Goal: Task Accomplishment & Management: Manage account settings

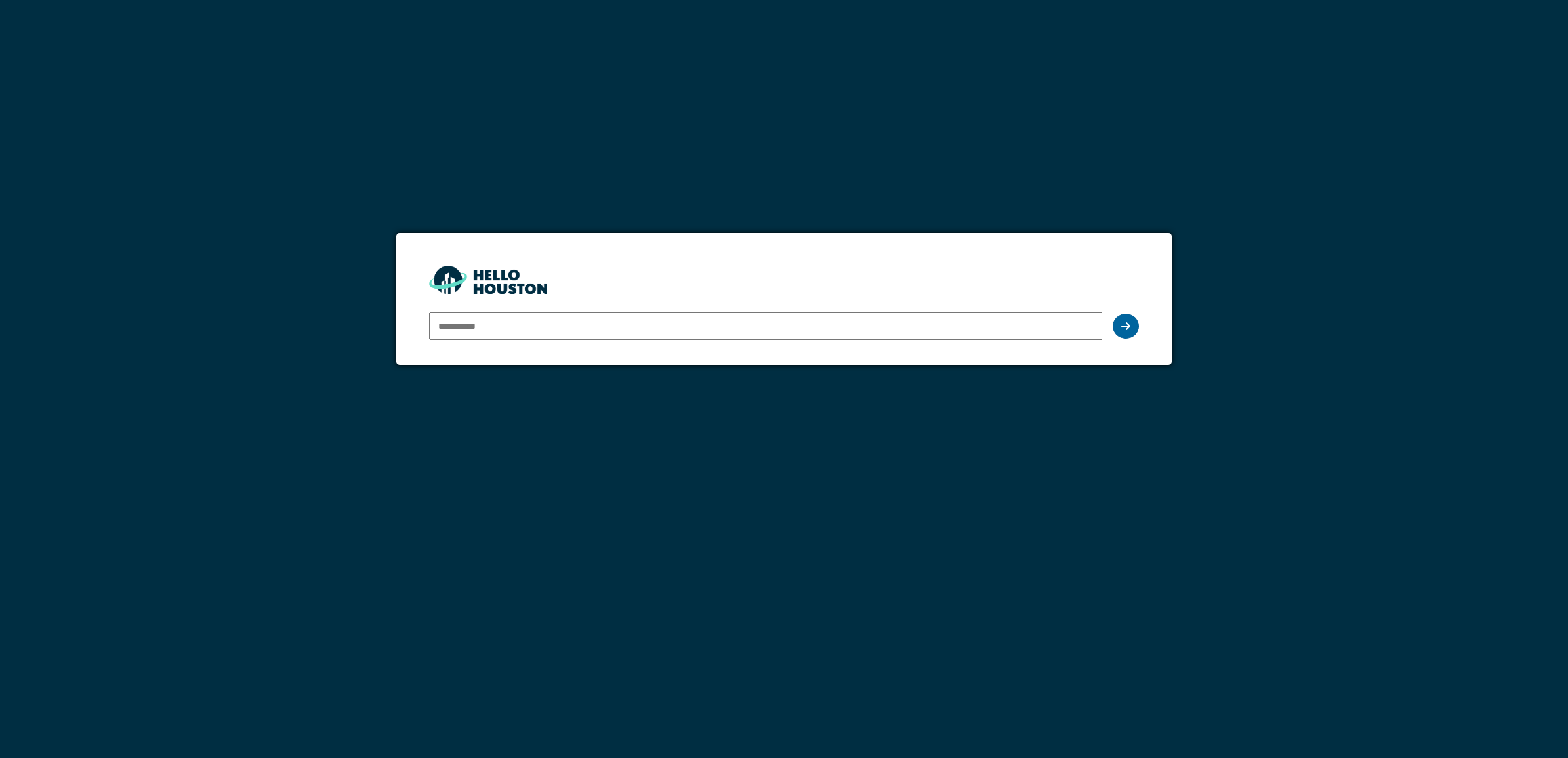
type input "**********"
click at [1122, 323] on icon at bounding box center [1126, 326] width 9 height 11
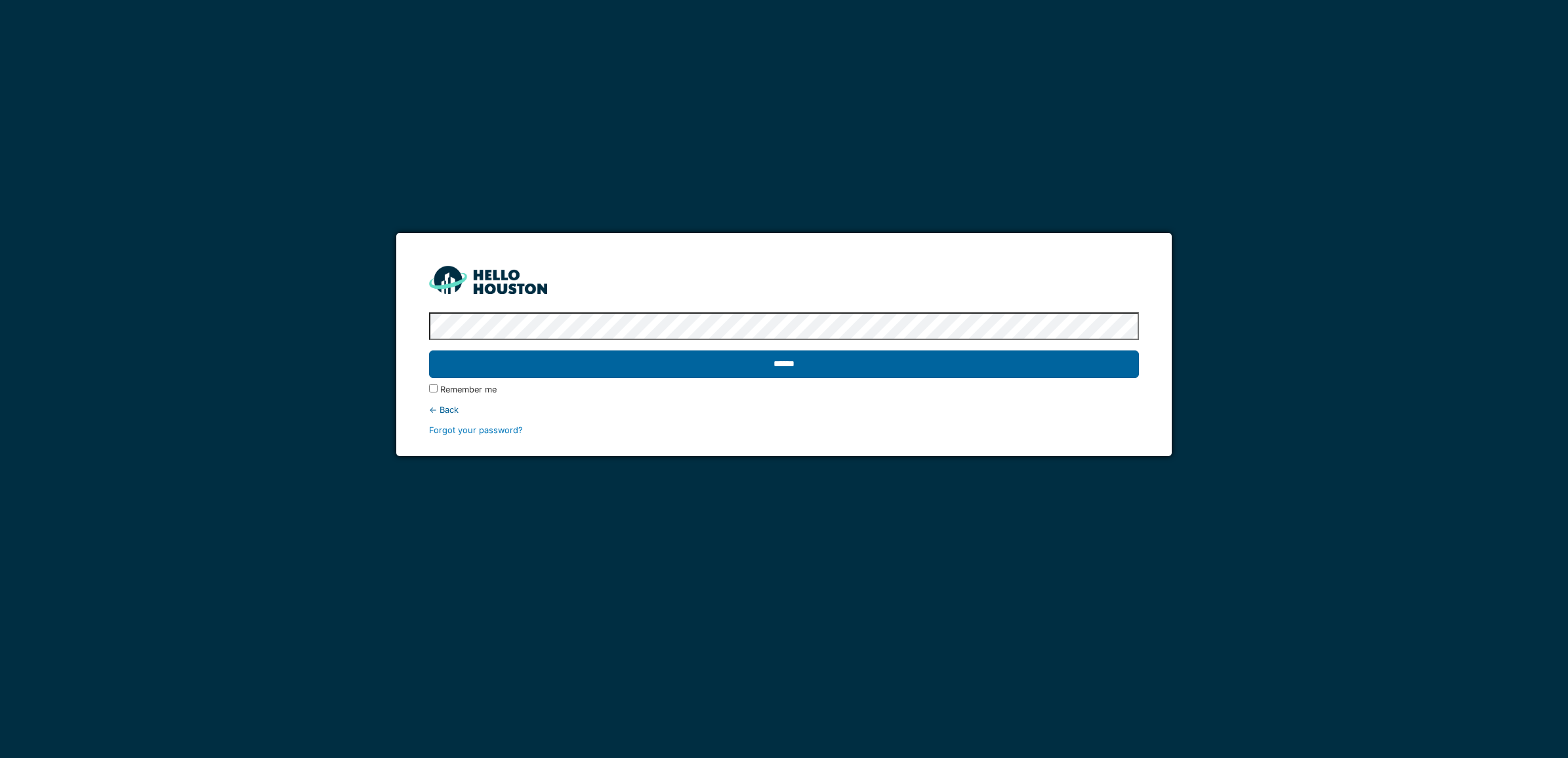
click at [792, 368] on input "******" at bounding box center [784, 364] width 710 height 28
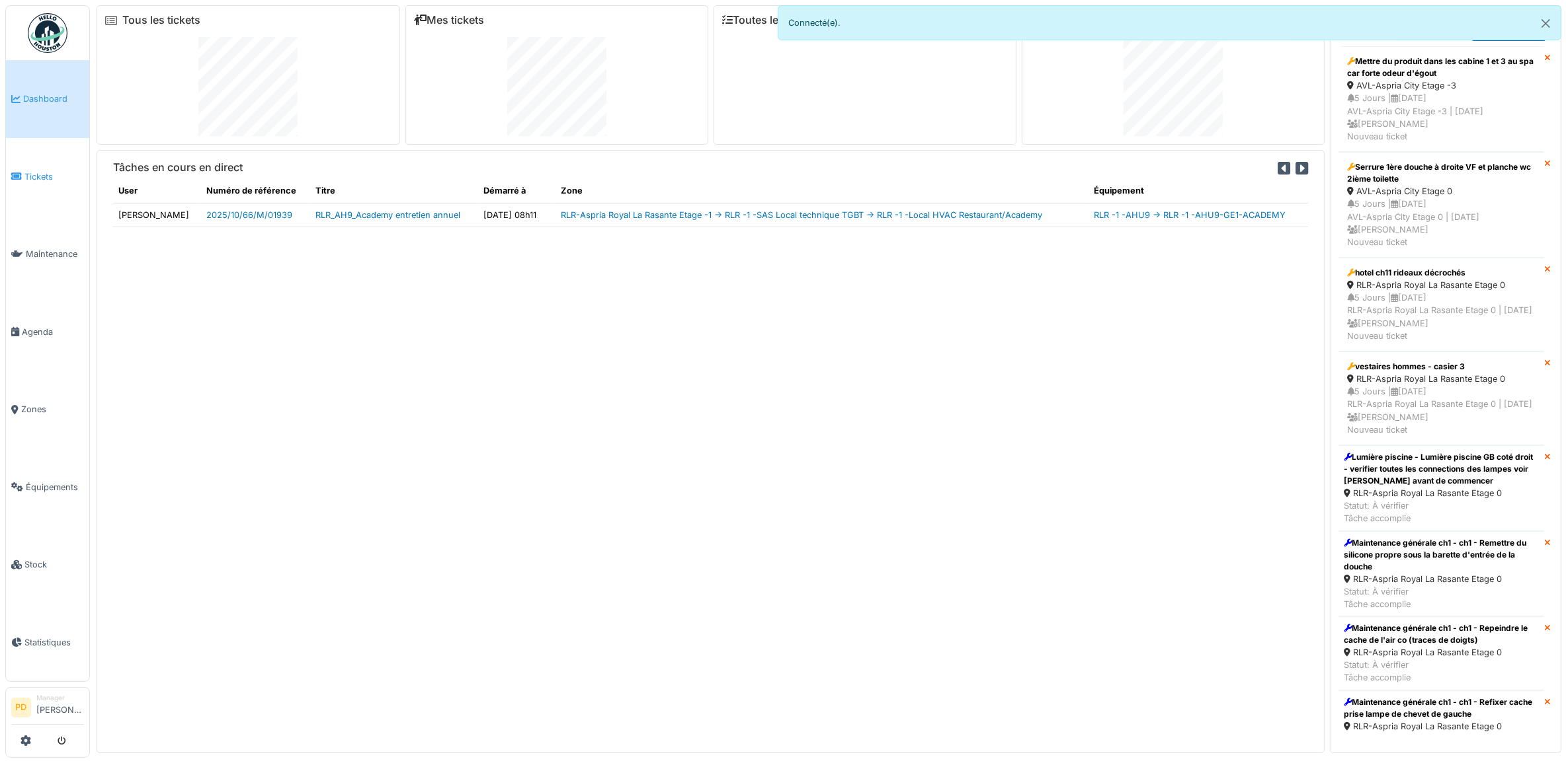
click at [41, 173] on span "Tickets" at bounding box center [54, 176] width 59 height 13
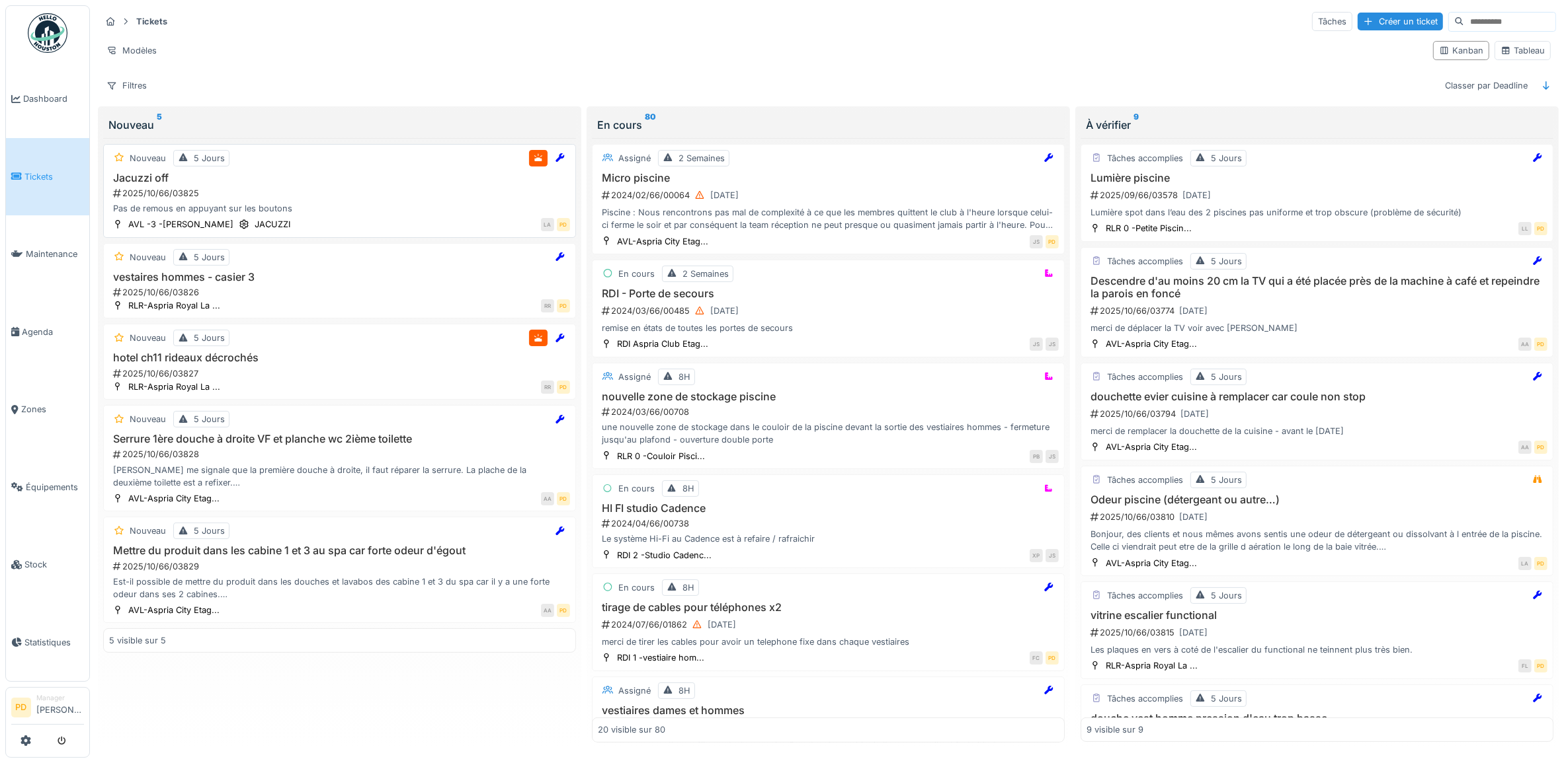
click at [325, 192] on div "2025/10/66/03825" at bounding box center [341, 193] width 459 height 13
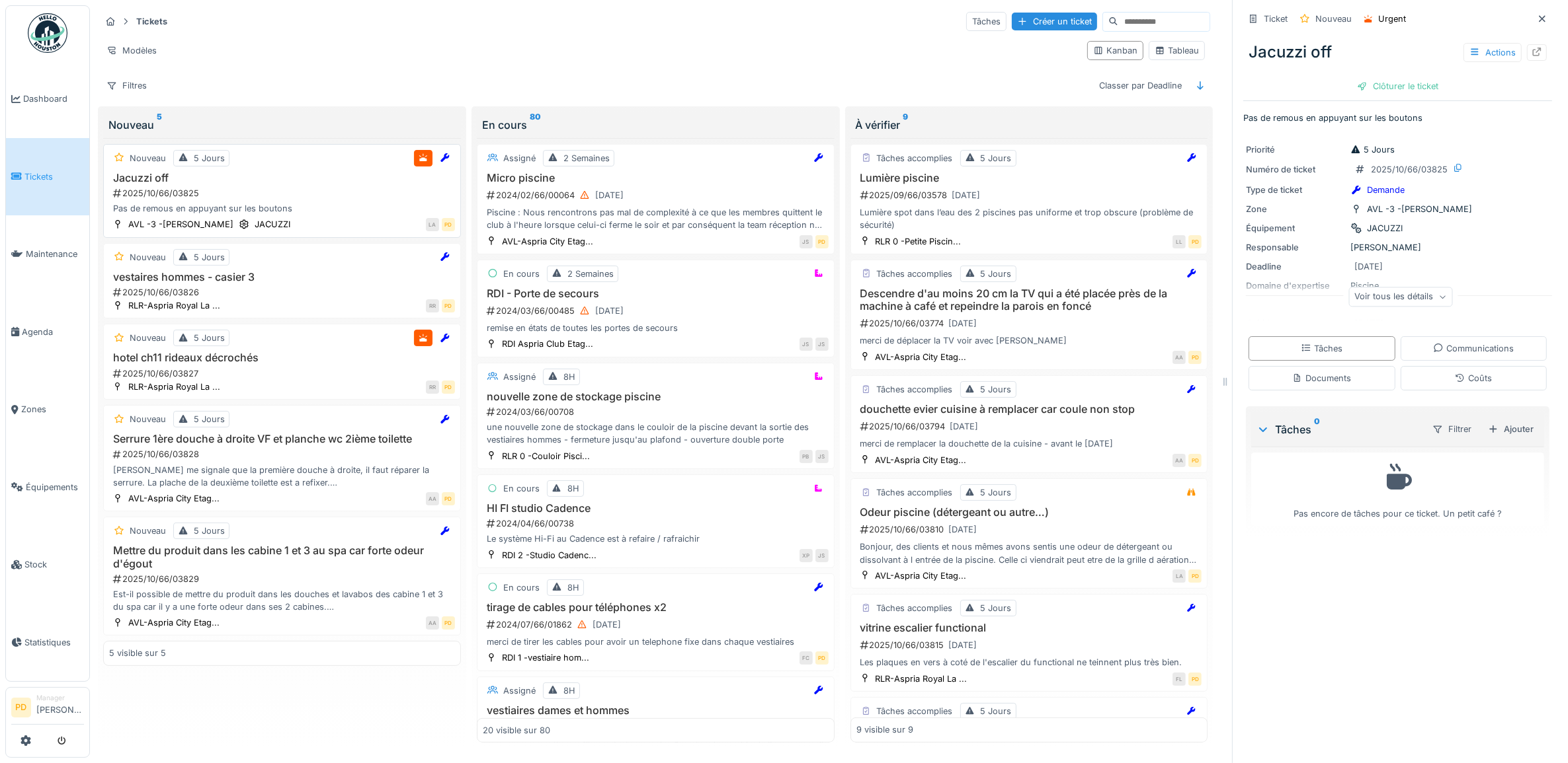
click at [299, 189] on div "Jacuzzi off 2025/10/66/03825 Pas de remous en appuyant sur les boutons" at bounding box center [281, 193] width 346 height 43
click at [1506, 435] on div "Ajouter" at bounding box center [1511, 429] width 56 height 17
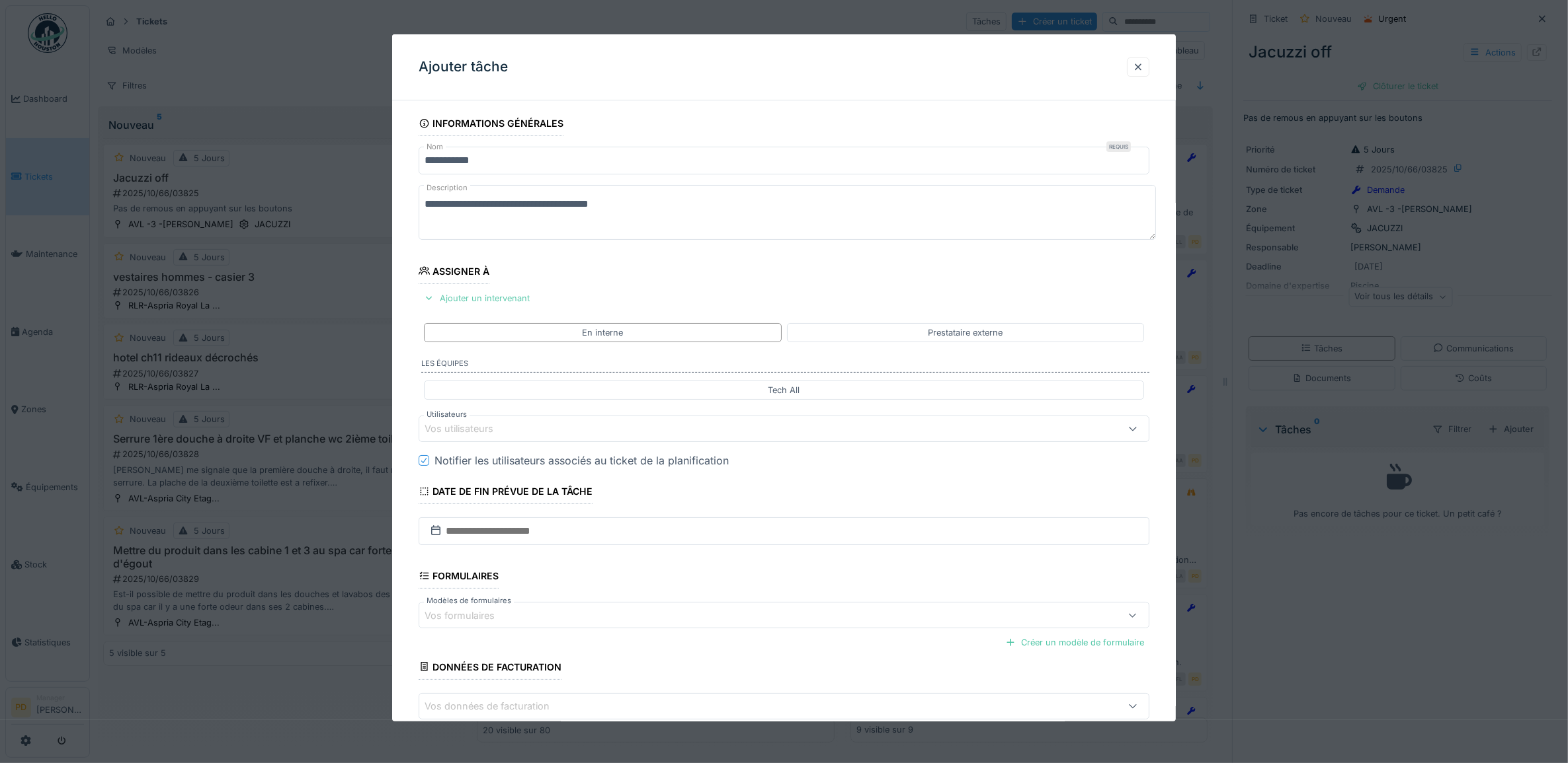
click at [513, 302] on div "Ajouter un intervenant" at bounding box center [476, 298] width 116 height 17
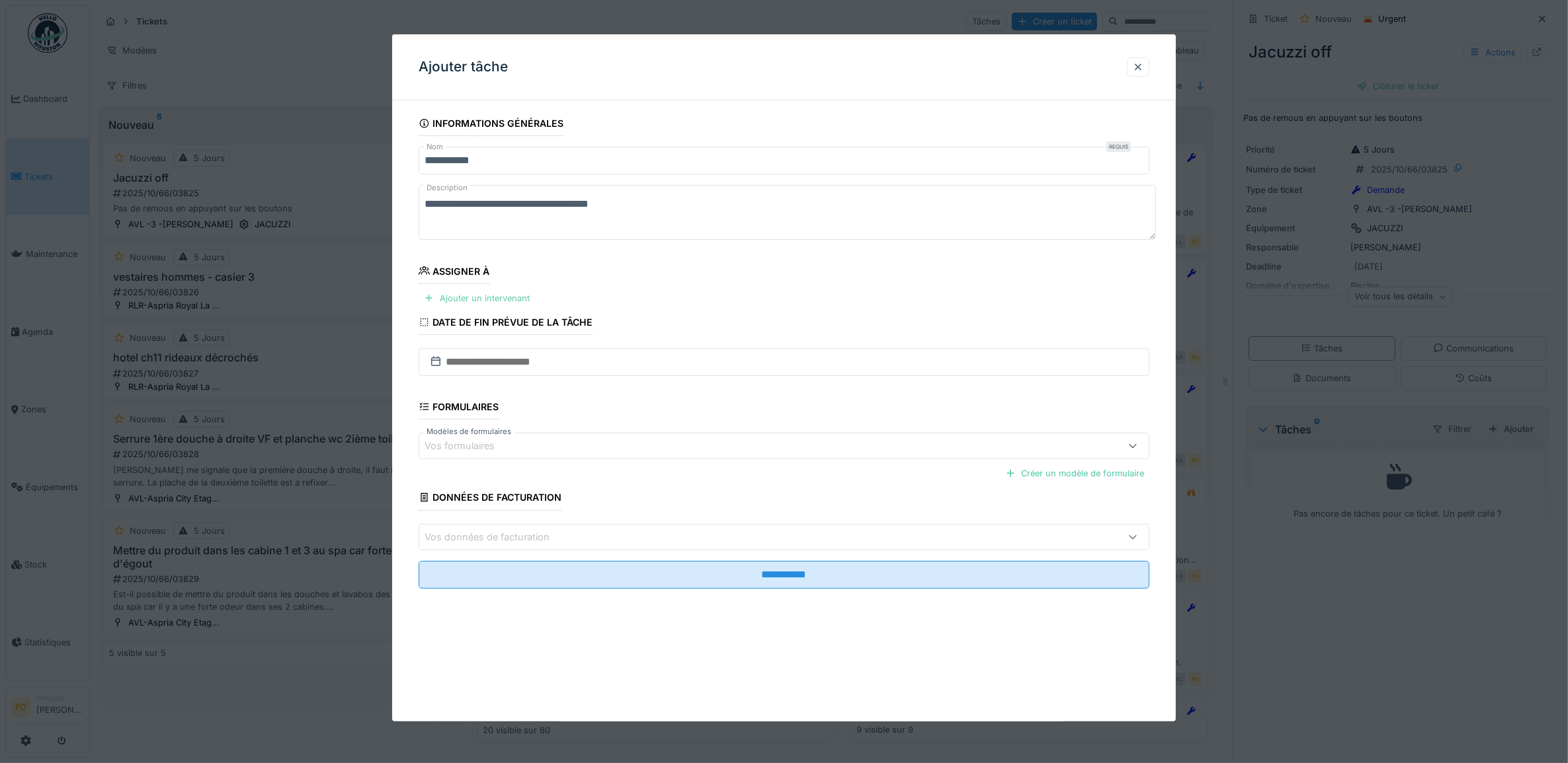
click at [521, 301] on div "Ajouter un intervenant" at bounding box center [476, 298] width 116 height 17
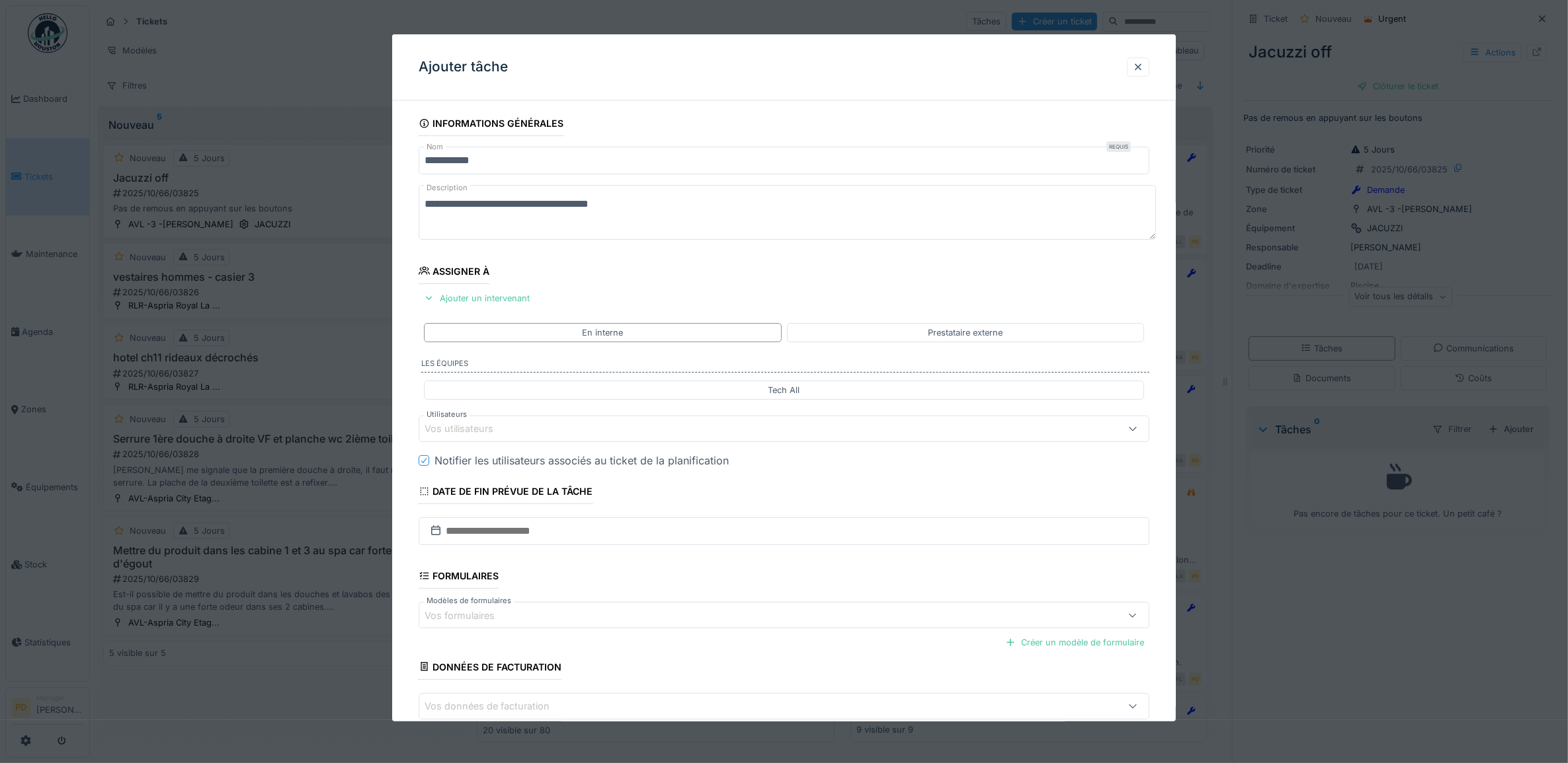
click at [528, 428] on div "Vos utilisateurs" at bounding box center [742, 429] width 636 height 14
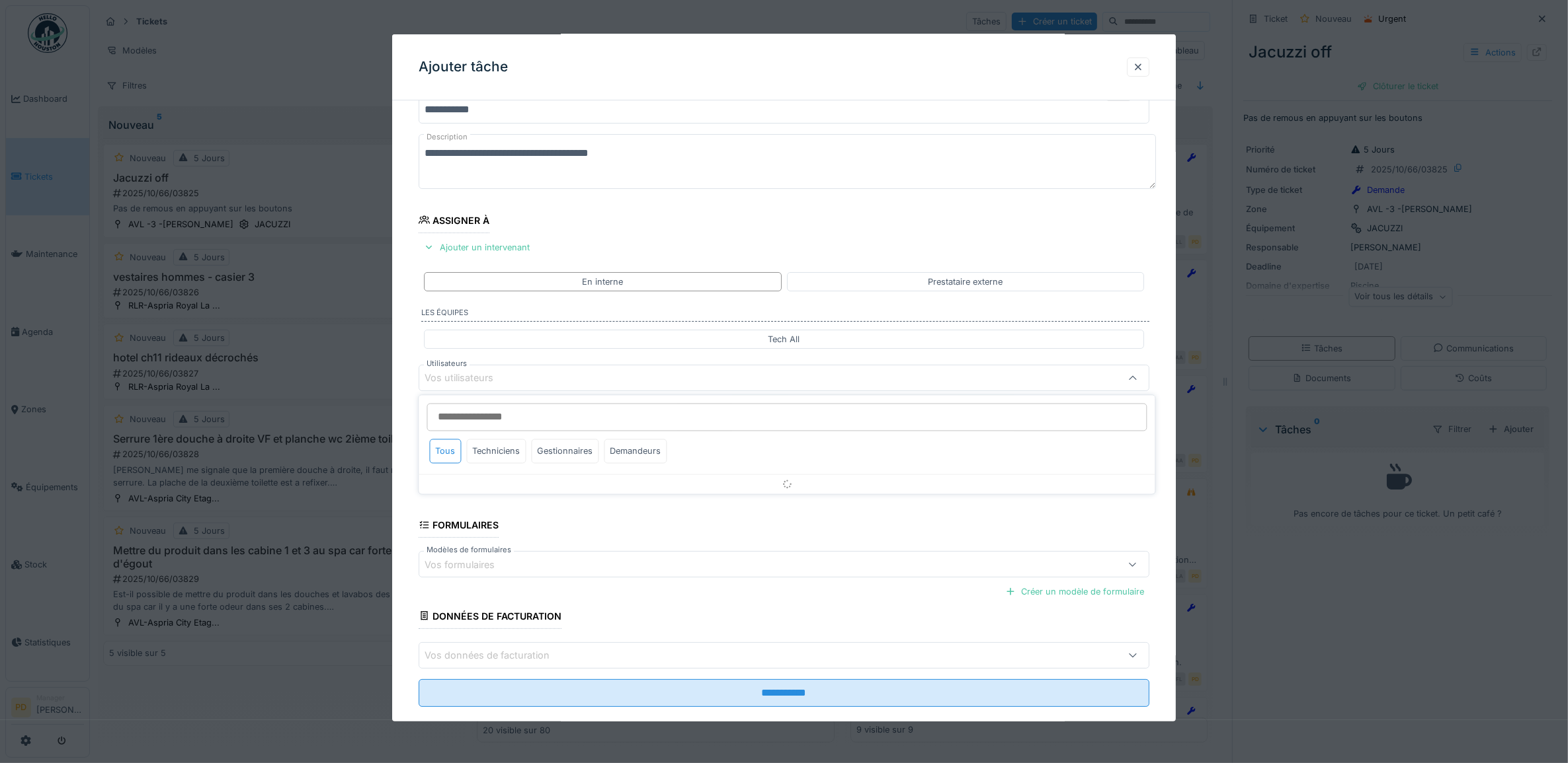
scroll to position [53, 0]
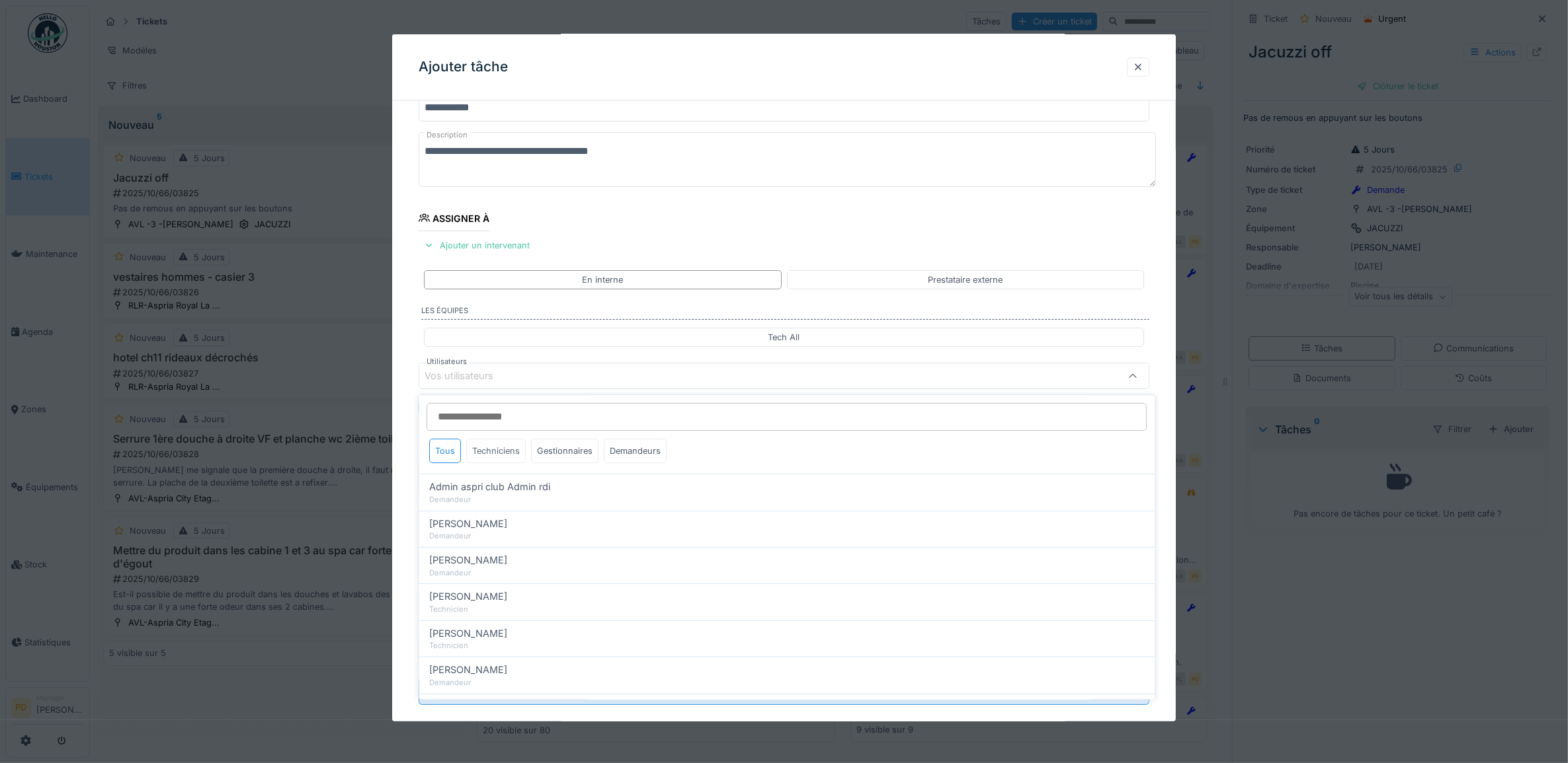
click at [506, 457] on div "Techniciens" at bounding box center [497, 451] width 59 height 24
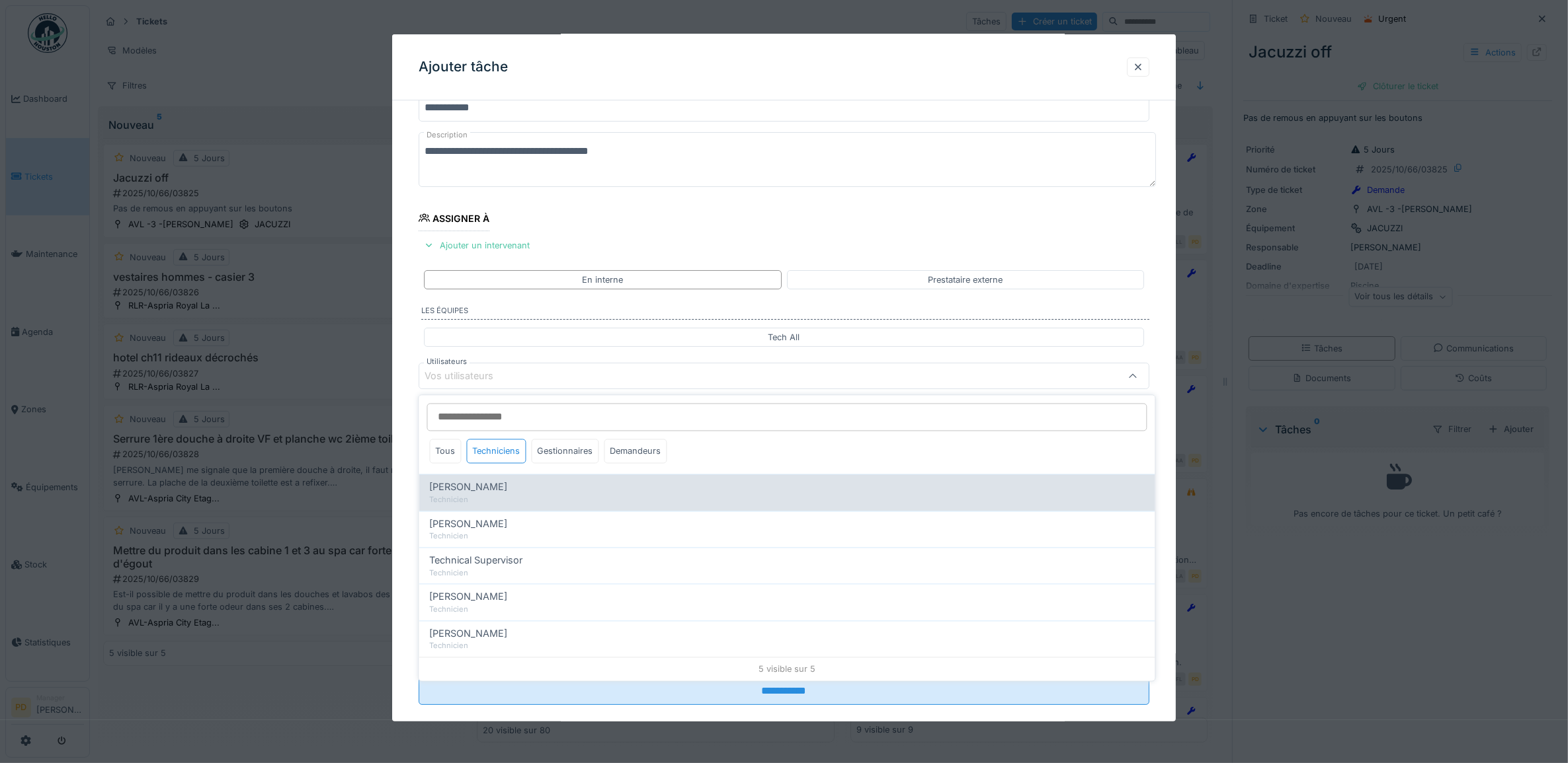
click at [508, 488] on span "Alexandre Michailidis" at bounding box center [468, 487] width 78 height 14
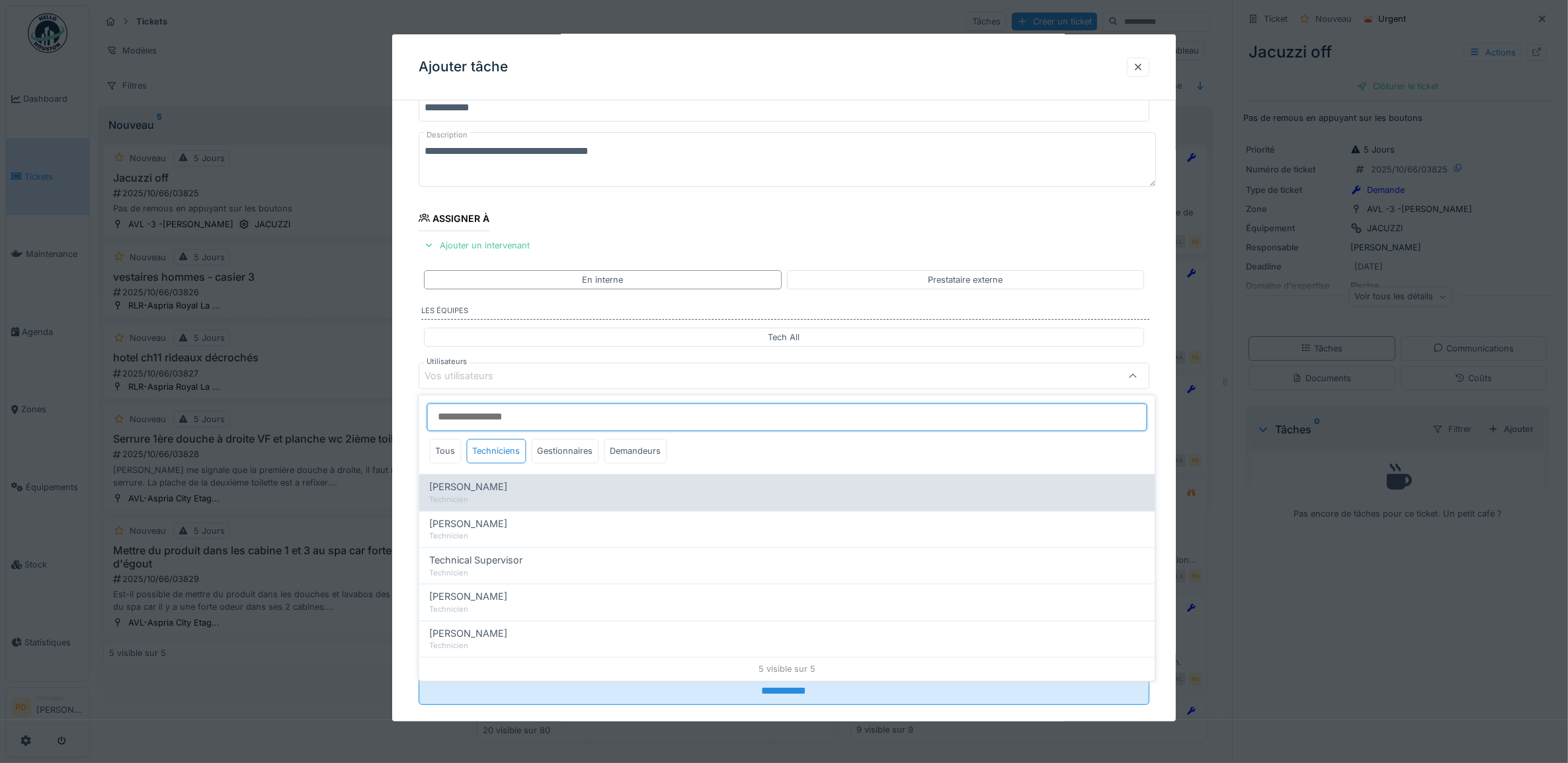
type input "*****"
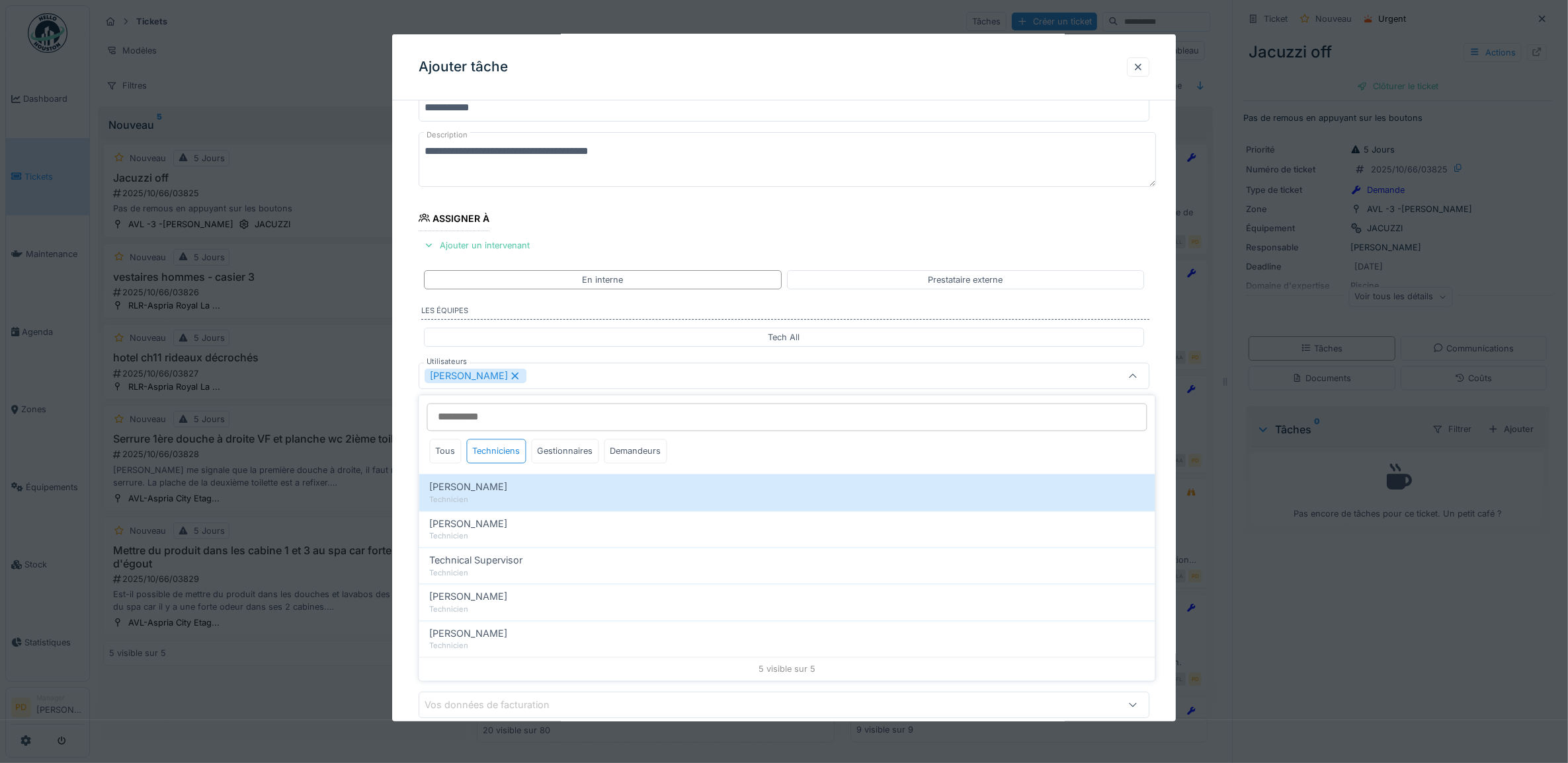
click at [402, 441] on div "**********" at bounding box center [784, 426] width 784 height 736
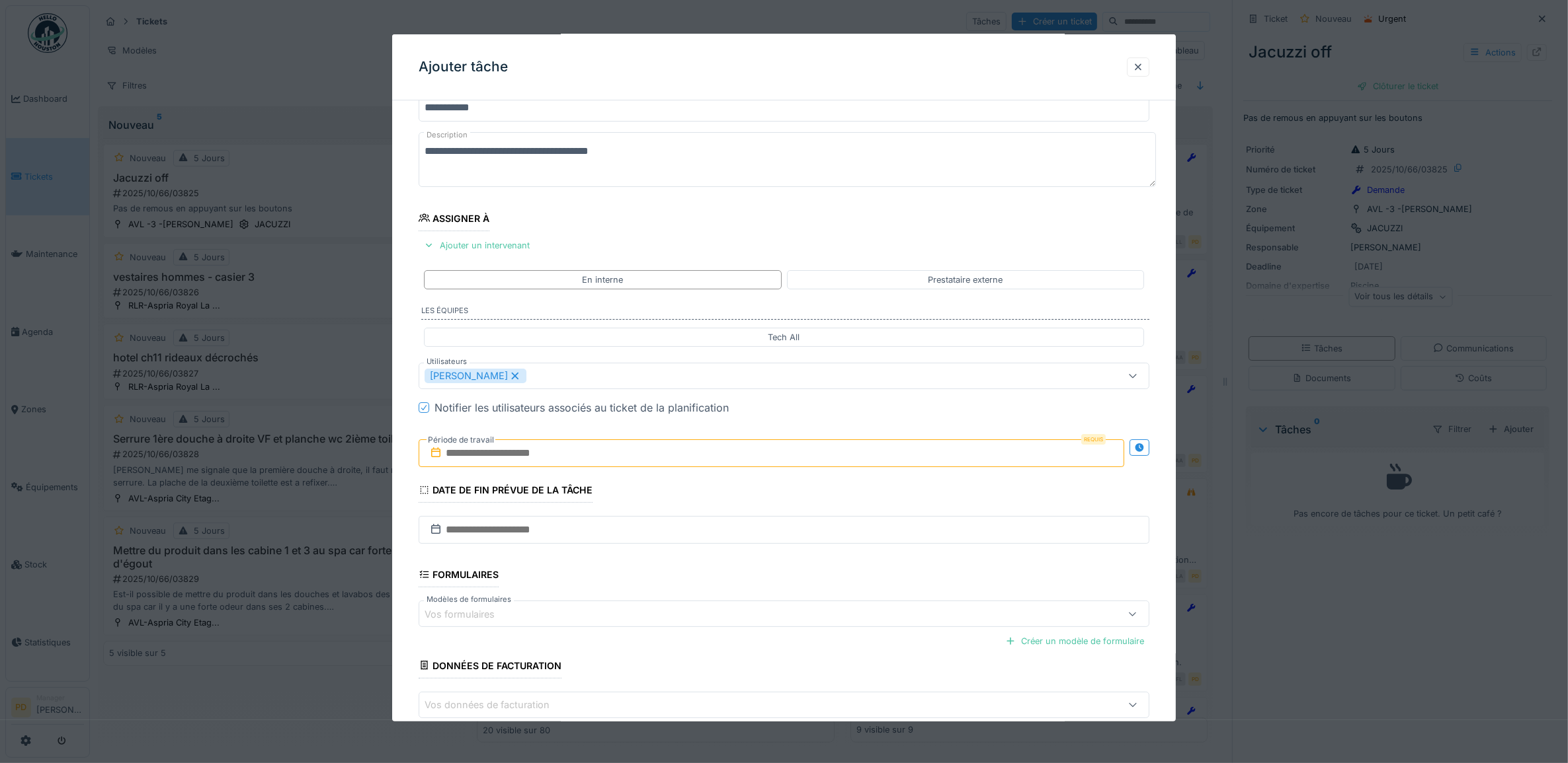
click at [490, 461] on input "text" at bounding box center [771, 453] width 706 height 28
click at [757, 589] on div "15" at bounding box center [752, 583] width 17 height 19
click at [756, 588] on div "15" at bounding box center [752, 583] width 17 height 19
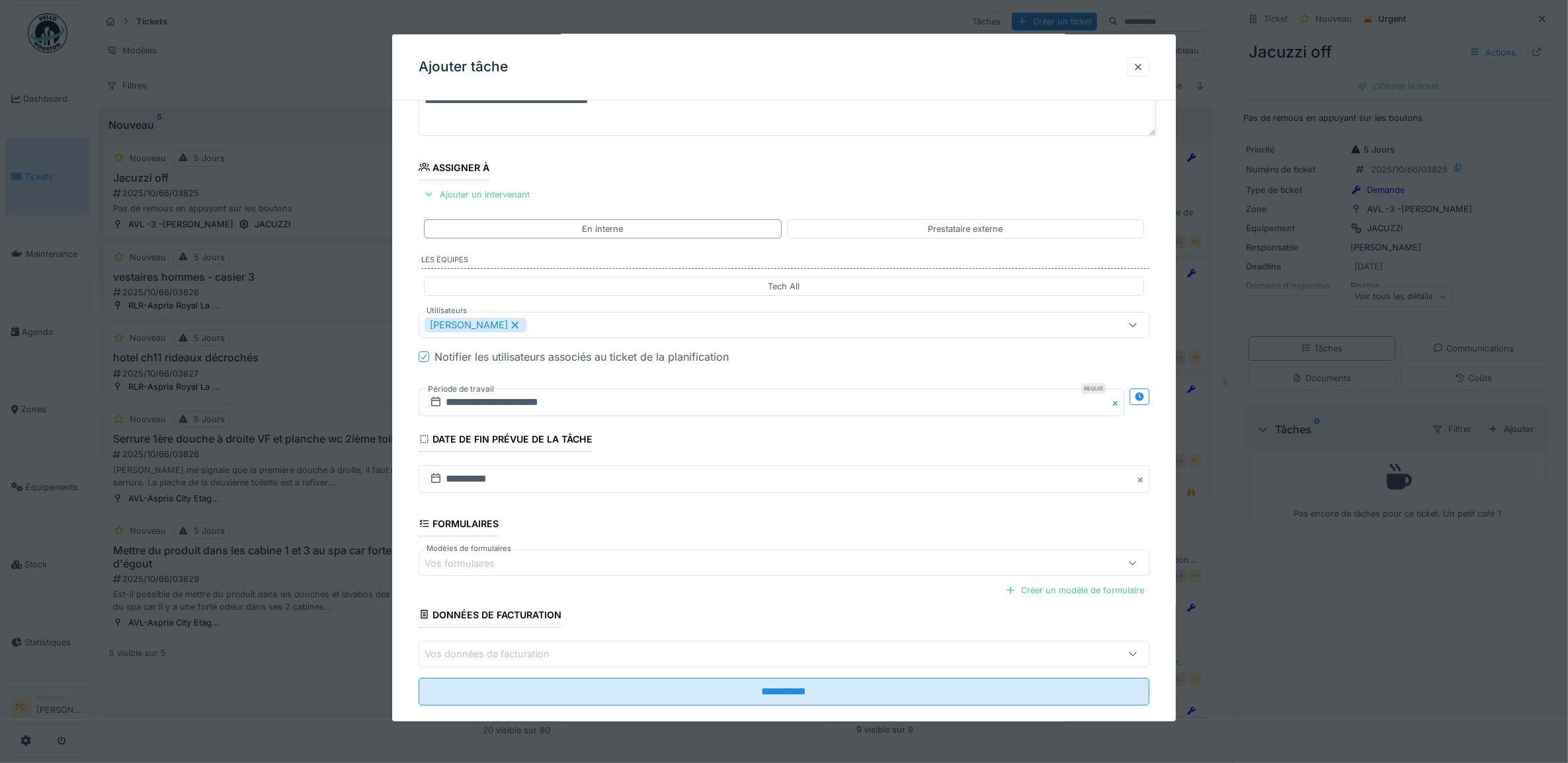
scroll to position [127, 0]
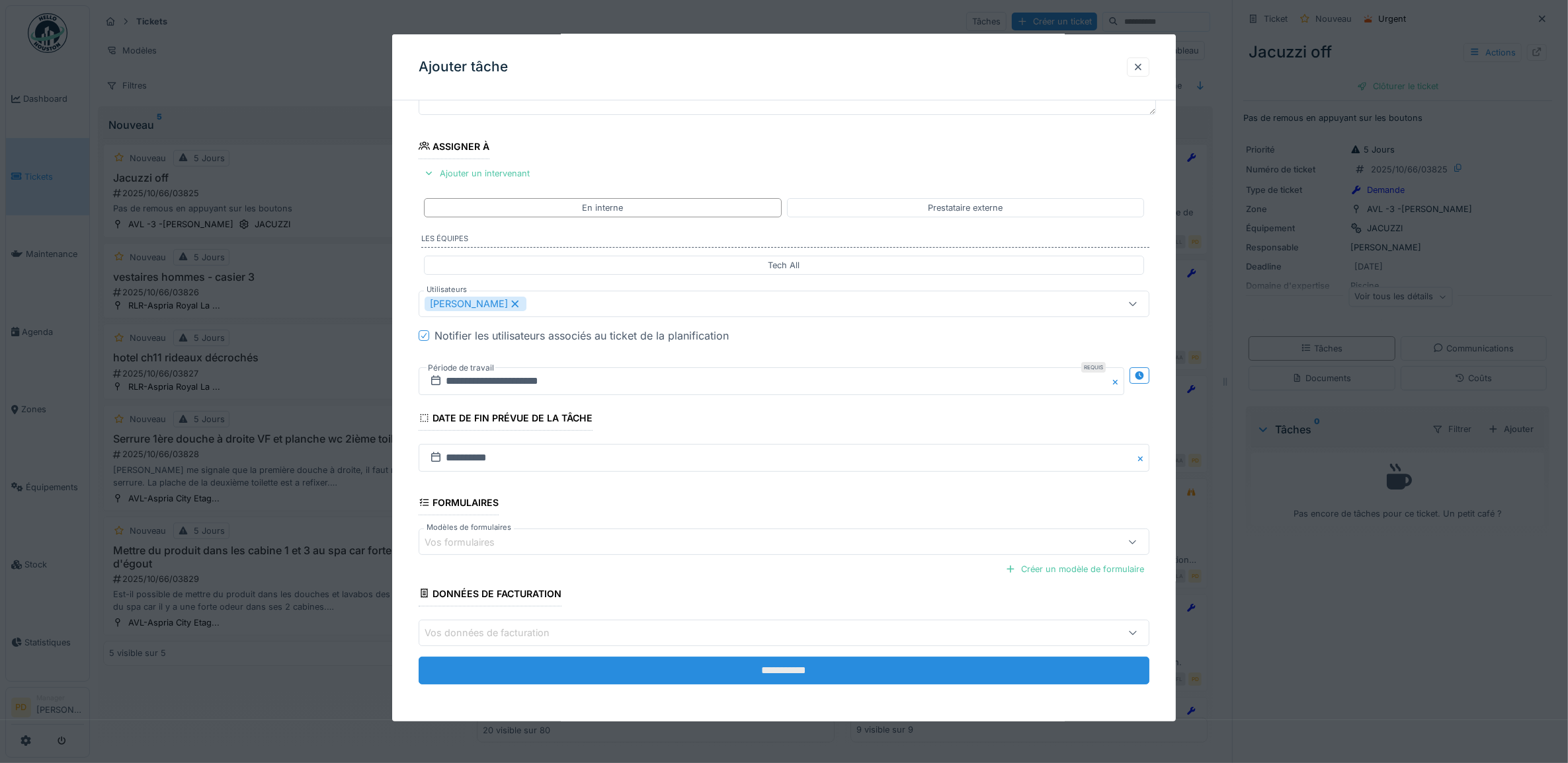
click at [804, 666] on input "**********" at bounding box center [784, 670] width 732 height 28
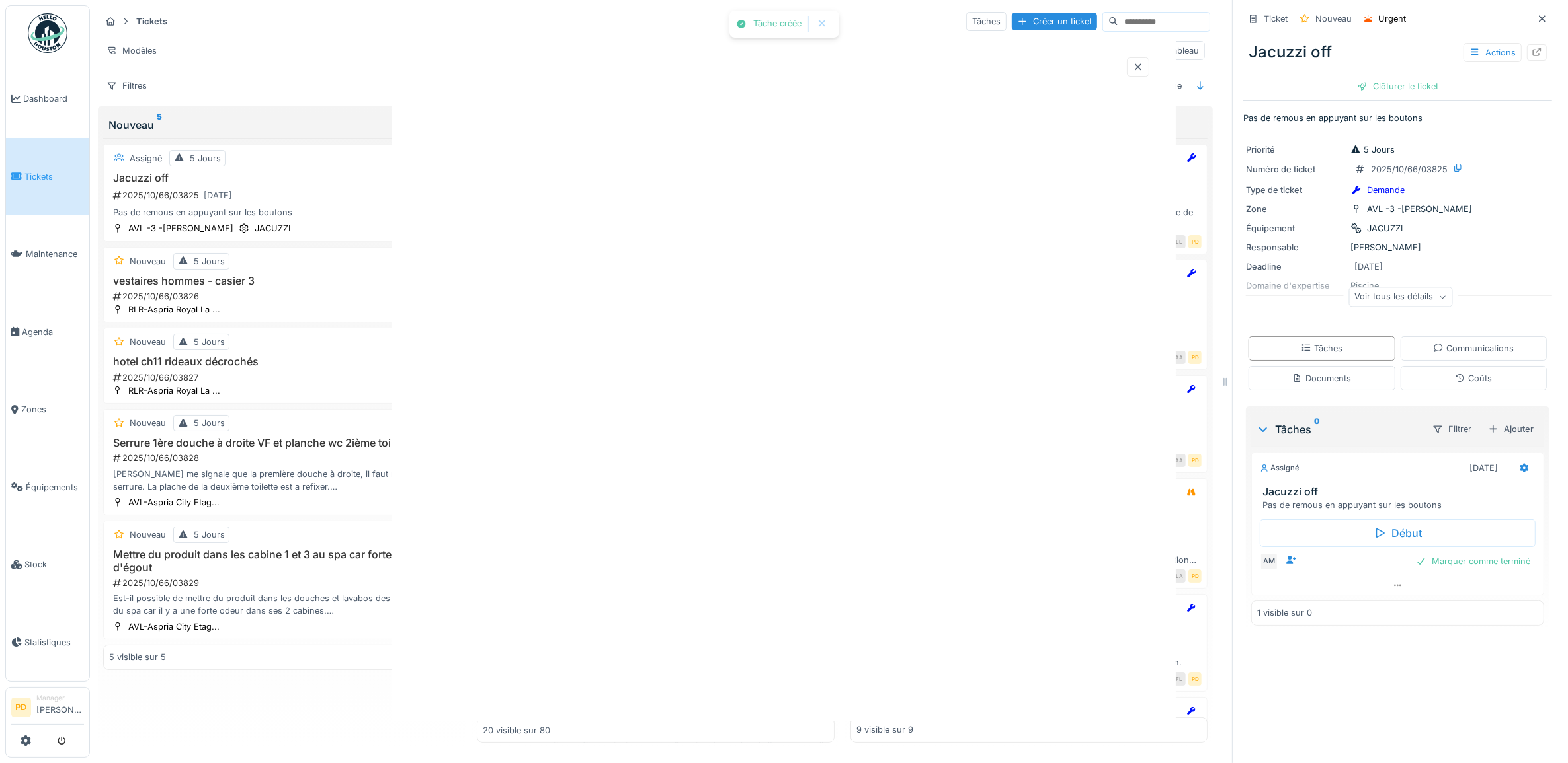
scroll to position [0, 0]
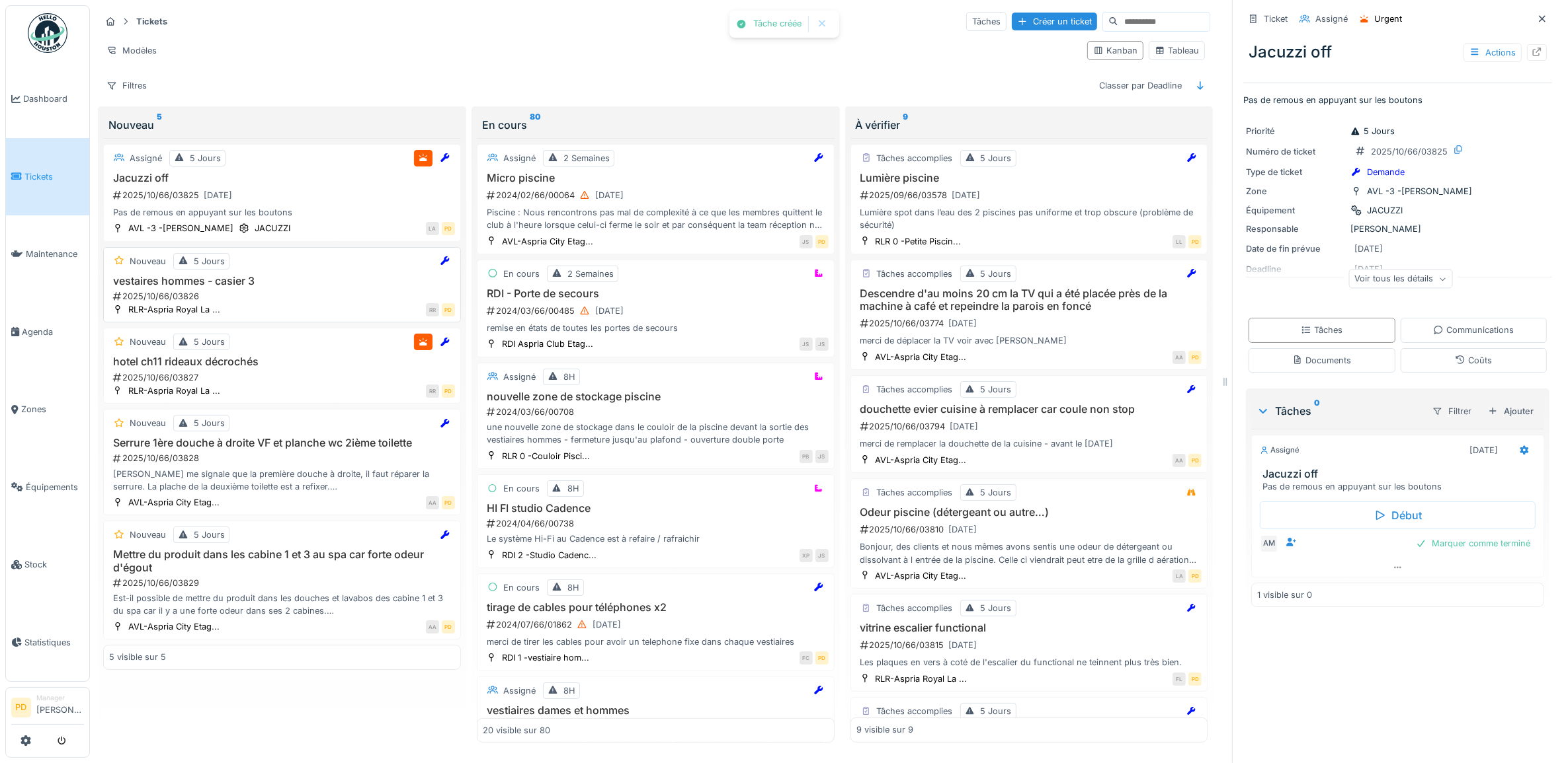
click at [210, 302] on div "2025/10/66/03826" at bounding box center [283, 296] width 343 height 13
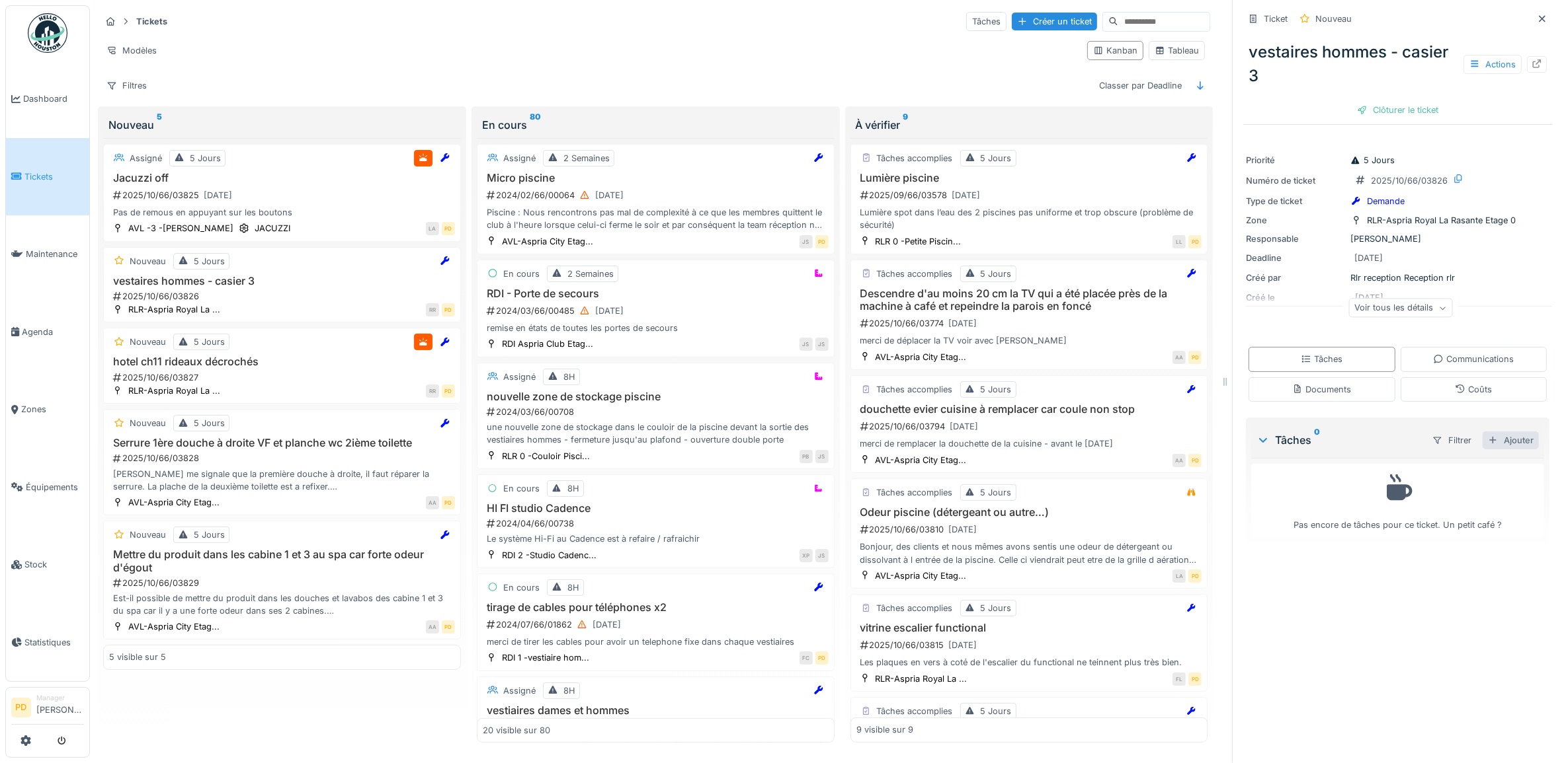
click at [1492, 440] on div "Ajouter" at bounding box center [1511, 440] width 56 height 17
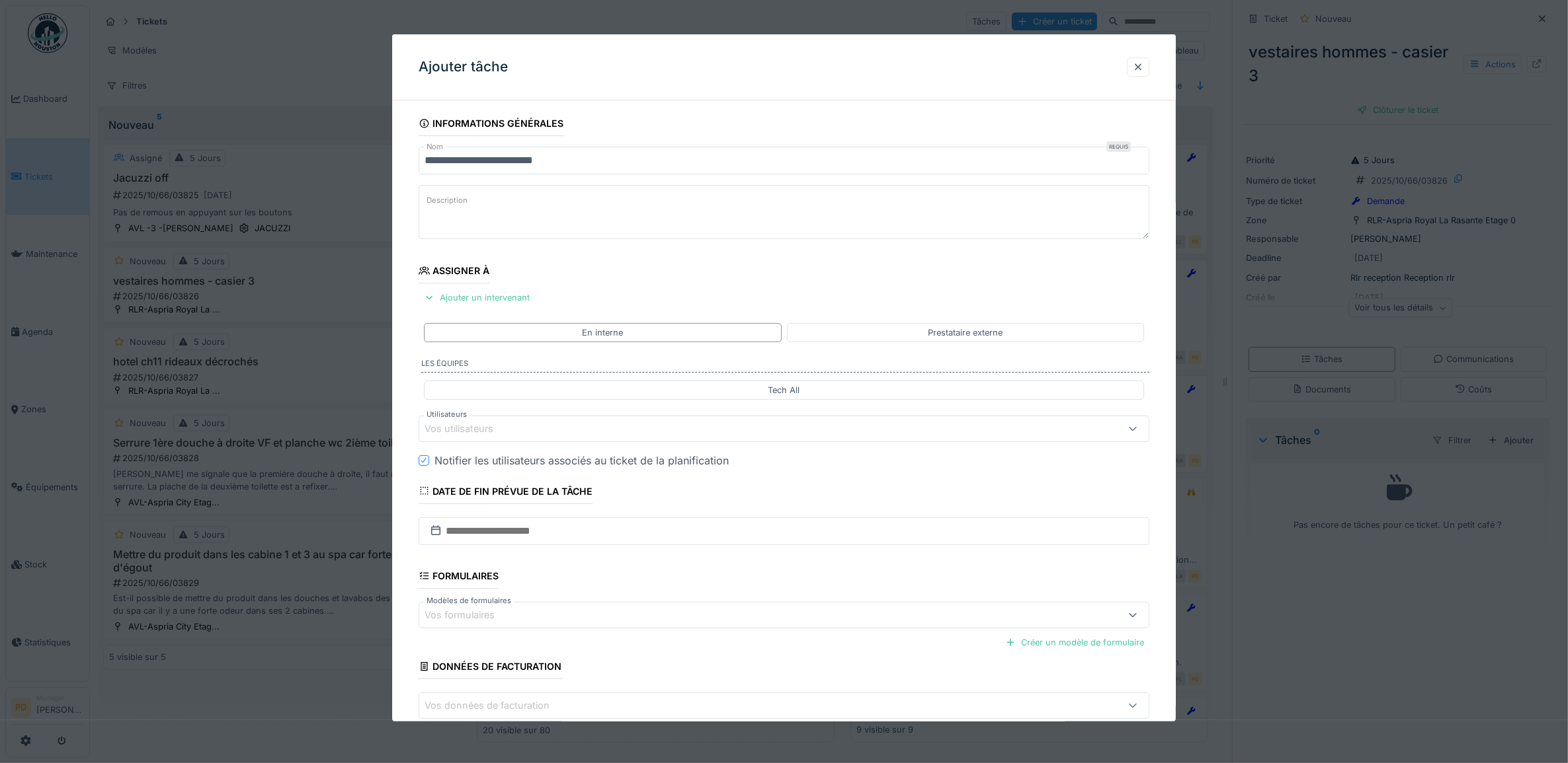
click at [271, 215] on div at bounding box center [784, 382] width 1568 height 763
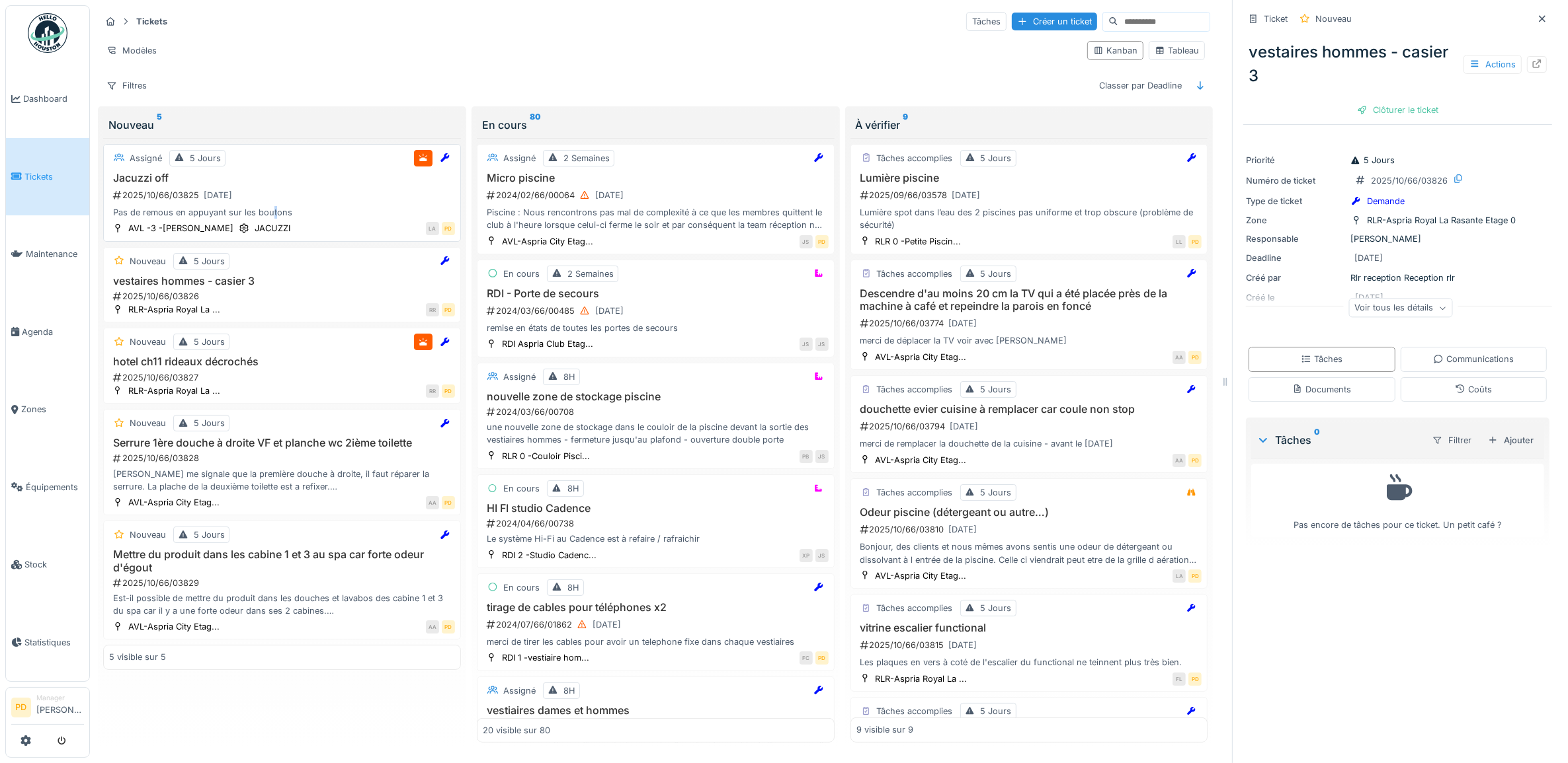
click at [272, 215] on div "Pas de remous en appuyant sur les boutons" at bounding box center [281, 212] width 346 height 13
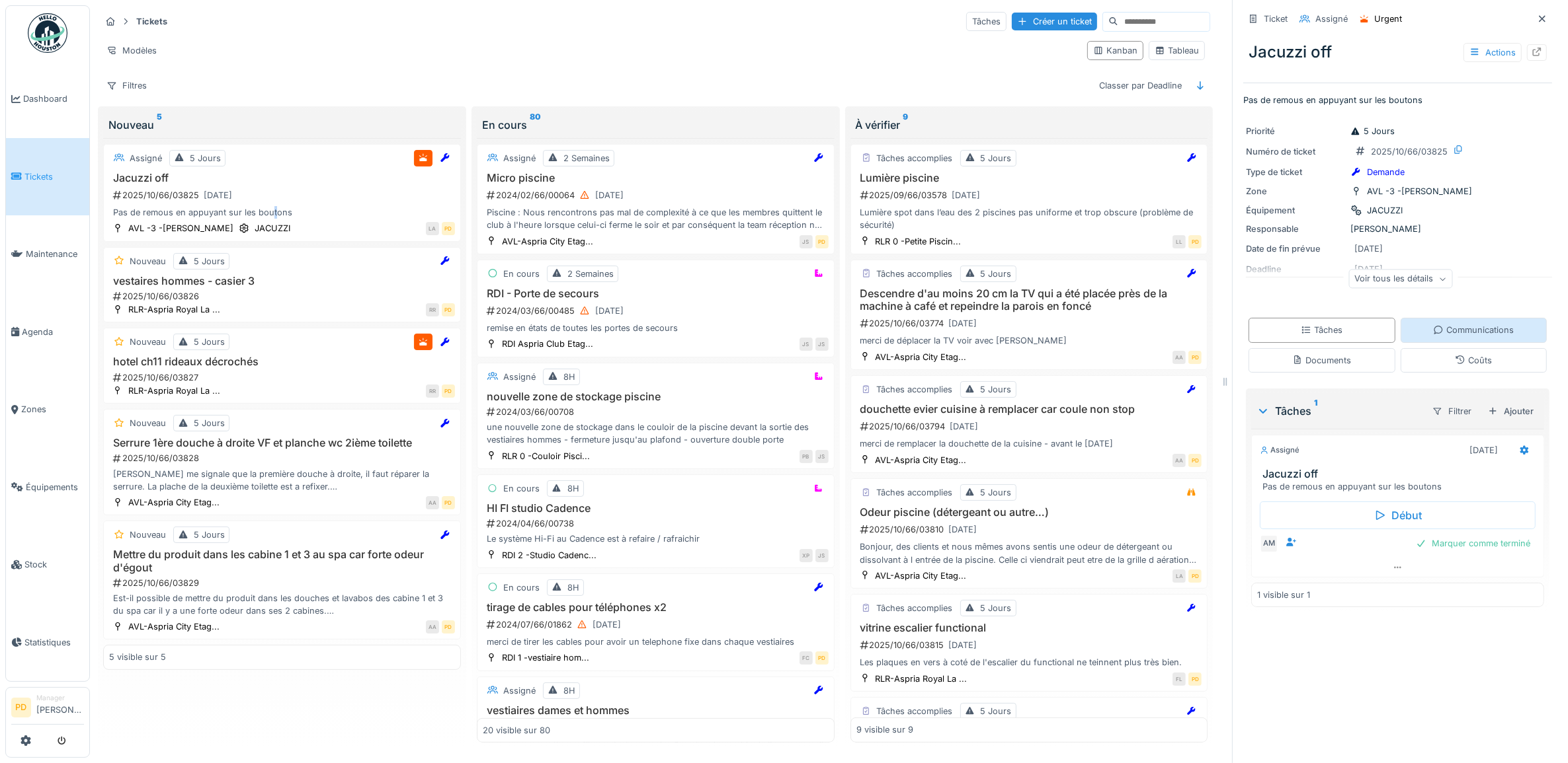
click at [1446, 335] on div "Communications" at bounding box center [1473, 330] width 81 height 13
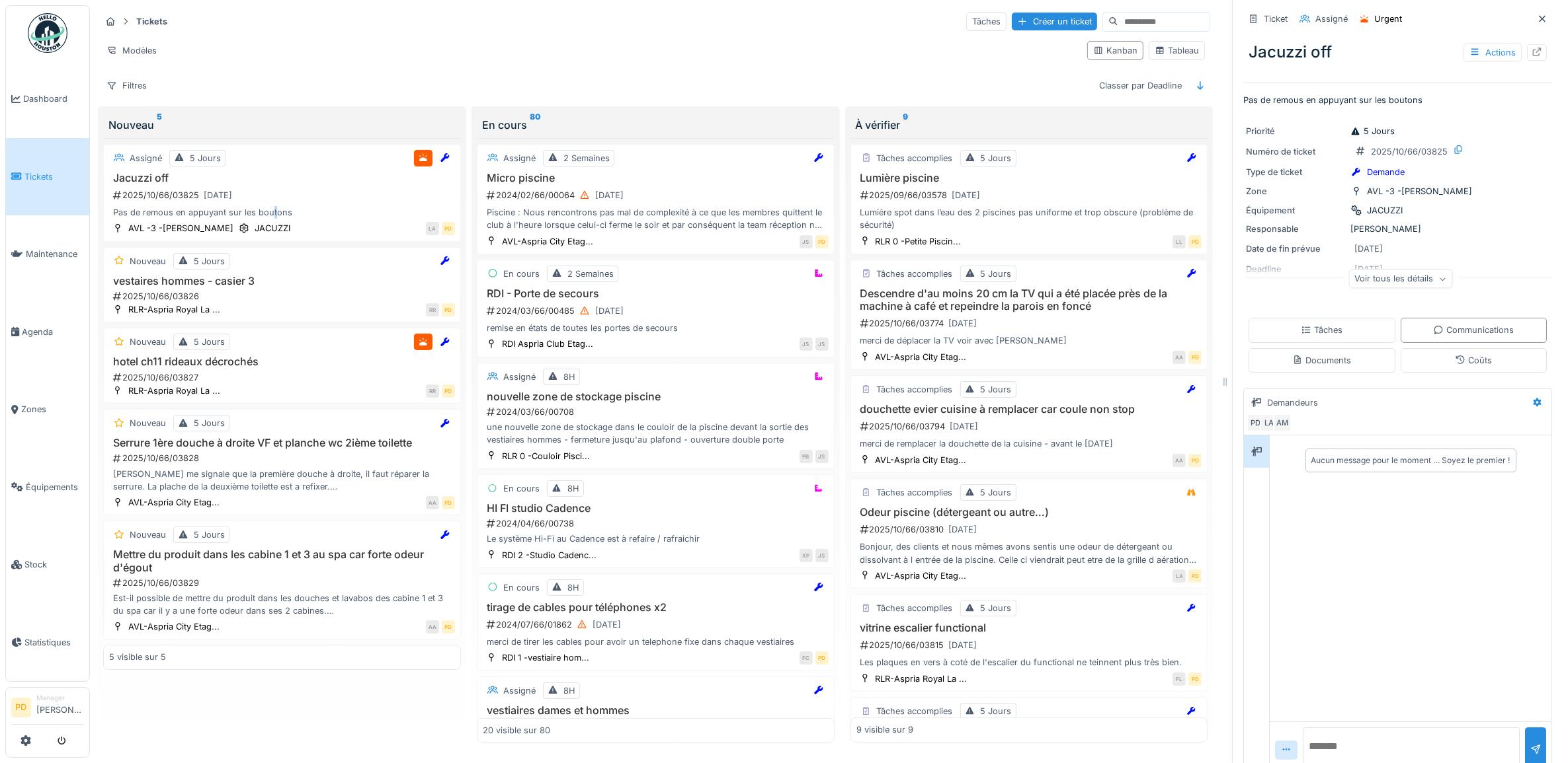
scroll to position [12, 0]
click at [1335, 733] on textarea at bounding box center [1411, 749] width 217 height 43
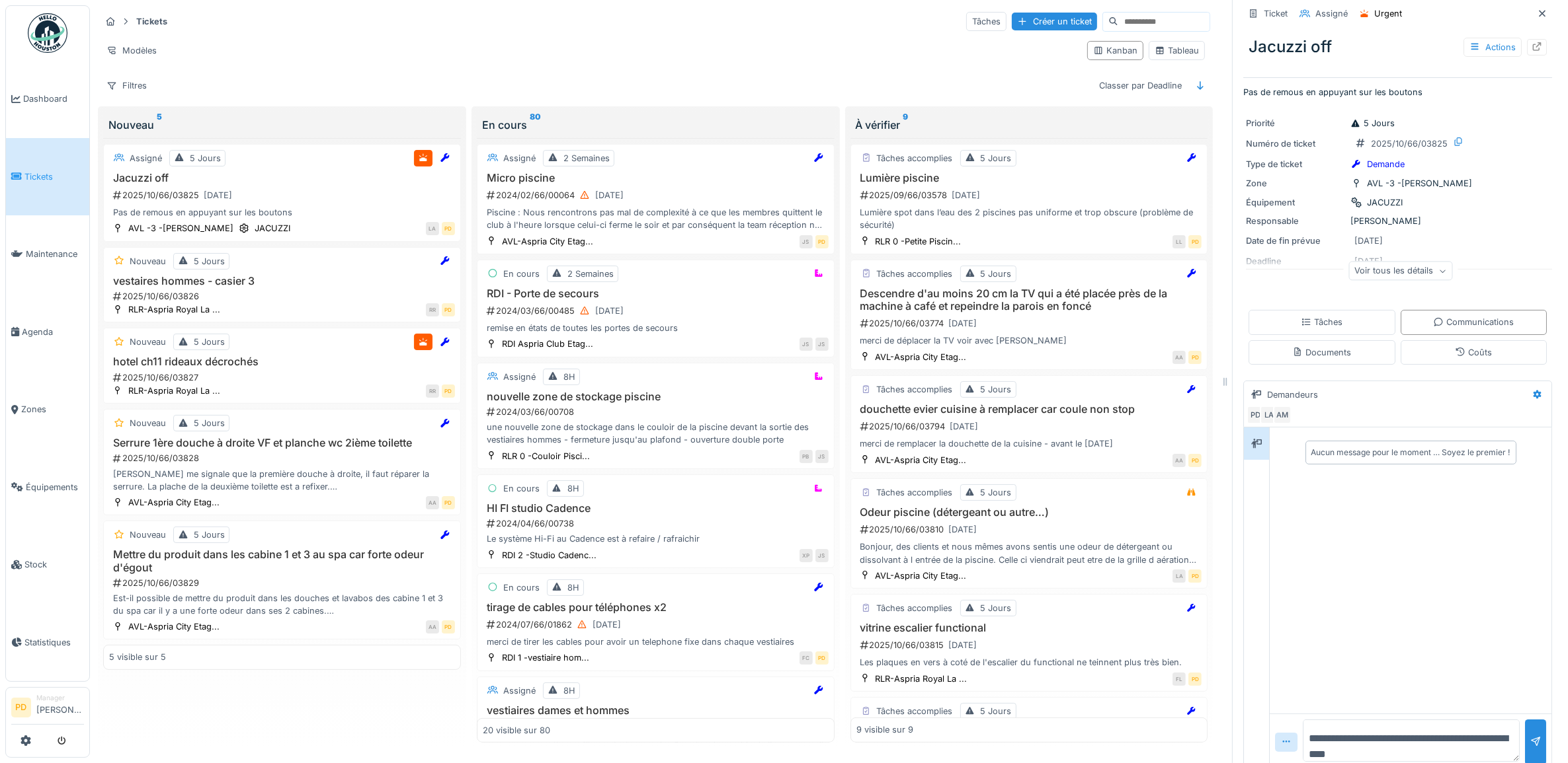
type textarea "**********"
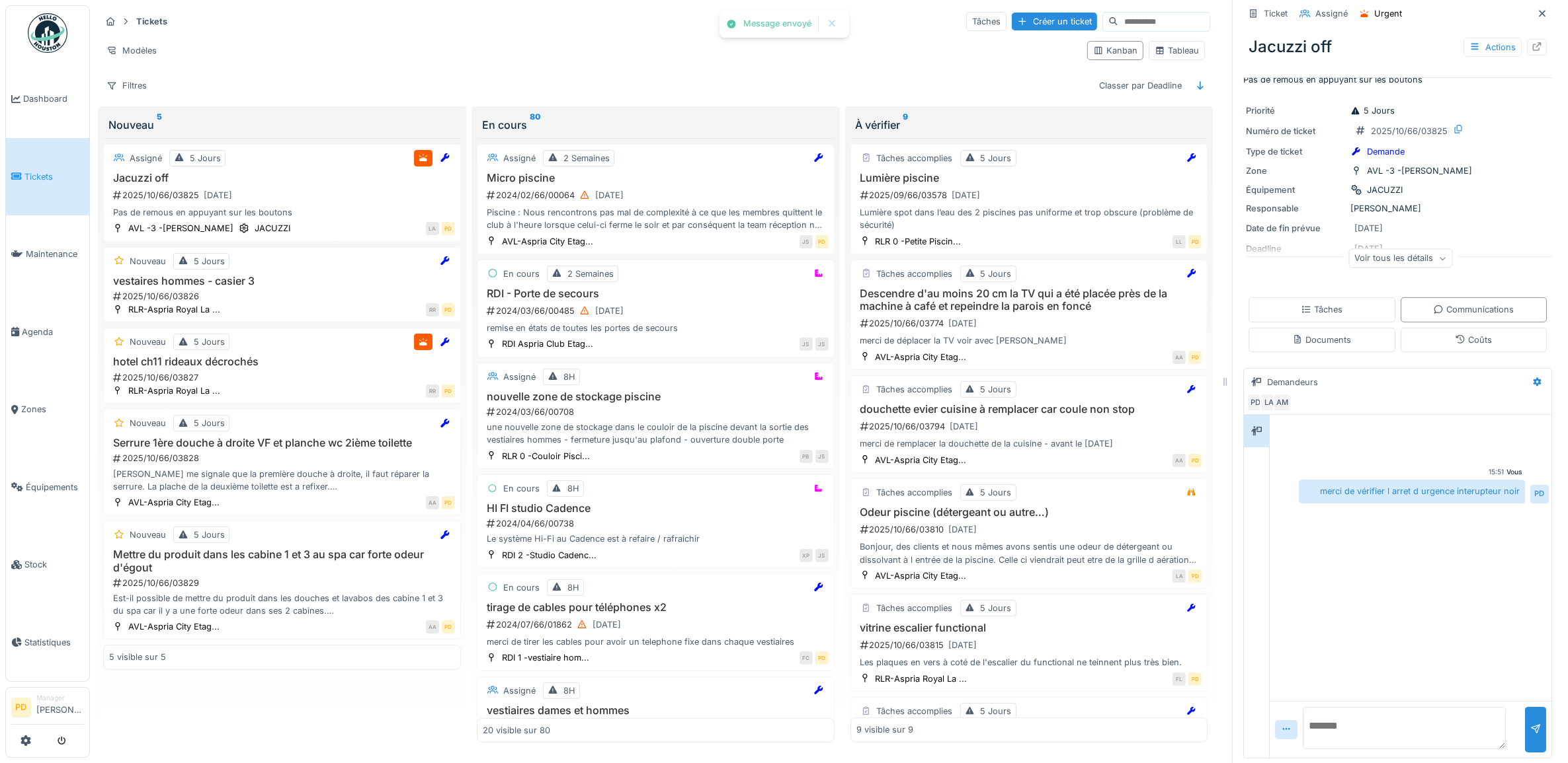
scroll to position [24, 0]
click at [276, 275] on h3 "vestaires hommes - casier 3" at bounding box center [281, 281] width 346 height 13
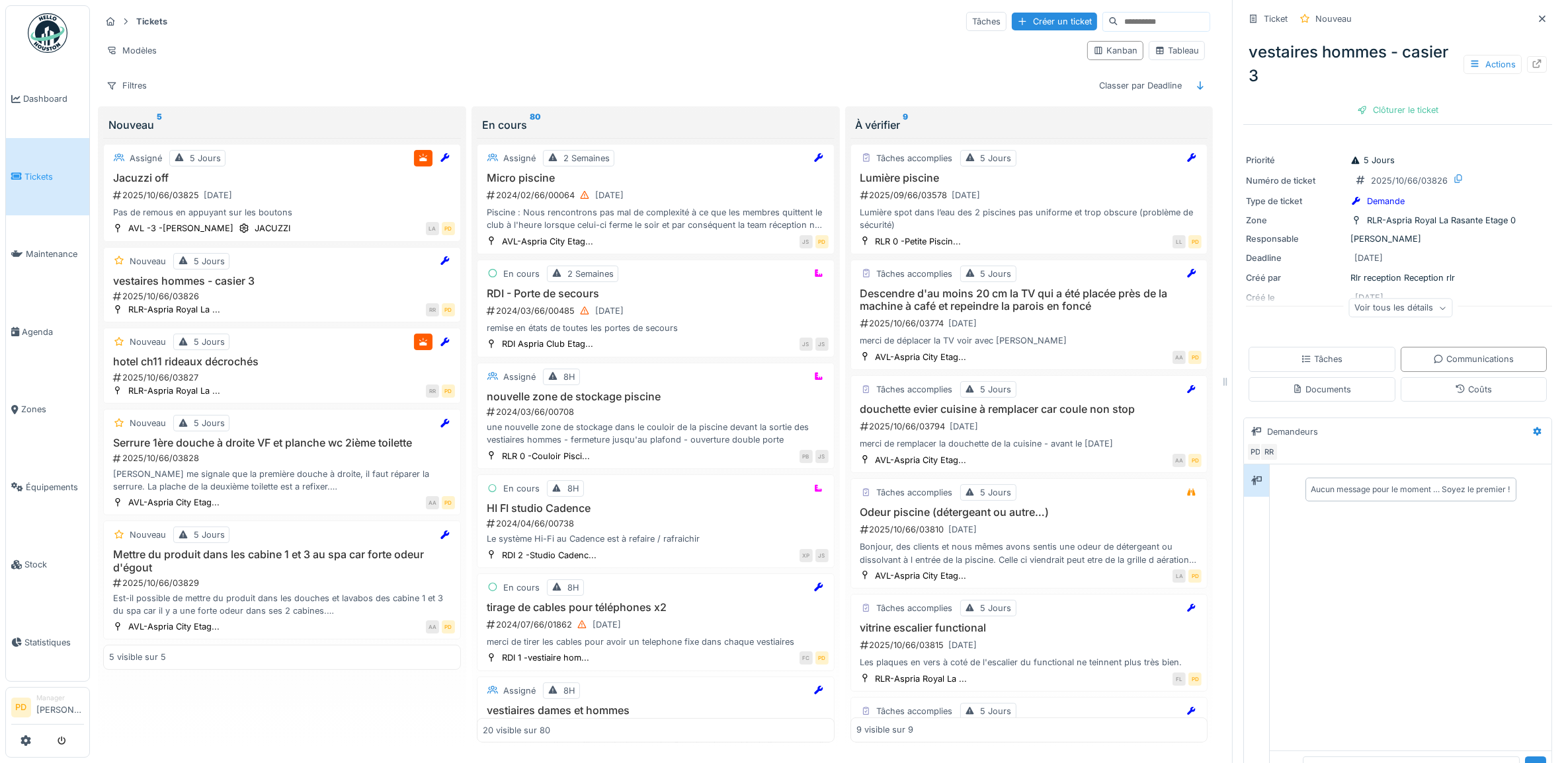
click at [24, 173] on span "Tickets" at bounding box center [54, 176] width 59 height 13
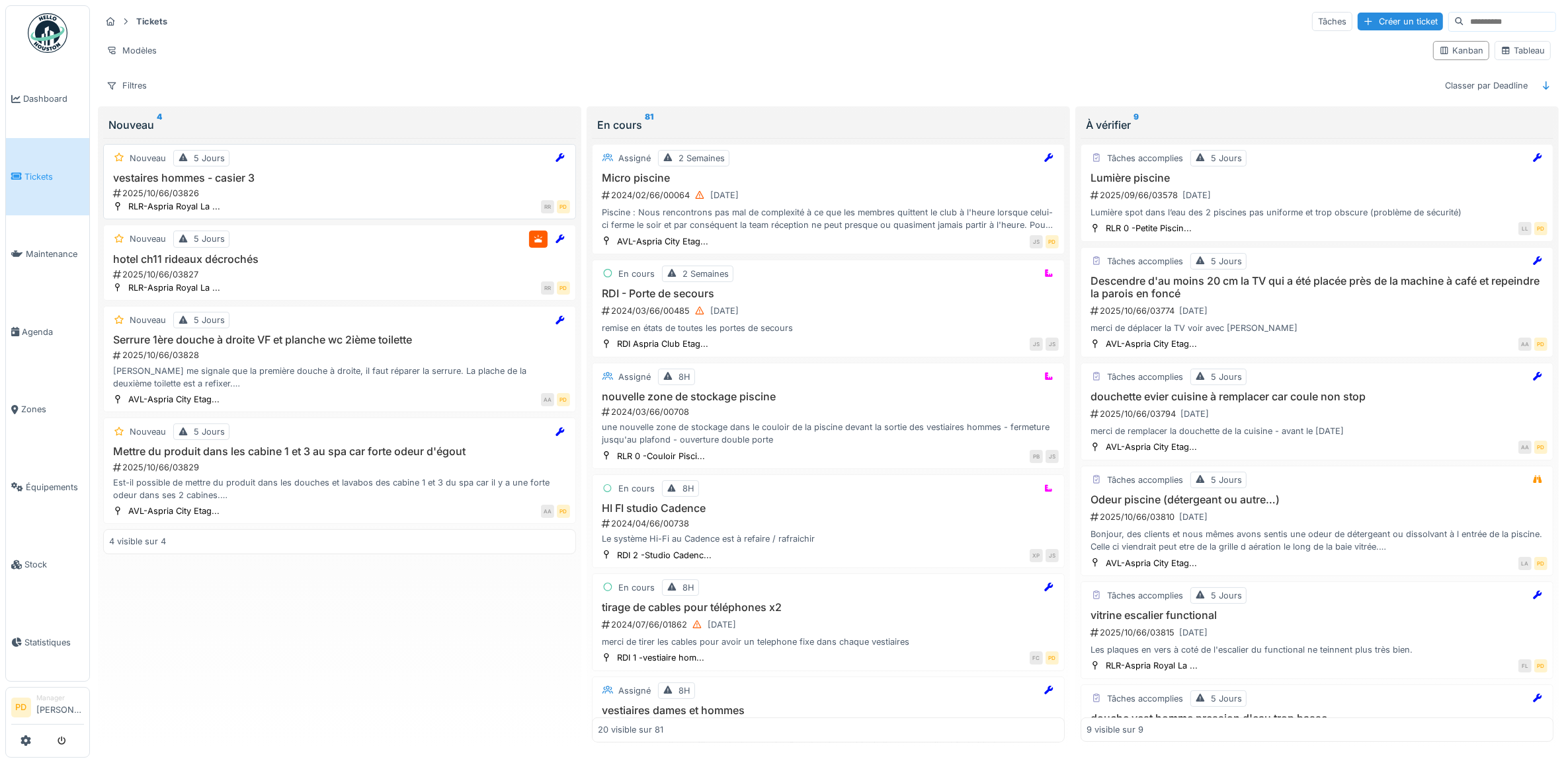
click at [331, 200] on div "2025/10/66/03826" at bounding box center [341, 193] width 459 height 13
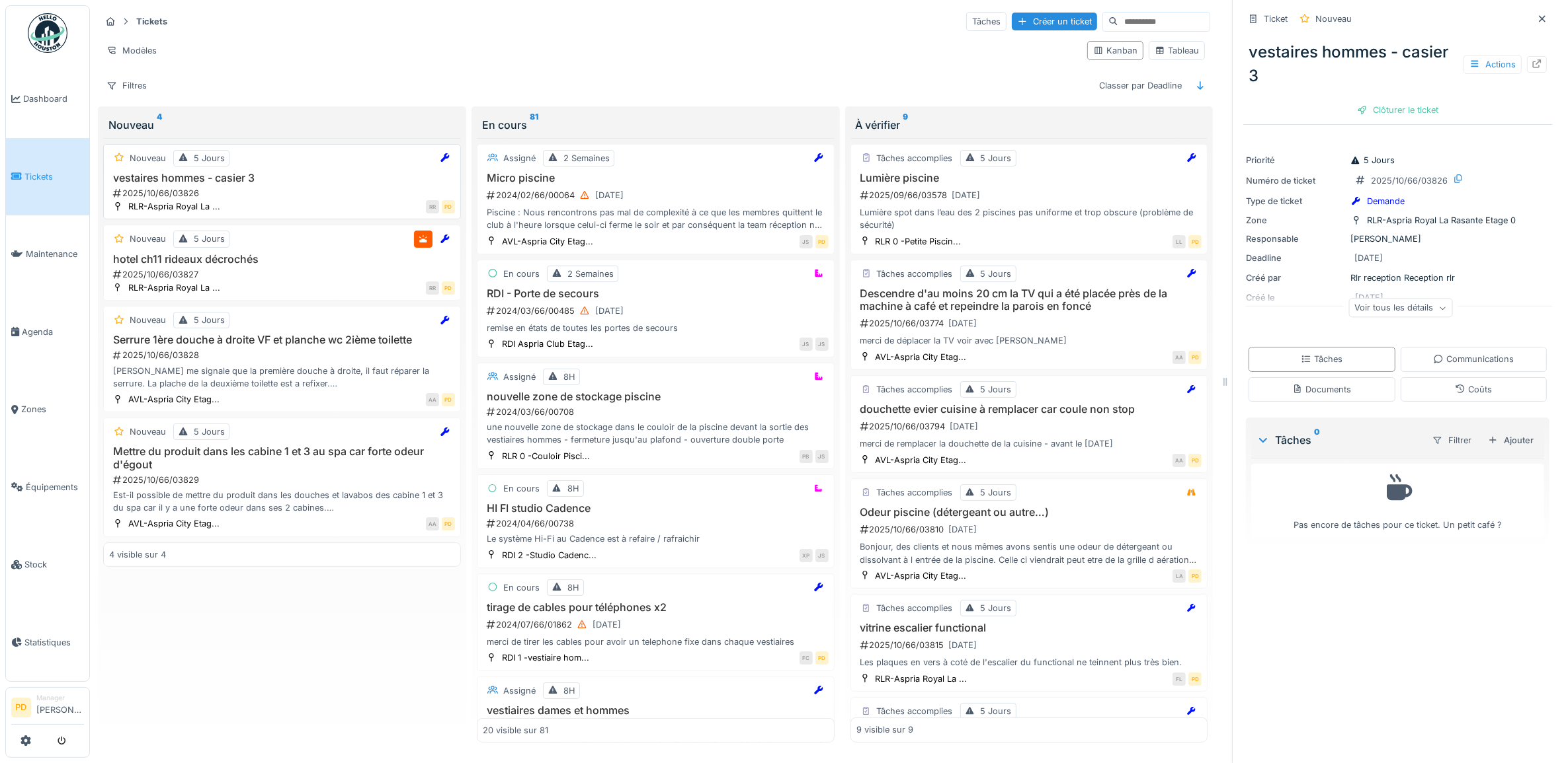
click at [289, 190] on div "2025/10/66/03826" at bounding box center [283, 193] width 343 height 13
click at [1498, 443] on div "Ajouter" at bounding box center [1511, 440] width 56 height 17
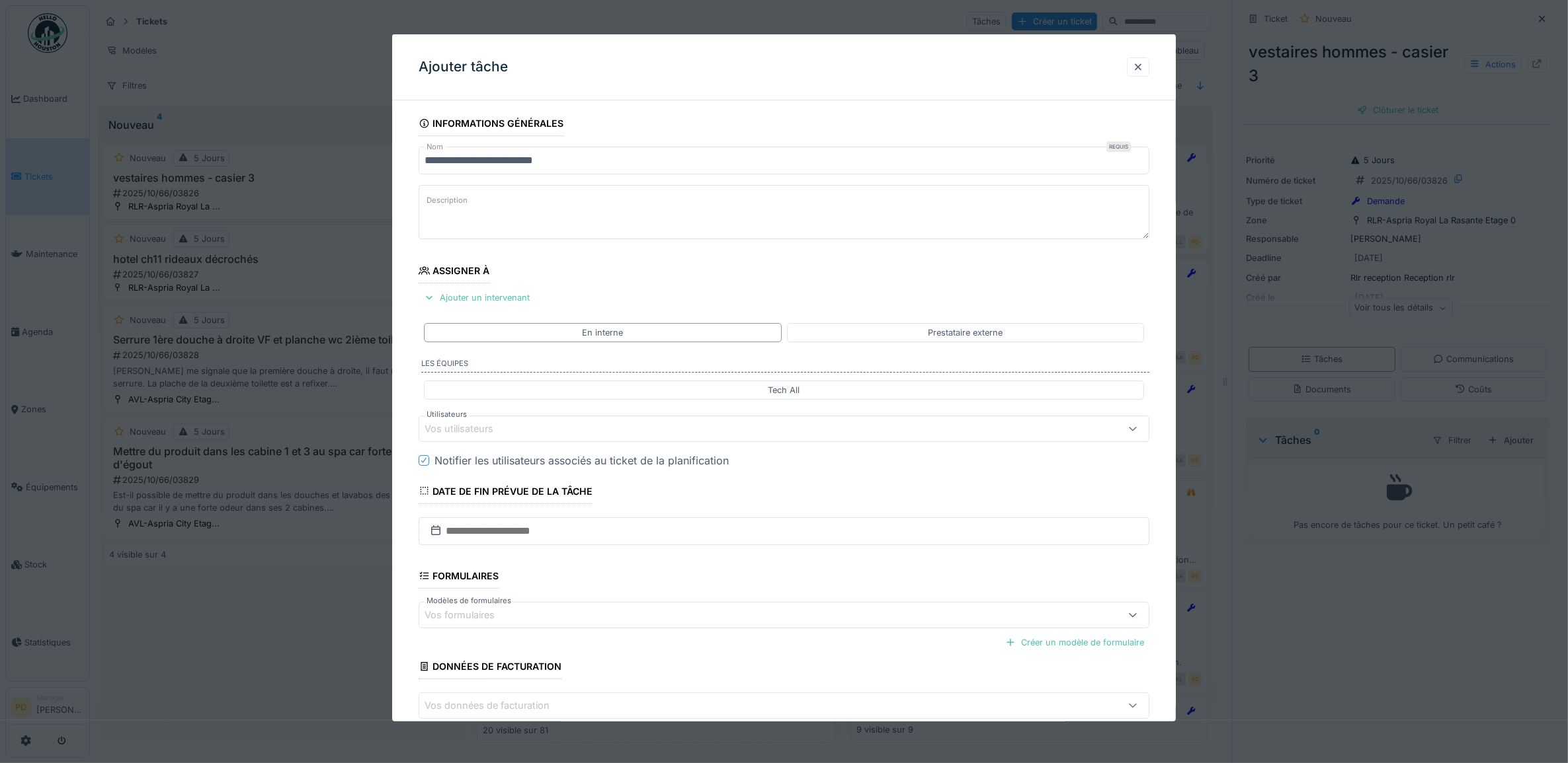
click at [520, 436] on div "Vos utilisateurs" at bounding box center [742, 429] width 636 height 14
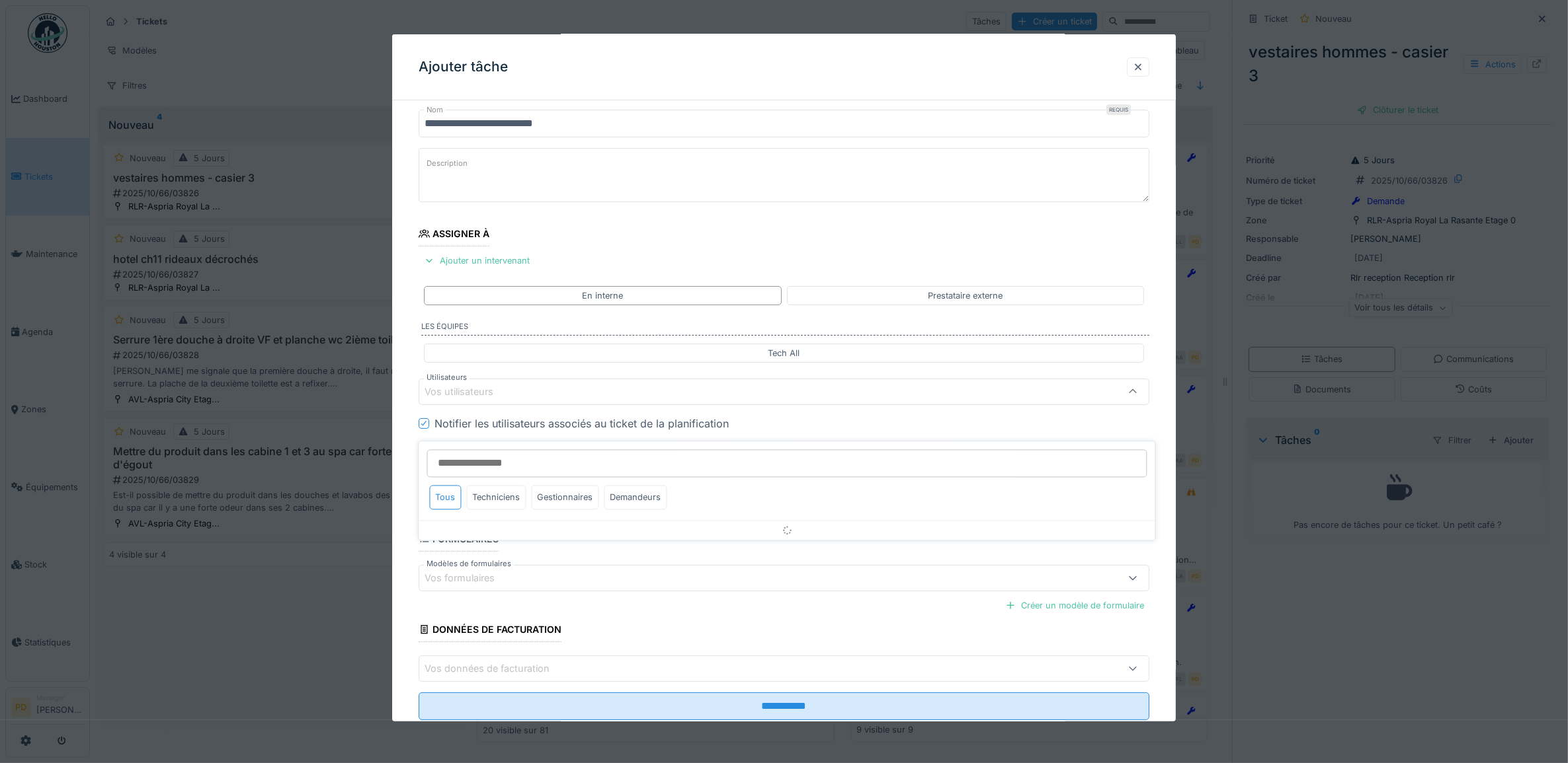
scroll to position [53, 0]
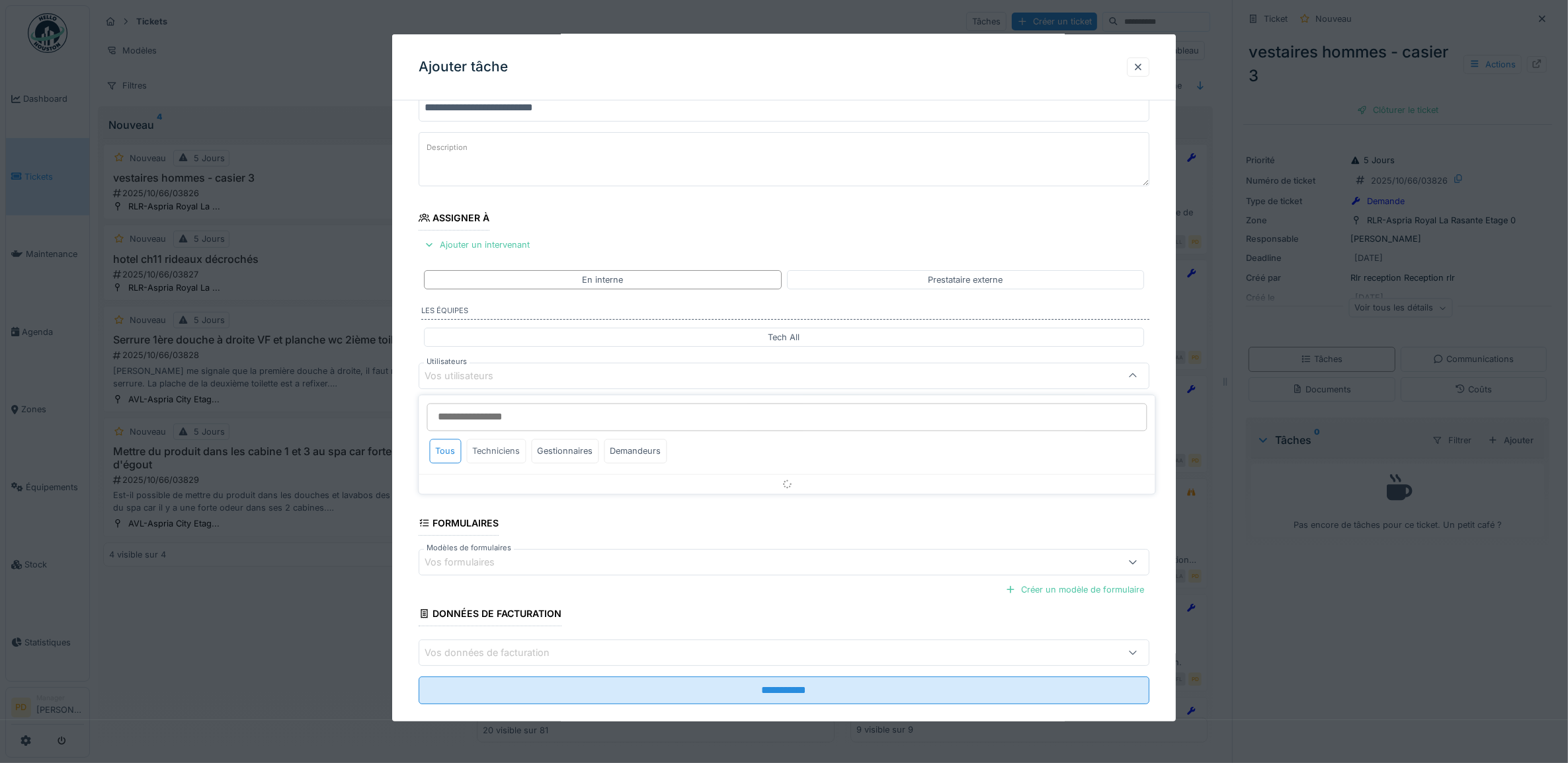
click at [514, 454] on div "Techniciens" at bounding box center [497, 451] width 59 height 24
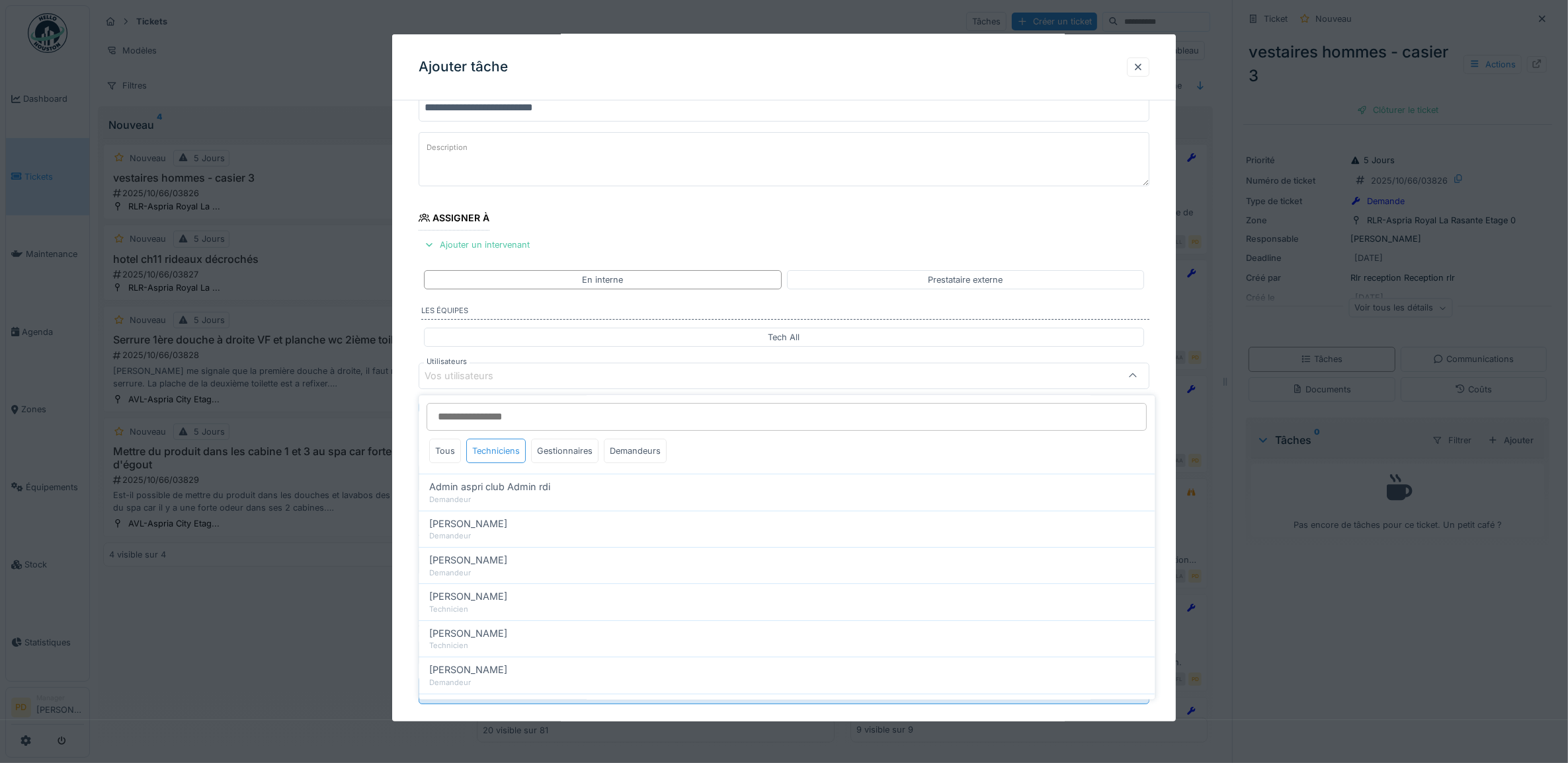
click at [516, 448] on div "Techniciens" at bounding box center [497, 451] width 59 height 24
click at [455, 451] on div "Tous" at bounding box center [446, 451] width 32 height 24
click at [494, 451] on div "Techniciens" at bounding box center [497, 451] width 59 height 24
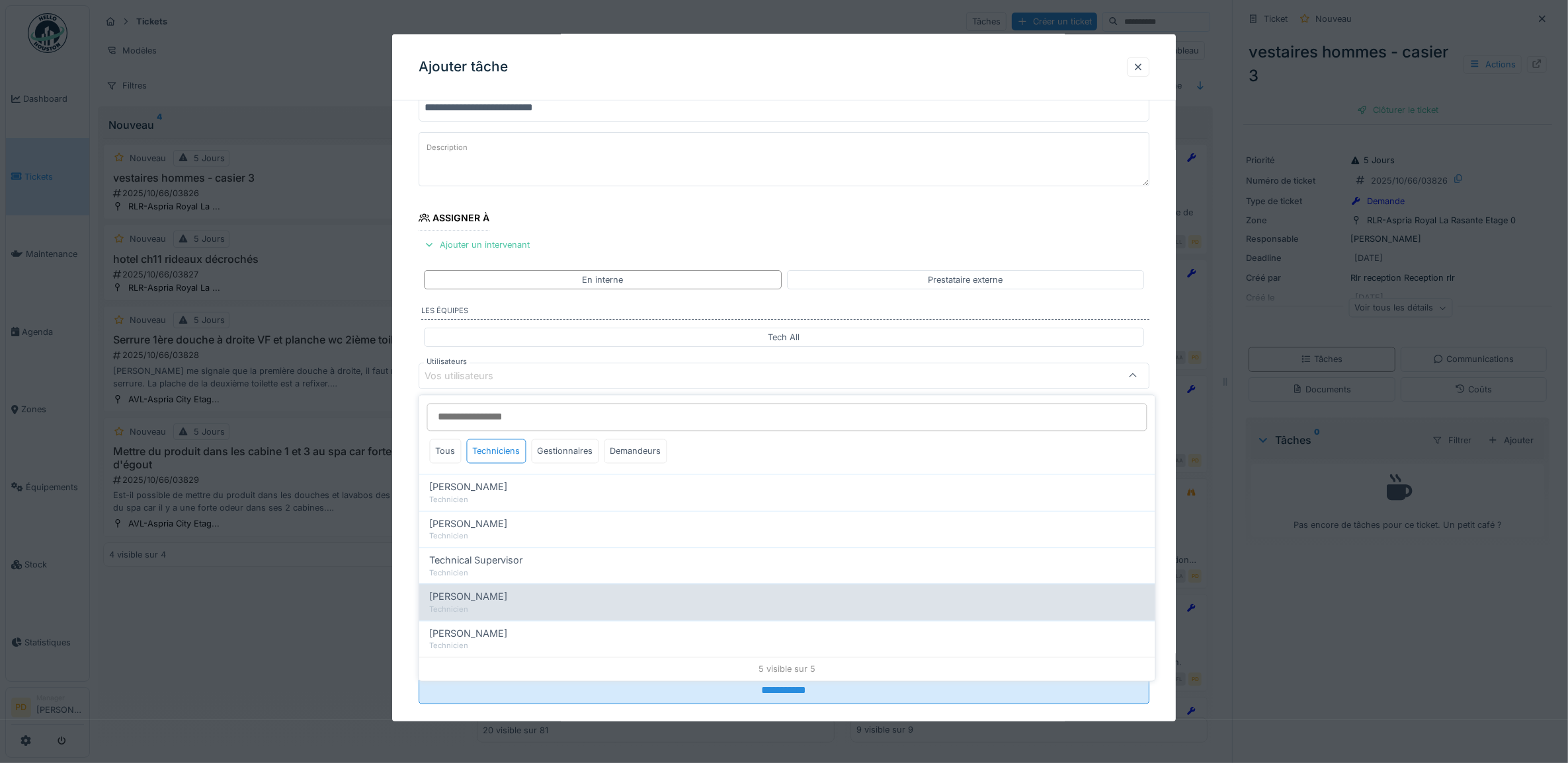
click at [497, 605] on span "Wojciech Wierozebski" at bounding box center [468, 597] width 78 height 14
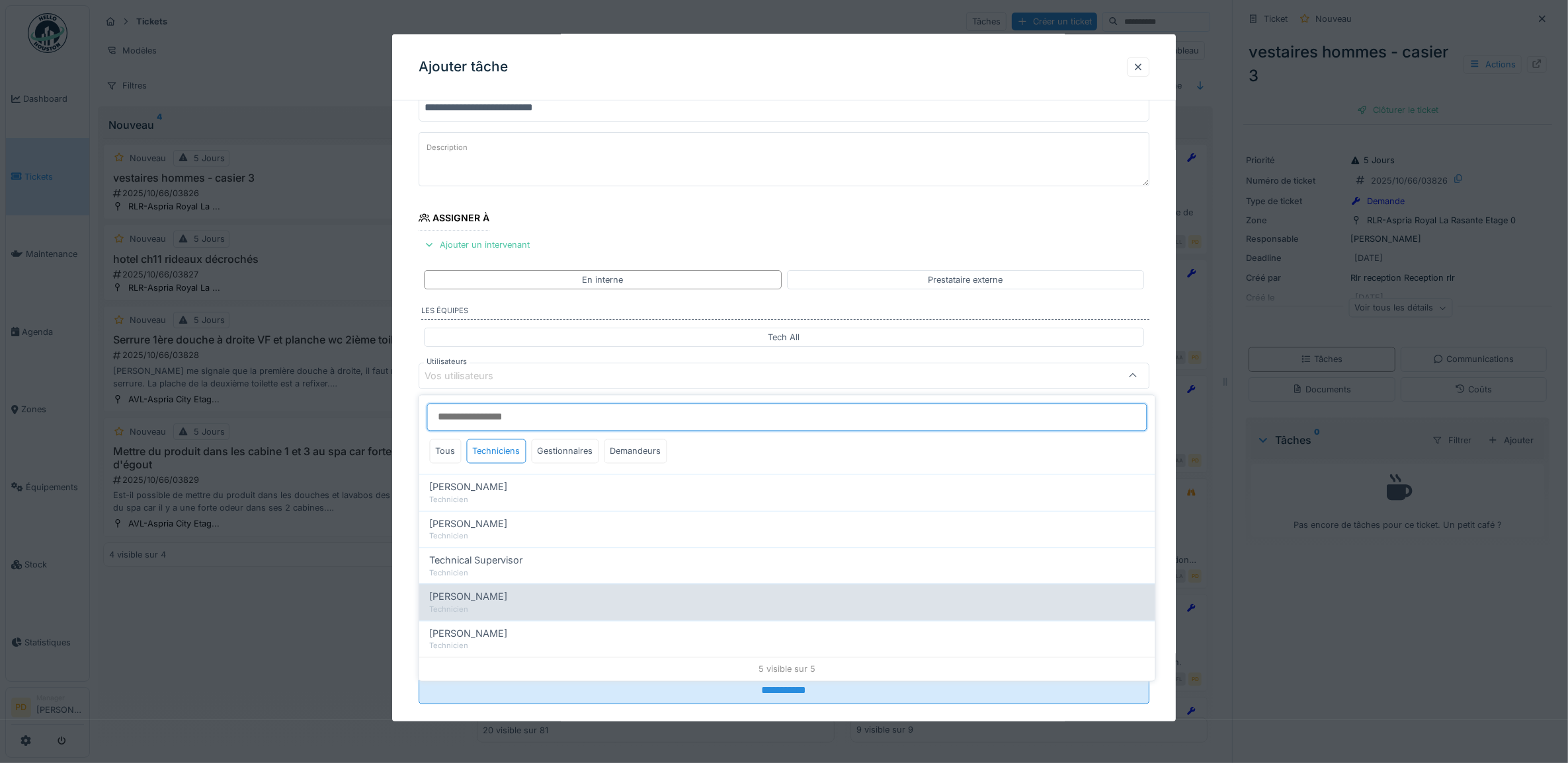
type input "****"
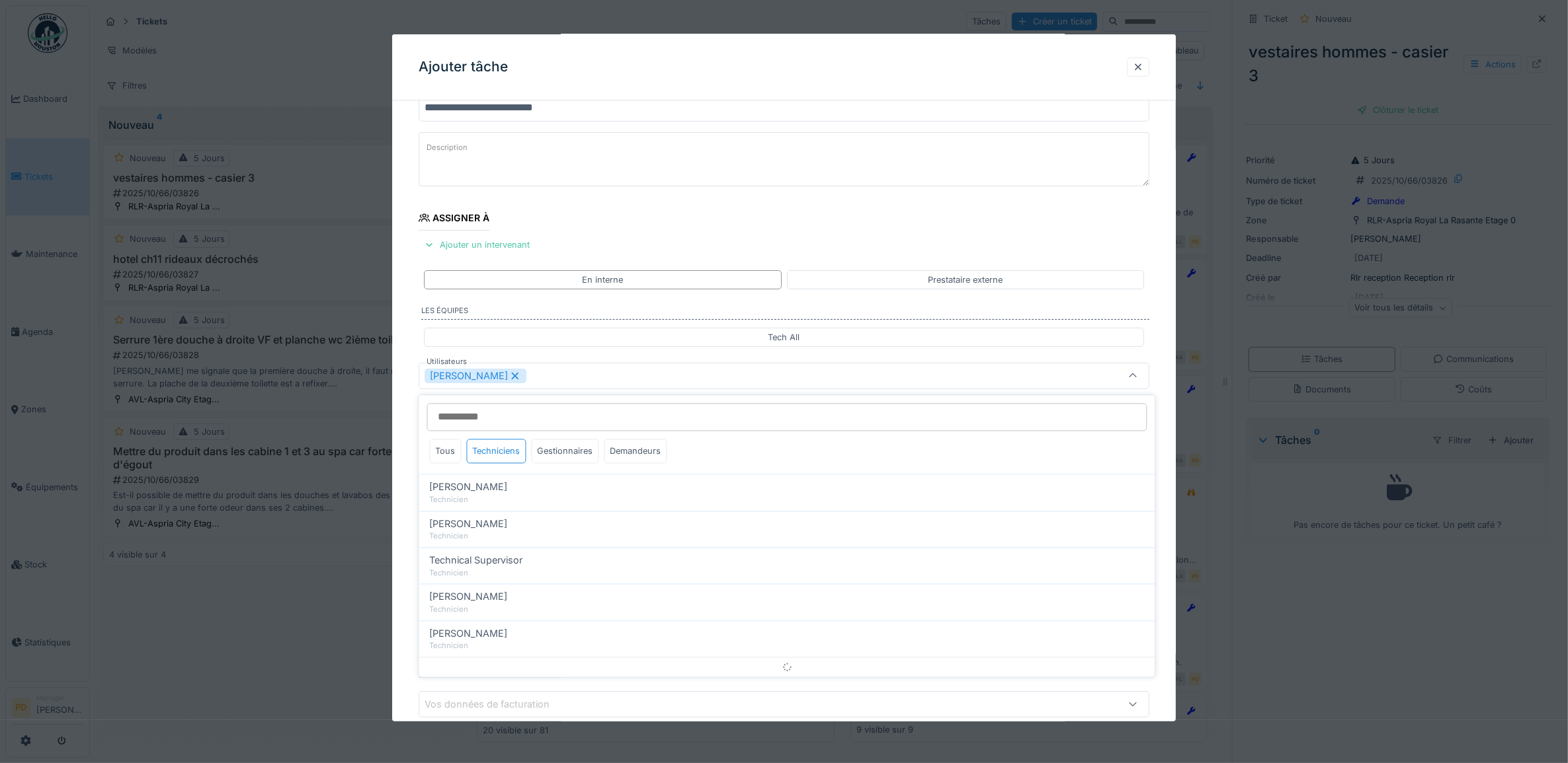
click at [410, 490] on div "**********" at bounding box center [784, 426] width 784 height 735
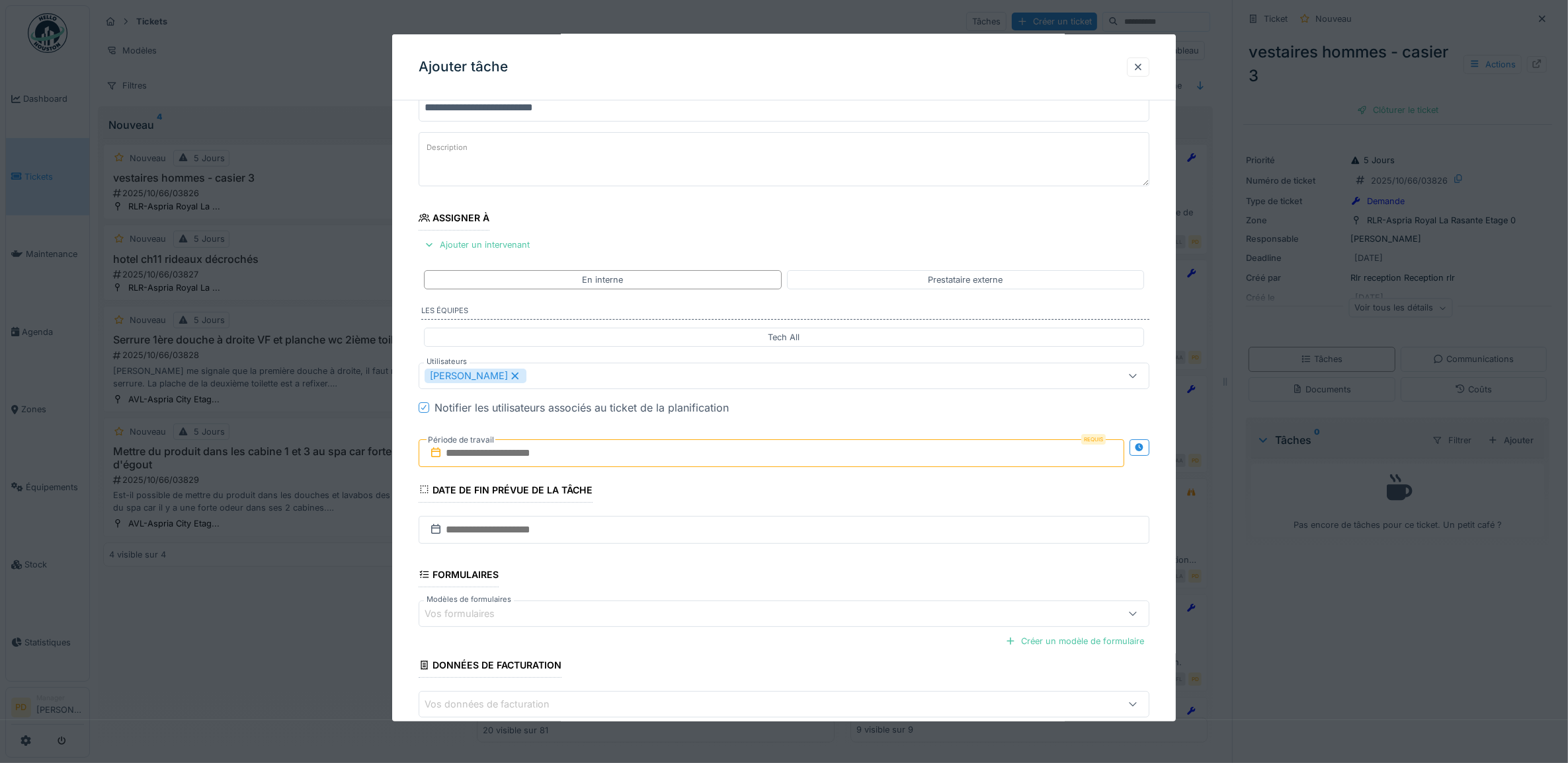
click at [509, 460] on input "text" at bounding box center [771, 453] width 706 height 28
click at [773, 586] on div "16" at bounding box center [774, 582] width 17 height 17
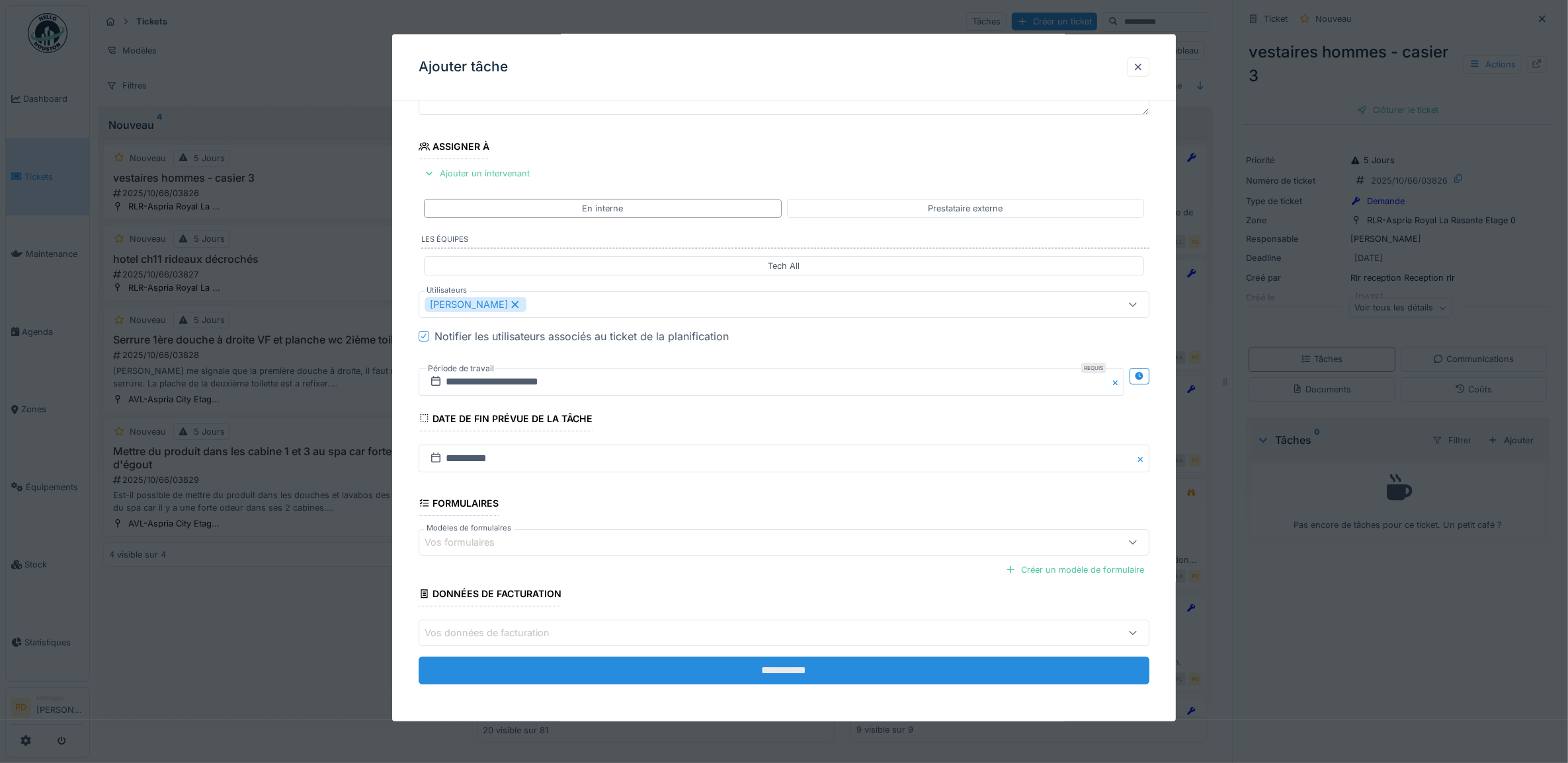
click at [825, 671] on input "**********" at bounding box center [784, 670] width 732 height 28
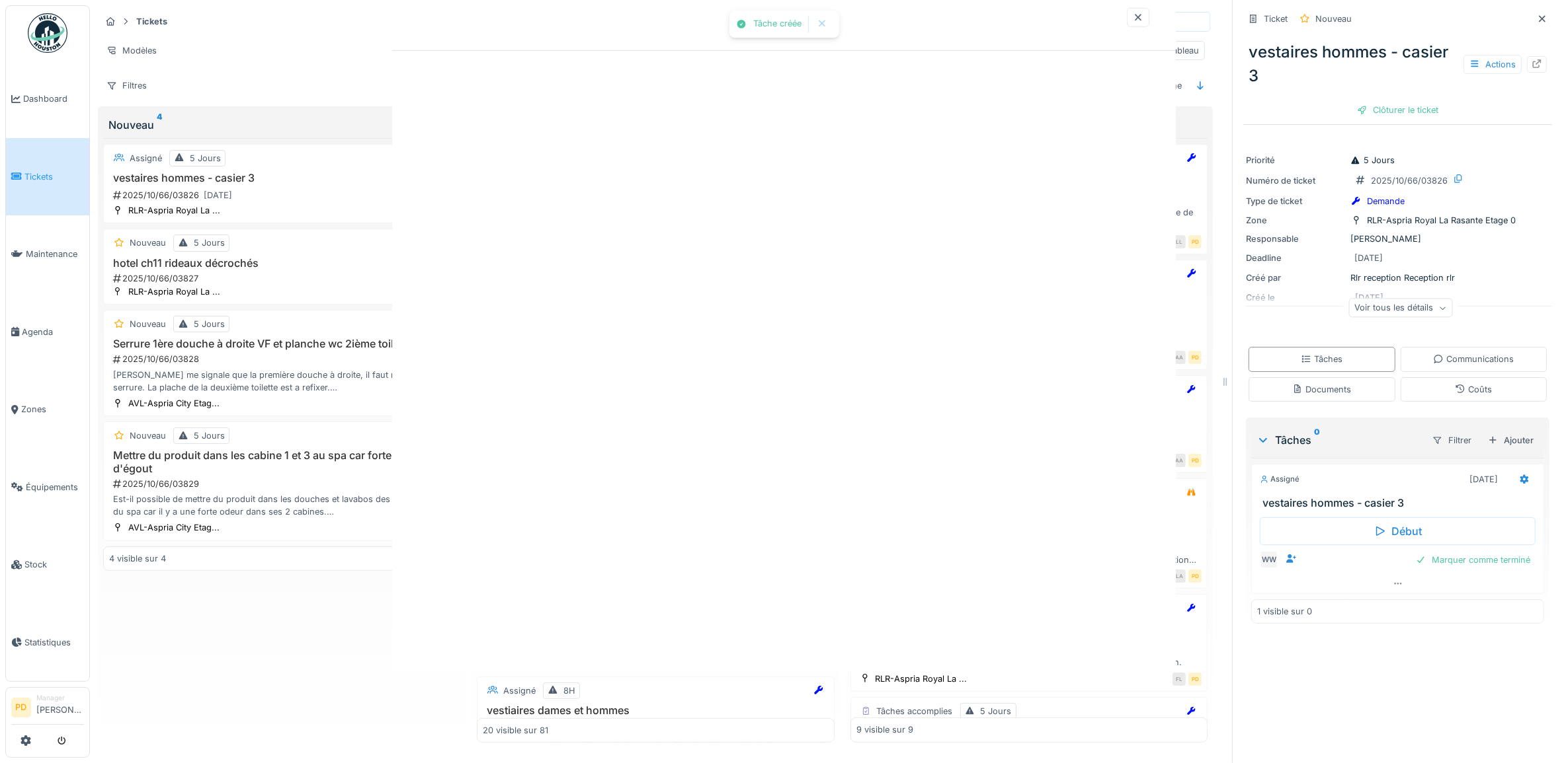
scroll to position [0, 0]
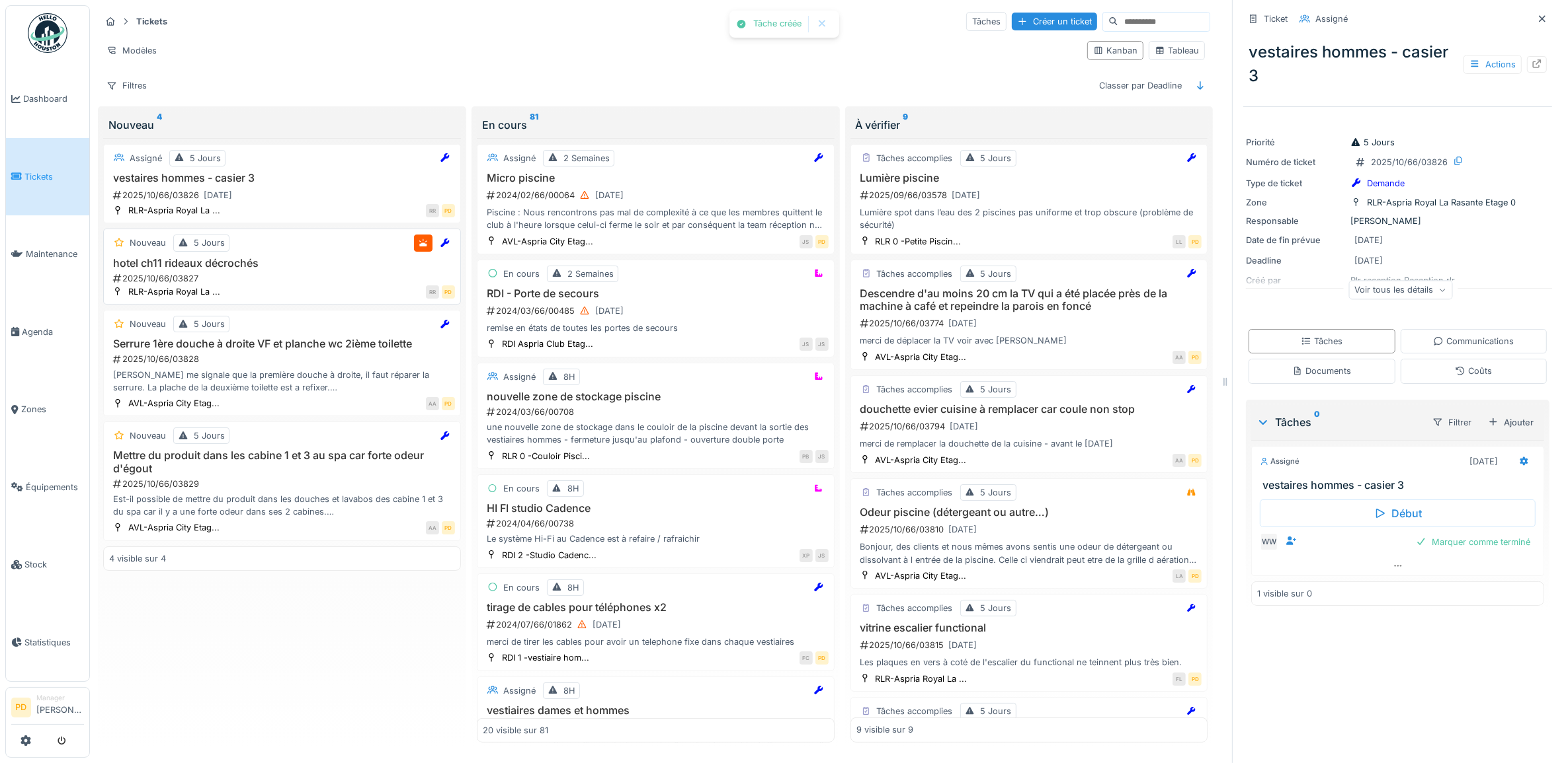
click at [276, 281] on div "2025/10/66/03827" at bounding box center [283, 278] width 343 height 13
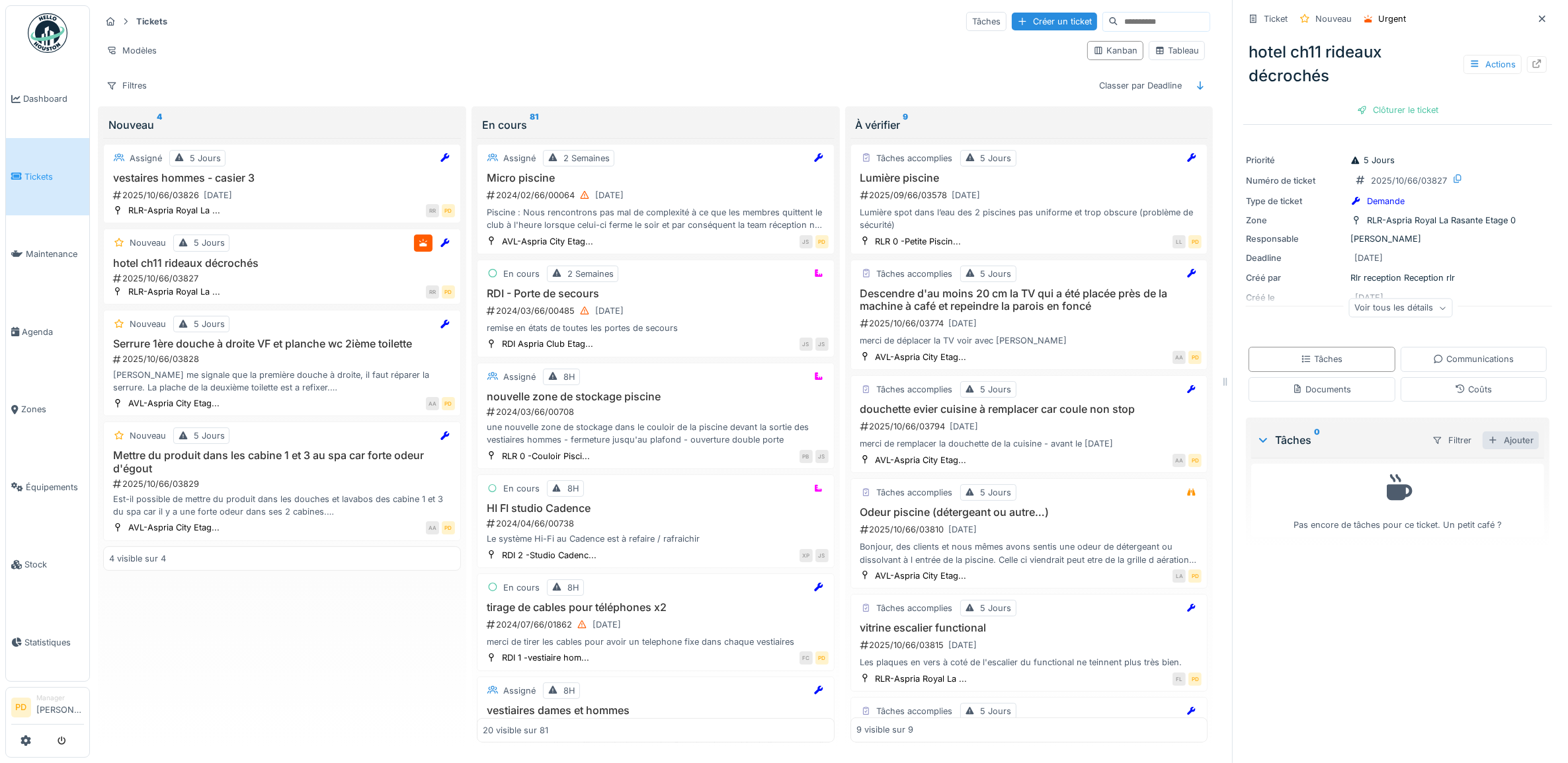
click at [1493, 442] on div "Ajouter" at bounding box center [1511, 440] width 56 height 17
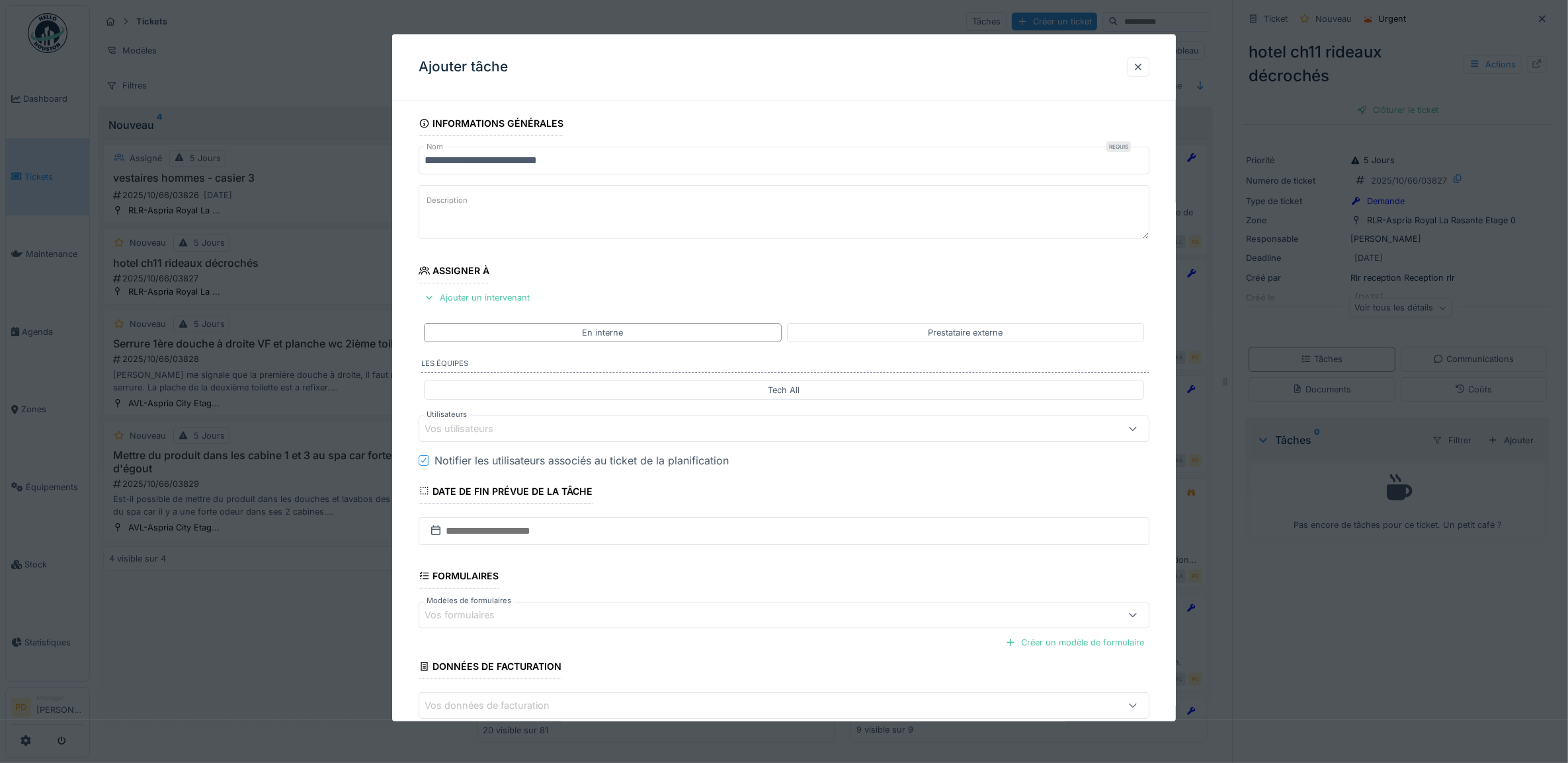
click at [500, 434] on div "Vos utilisateurs" at bounding box center [468, 429] width 87 height 14
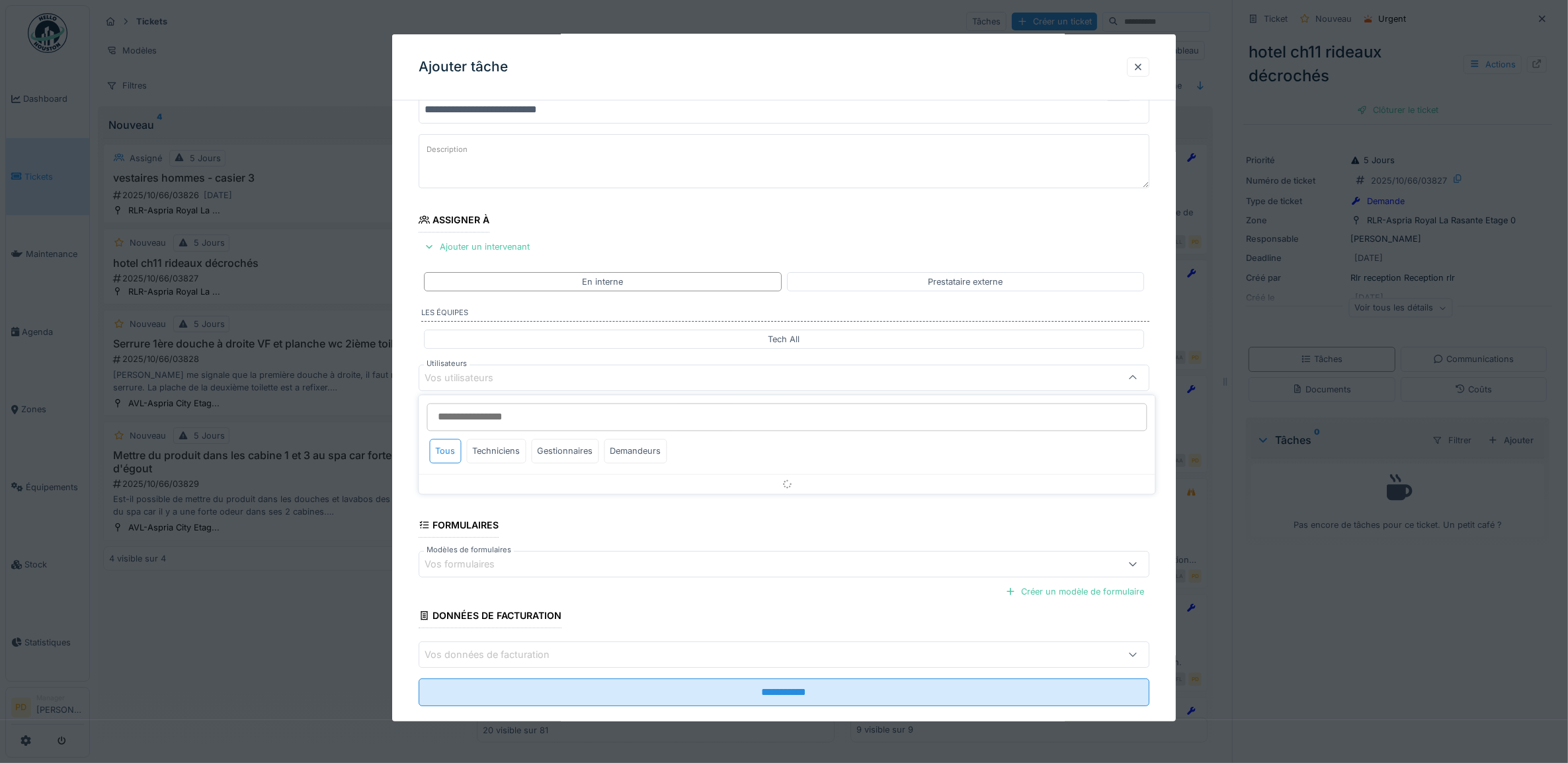
scroll to position [53, 0]
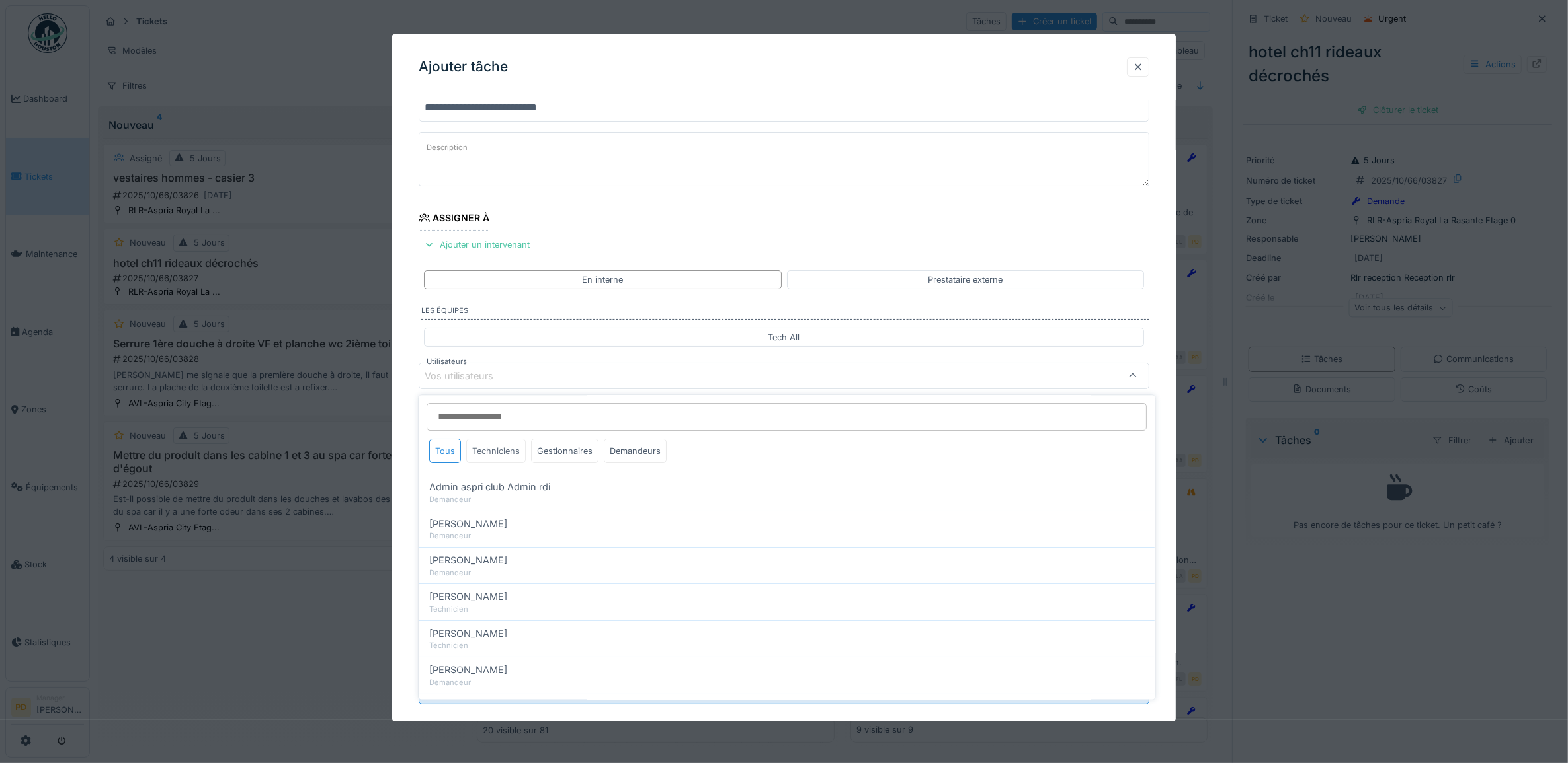
click at [507, 445] on div "Techniciens" at bounding box center [497, 451] width 59 height 24
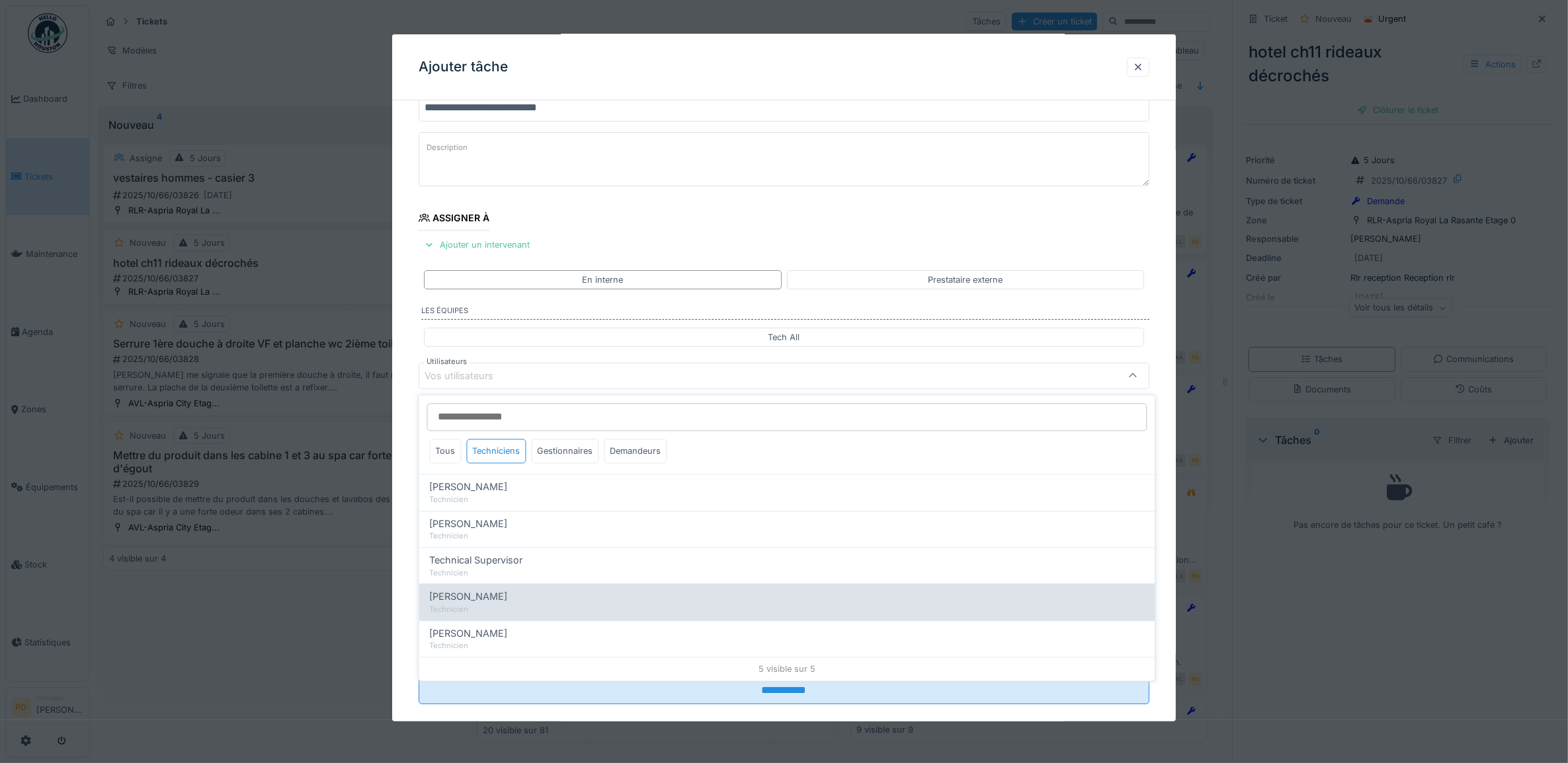
click at [484, 601] on span "Wojciech Wierozebski" at bounding box center [468, 597] width 78 height 14
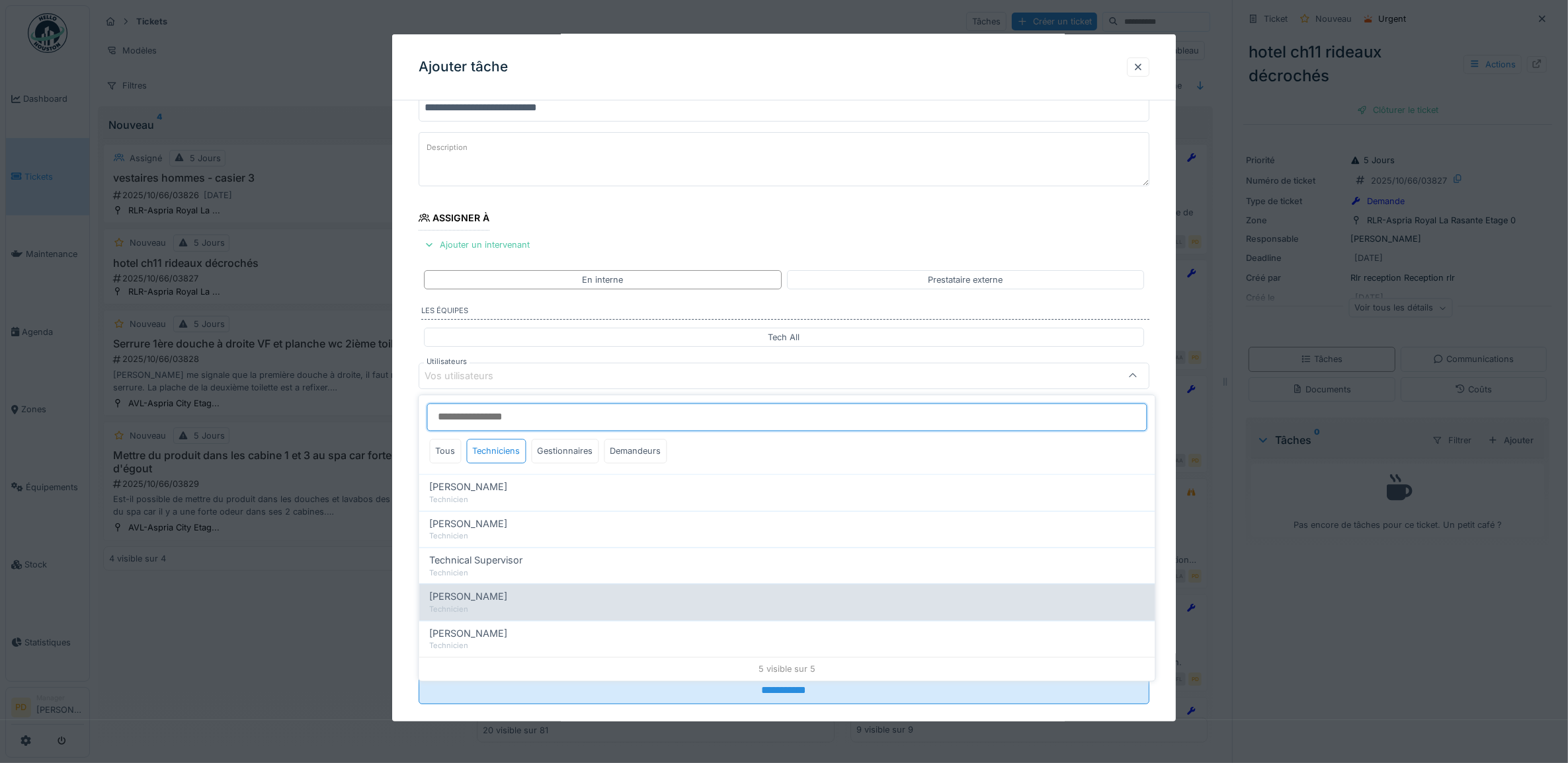
type input "****"
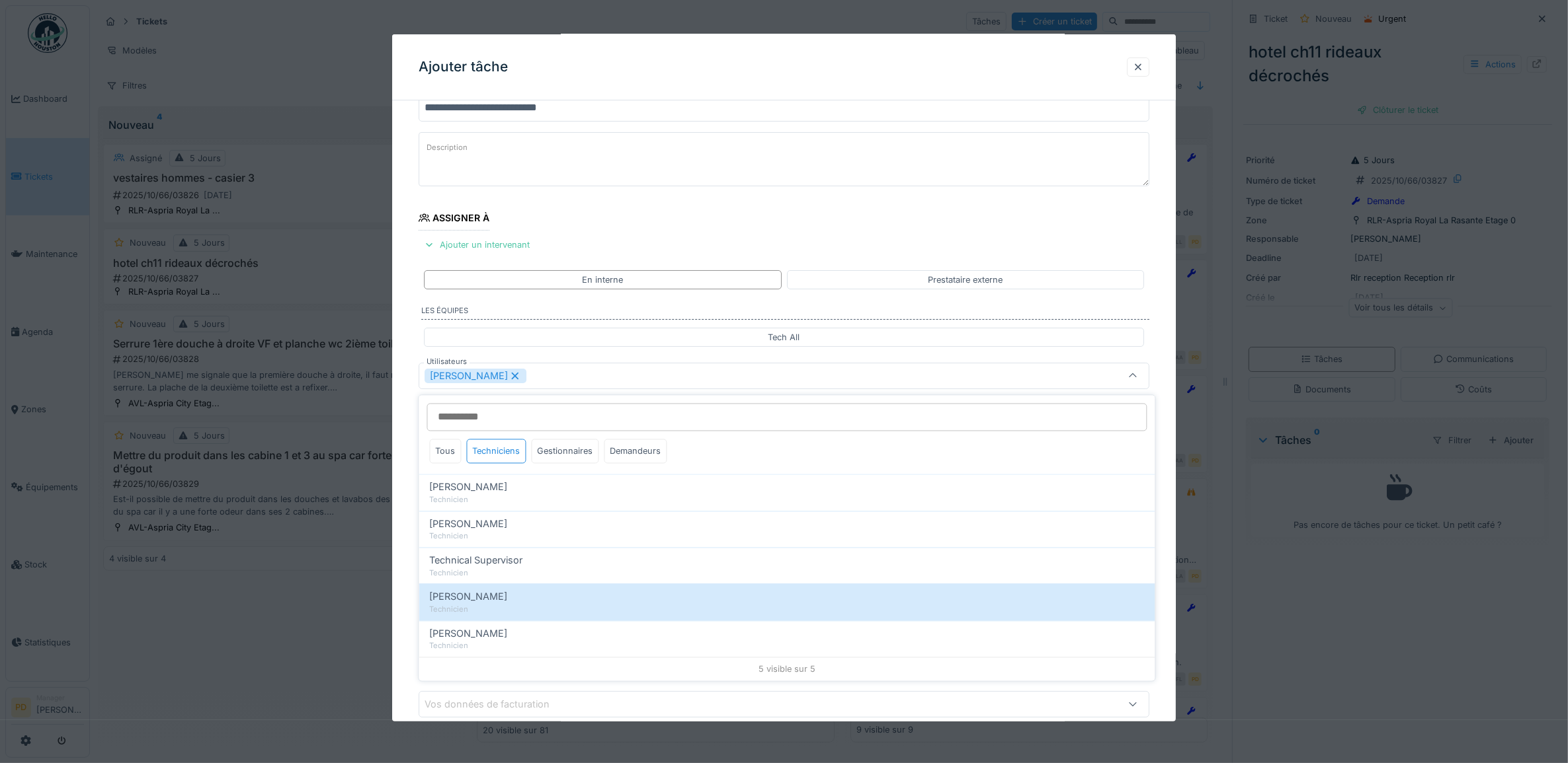
drag, startPoint x: 402, startPoint y: 522, endPoint x: 484, endPoint y: 520, distance: 82.0
click at [402, 521] on div "**********" at bounding box center [784, 426] width 784 height 735
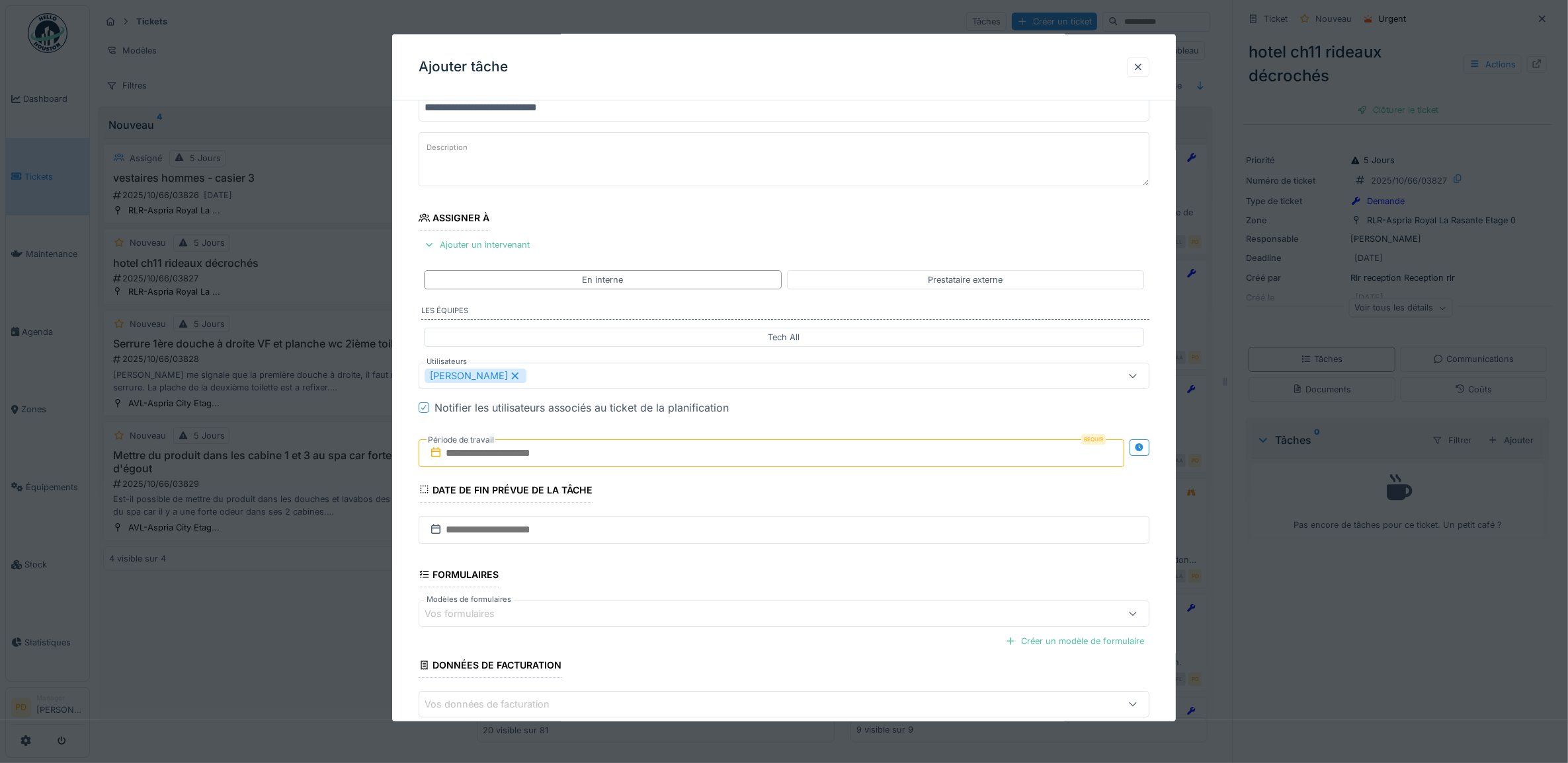
click at [538, 457] on input "text" at bounding box center [771, 453] width 706 height 28
click at [757, 584] on div "15" at bounding box center [752, 582] width 17 height 19
click at [754, 586] on div "15" at bounding box center [752, 582] width 17 height 19
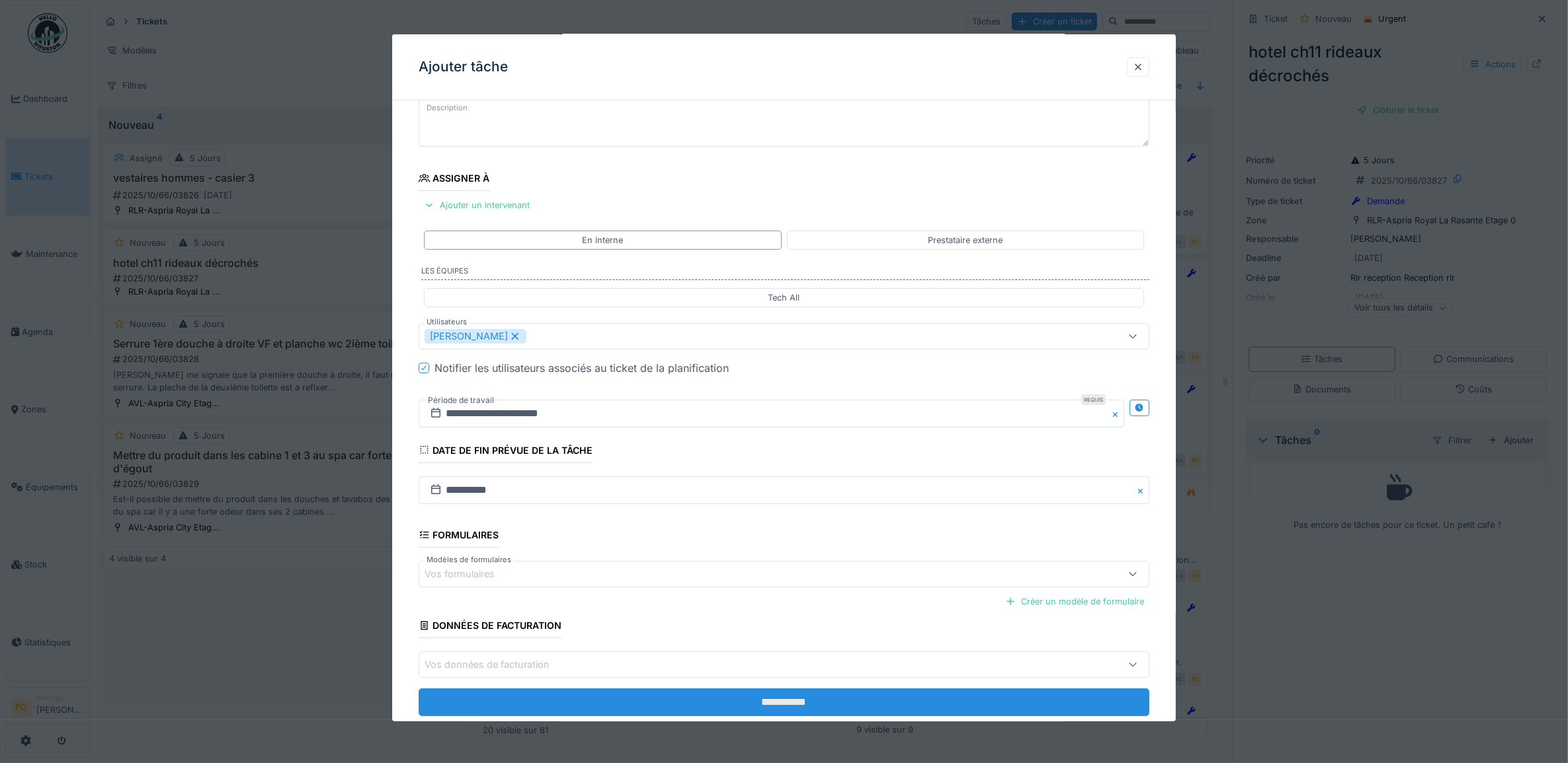
scroll to position [127, 0]
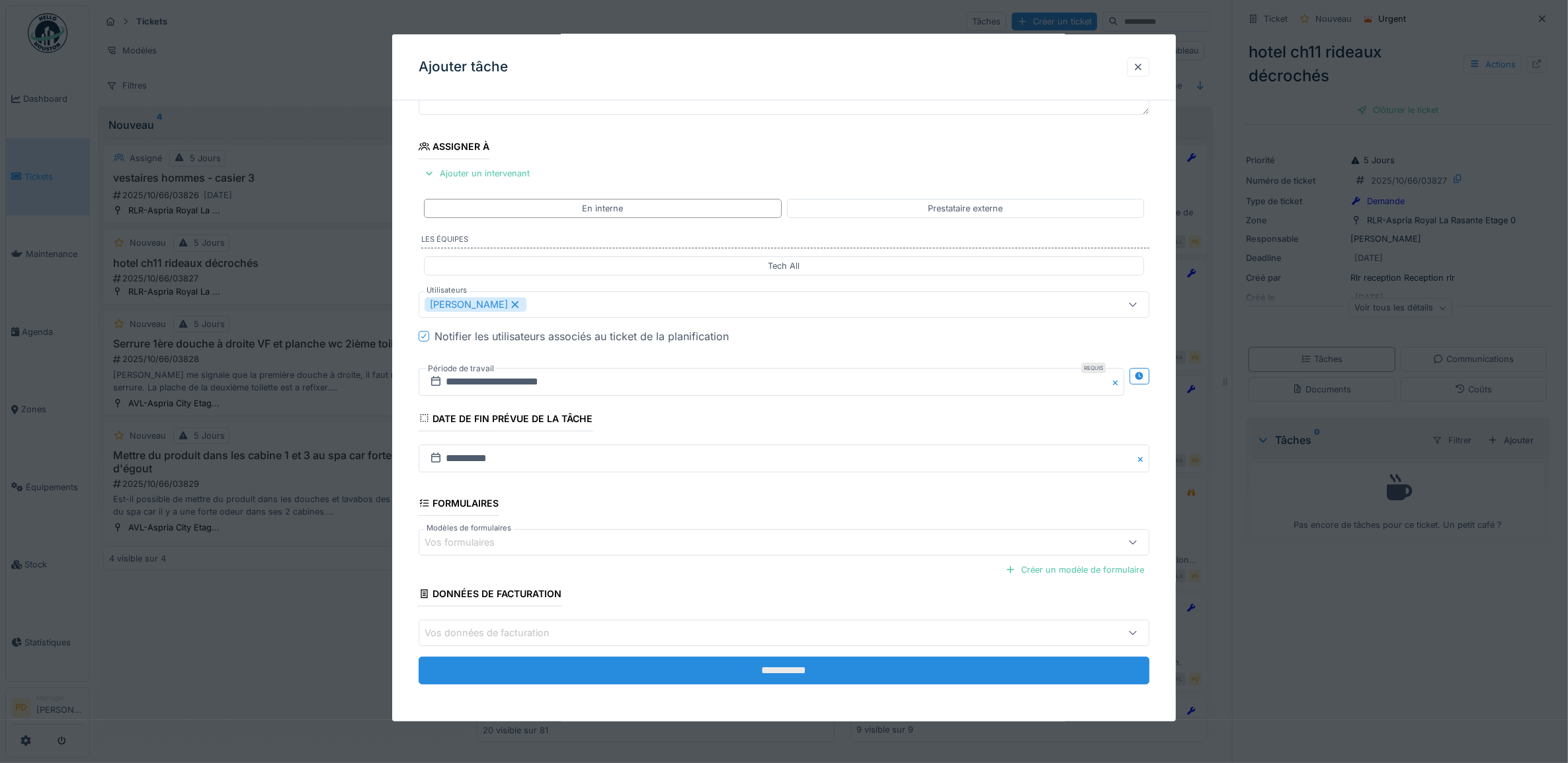
click at [798, 670] on input "**********" at bounding box center [784, 670] width 732 height 28
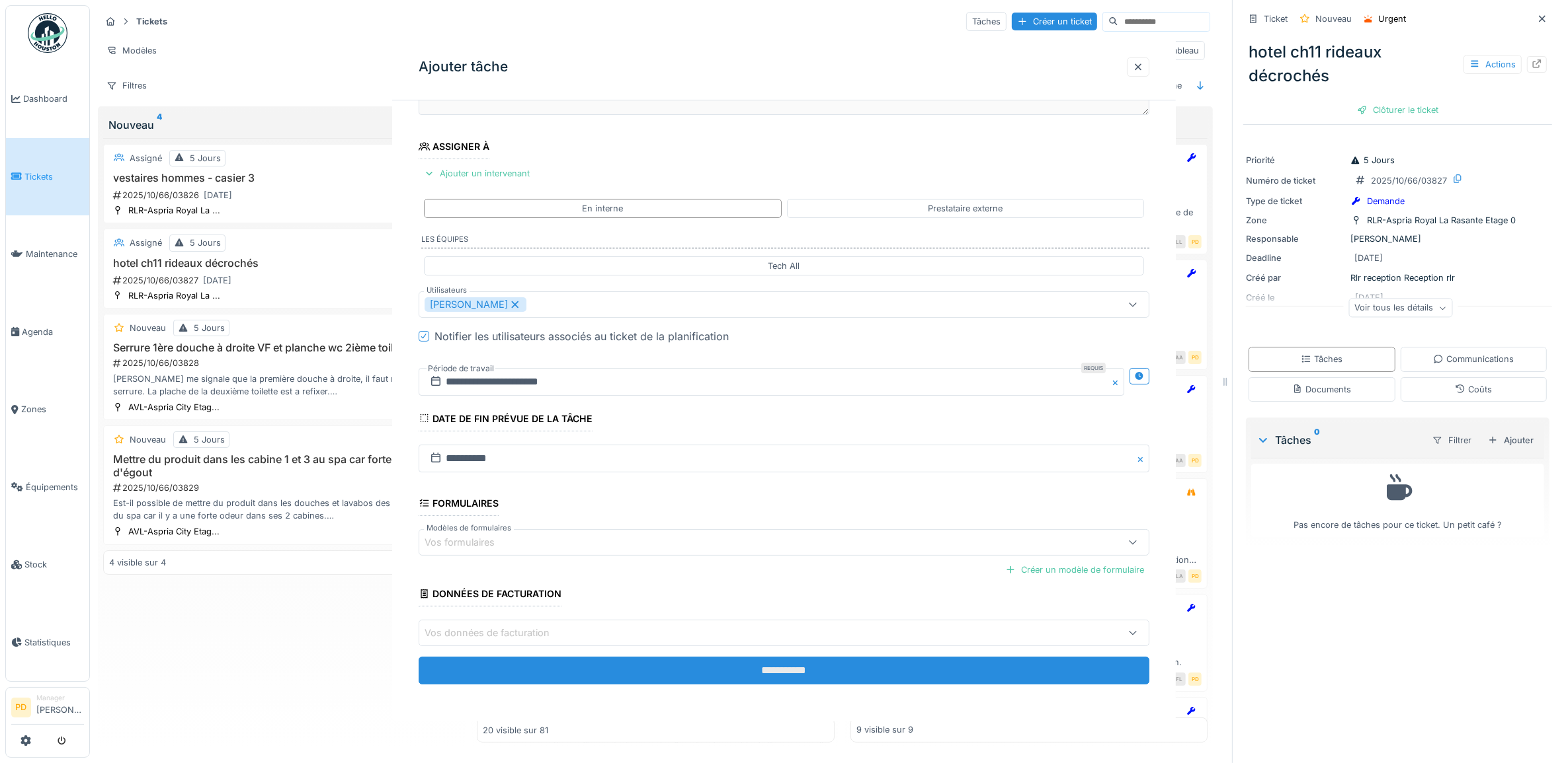
scroll to position [0, 0]
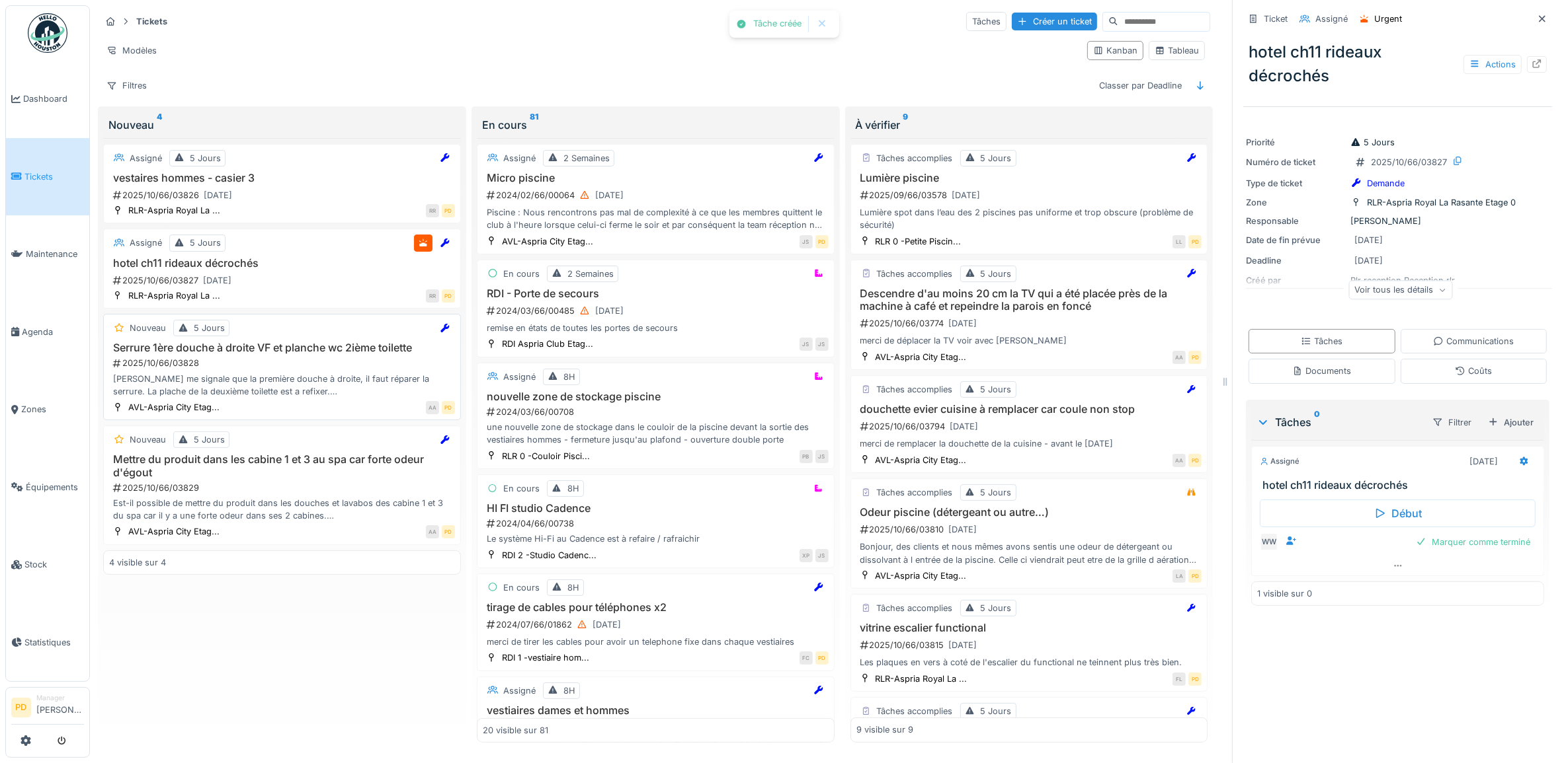
click at [260, 363] on div "2025/10/66/03828" at bounding box center [283, 363] width 343 height 13
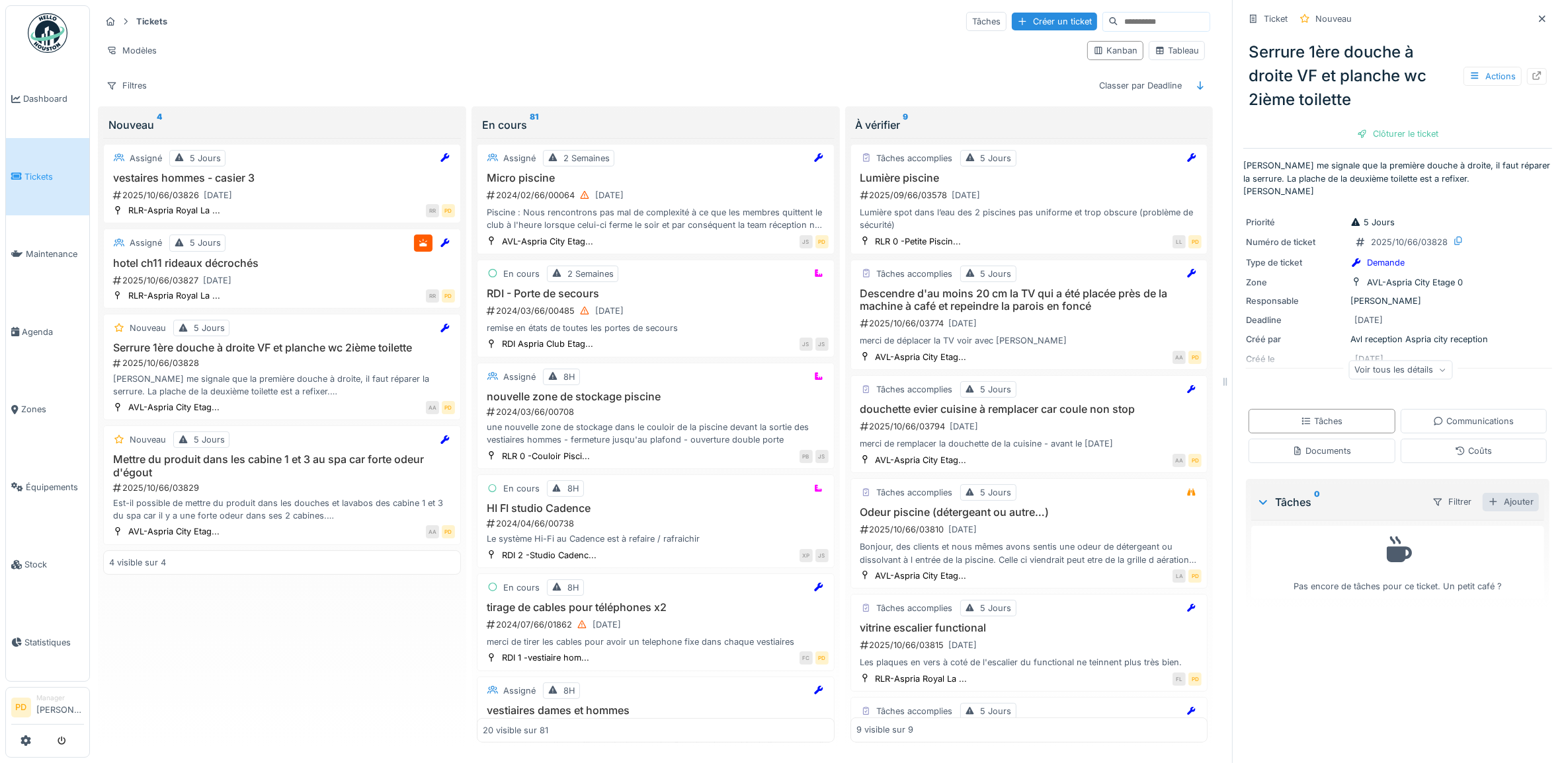
click at [1508, 511] on div "Ajouter" at bounding box center [1511, 502] width 56 height 17
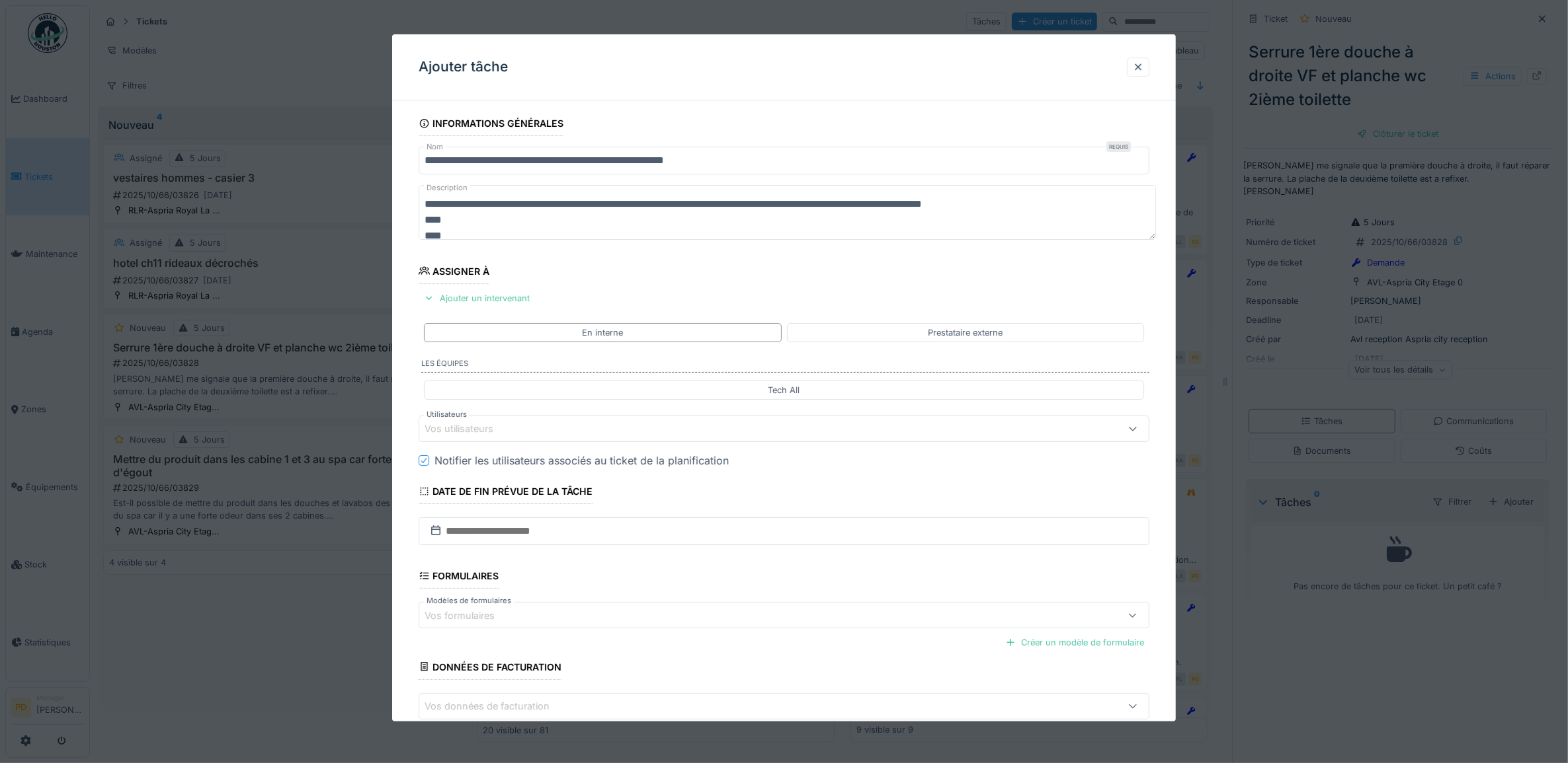
click at [497, 433] on div "Vos utilisateurs" at bounding box center [468, 429] width 87 height 14
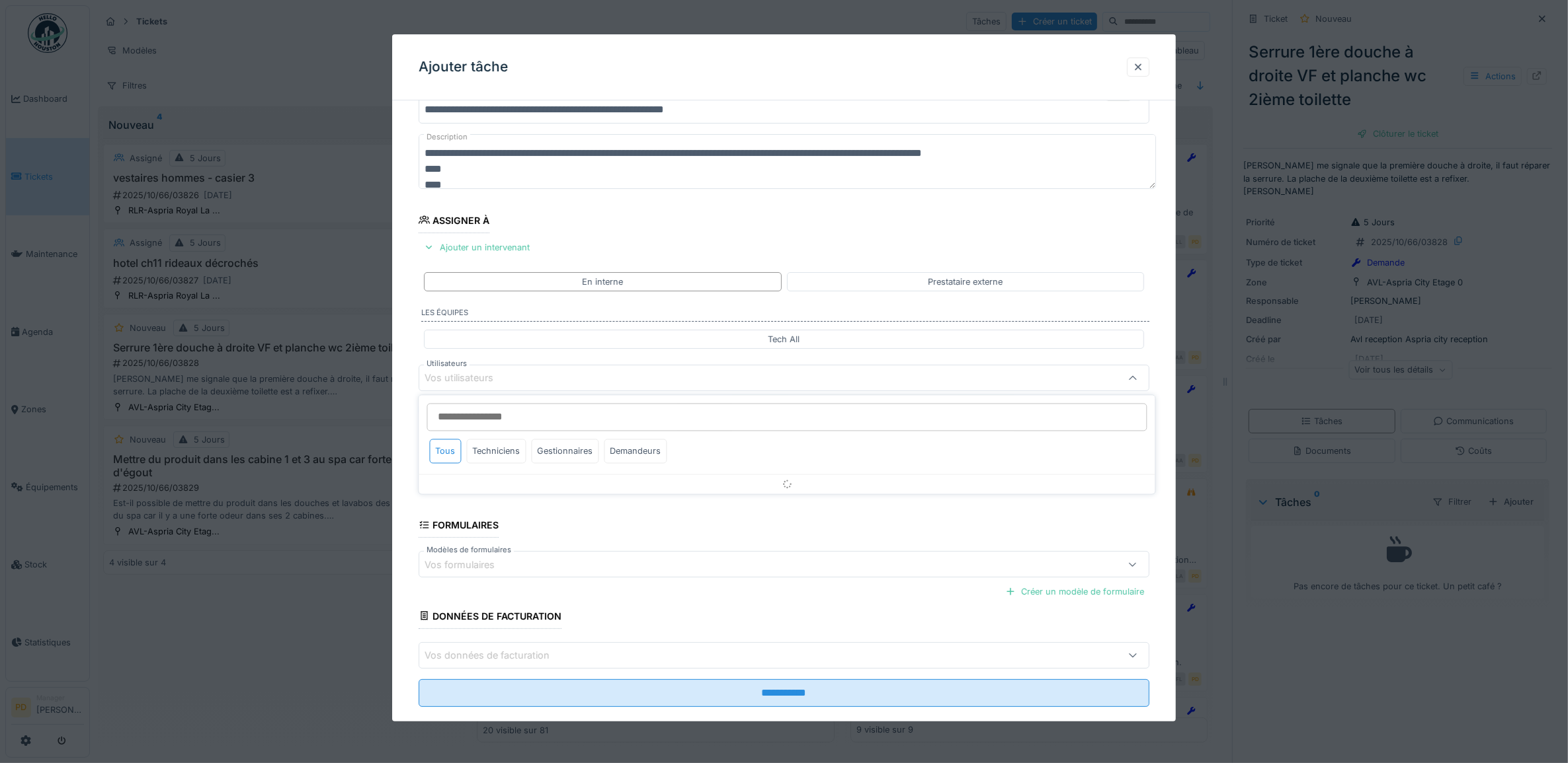
scroll to position [53, 0]
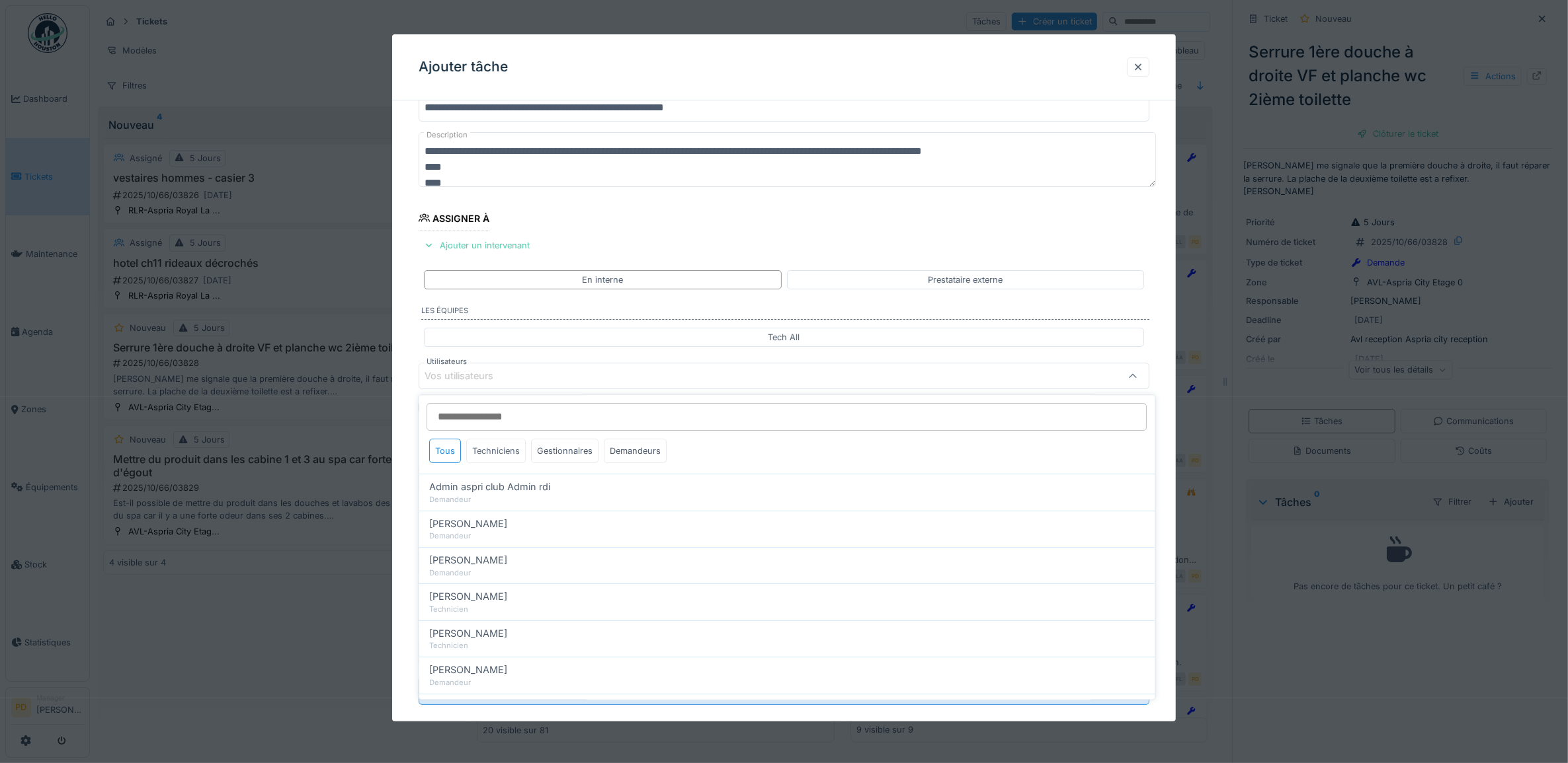
click at [496, 449] on div "Techniciens" at bounding box center [497, 451] width 59 height 24
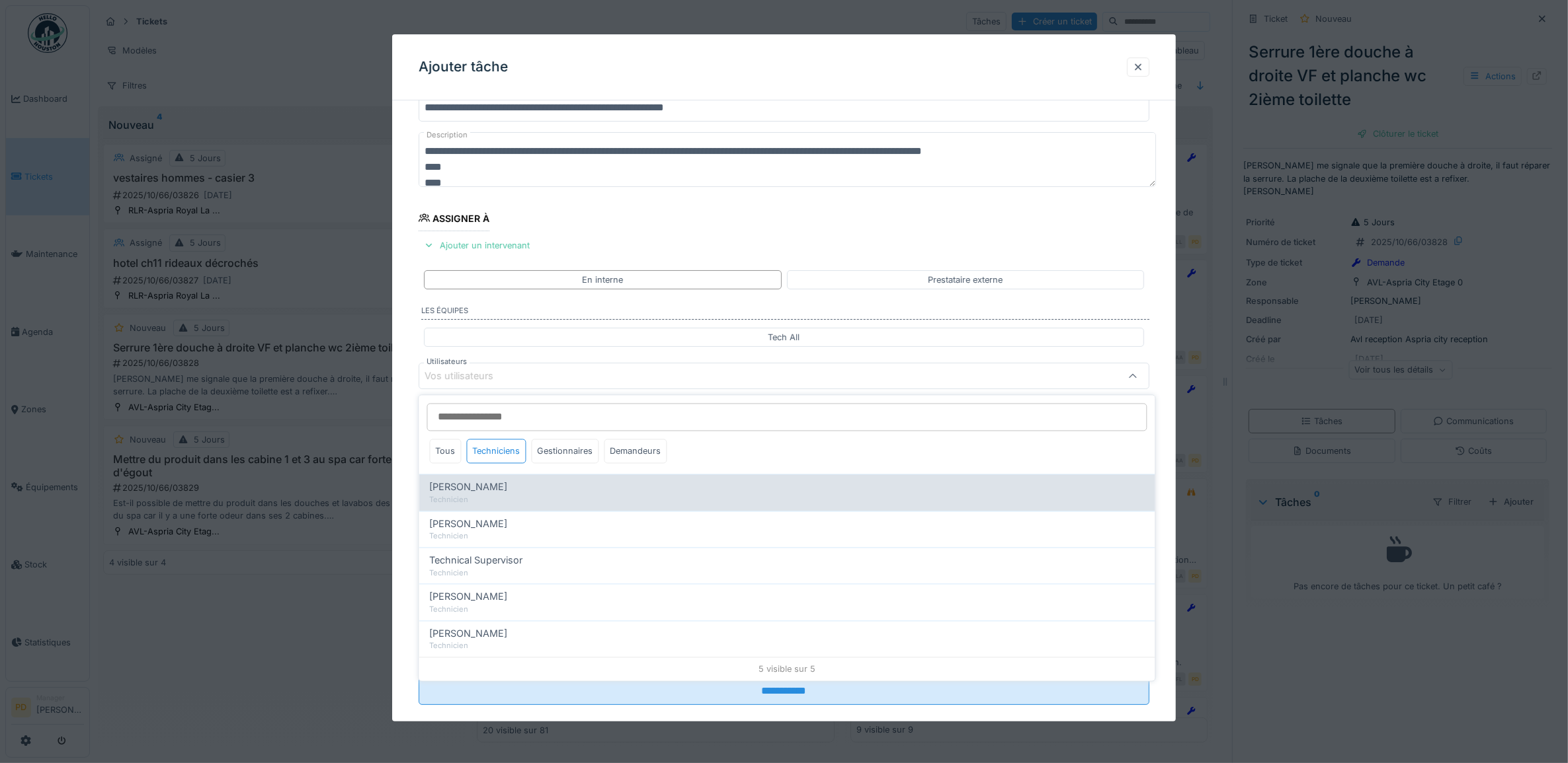
click at [496, 493] on span "Alexandre Michailidis" at bounding box center [468, 487] width 78 height 14
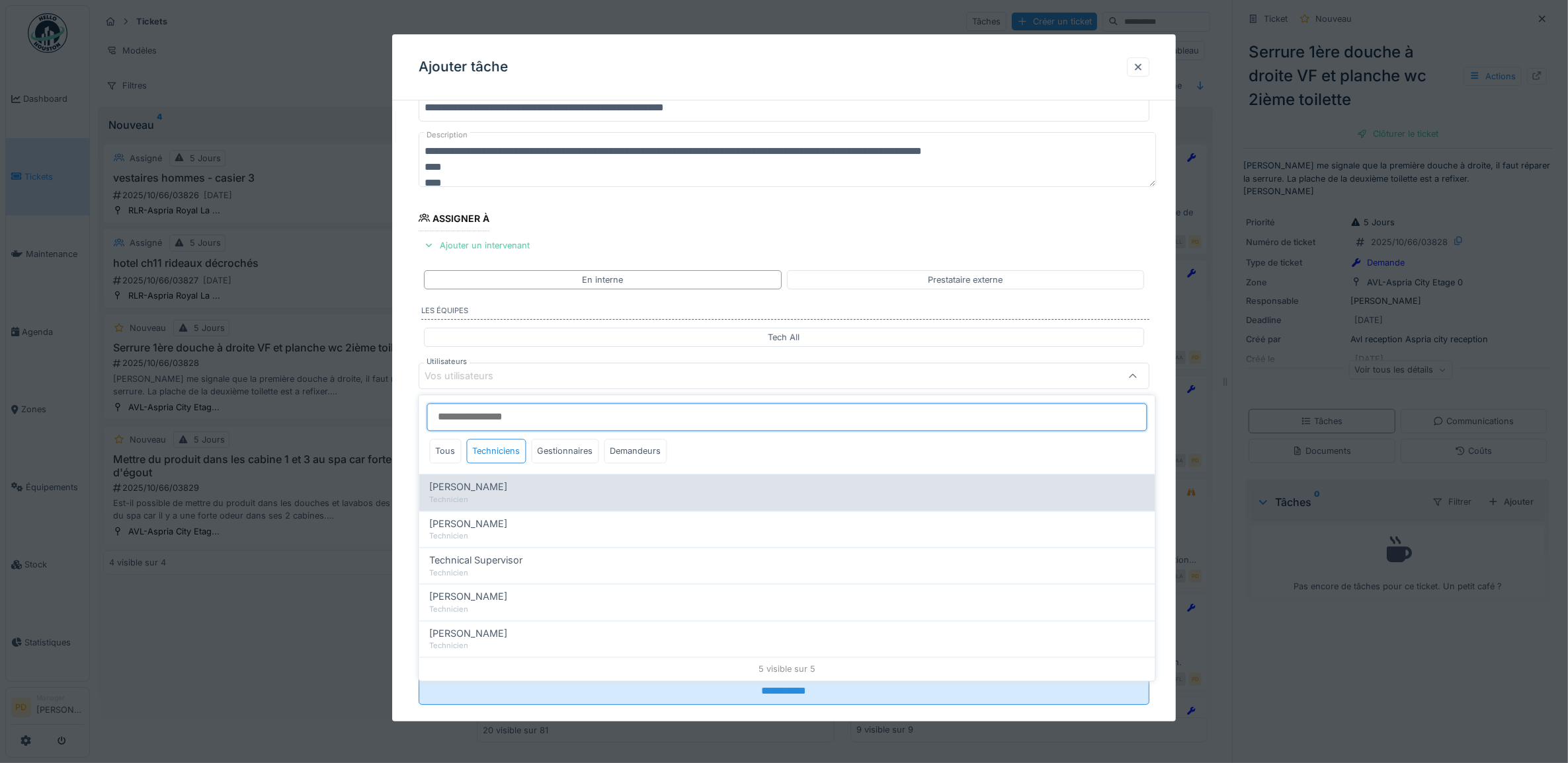
type input "*****"
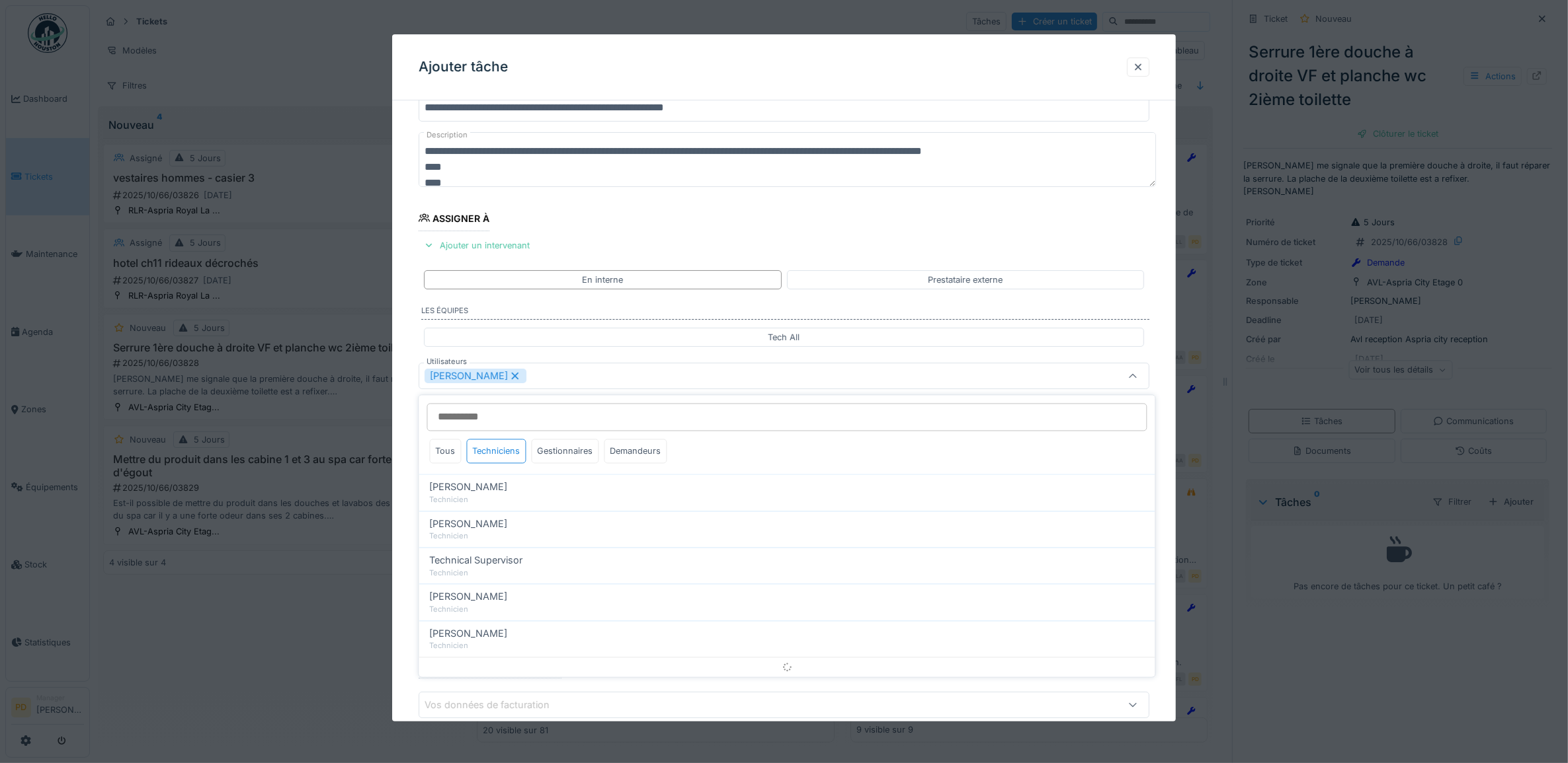
click at [412, 440] on div "**********" at bounding box center [784, 426] width 784 height 736
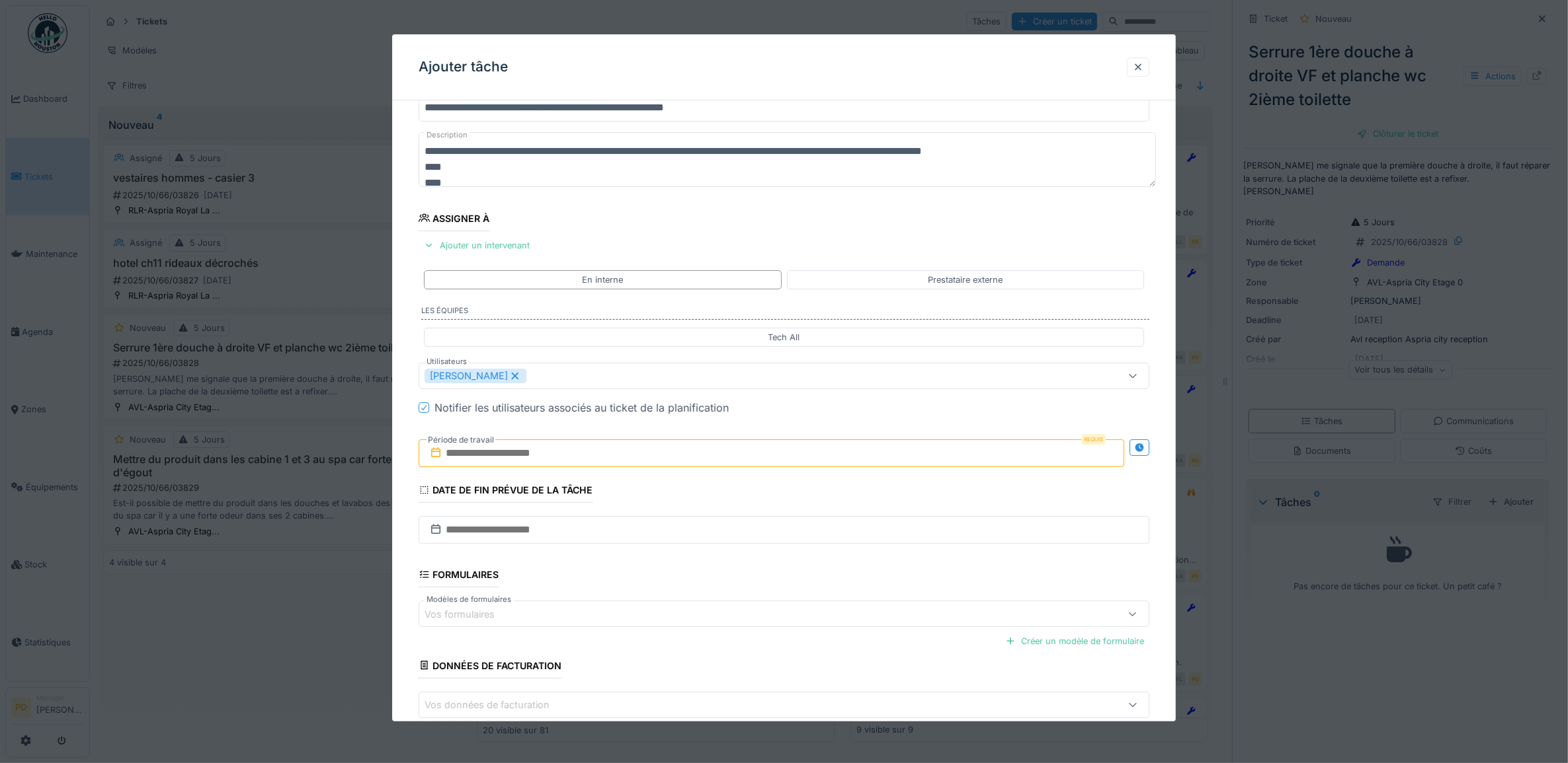
click at [494, 460] on input "text" at bounding box center [771, 453] width 706 height 28
click at [773, 583] on div "16" at bounding box center [774, 583] width 17 height 17
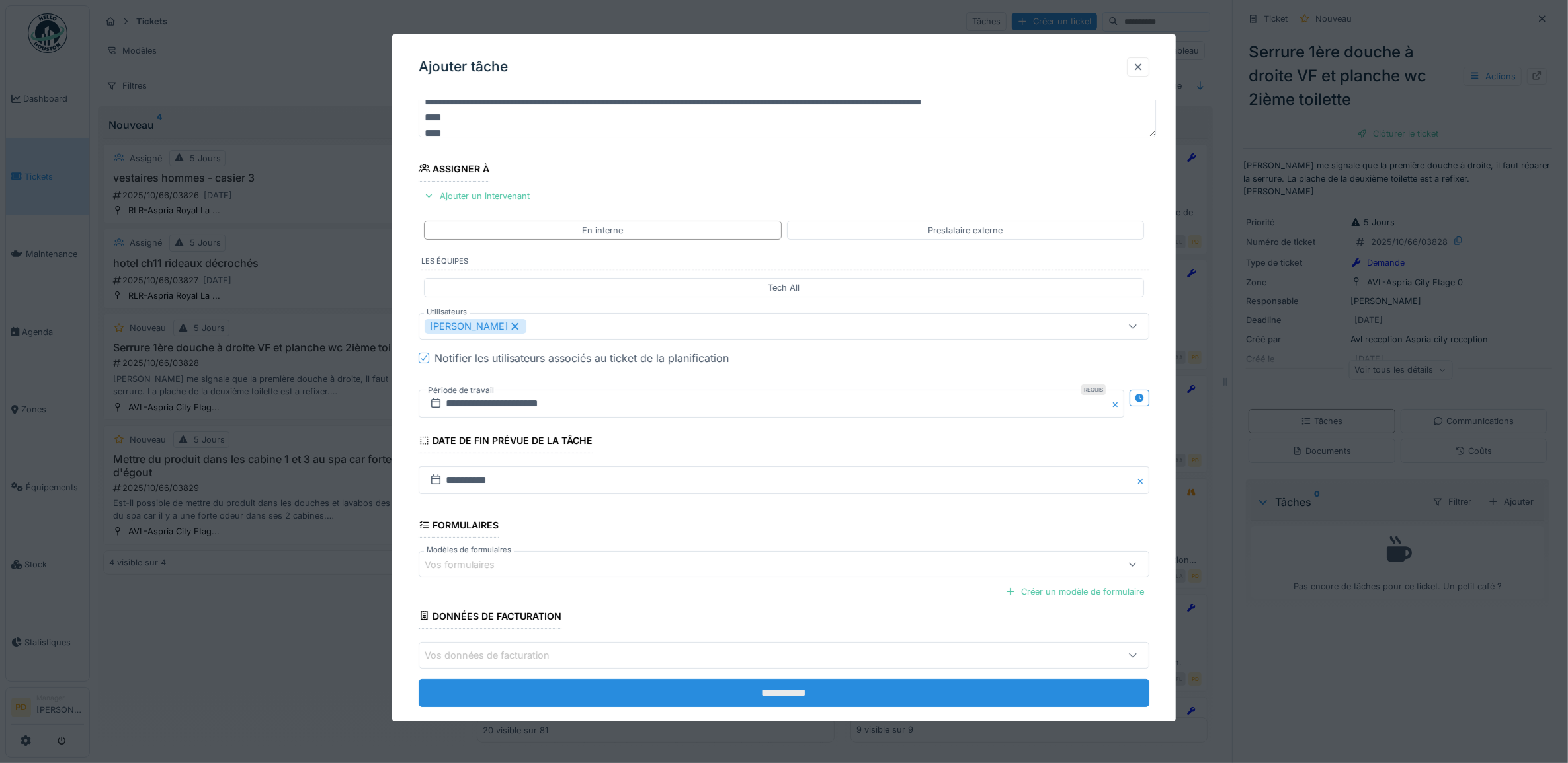
scroll to position [127, 0]
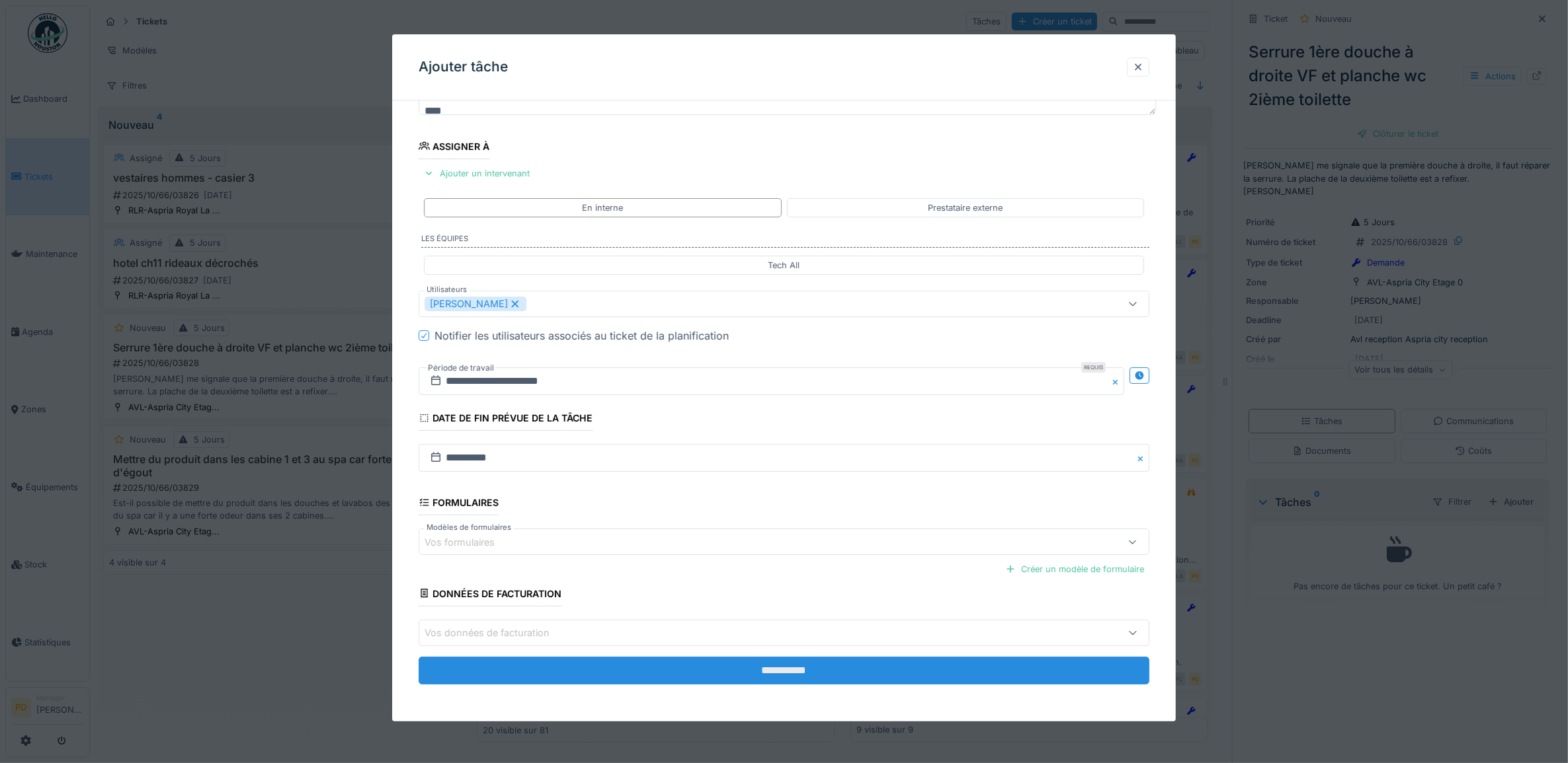
click at [814, 671] on input "**********" at bounding box center [784, 670] width 732 height 28
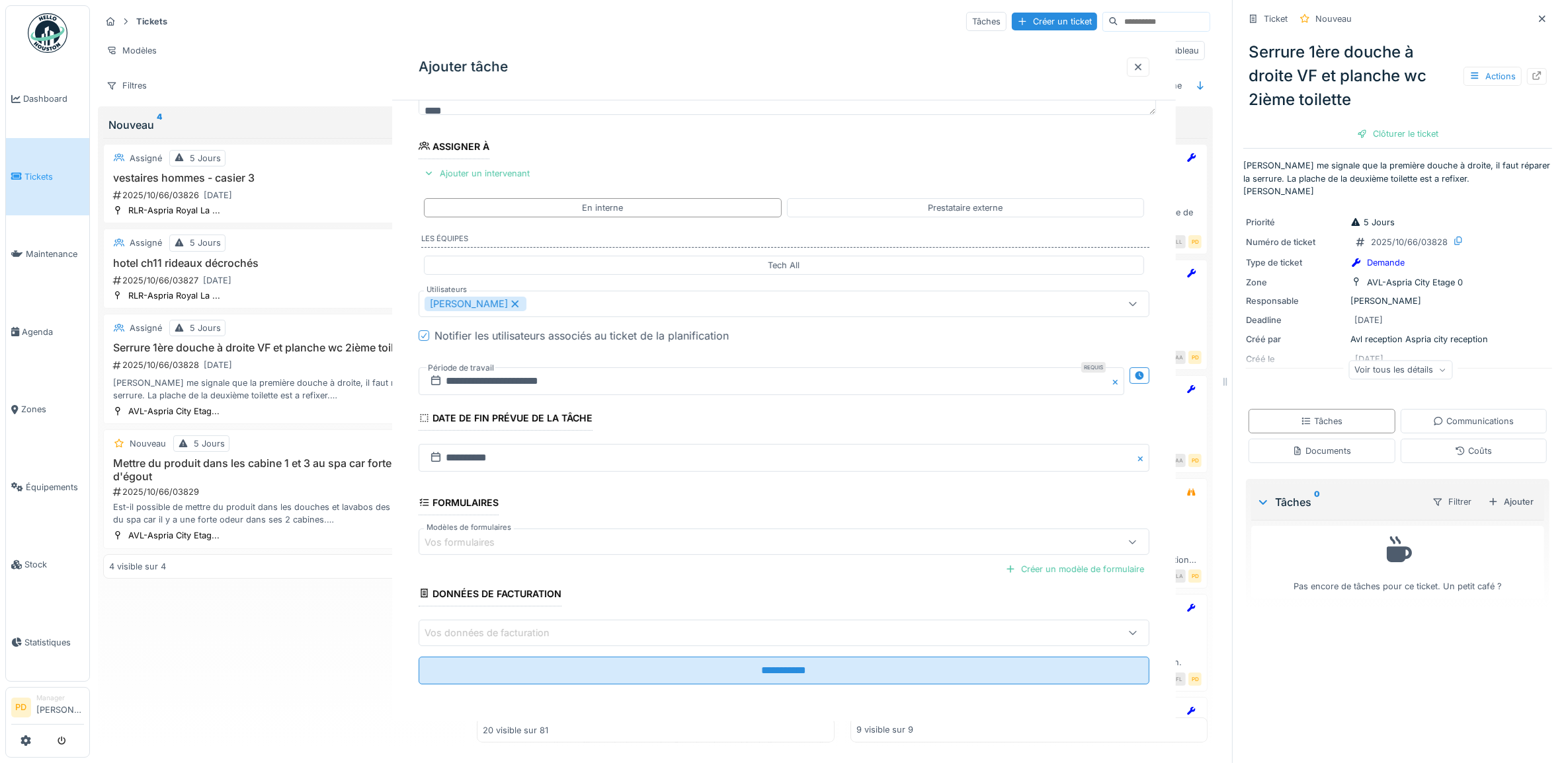
scroll to position [0, 0]
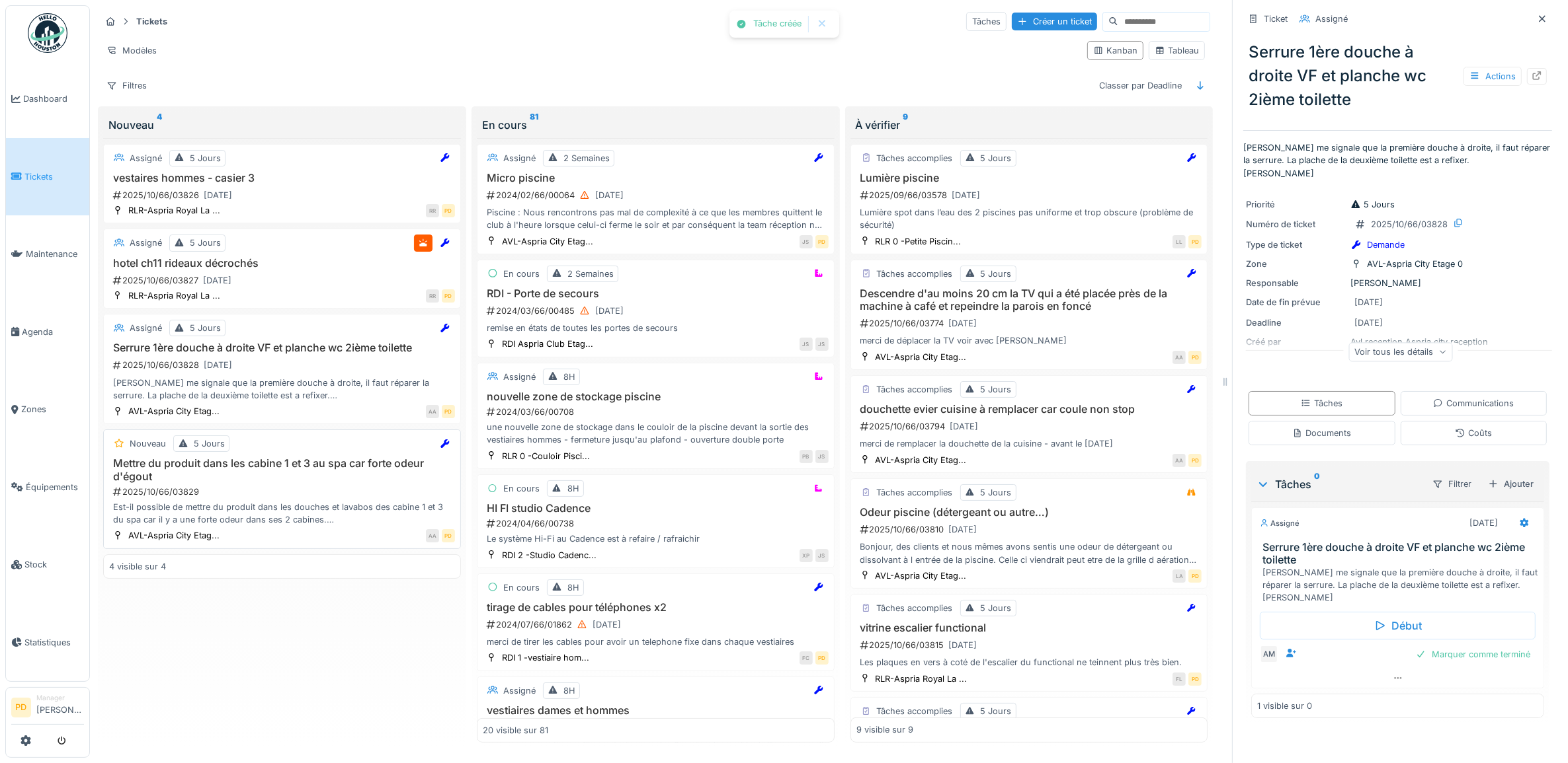
click at [210, 483] on h3 "Mettre du produit dans les cabine 1 et 3 au spa car forte odeur d'égout" at bounding box center [281, 470] width 346 height 25
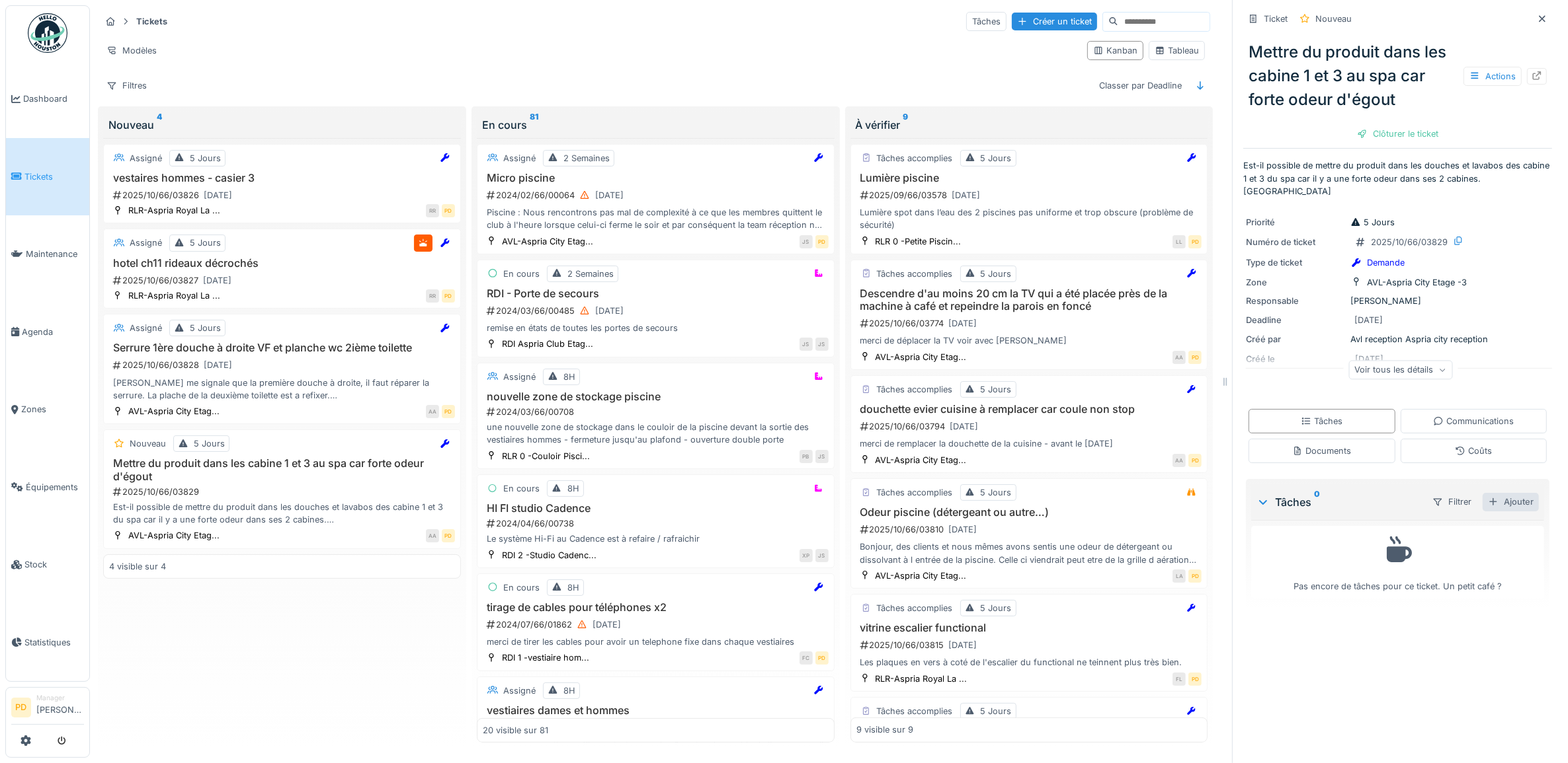
click at [1503, 509] on div "Ajouter" at bounding box center [1511, 502] width 56 height 17
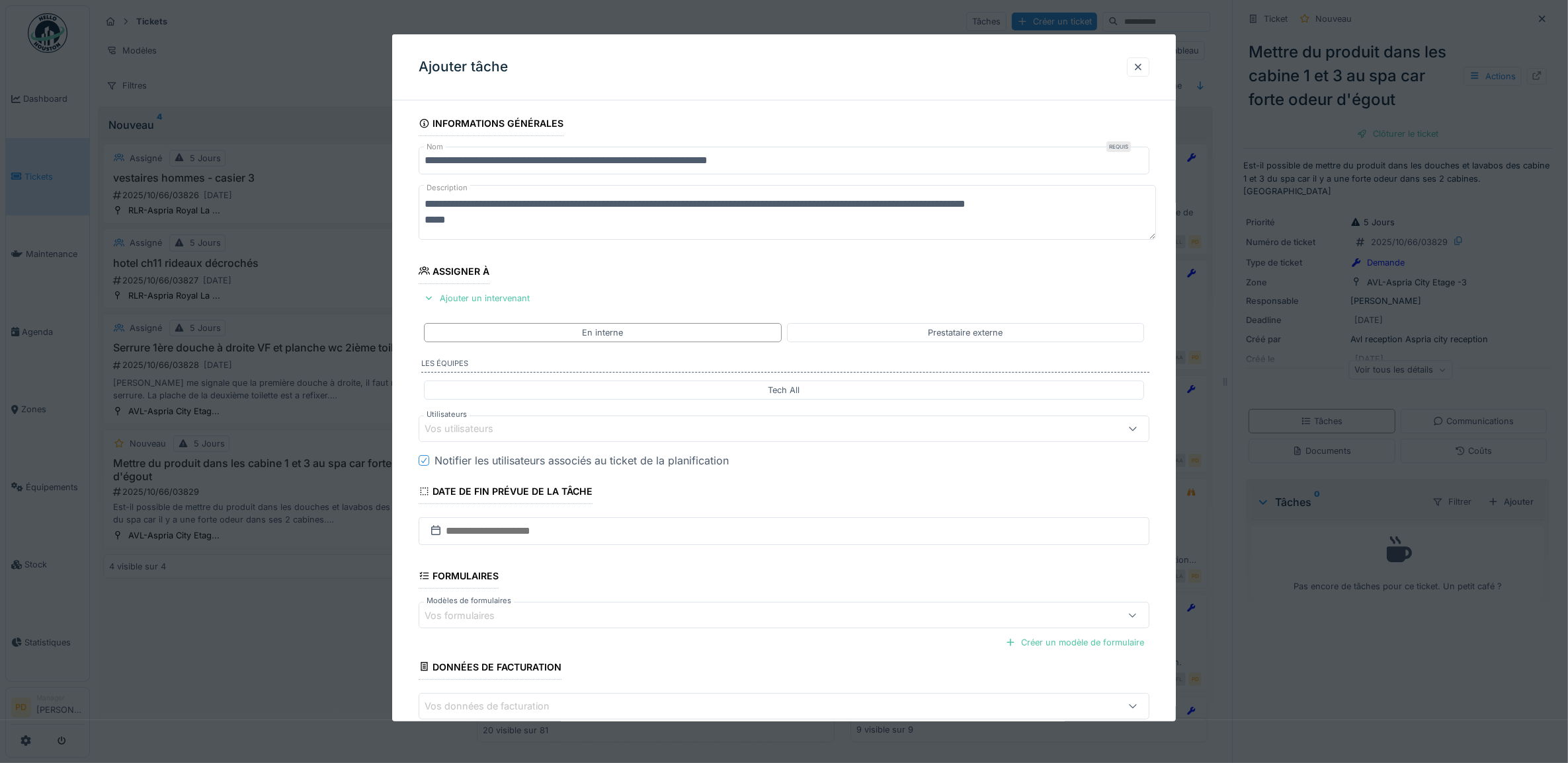
click at [468, 432] on div "Vos utilisateurs" at bounding box center [468, 429] width 87 height 14
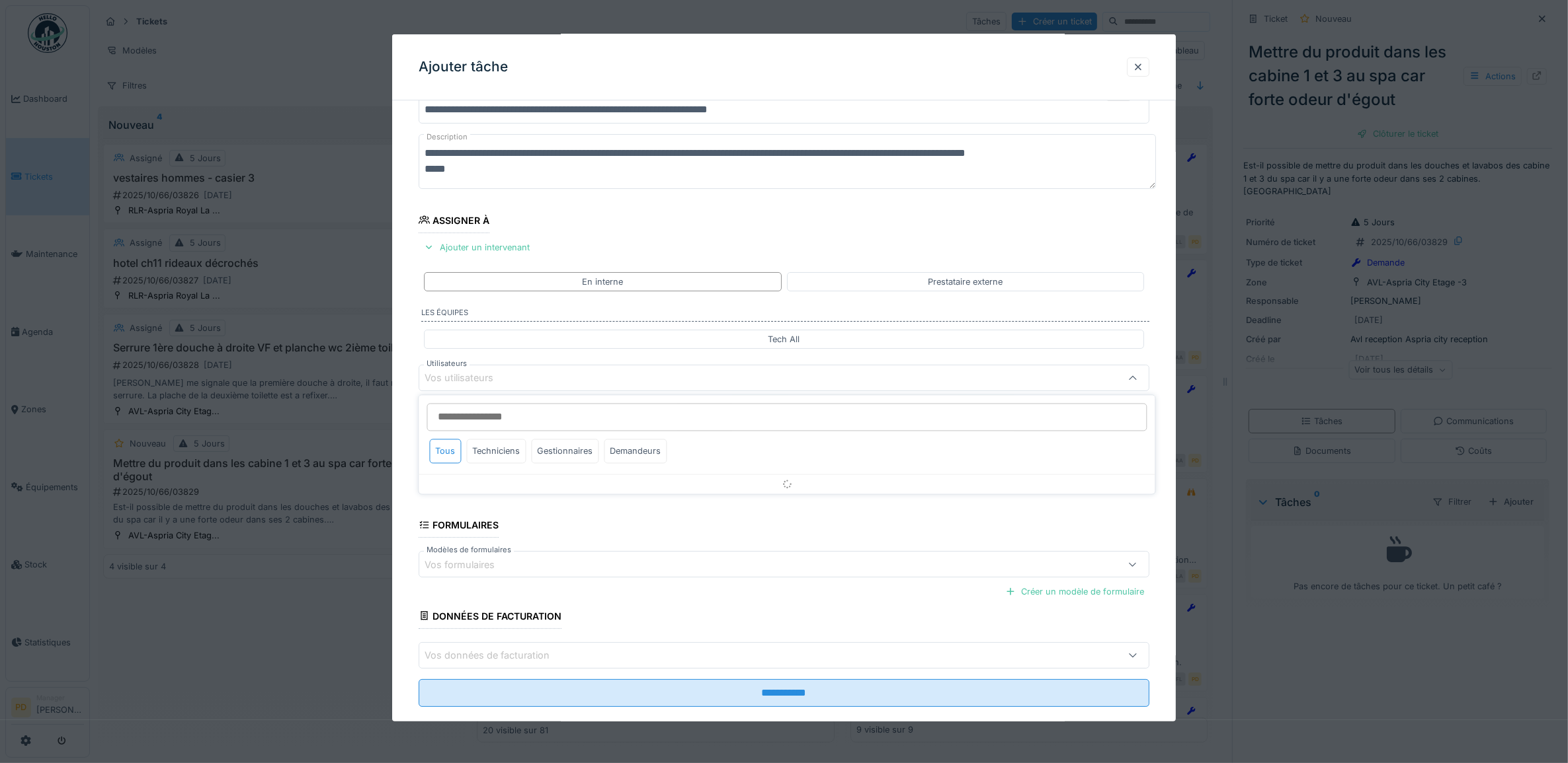
scroll to position [53, 0]
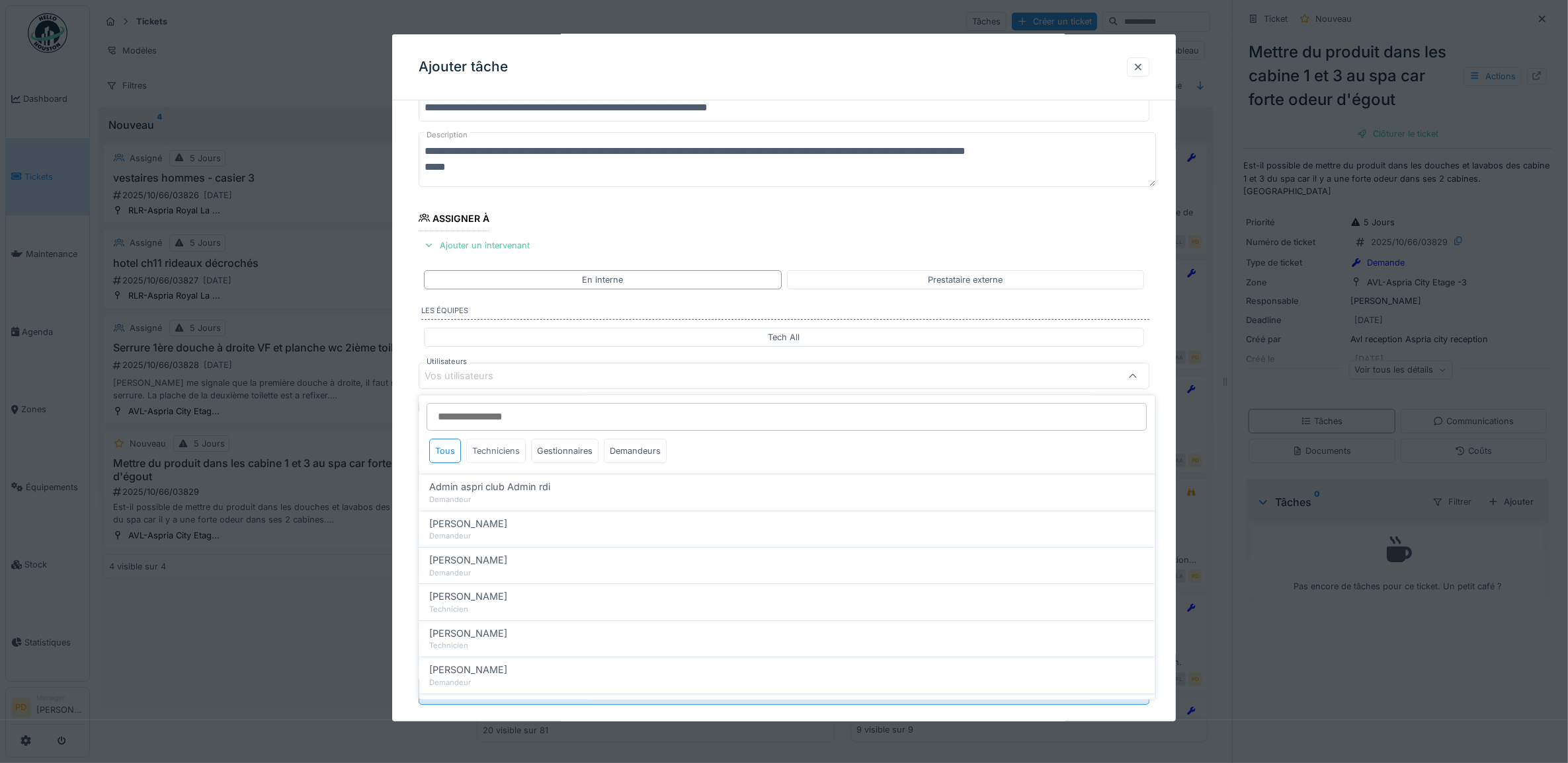
click at [509, 461] on div "Techniciens" at bounding box center [497, 451] width 59 height 24
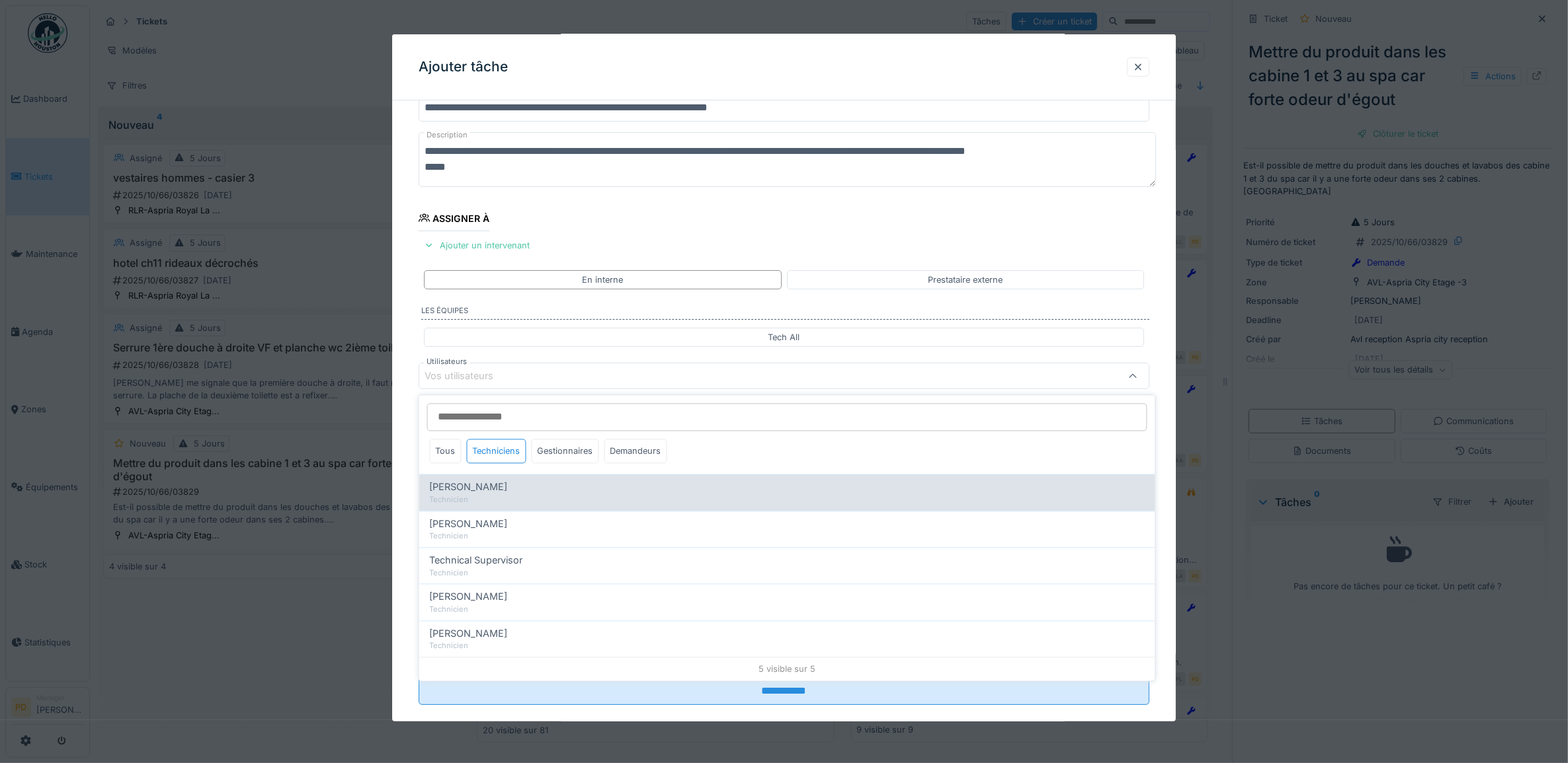
click at [481, 494] on span "Alexandre Michailidis" at bounding box center [468, 487] width 78 height 14
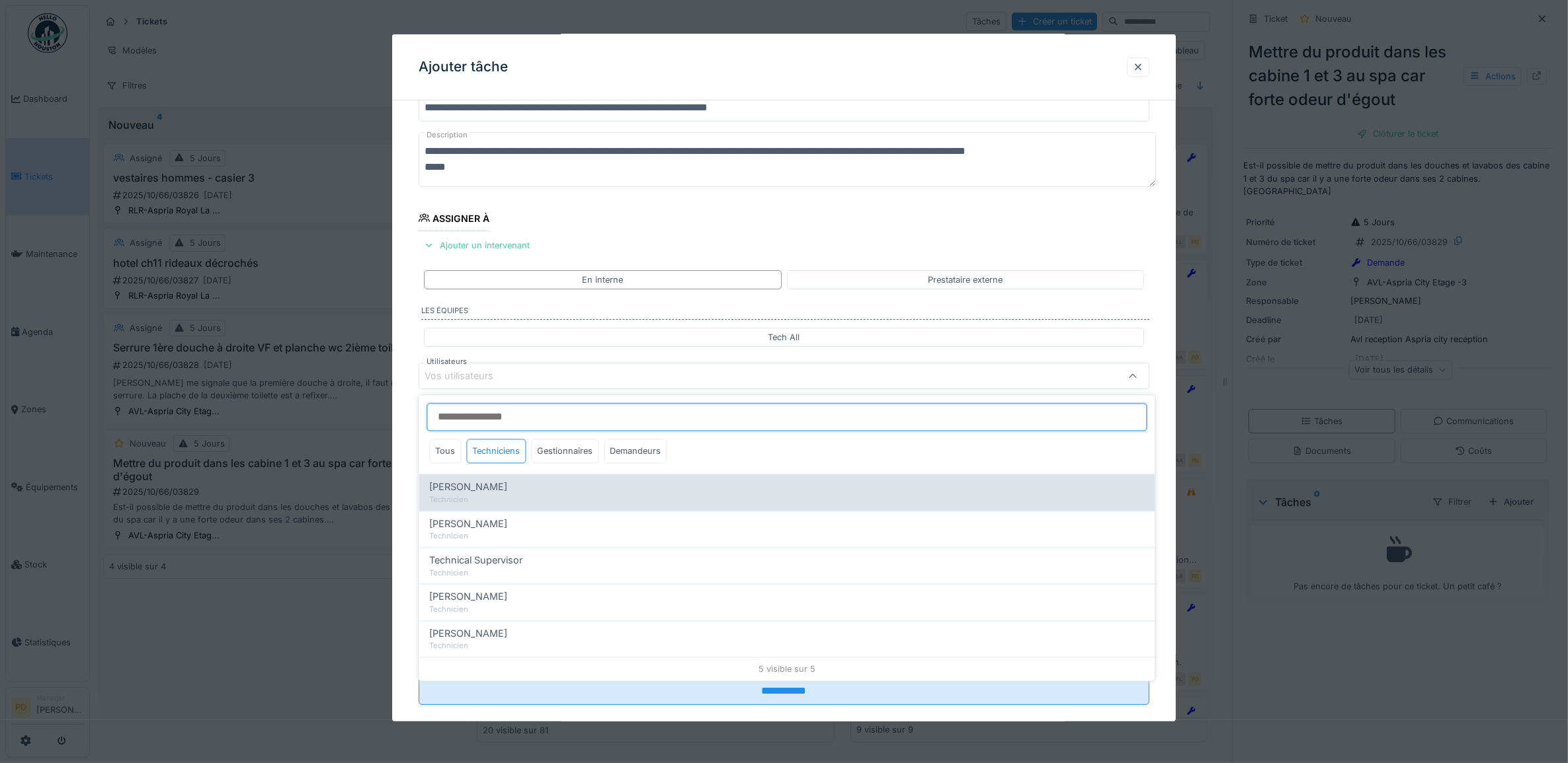
type input "*****"
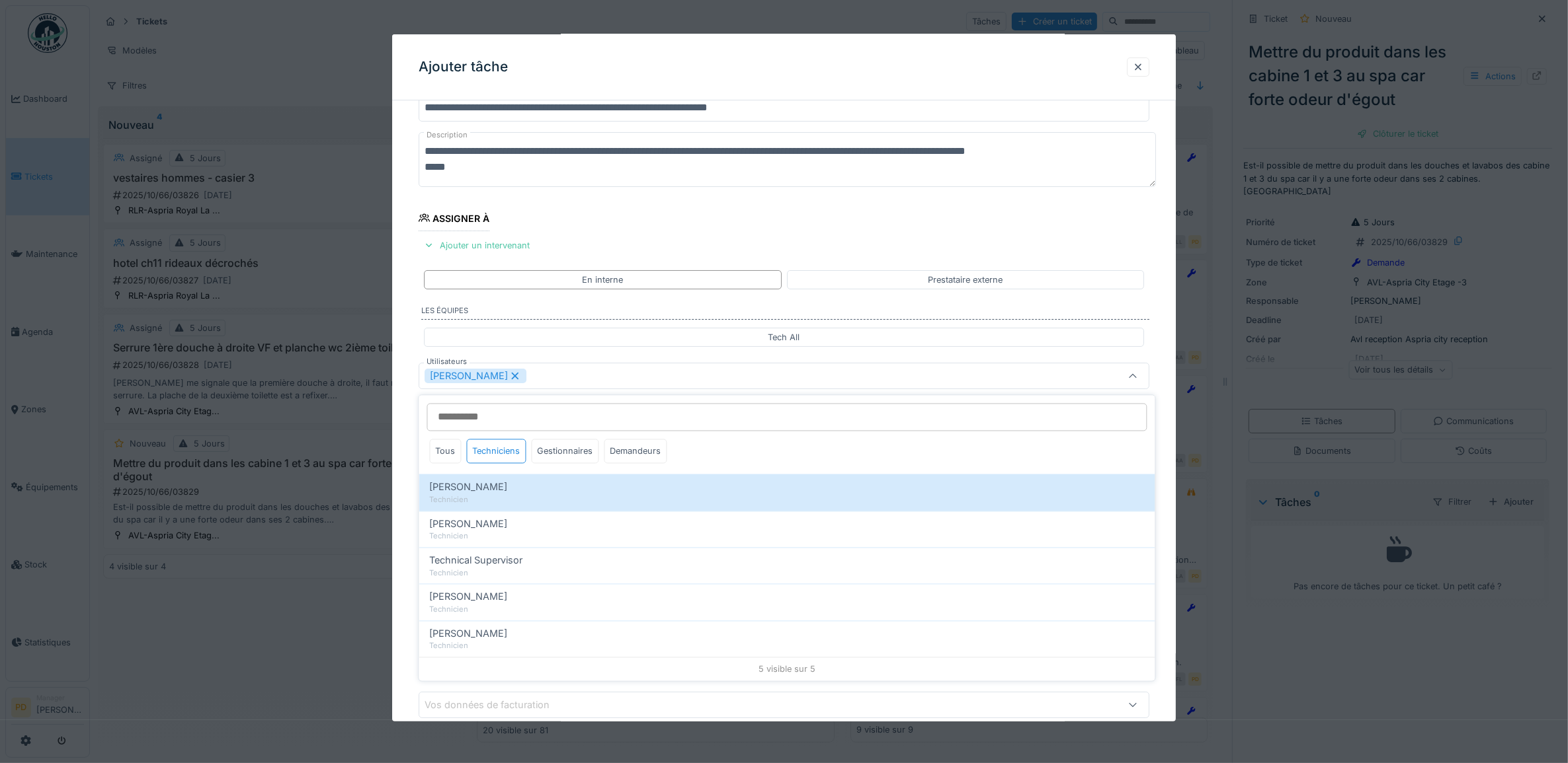
click at [405, 457] on div "**********" at bounding box center [784, 426] width 784 height 736
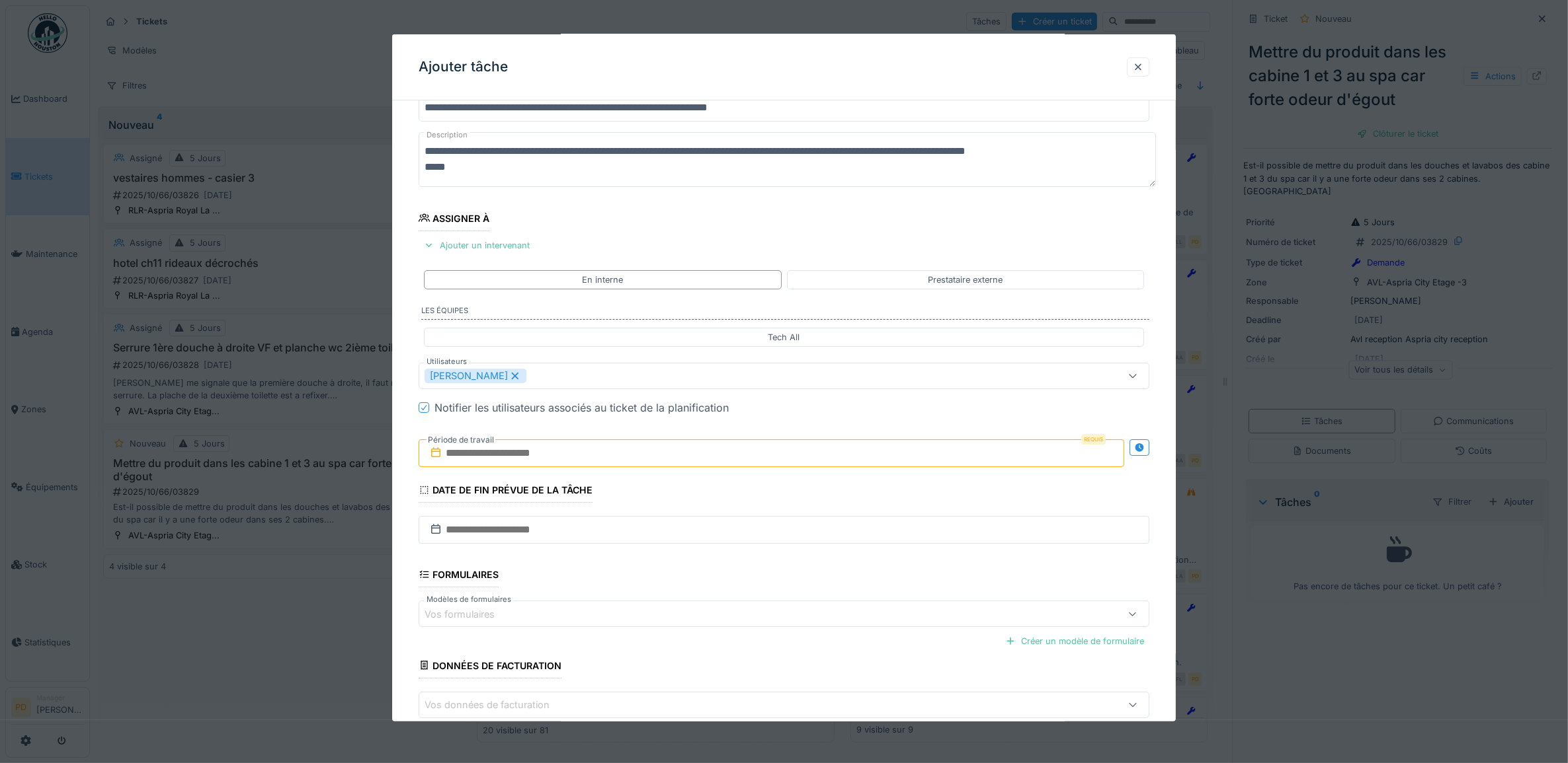
click at [543, 459] on input "text" at bounding box center [771, 453] width 706 height 28
click at [775, 583] on div "16" at bounding box center [774, 583] width 17 height 17
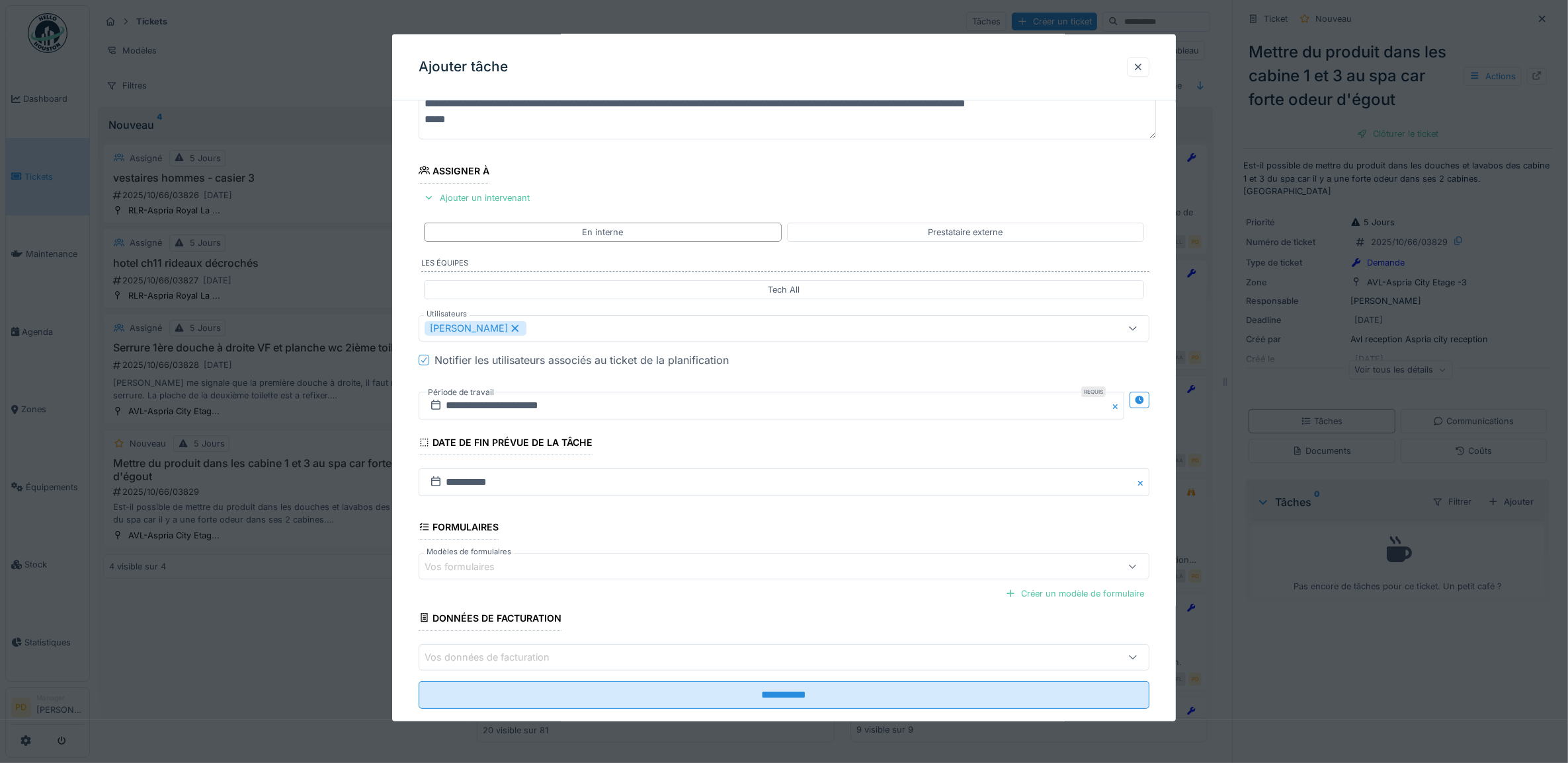
scroll to position [127, 0]
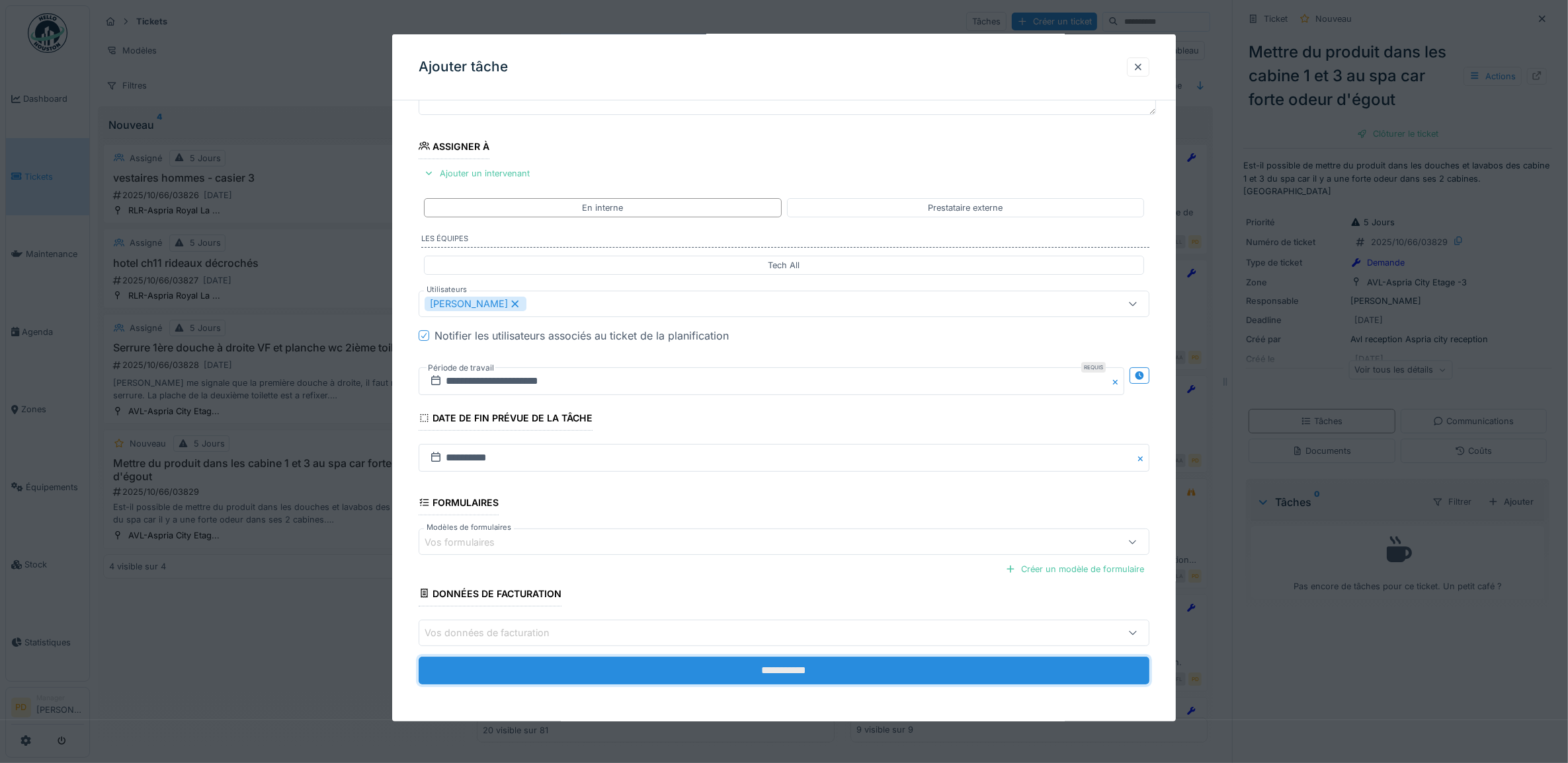
click at [783, 671] on input "**********" at bounding box center [784, 670] width 732 height 28
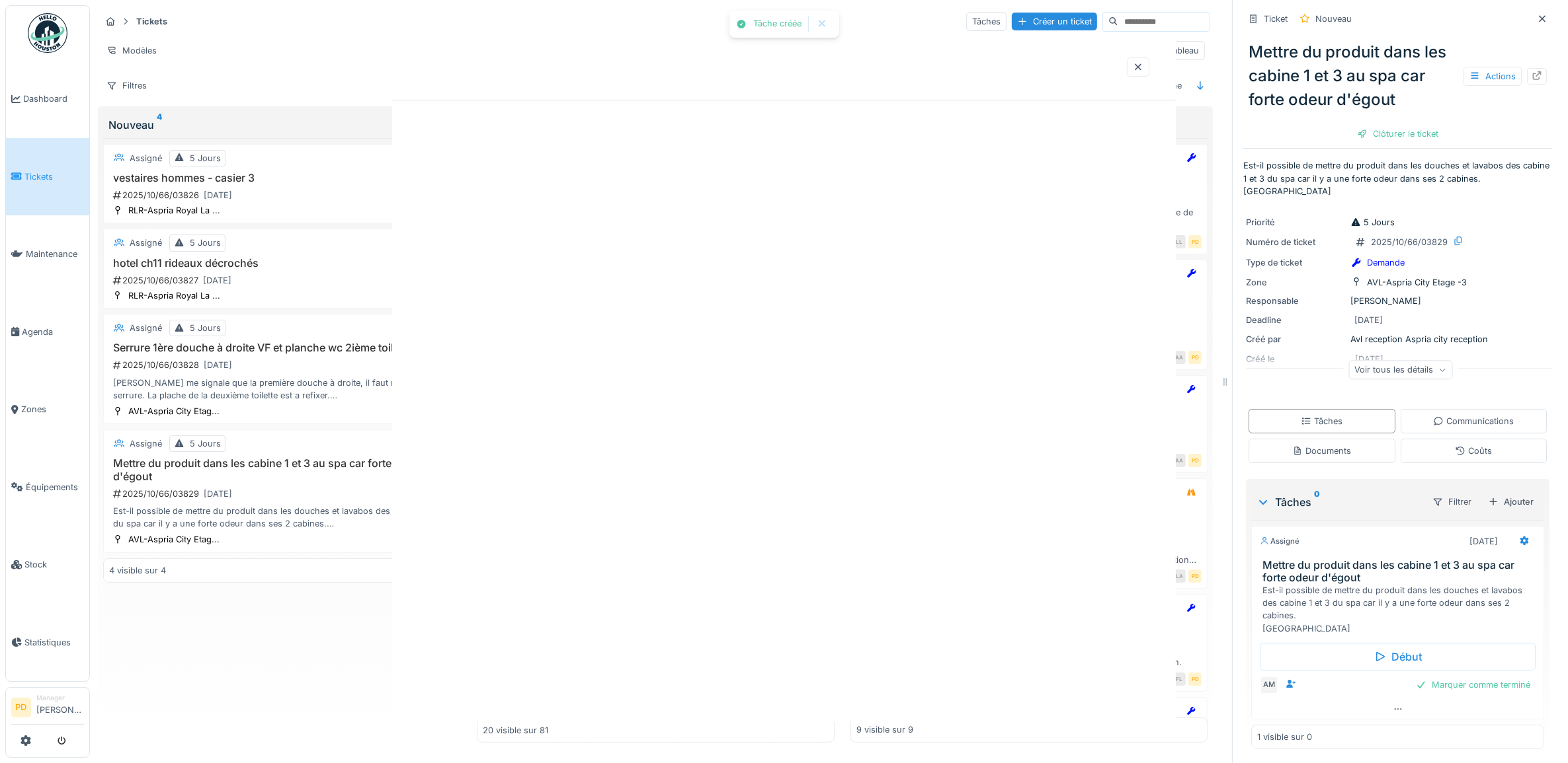
scroll to position [0, 0]
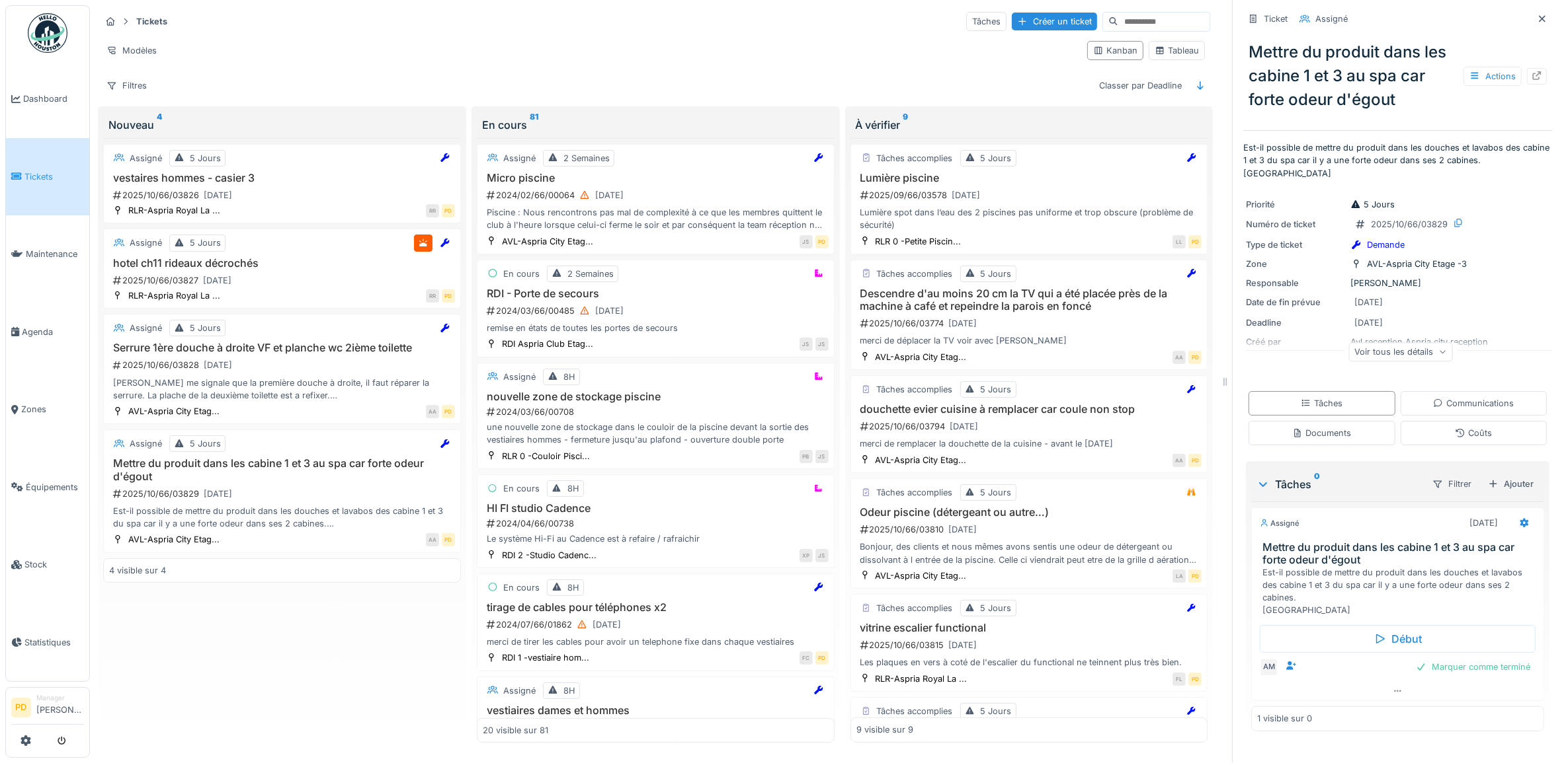
click at [32, 170] on span "Tickets" at bounding box center [54, 176] width 59 height 13
click at [51, 175] on span "Tickets" at bounding box center [54, 176] width 59 height 13
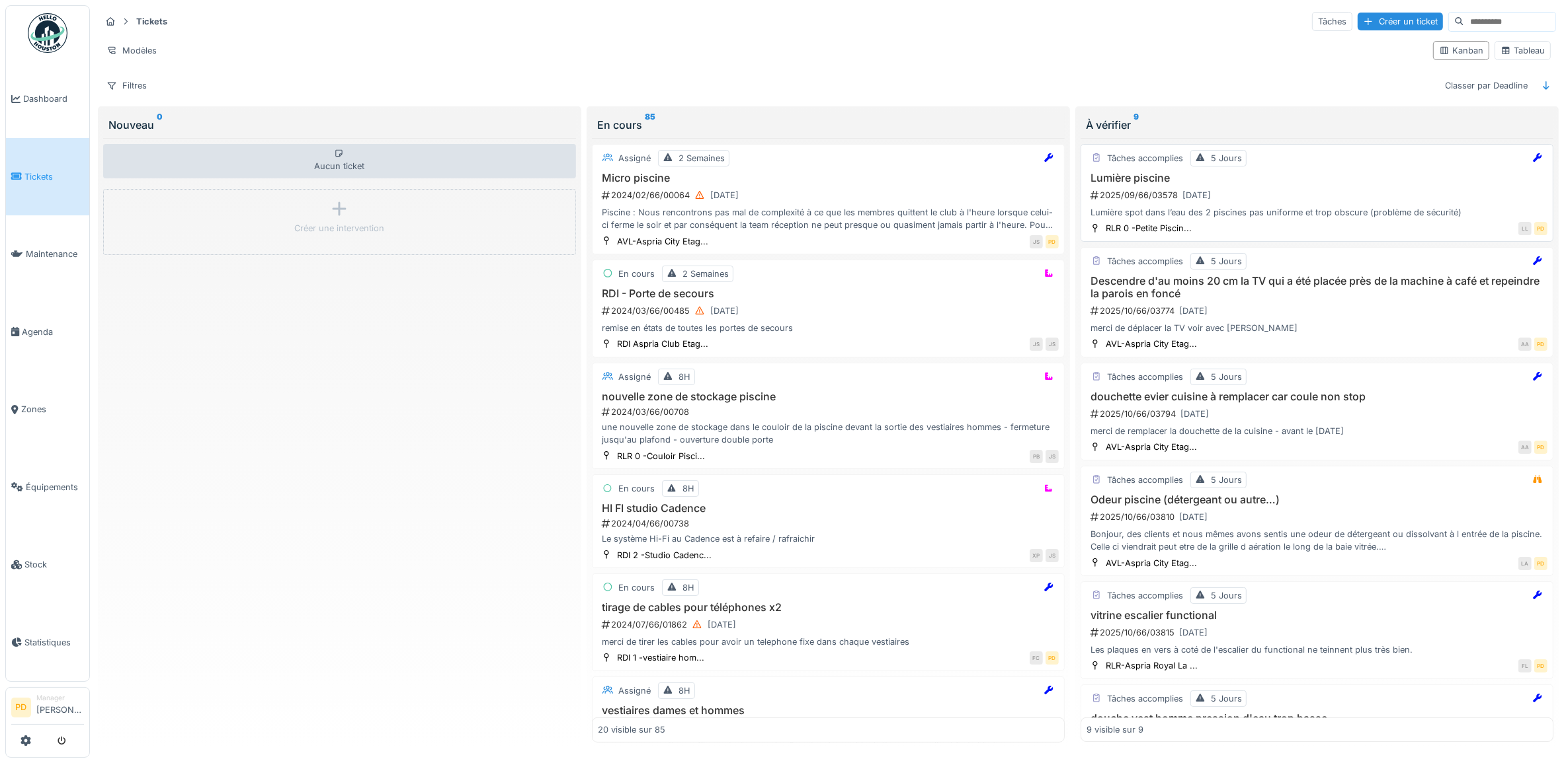
click at [1322, 200] on div "2025/09/66/03578 15/10/2025" at bounding box center [1318, 195] width 459 height 17
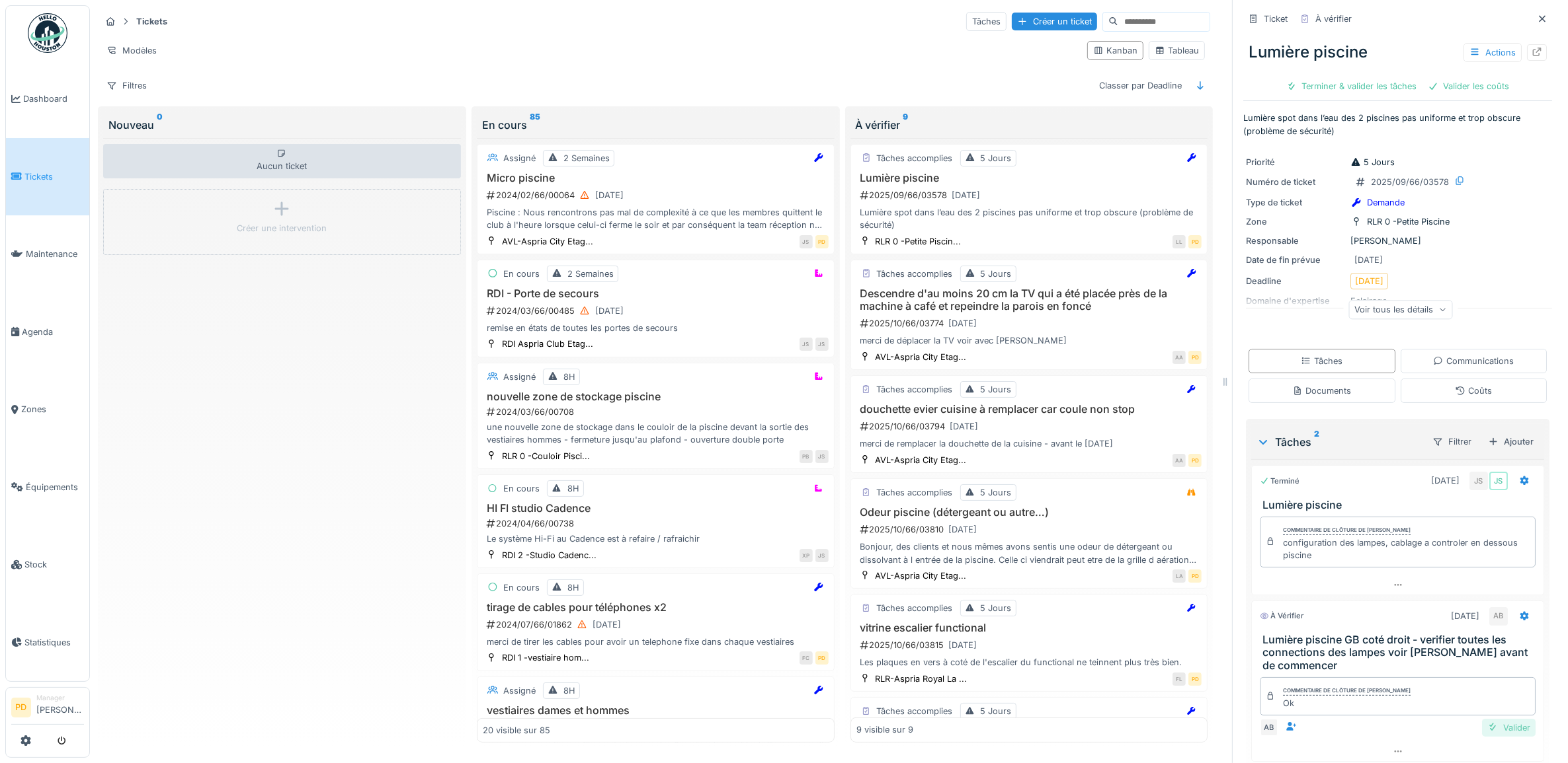
click at [1485, 734] on div "Valider" at bounding box center [1509, 727] width 53 height 17
click at [1485, 734] on div at bounding box center [1397, 733] width 291 height 19
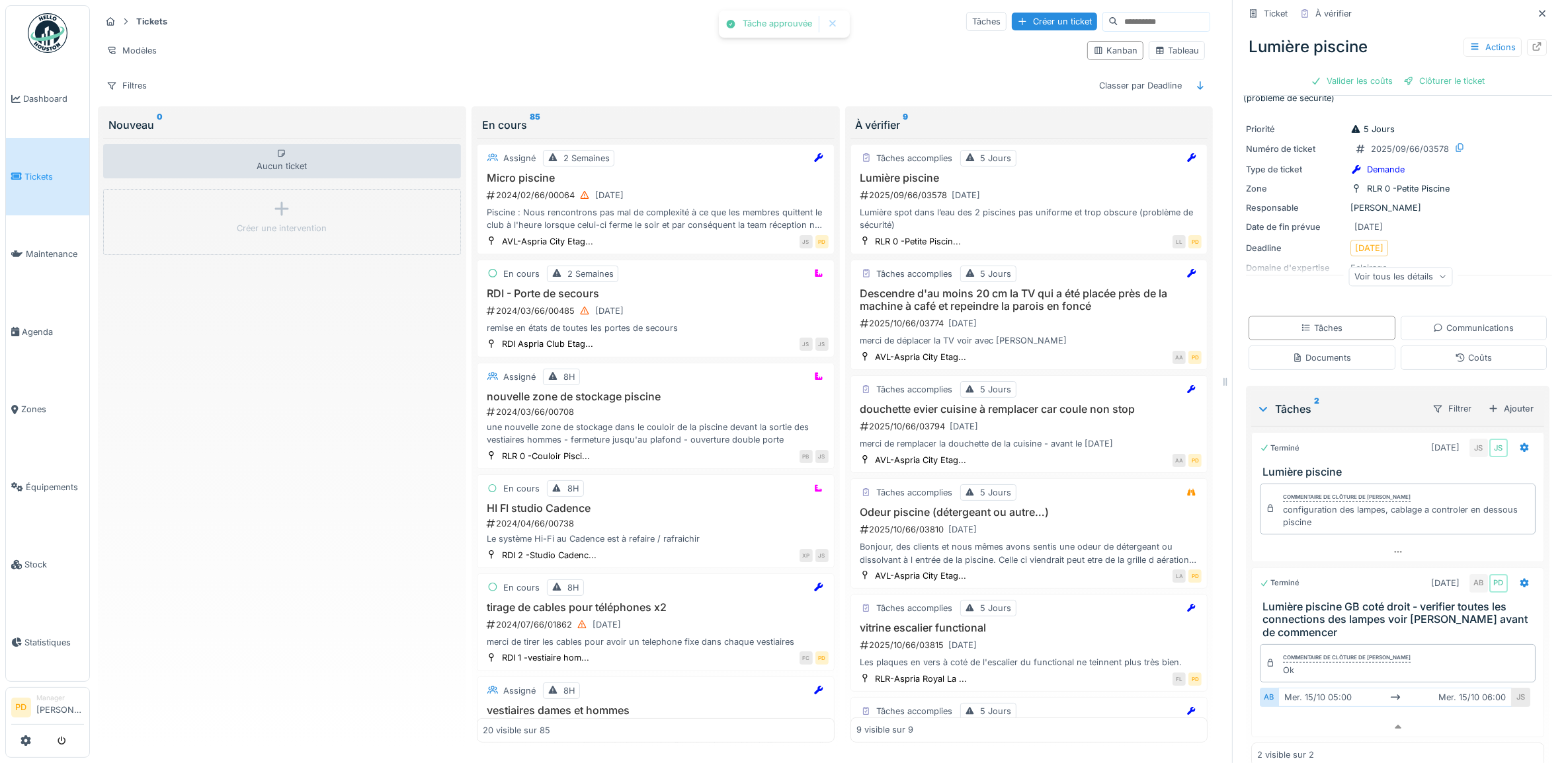
scroll to position [60, 0]
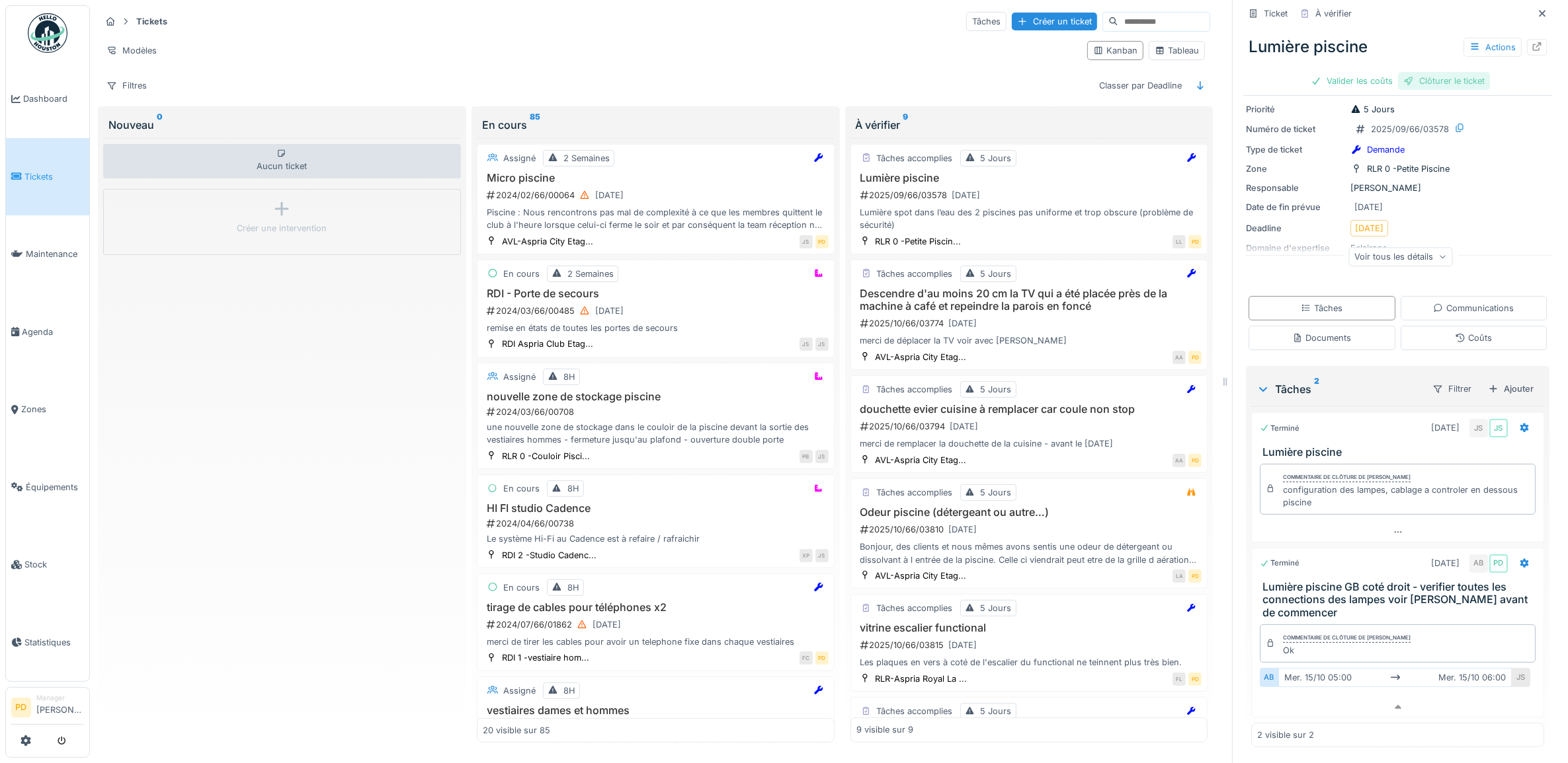
click at [1435, 72] on div "Clôturer le ticket" at bounding box center [1443, 81] width 92 height 17
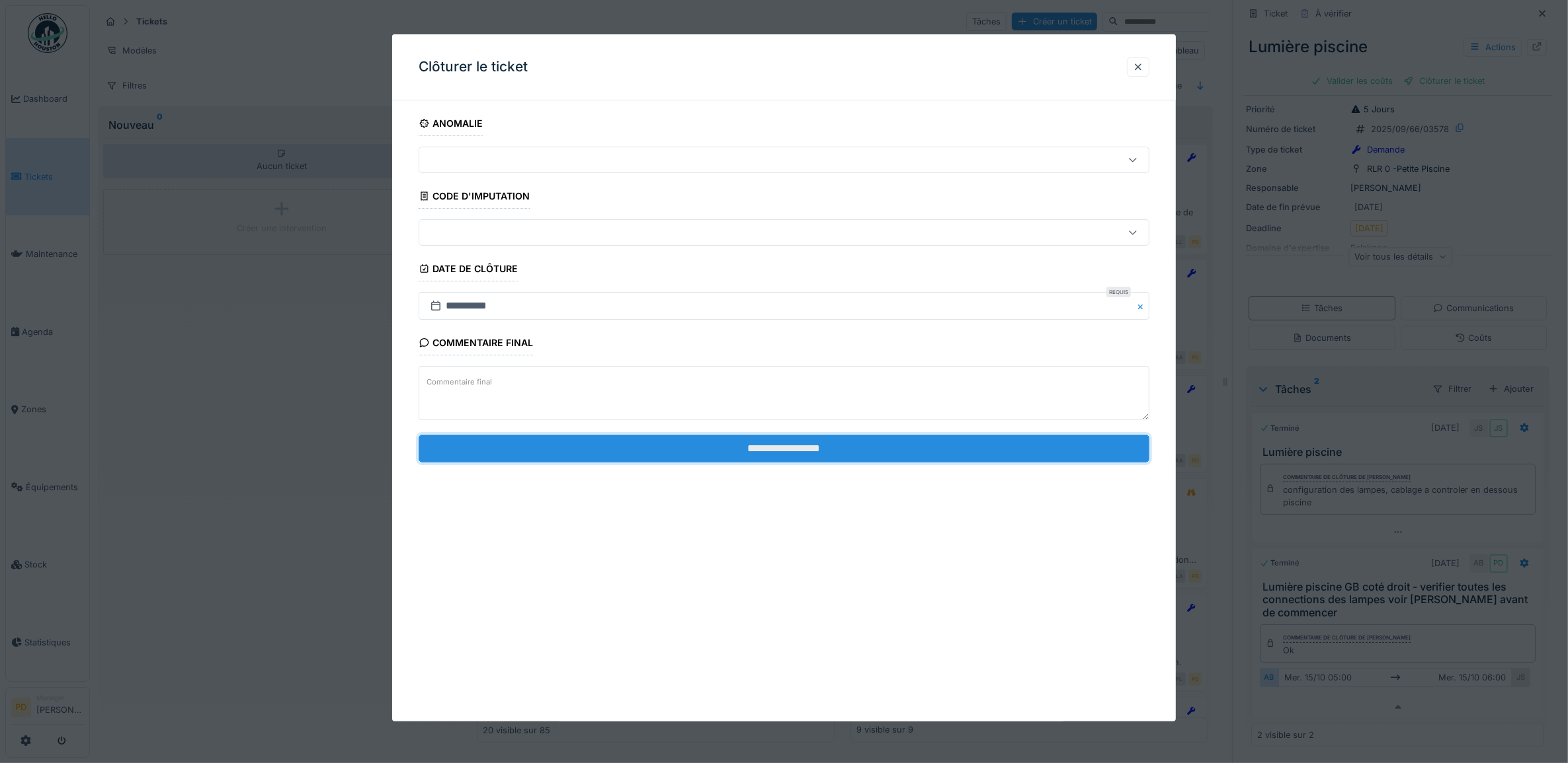
click at [825, 451] on input "**********" at bounding box center [784, 448] width 732 height 28
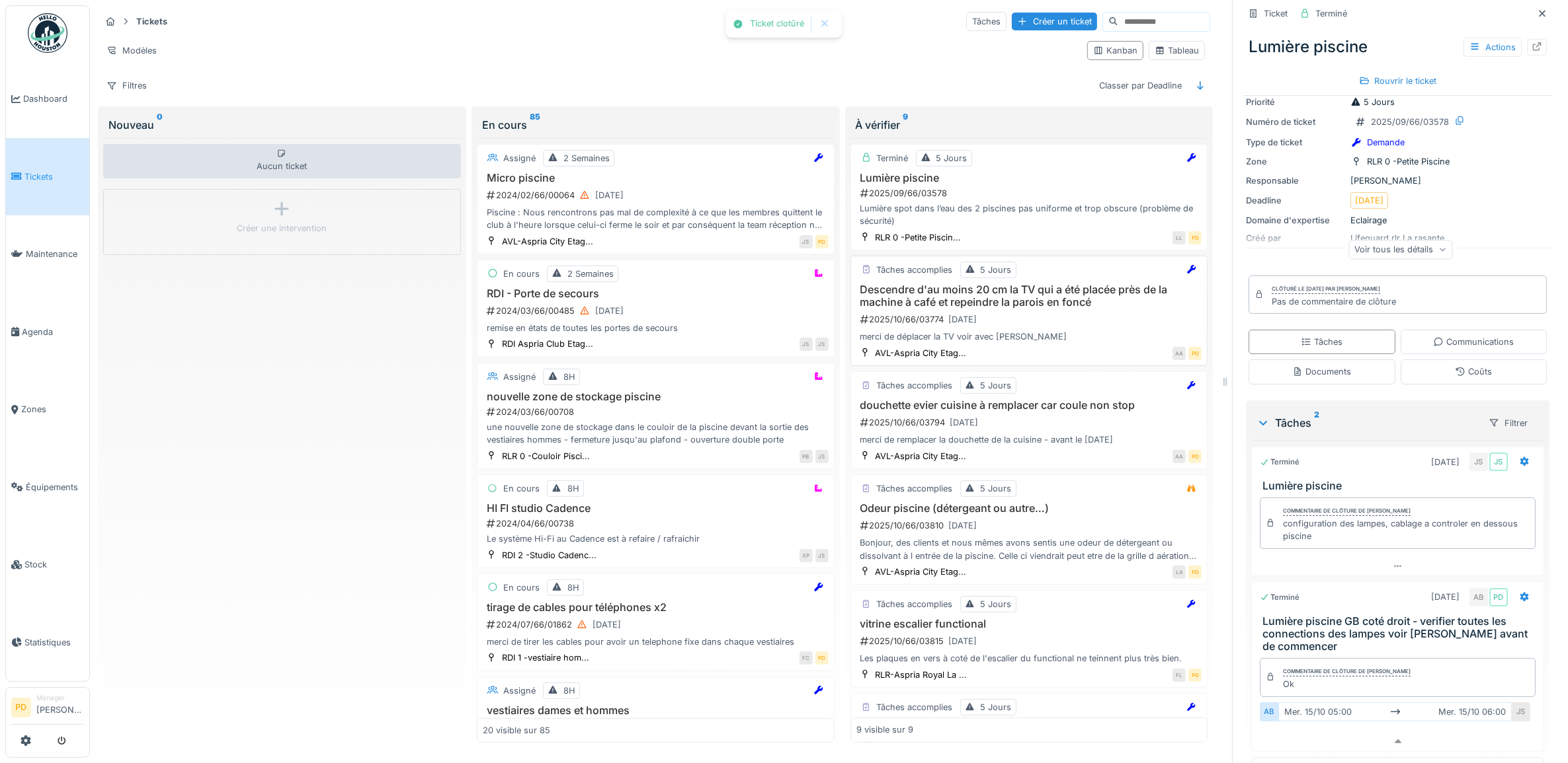
click at [1042, 286] on h3 "Descendre d'au moins 20 cm la TV qui a été placée près de la machine à café et …" at bounding box center [1029, 296] width 346 height 25
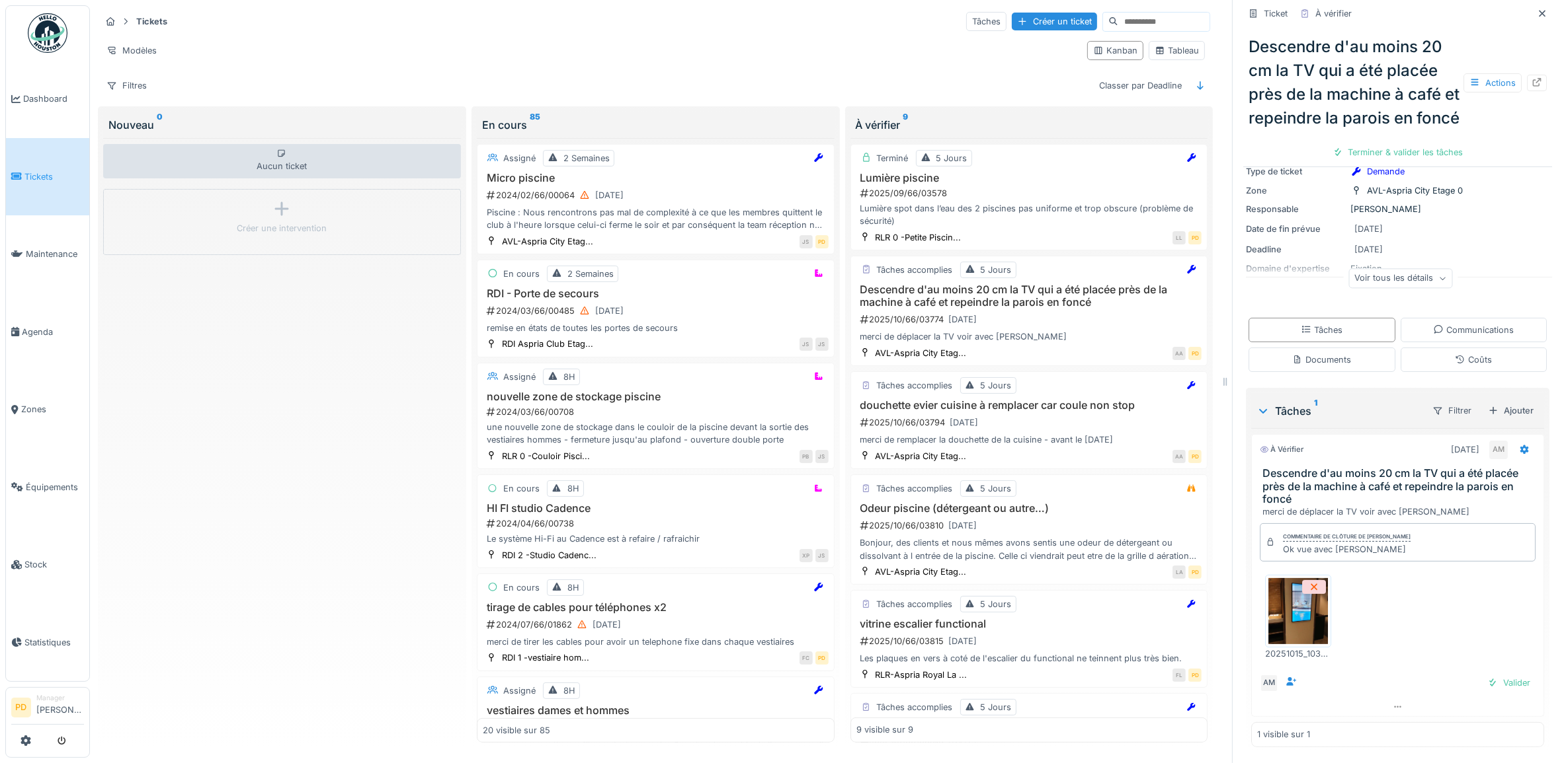
scroll to position [119, 0]
click at [1502, 674] on div "Valider" at bounding box center [1509, 682] width 53 height 17
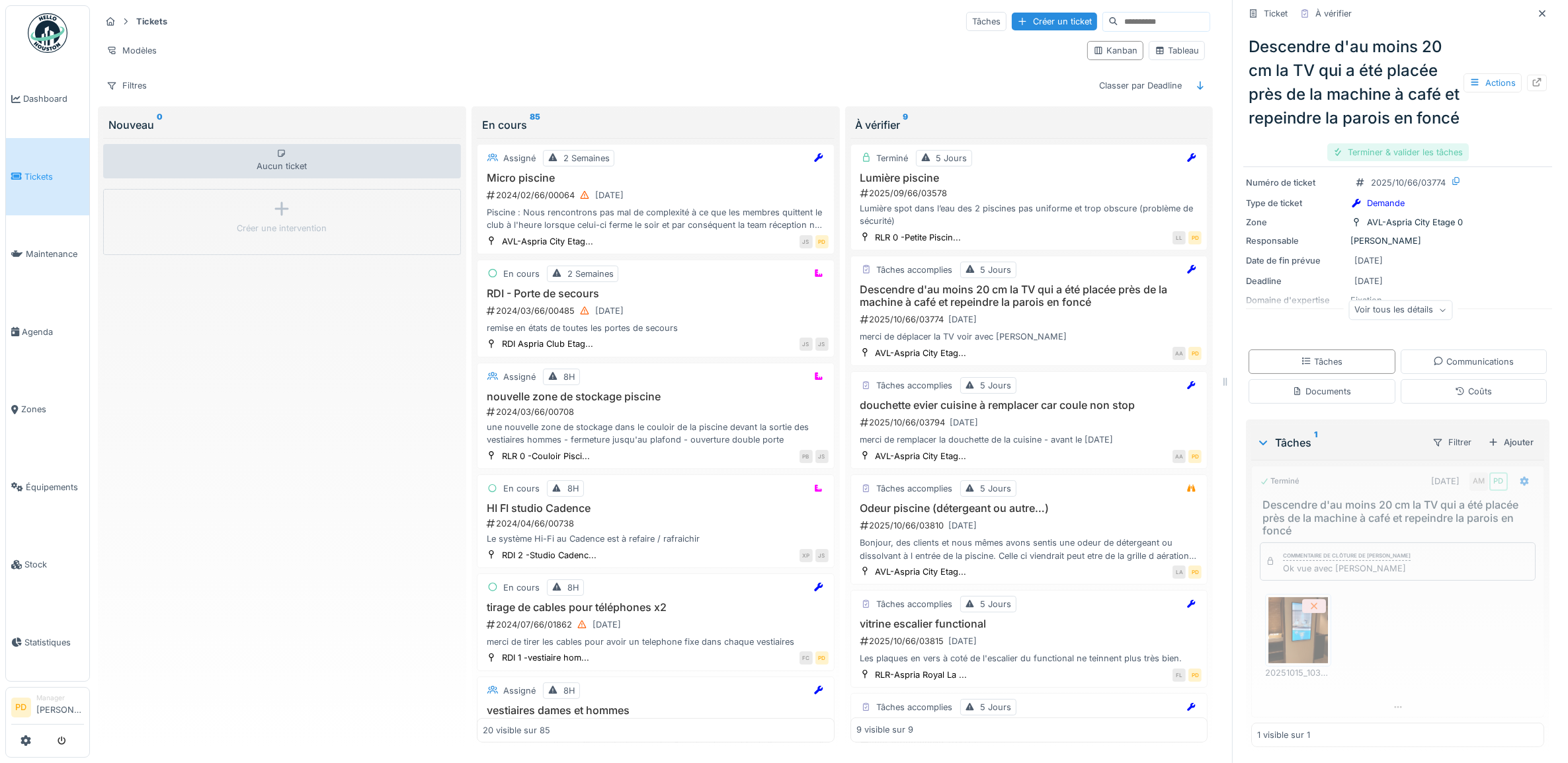
scroll to position [87, 0]
click at [1401, 161] on div "Clôturer le ticket" at bounding box center [1397, 152] width 92 height 17
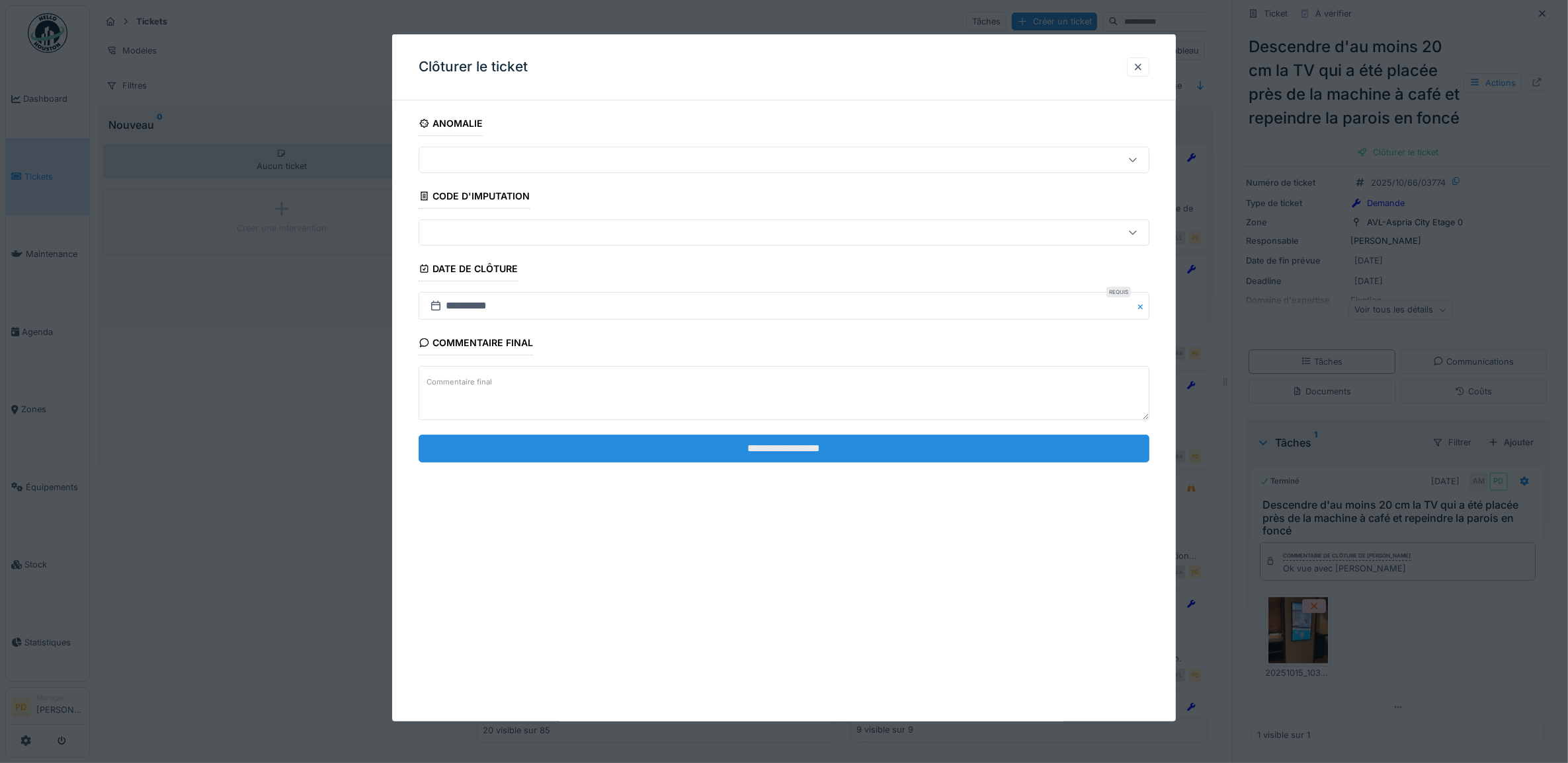
click at [991, 457] on input "**********" at bounding box center [784, 448] width 732 height 28
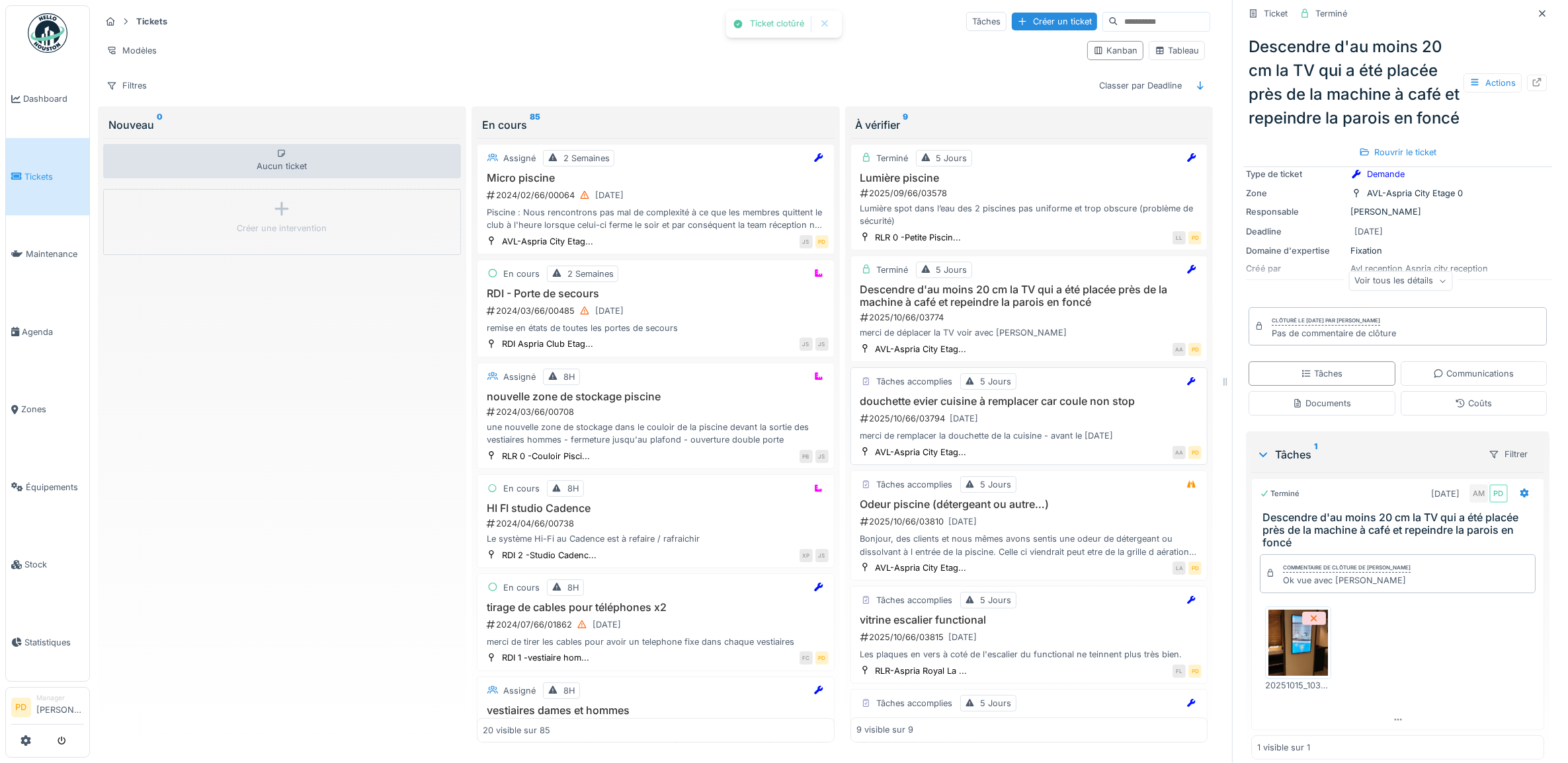
click at [1040, 419] on div "2025/10/66/03794 15/10/2025" at bounding box center [1030, 419] width 343 height 17
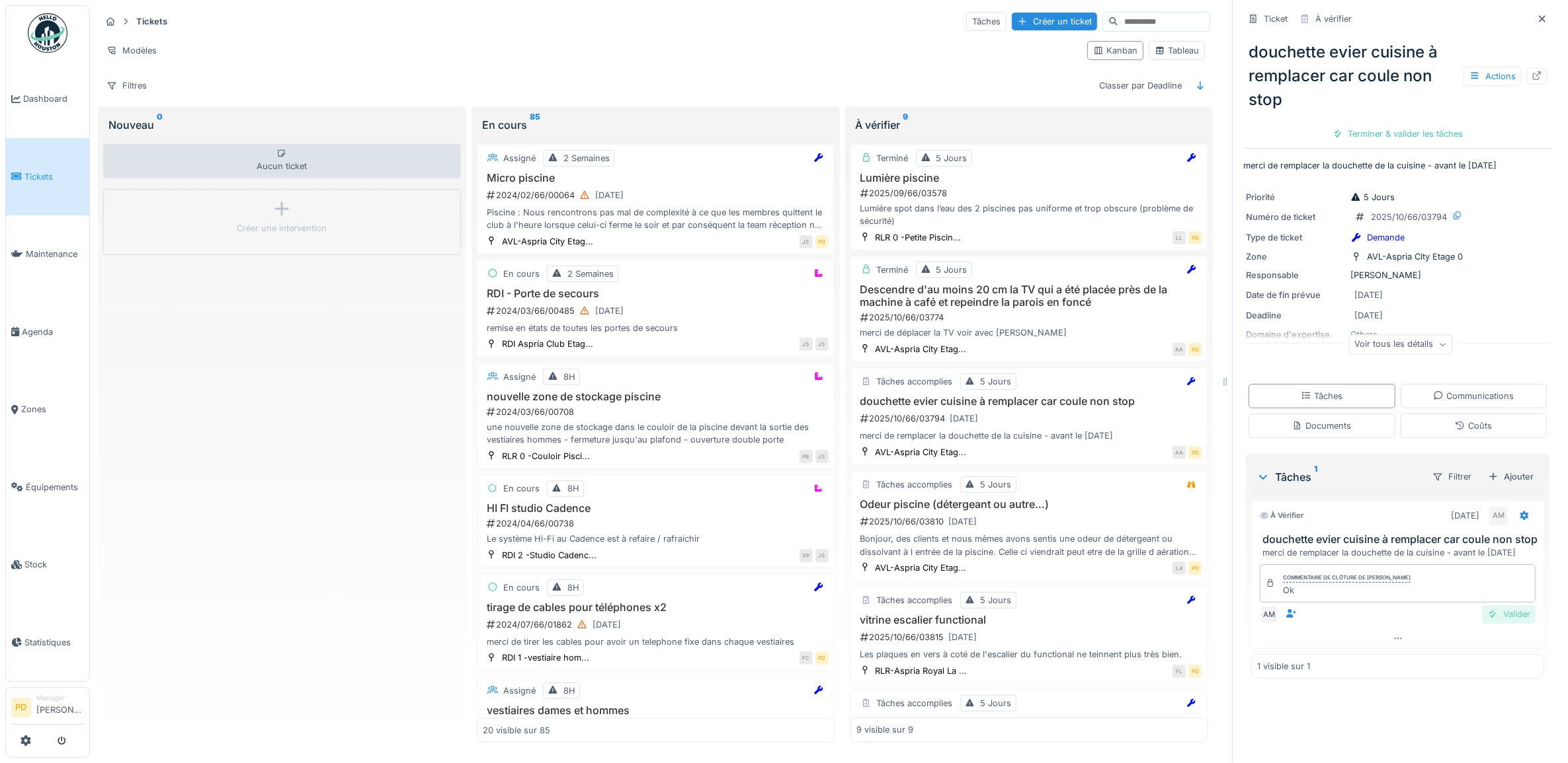
click at [1495, 623] on div "Valider" at bounding box center [1509, 614] width 53 height 17
click at [1395, 125] on div "Clôturer le ticket" at bounding box center [1397, 133] width 92 height 17
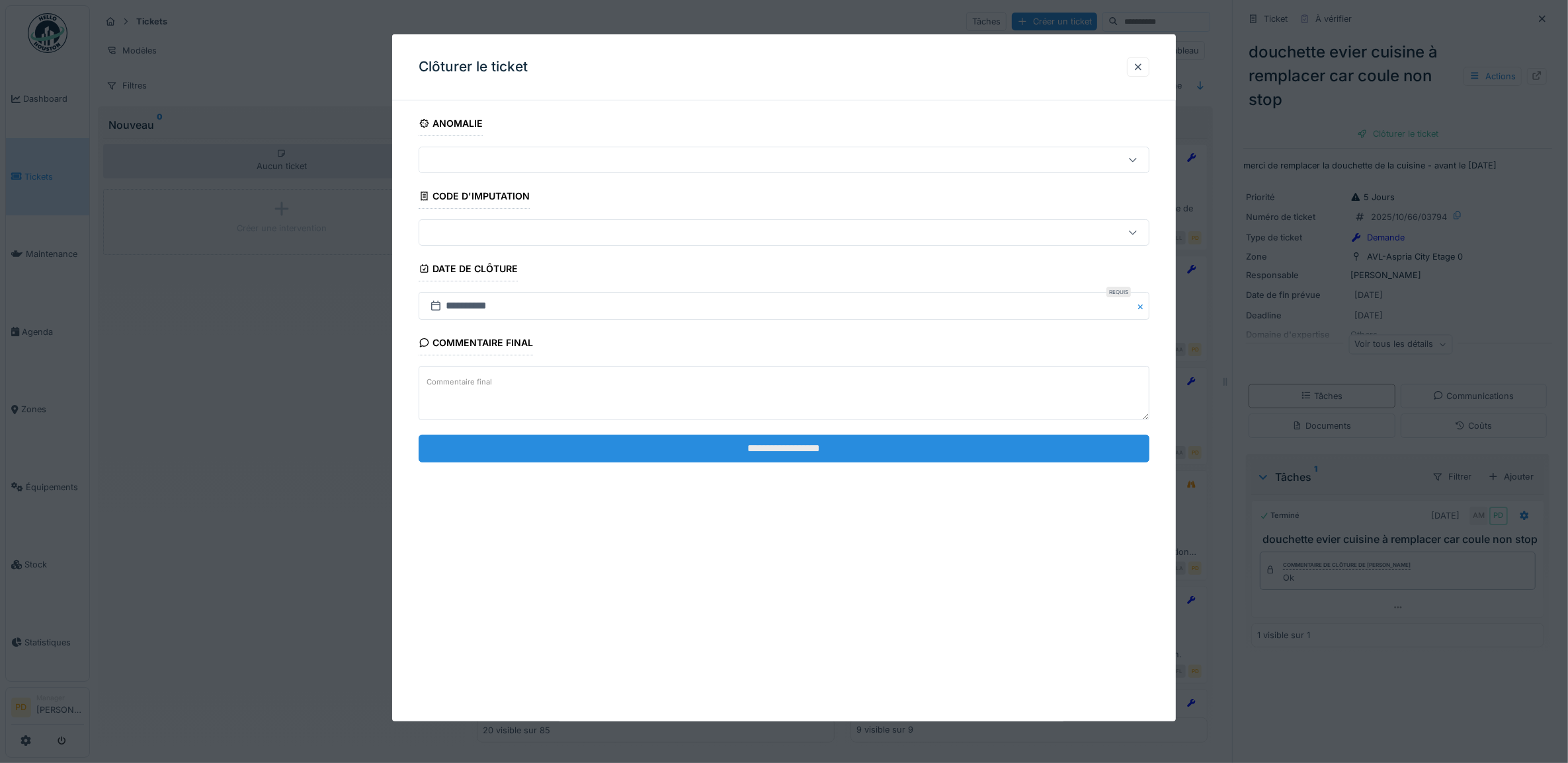
click at [970, 459] on input "**********" at bounding box center [784, 448] width 732 height 28
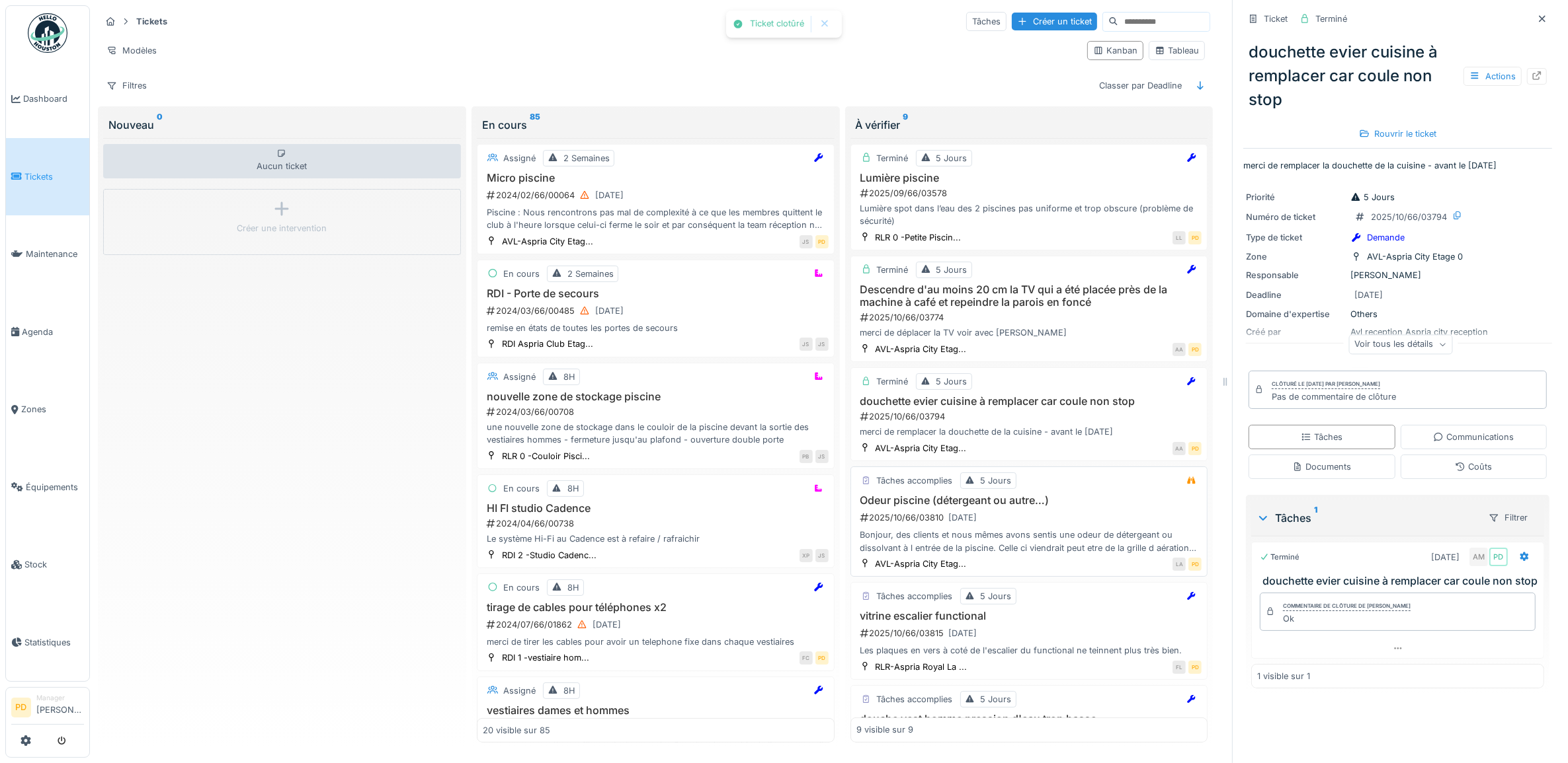
click at [1020, 509] on div "2025/10/66/03810 15/10/2025" at bounding box center [1030, 518] width 343 height 17
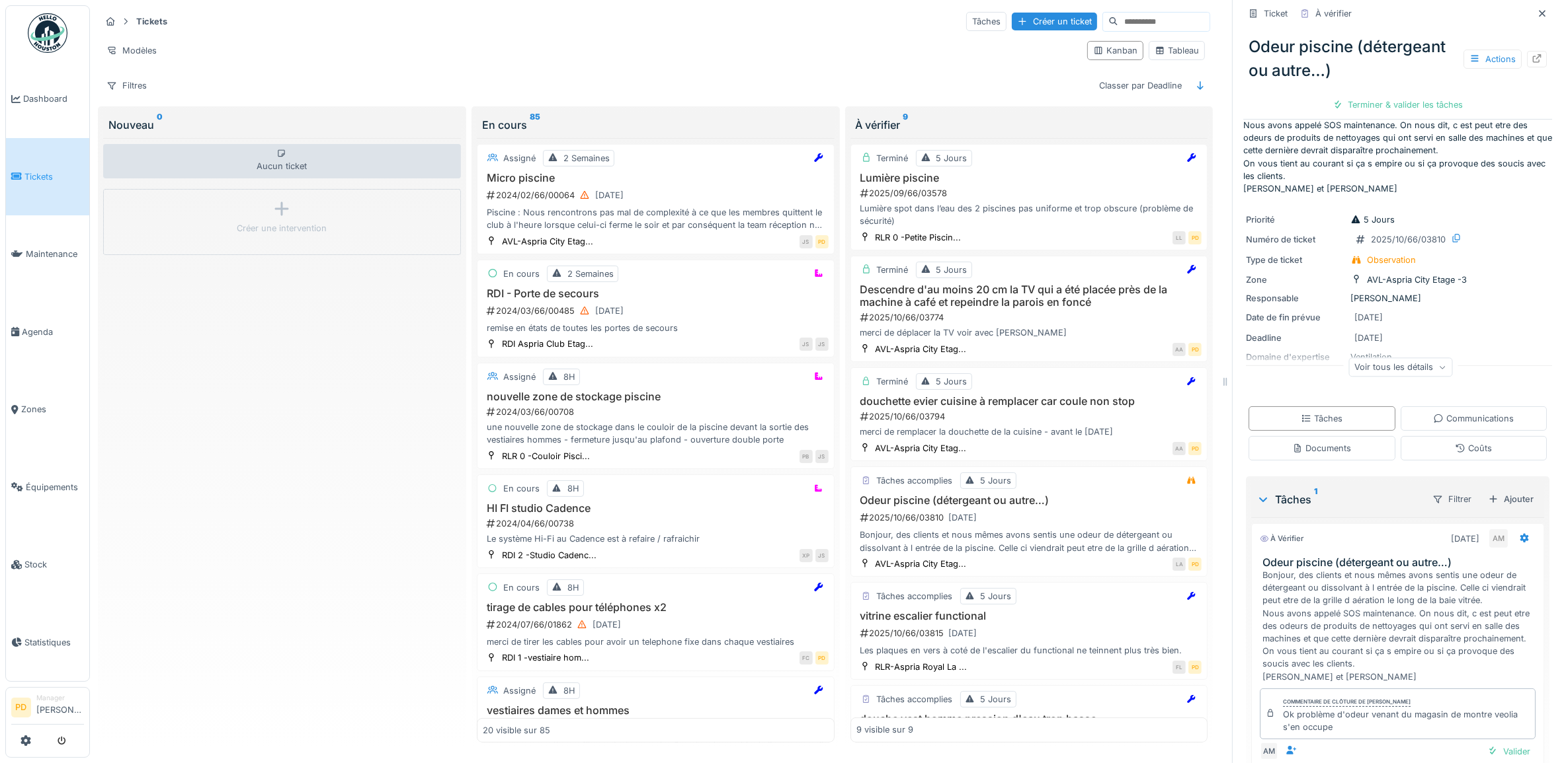
scroll to position [140, 0]
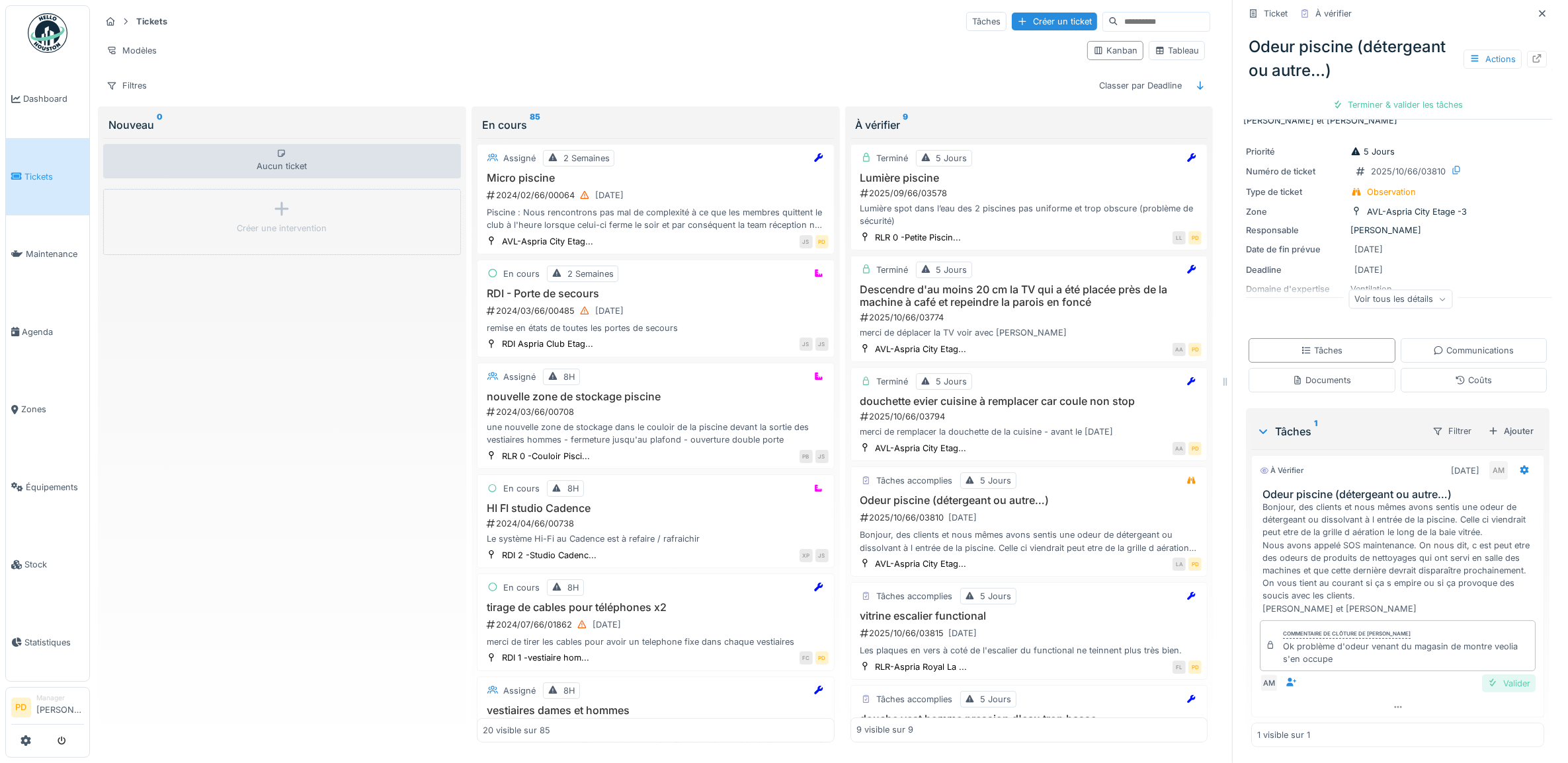
click at [1488, 675] on div "Valider" at bounding box center [1509, 683] width 53 height 17
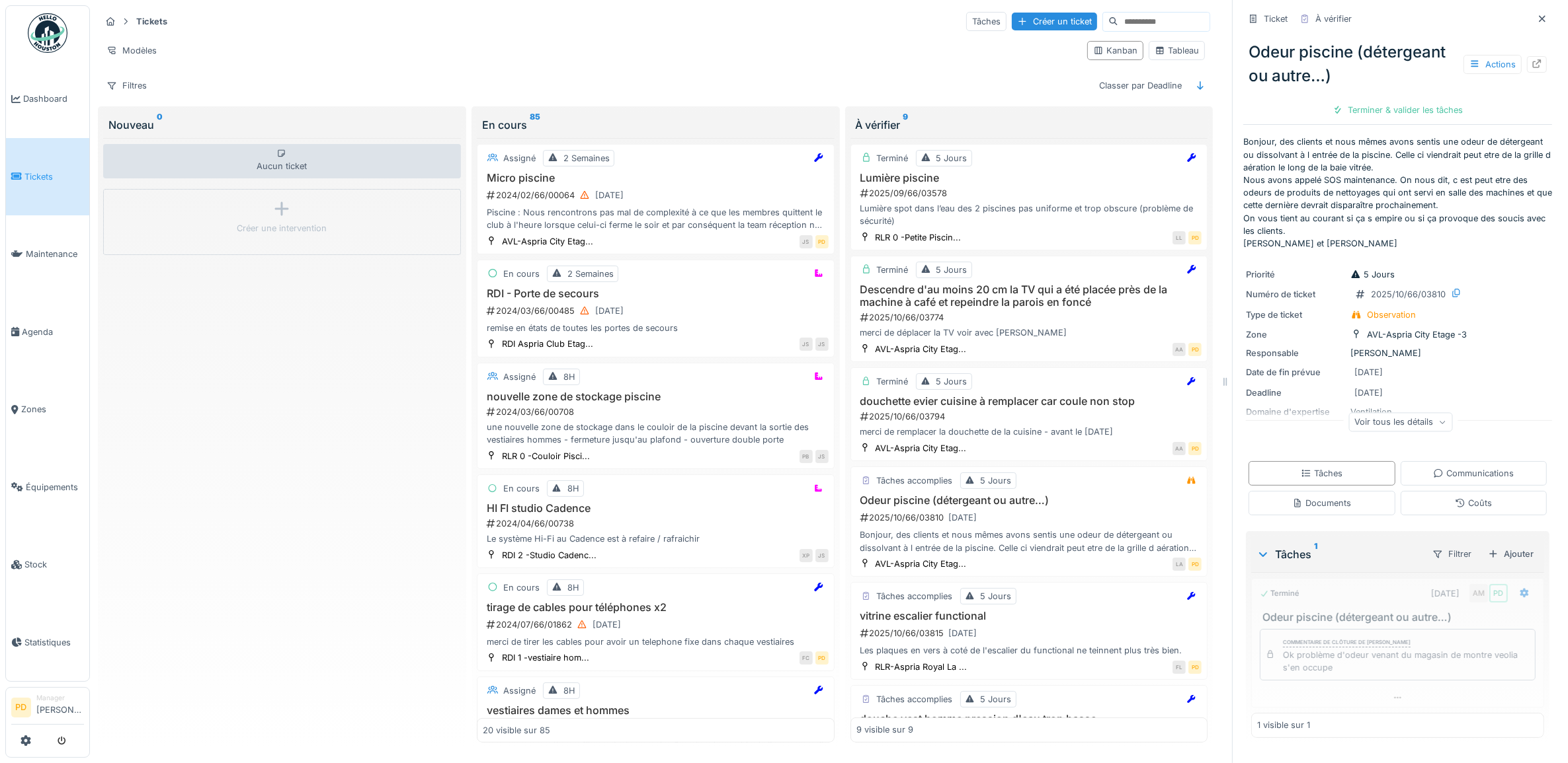
scroll to position [0, 0]
click at [1372, 101] on div "Clôturer le ticket" at bounding box center [1397, 109] width 92 height 17
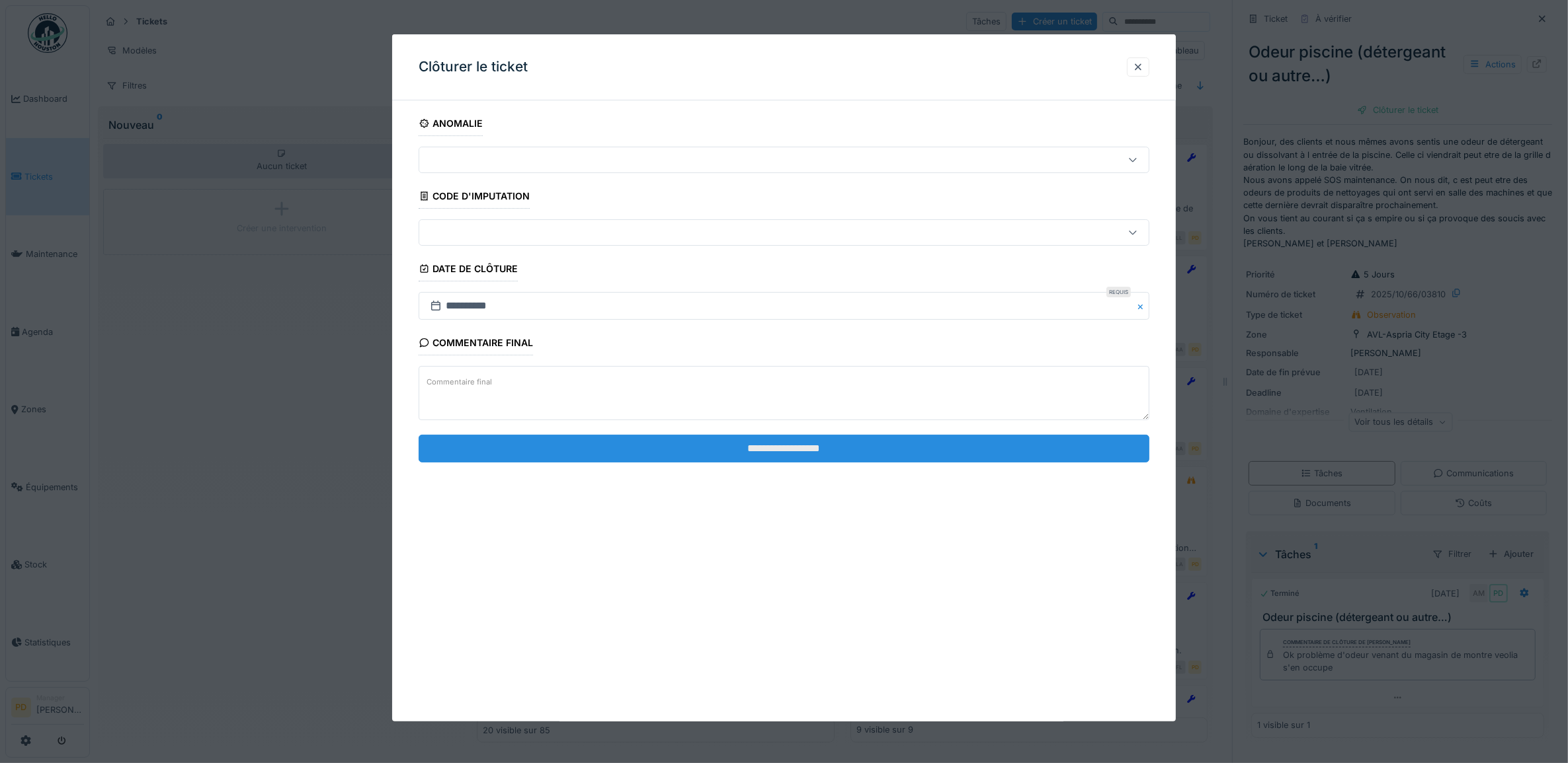
click at [1017, 458] on input "**********" at bounding box center [784, 448] width 732 height 28
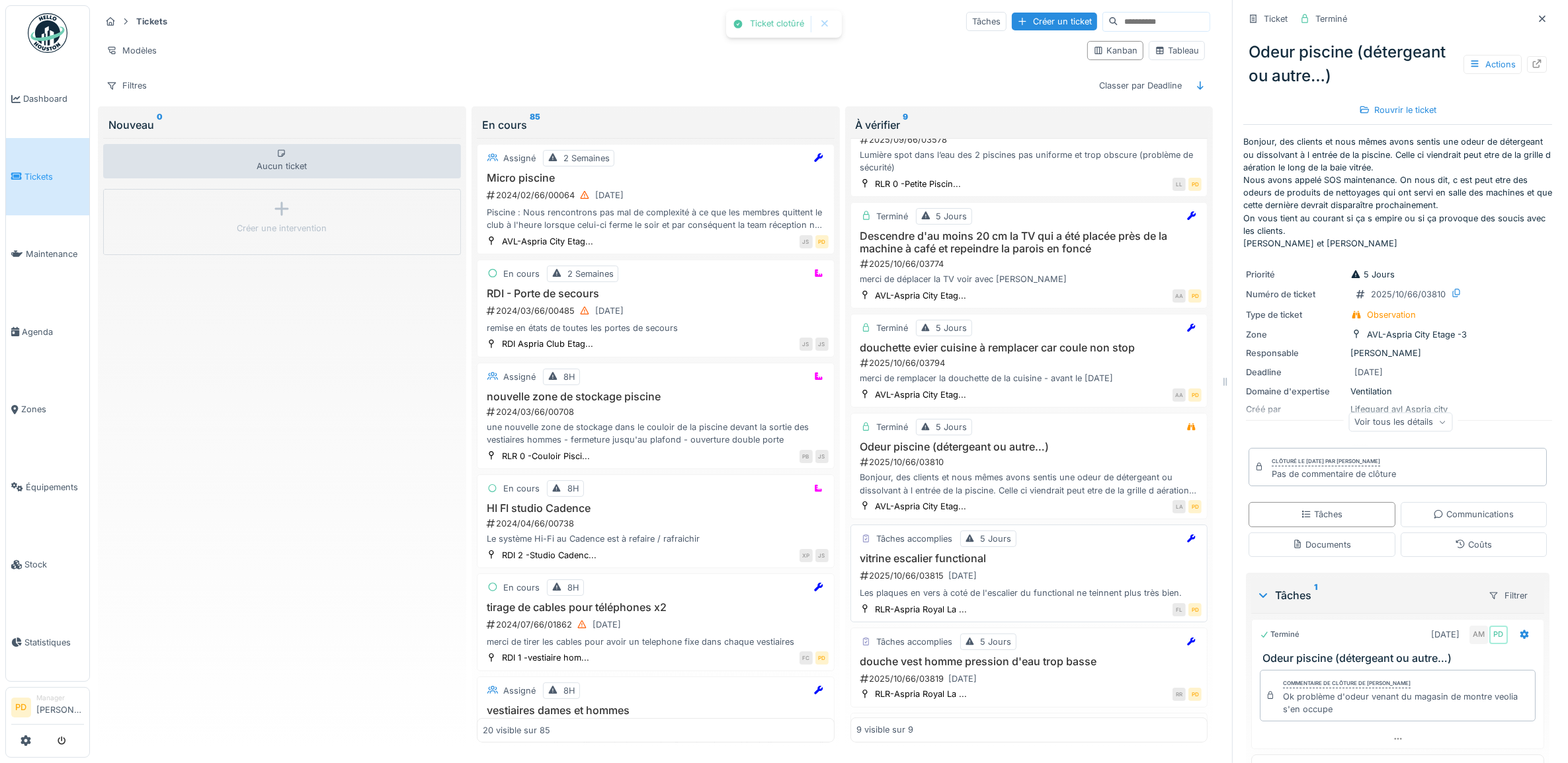
scroll to position [83, 0]
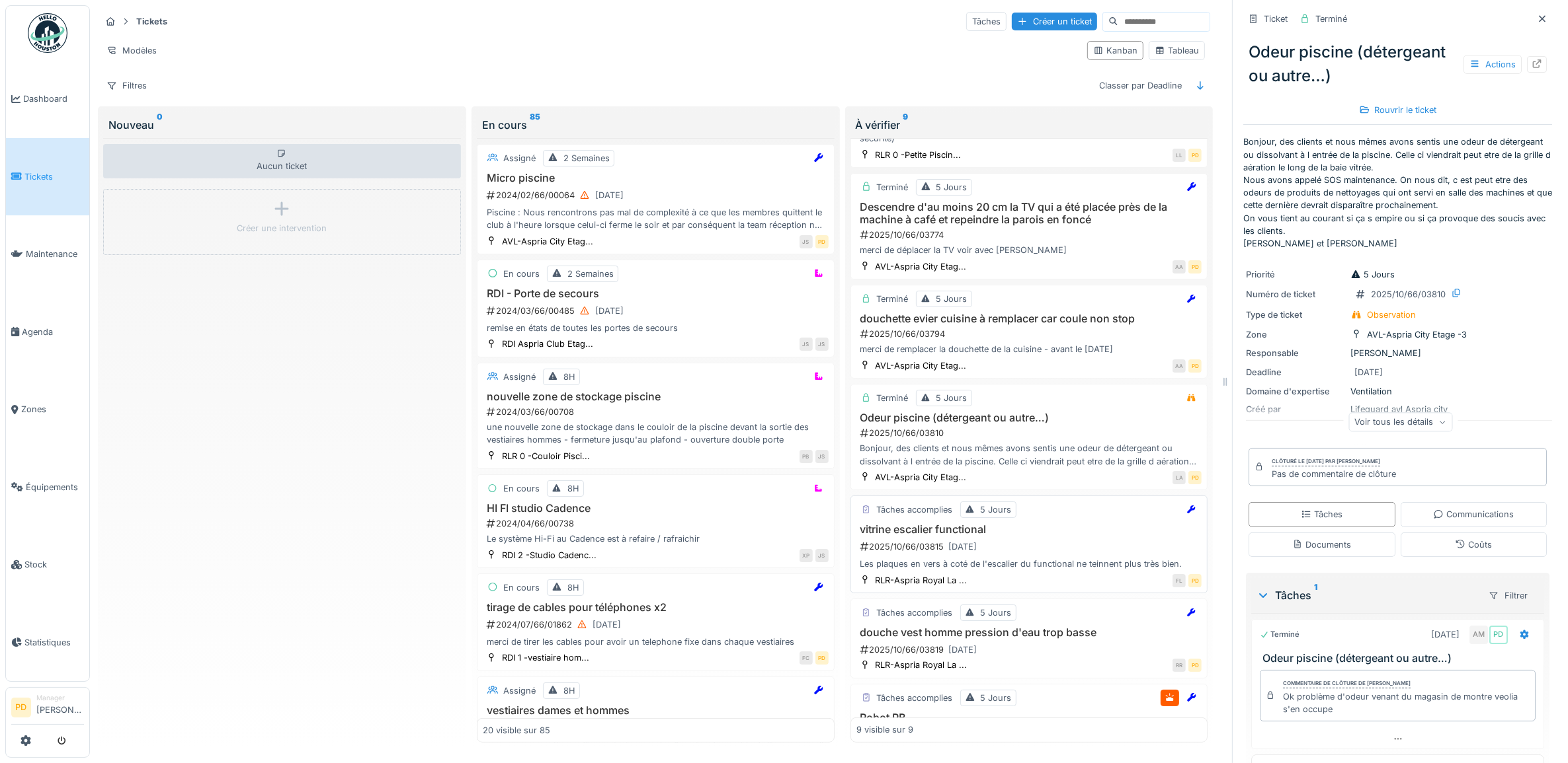
click at [1049, 559] on div "Les plaques en vers à coté de l'escalier du functional ne teinnent plus très bi…" at bounding box center [1029, 564] width 346 height 13
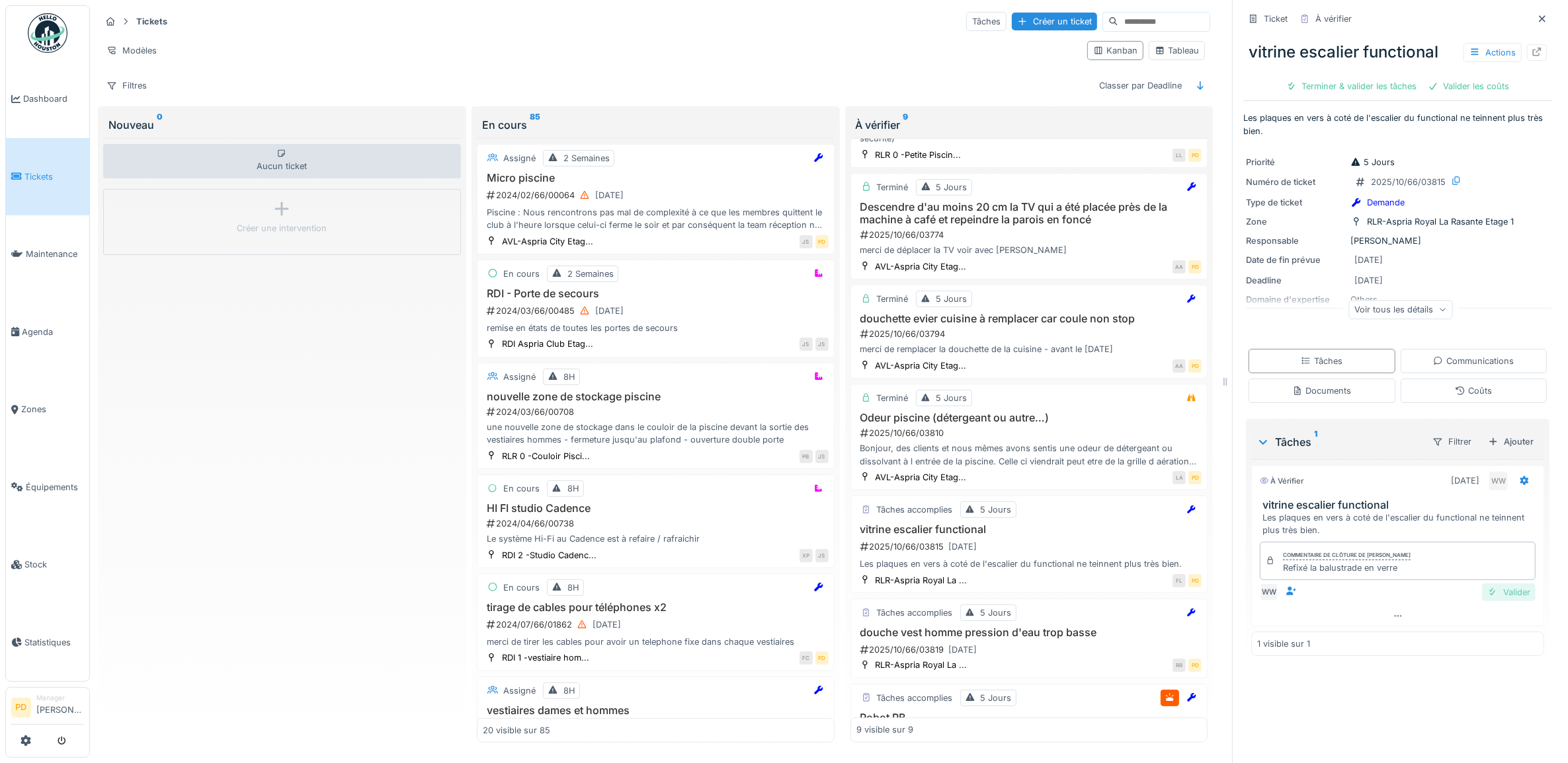
click at [1487, 585] on div "Valider" at bounding box center [1509, 592] width 53 height 17
click at [1370, 78] on div "Valider les coûts" at bounding box center [1351, 86] width 93 height 17
click at [1399, 78] on div "Clôturer le ticket" at bounding box center [1397, 86] width 92 height 17
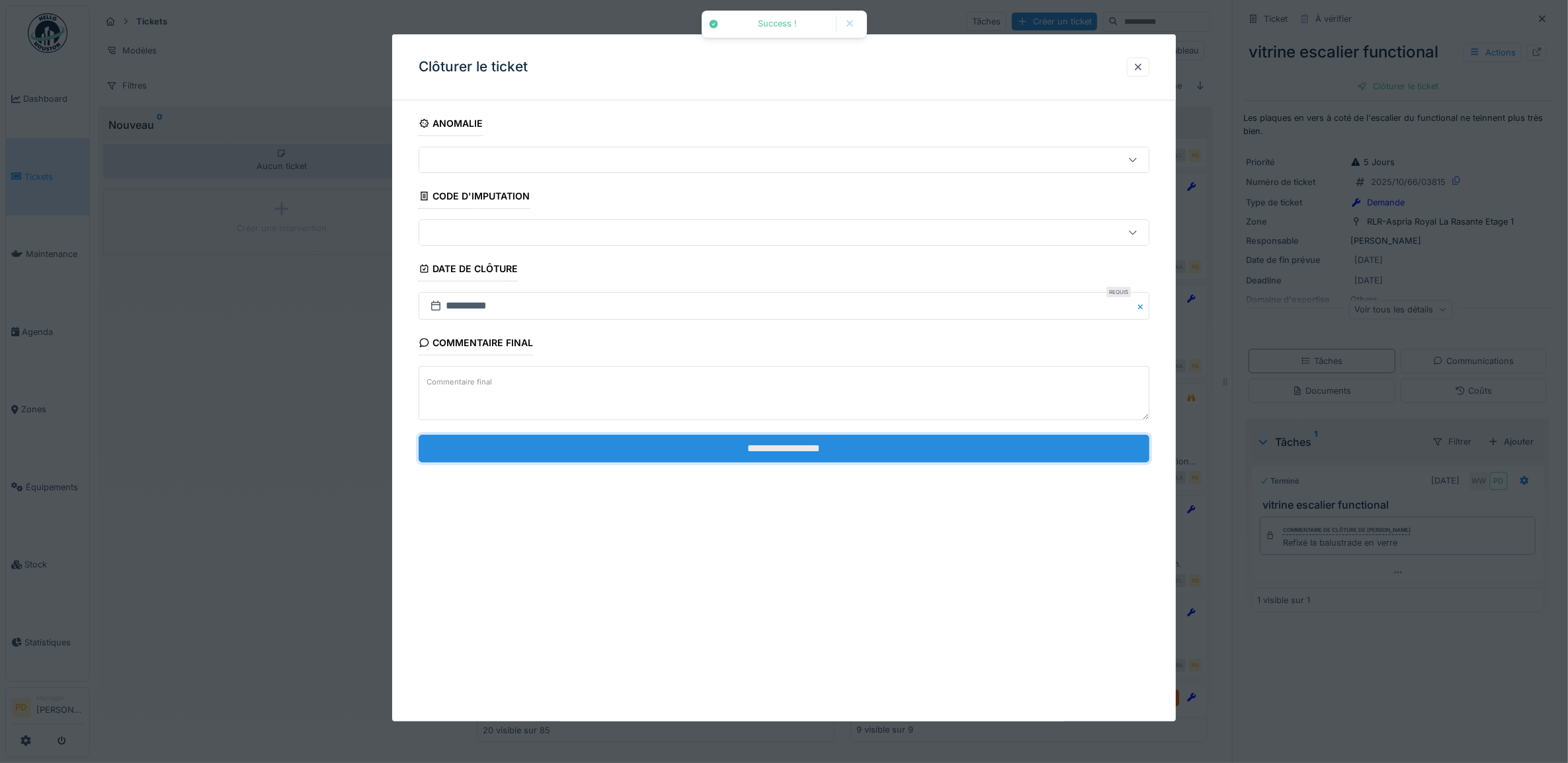
click at [1053, 451] on input "**********" at bounding box center [784, 448] width 732 height 28
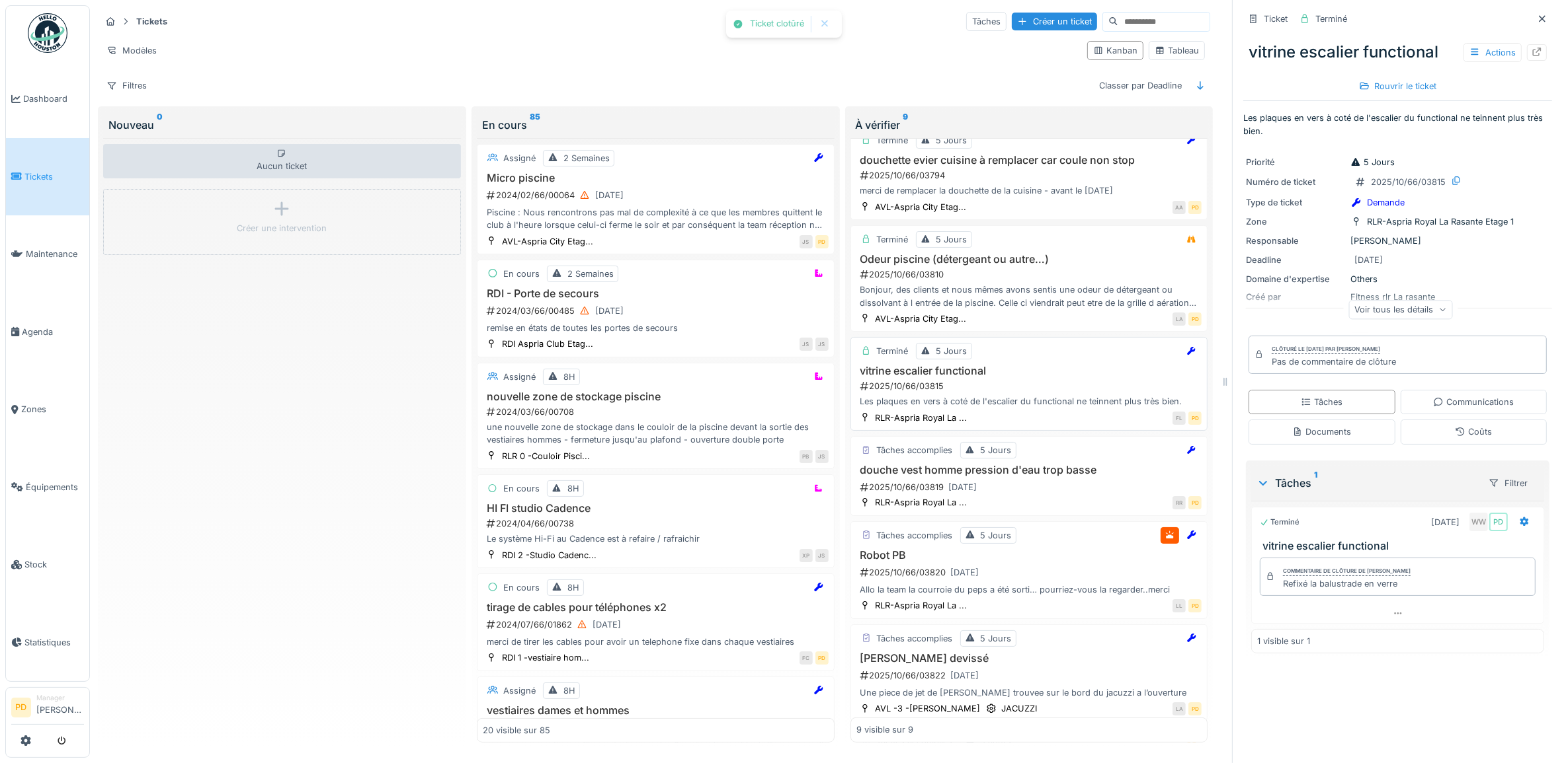
scroll to position [248, 0]
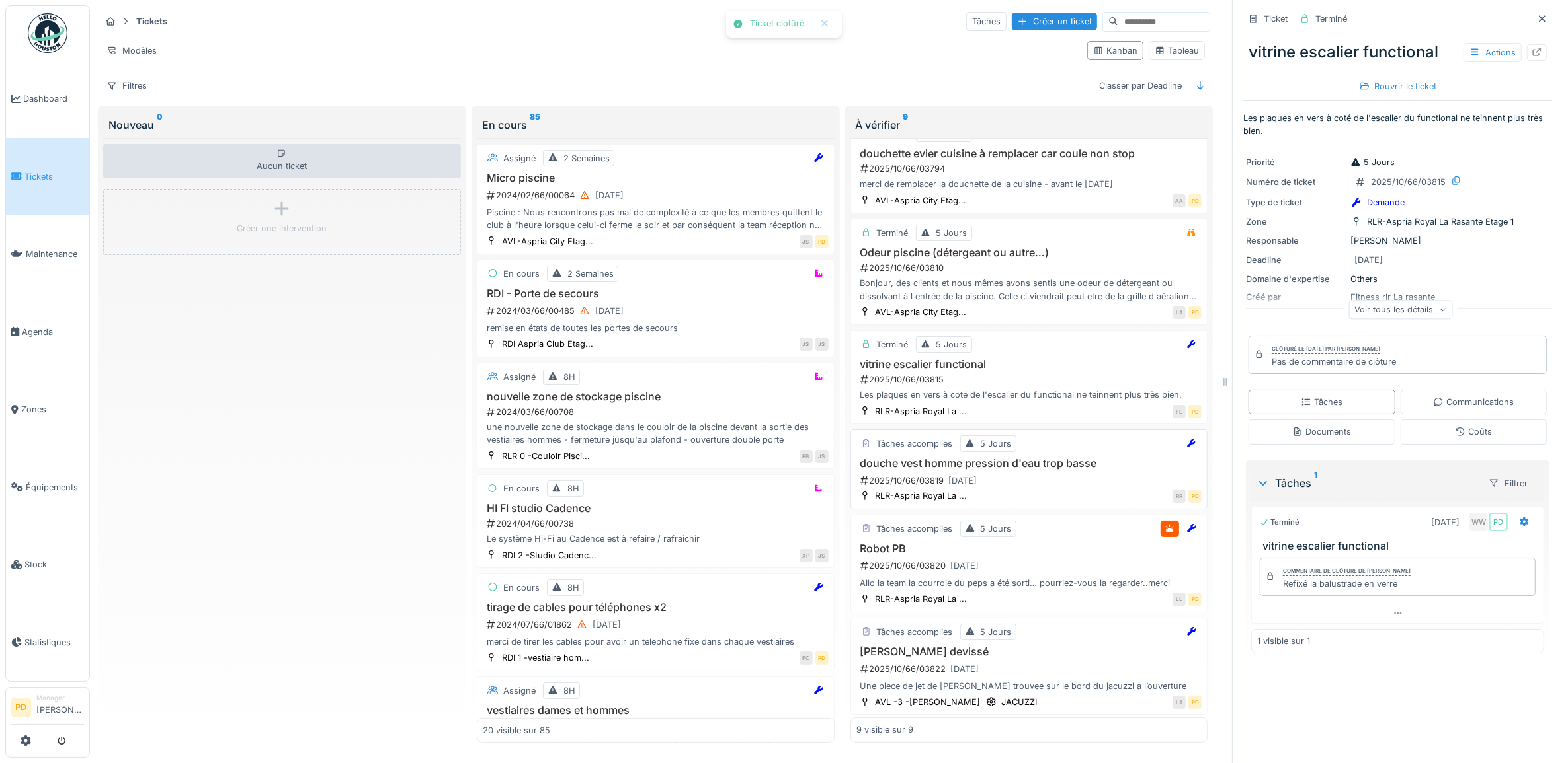
click at [1046, 494] on div "RR PD" at bounding box center [1088, 495] width 227 height 14
click at [1055, 461] on h3 "douche vest homme pression d'eau trop basse" at bounding box center [1029, 464] width 346 height 13
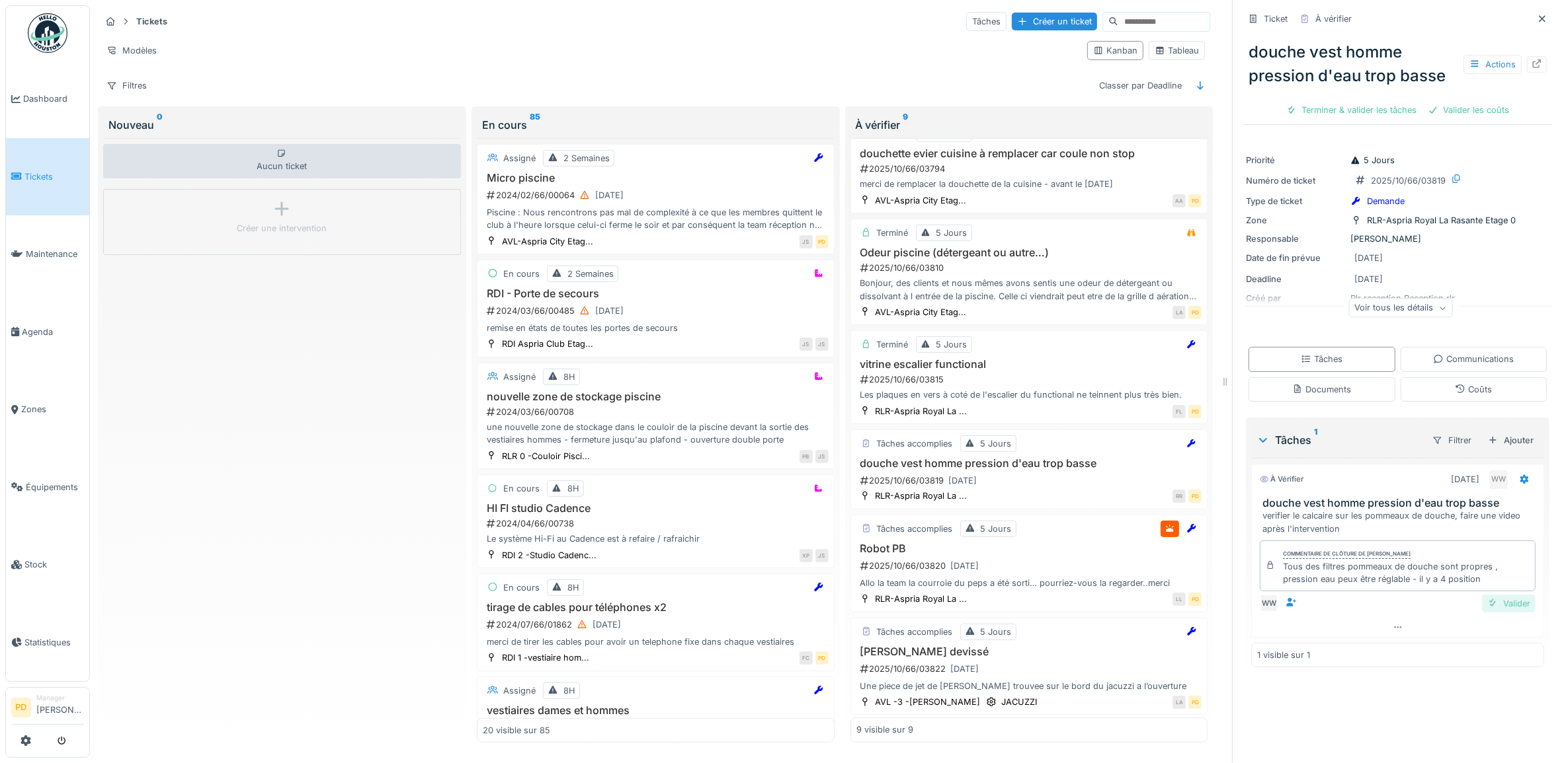
click at [1484, 595] on div "Valider" at bounding box center [1509, 603] width 53 height 17
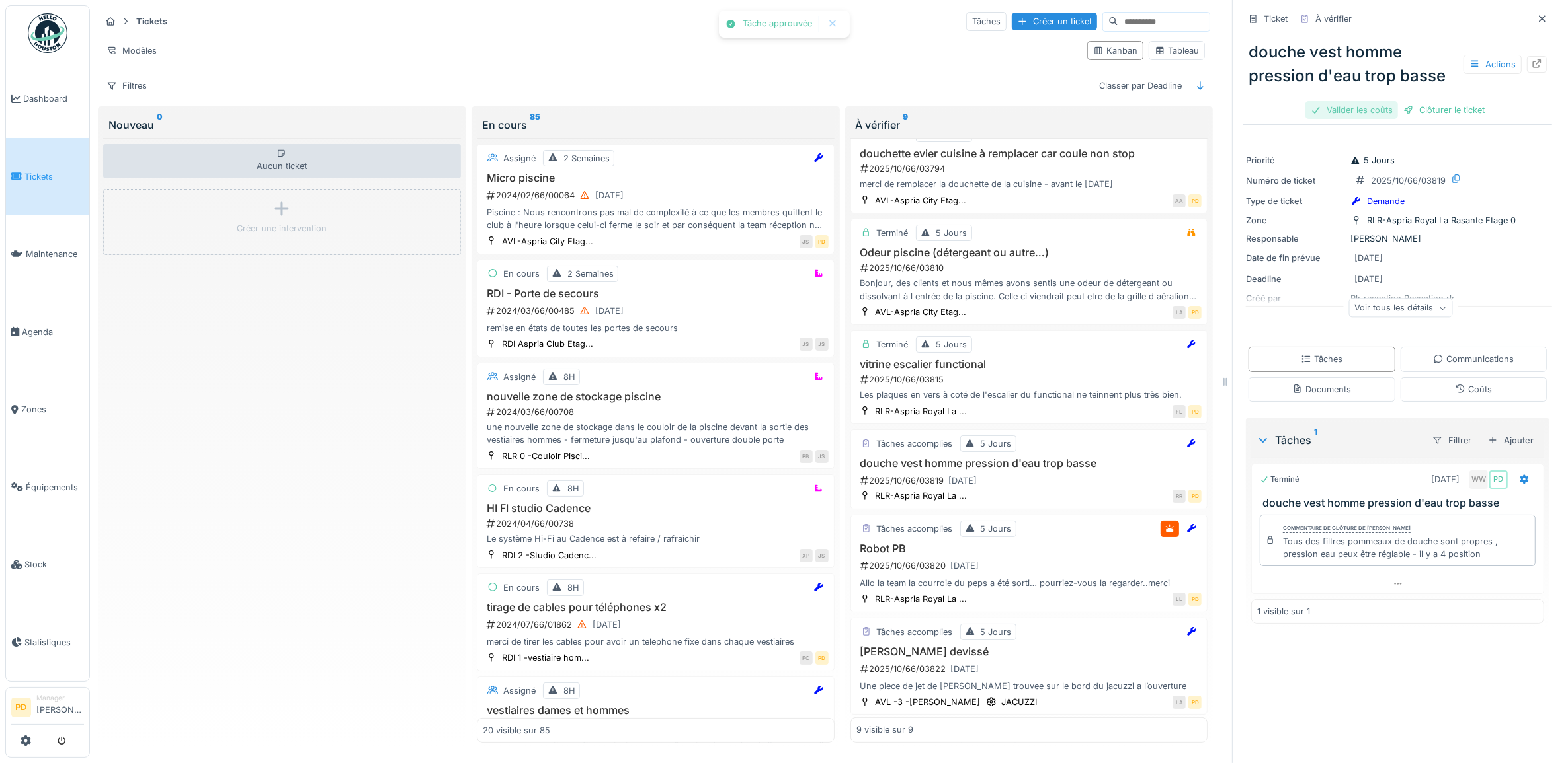
click at [1330, 101] on div "Valider les coûts" at bounding box center [1351, 109] width 93 height 17
click at [1385, 101] on div "Clôturer le ticket" at bounding box center [1397, 109] width 92 height 17
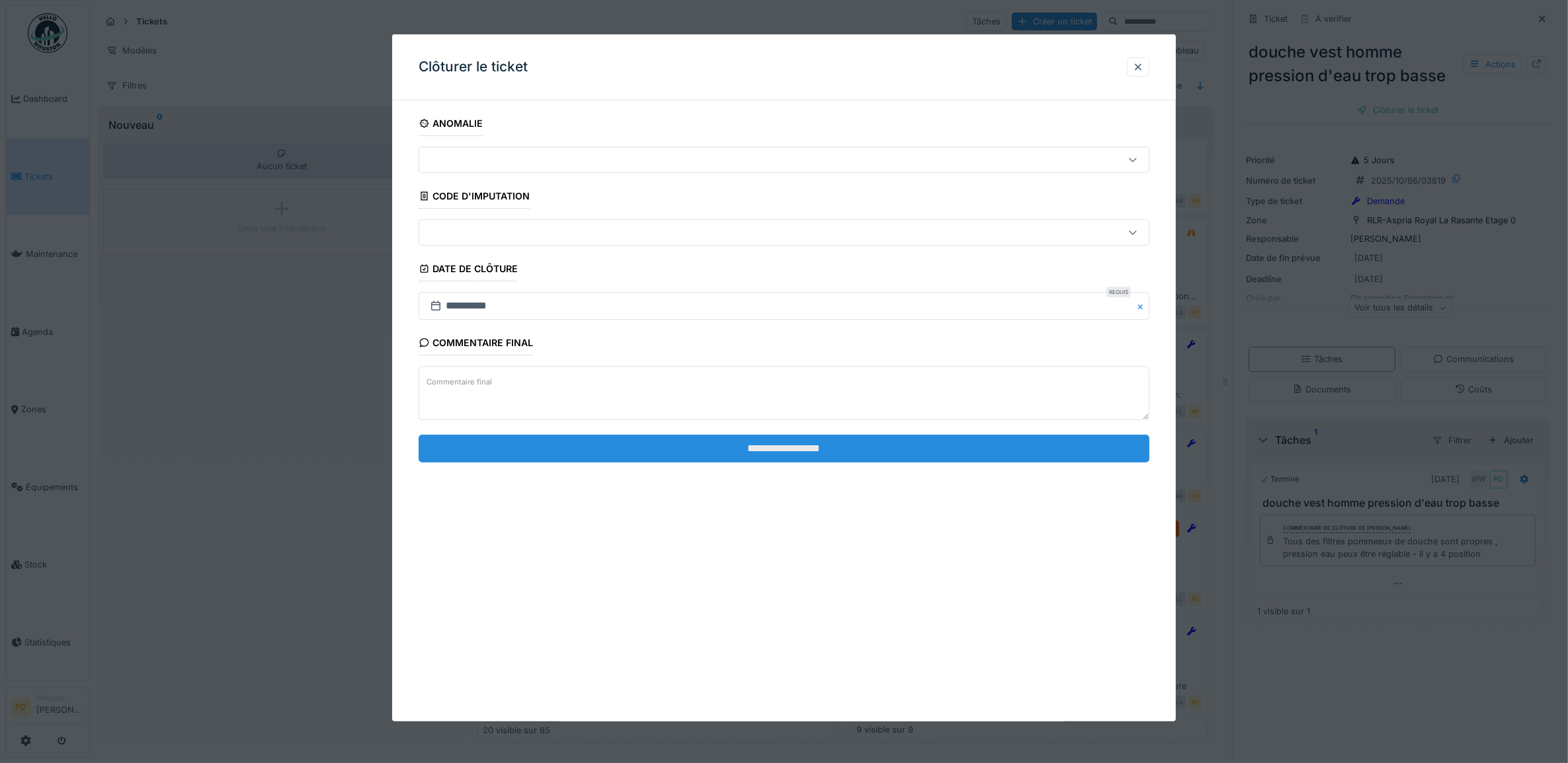
click at [1017, 449] on input "**********" at bounding box center [784, 448] width 732 height 28
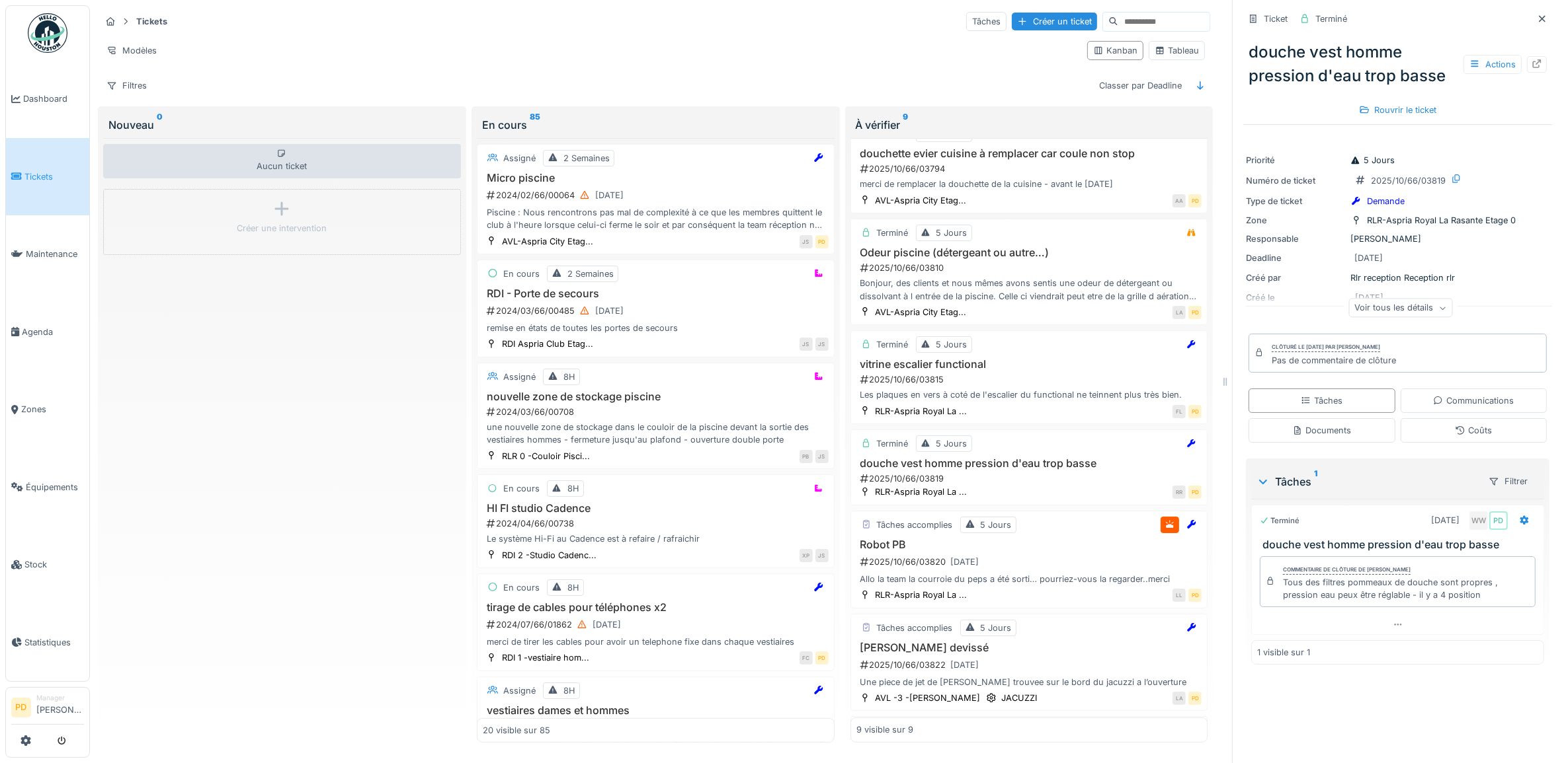
click at [32, 173] on span "Tickets" at bounding box center [54, 176] width 59 height 13
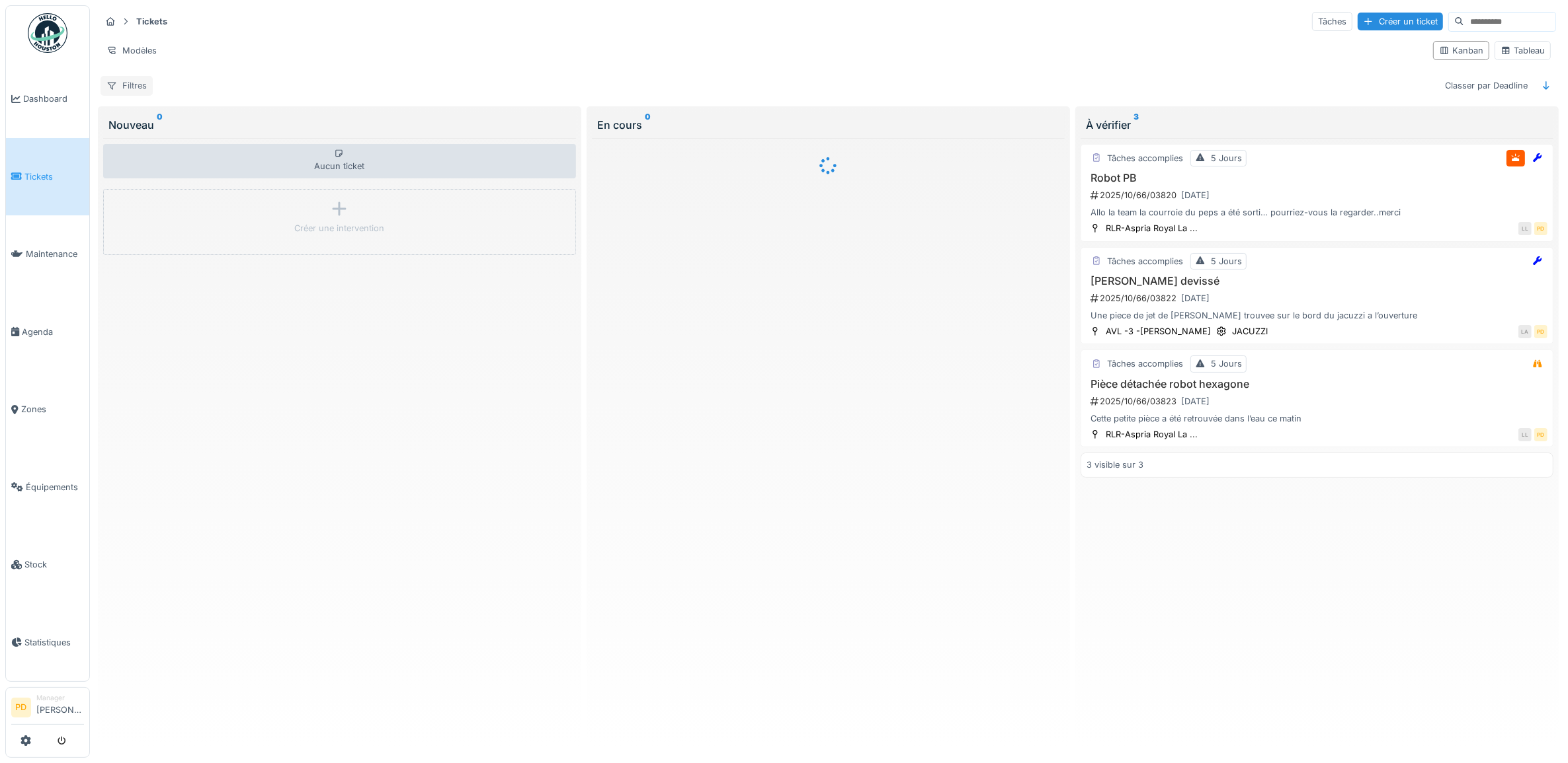
click at [135, 89] on div "Filtres" at bounding box center [126, 85] width 52 height 19
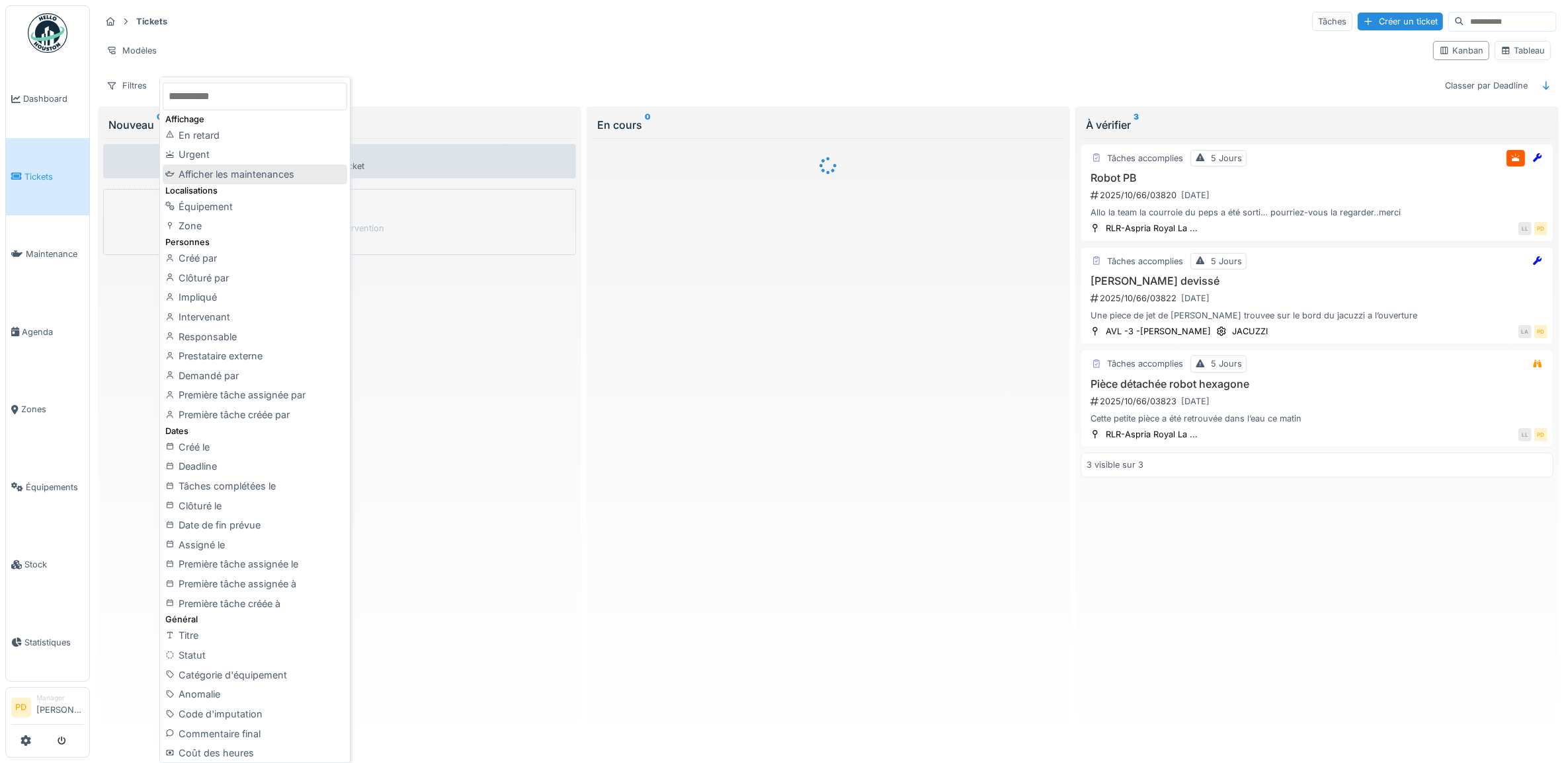
click at [265, 176] on div "Afficher les maintenances" at bounding box center [255, 175] width 184 height 20
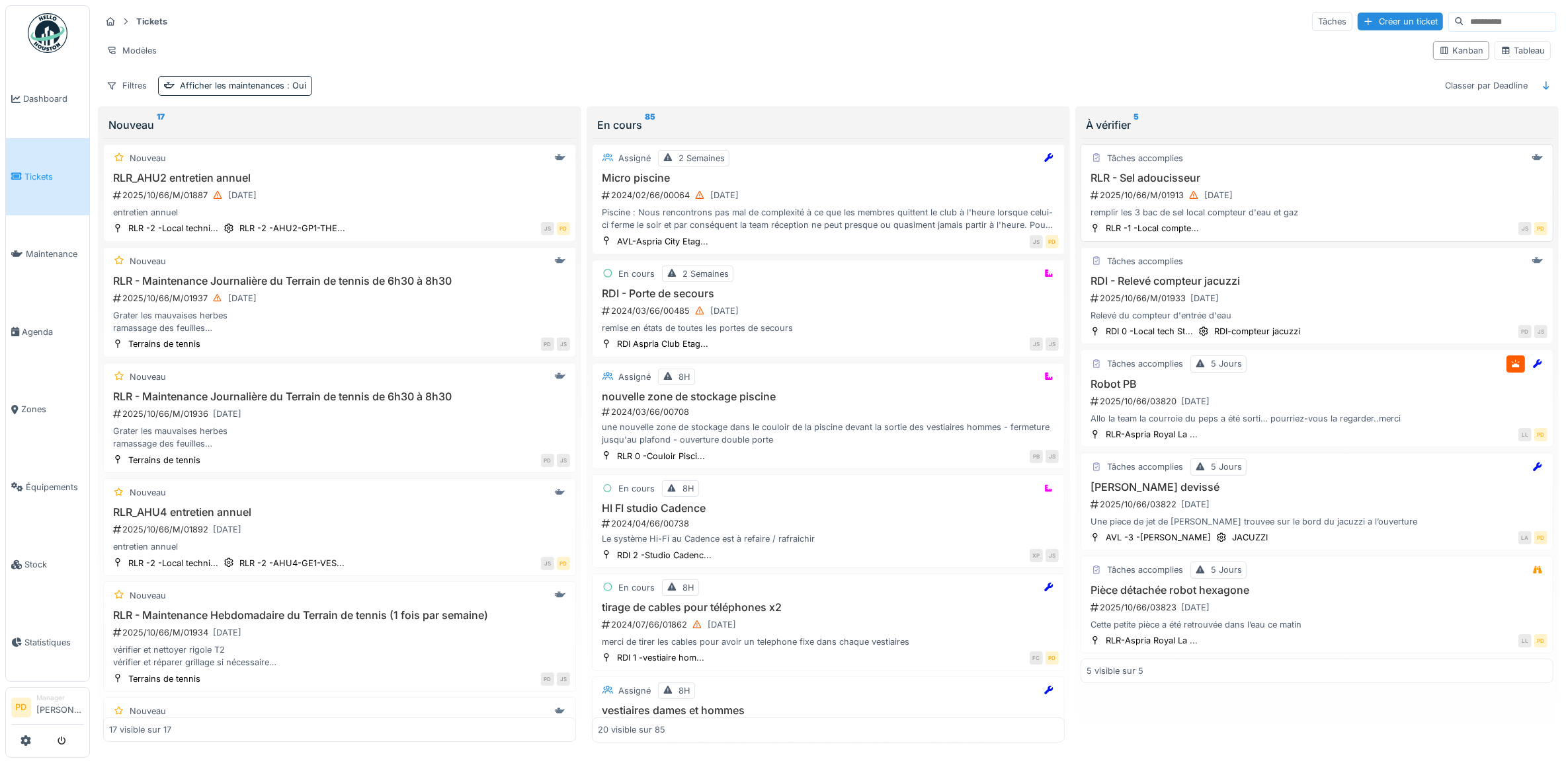
click at [1294, 204] on div "2025/10/66/M/01913 [DATE]" at bounding box center [1318, 195] width 459 height 17
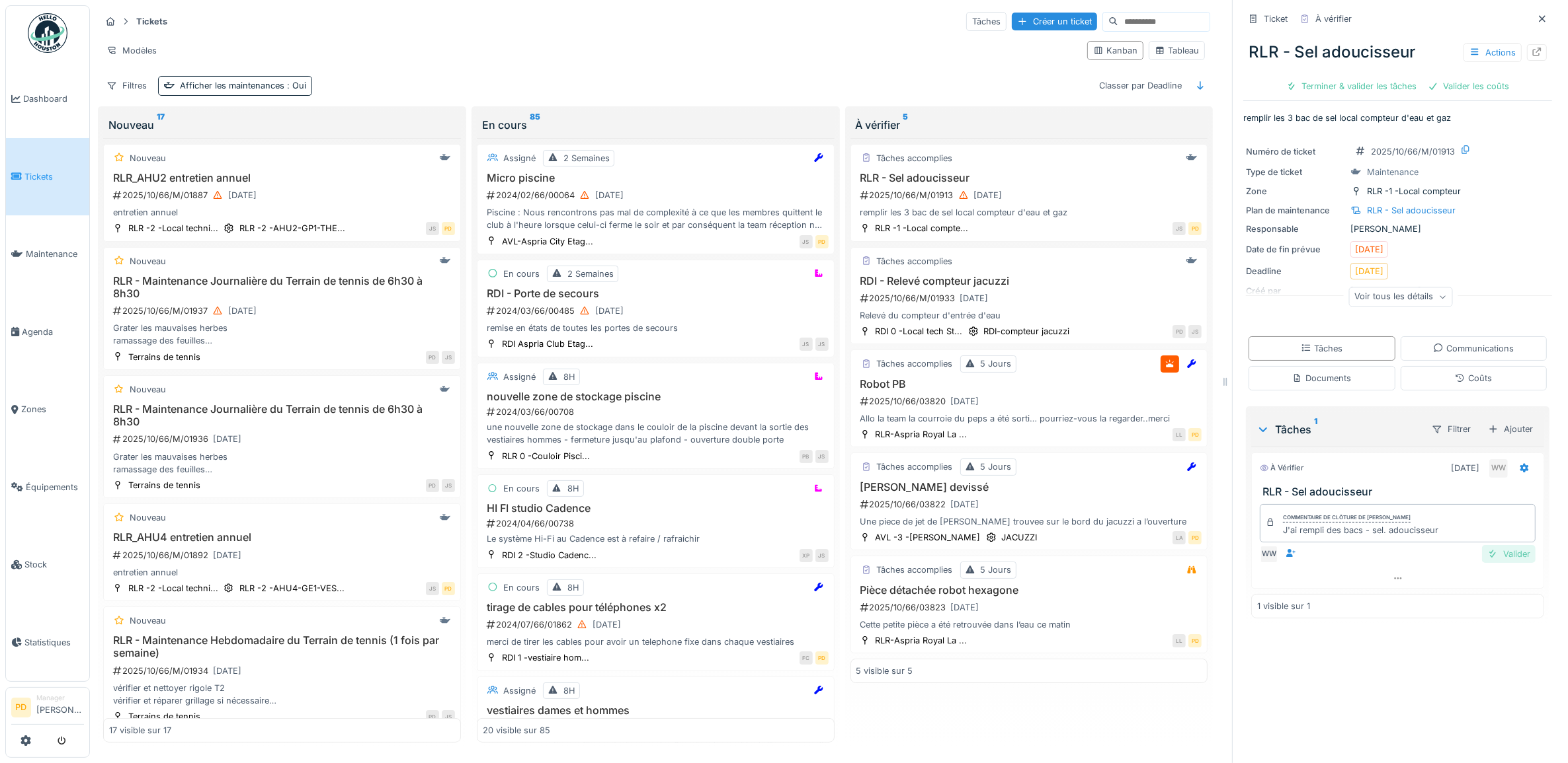
click at [1490, 563] on div "Valider" at bounding box center [1509, 553] width 53 height 17
click at [1376, 88] on div "Valider les coûts" at bounding box center [1351, 86] width 93 height 17
click at [1376, 88] on div "Clôturer le ticket" at bounding box center [1397, 86] width 92 height 17
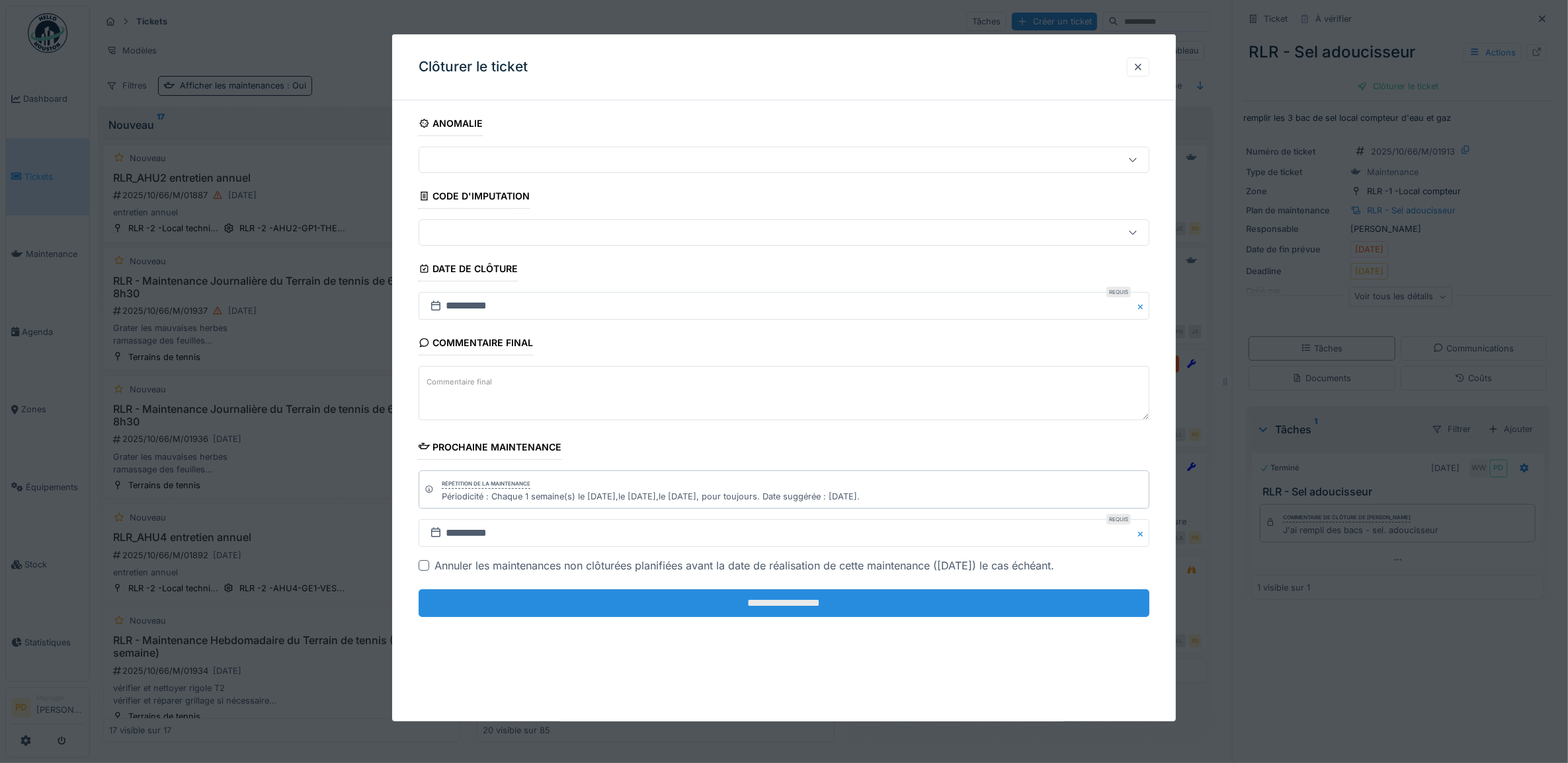
click at [989, 606] on input "**********" at bounding box center [784, 603] width 732 height 28
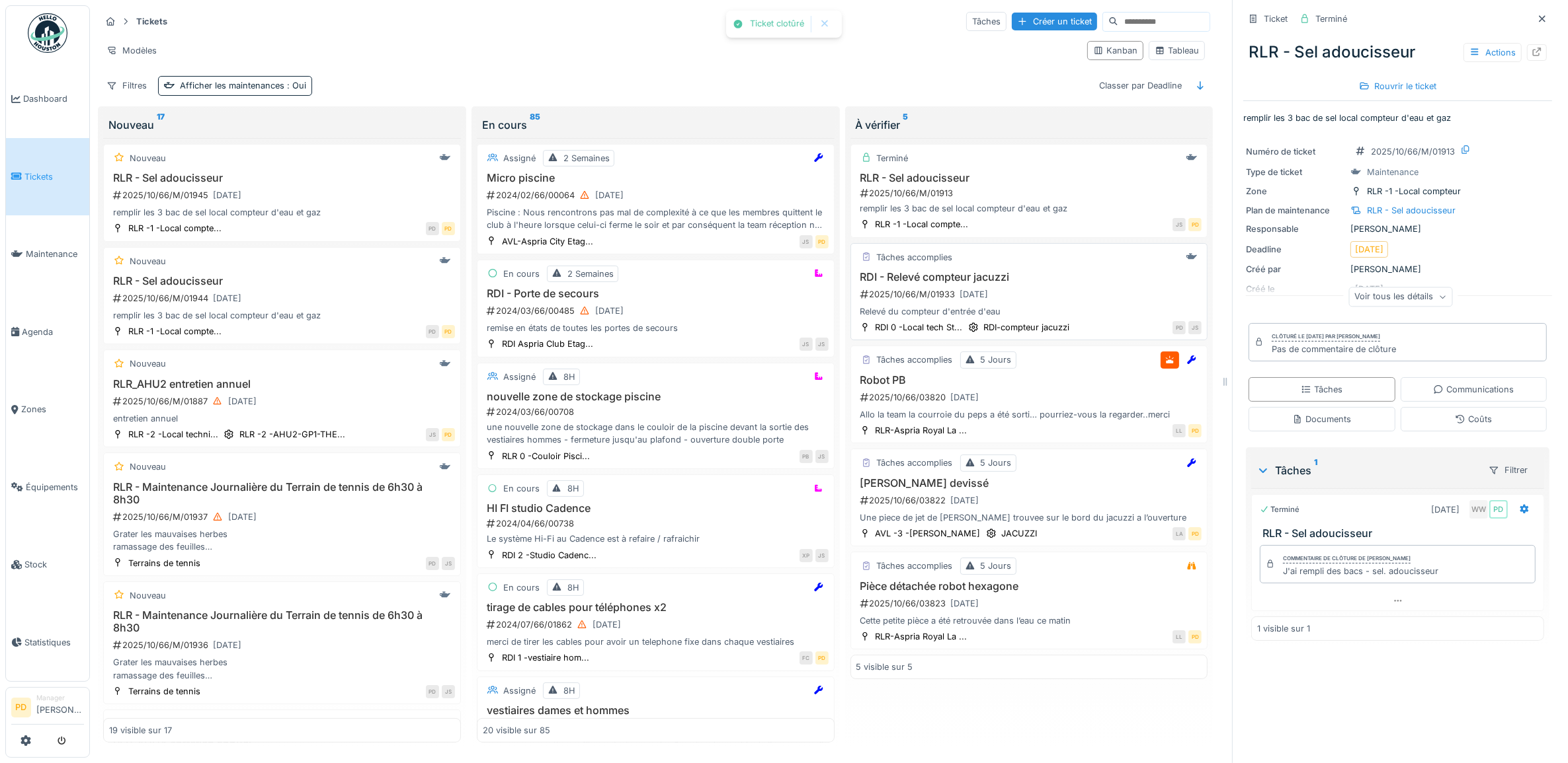
click at [1032, 302] on div "2025/10/66/M/01933 [DATE]" at bounding box center [1030, 295] width 343 height 17
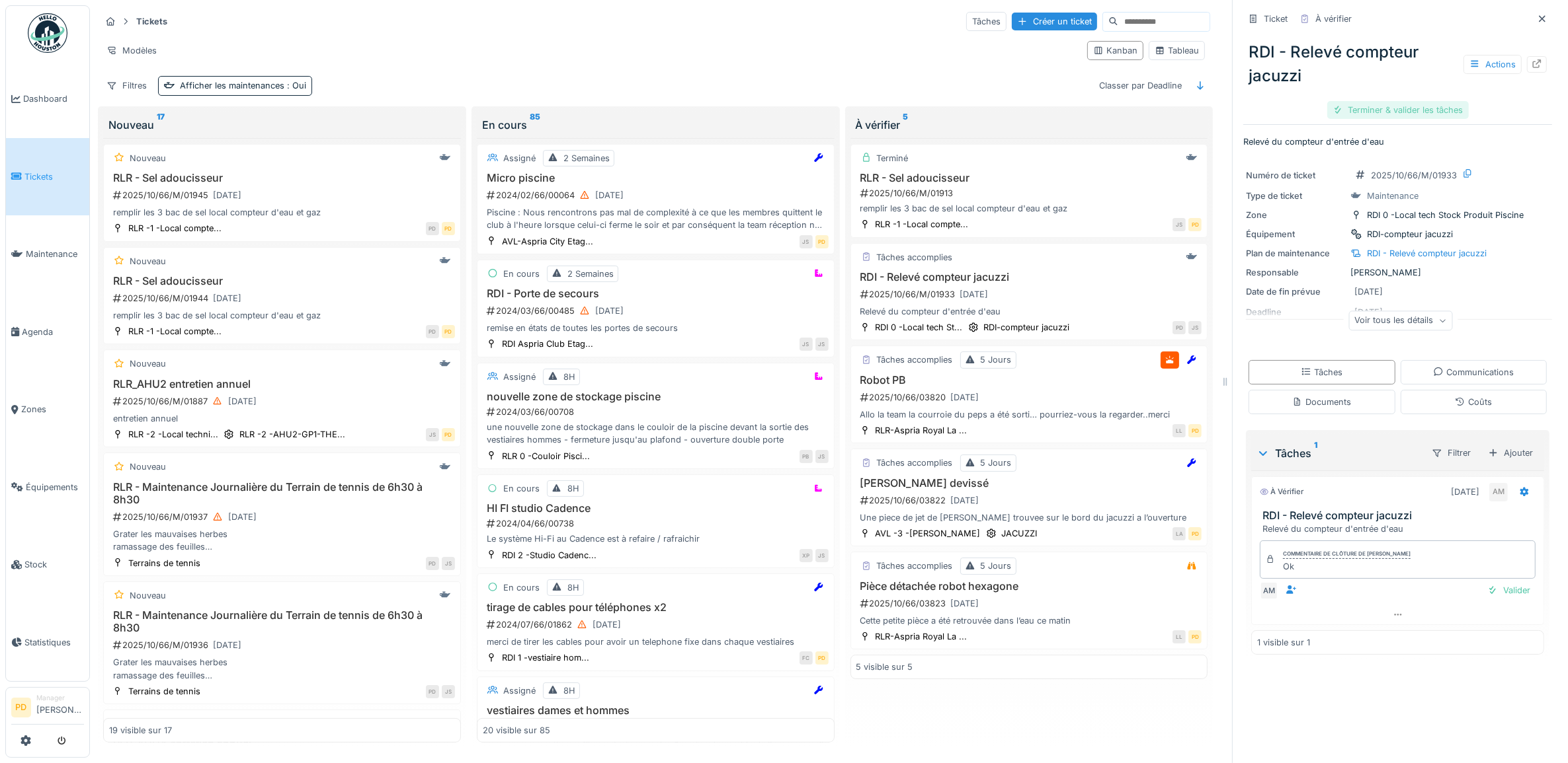
click at [1386, 104] on div "Terminer & valider les tâches" at bounding box center [1398, 109] width 141 height 17
click at [1387, 106] on div "Clôturer le ticket" at bounding box center [1397, 109] width 92 height 17
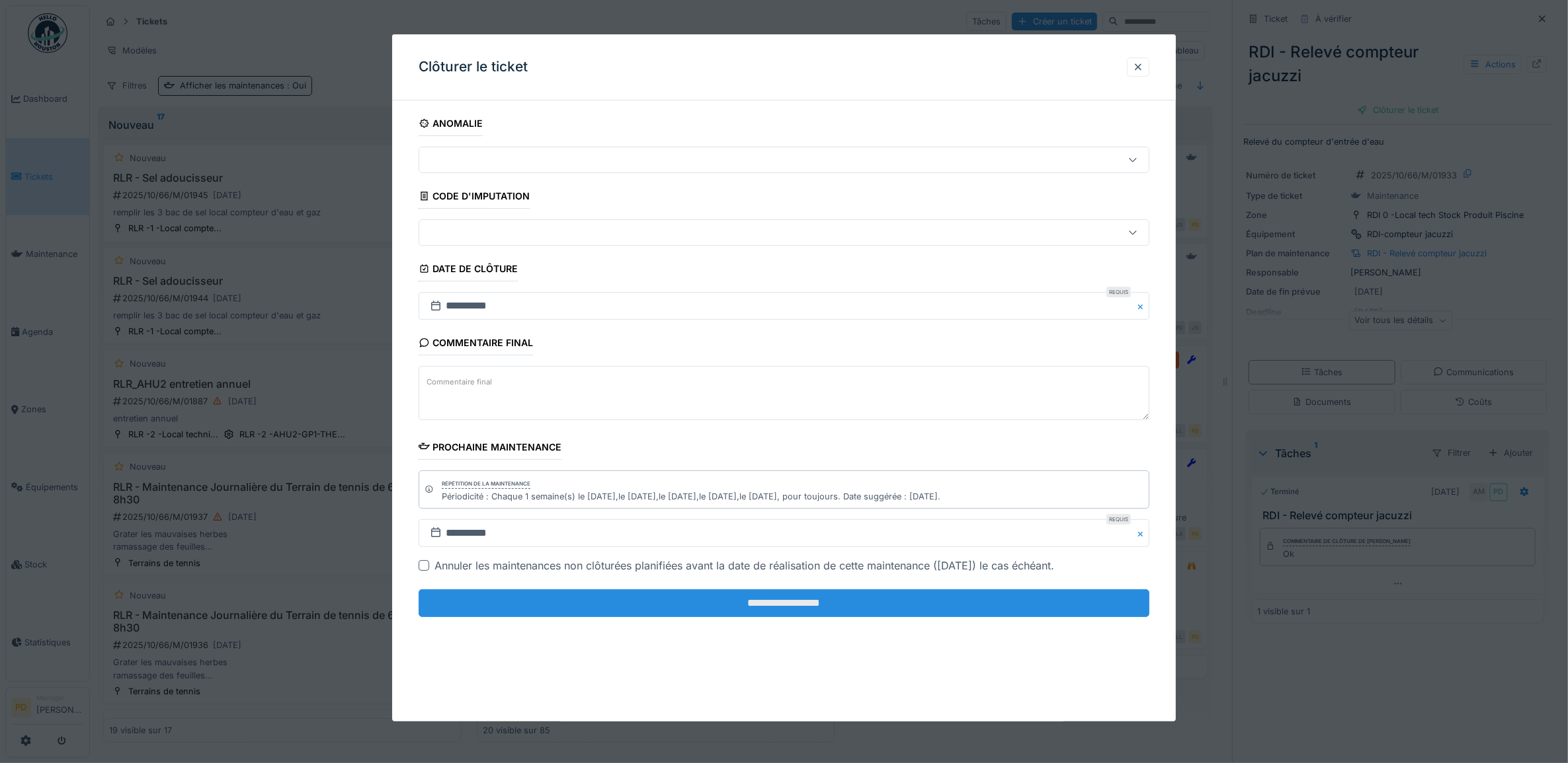
click at [959, 603] on input "**********" at bounding box center [784, 603] width 732 height 28
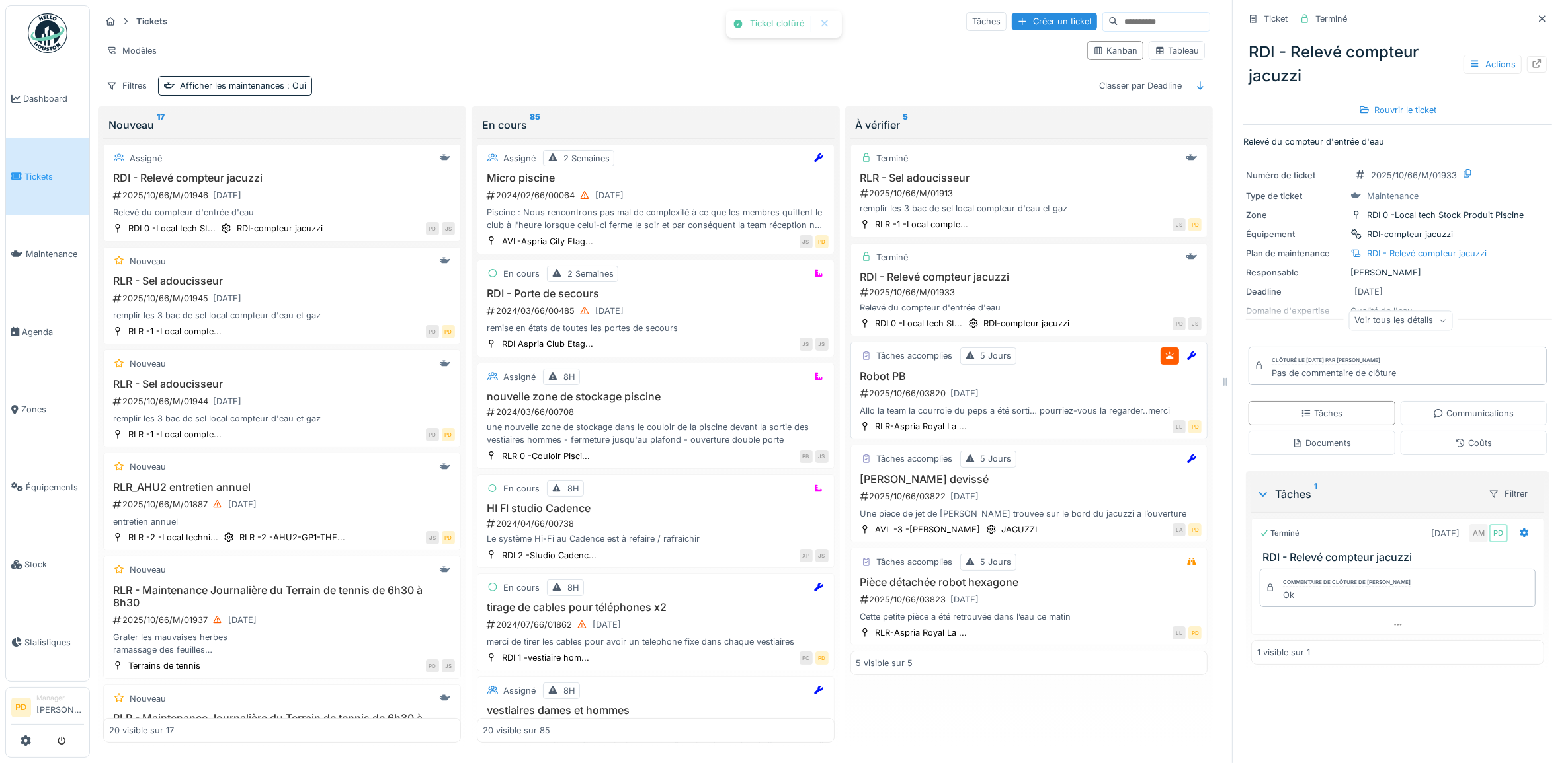
click at [1083, 391] on div "2025/10/66/03820 [DATE]" at bounding box center [1030, 394] width 343 height 17
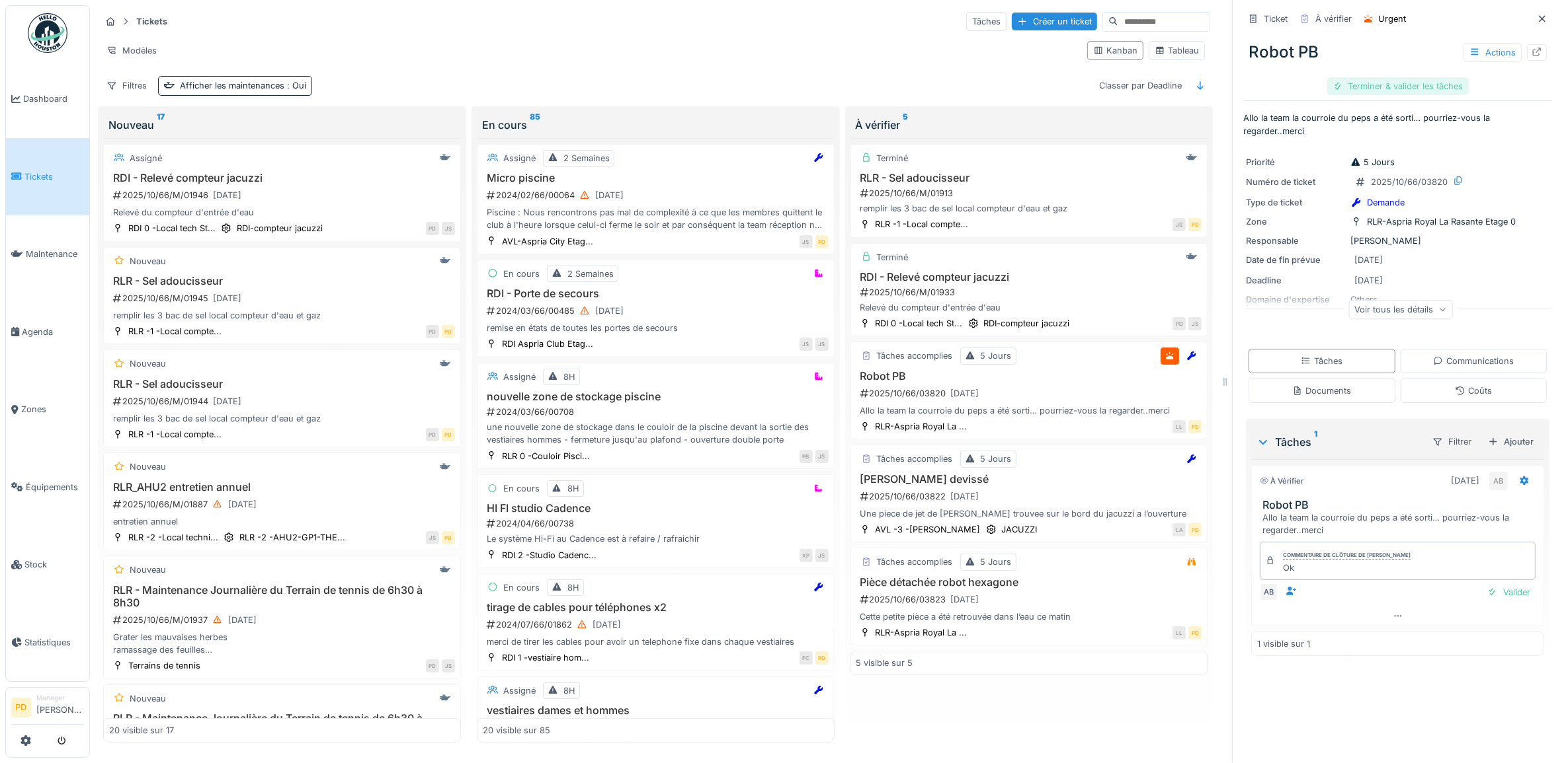
click at [1398, 88] on div "Terminer & valider les tâches" at bounding box center [1398, 86] width 141 height 17
click at [1396, 87] on div "Clôturer le ticket" at bounding box center [1397, 86] width 92 height 17
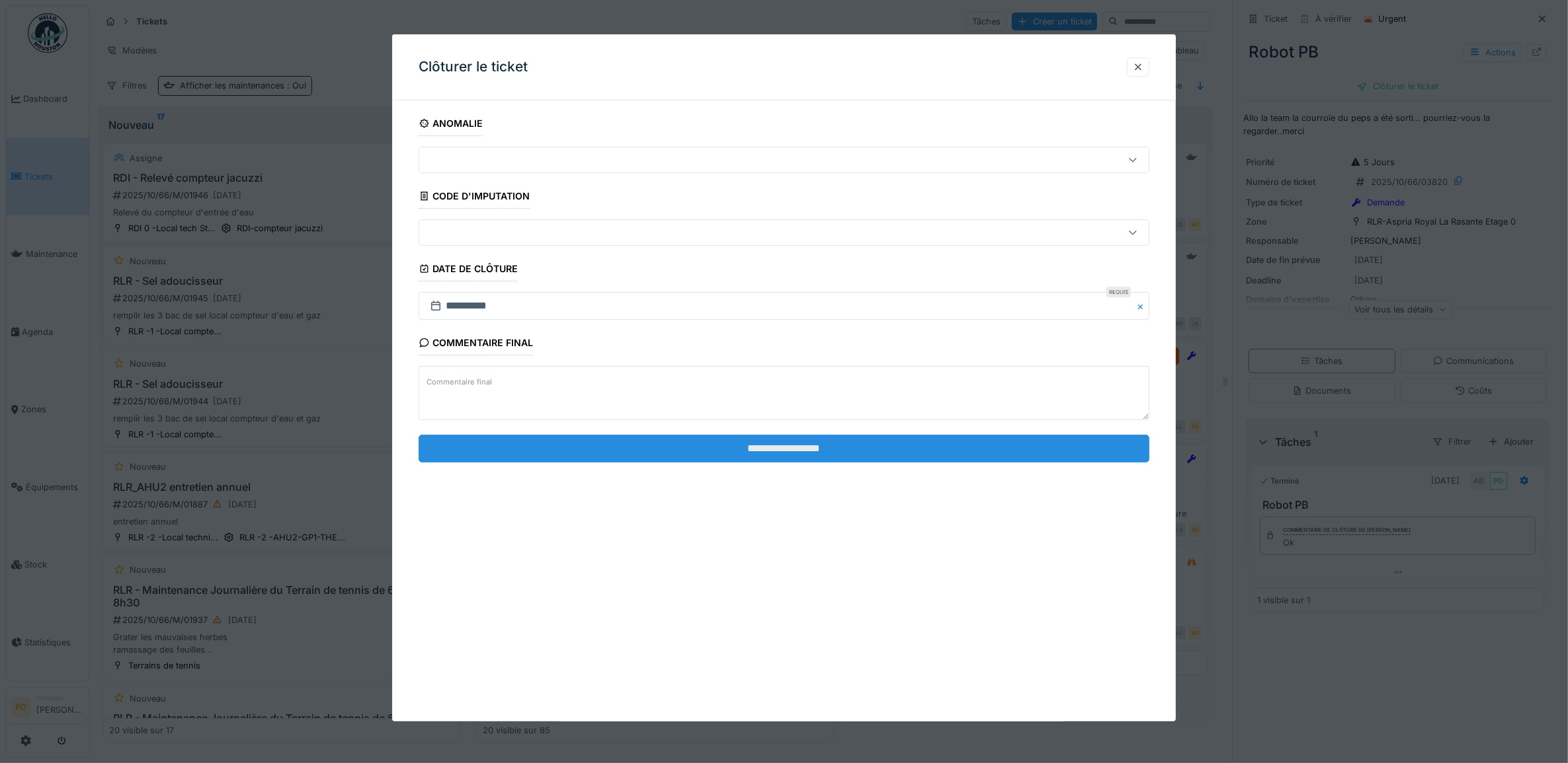
click at [847, 460] on input "**********" at bounding box center [784, 448] width 732 height 28
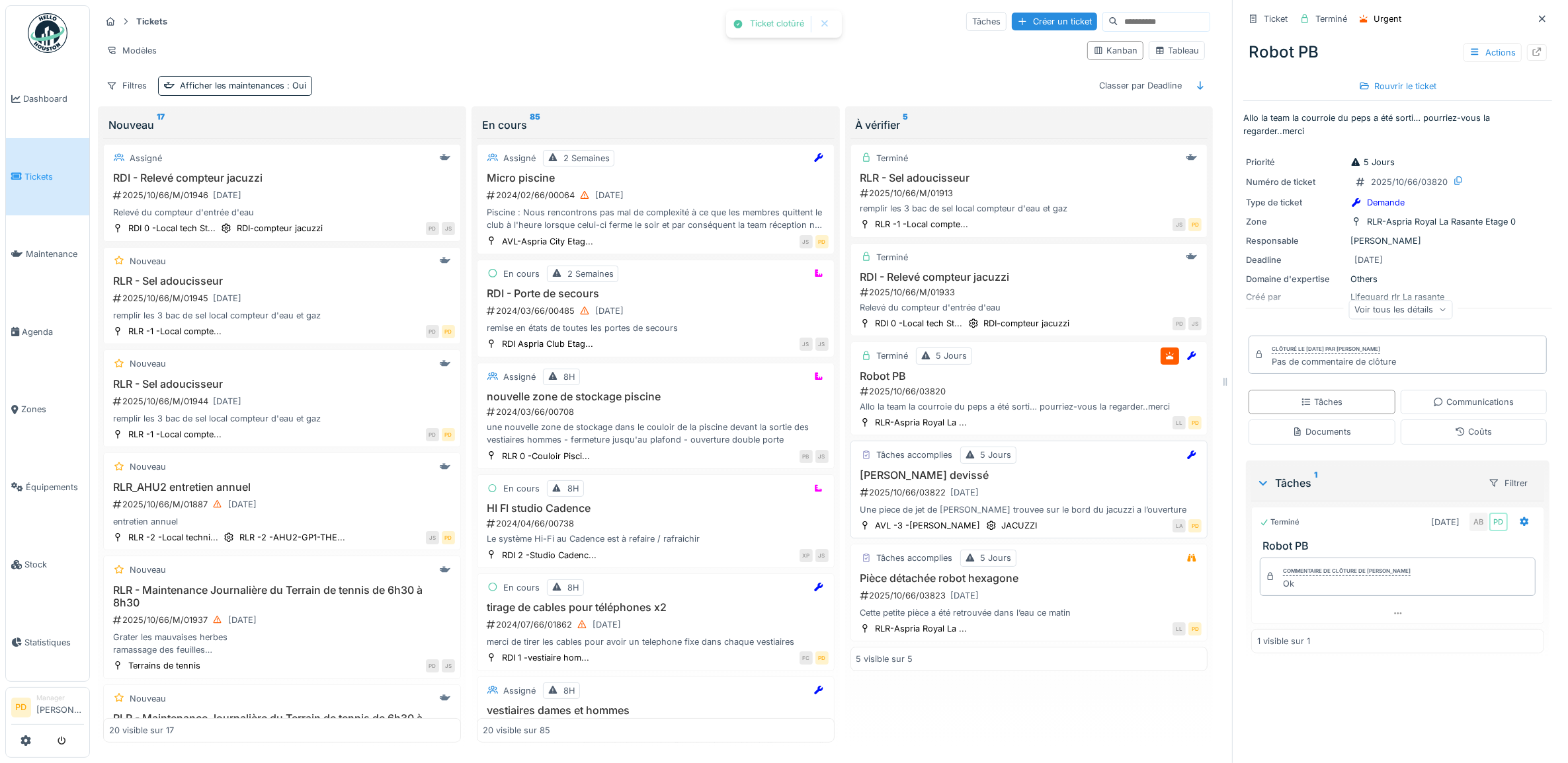
click at [1026, 476] on h3 "[PERSON_NAME] devissé" at bounding box center [1029, 475] width 346 height 13
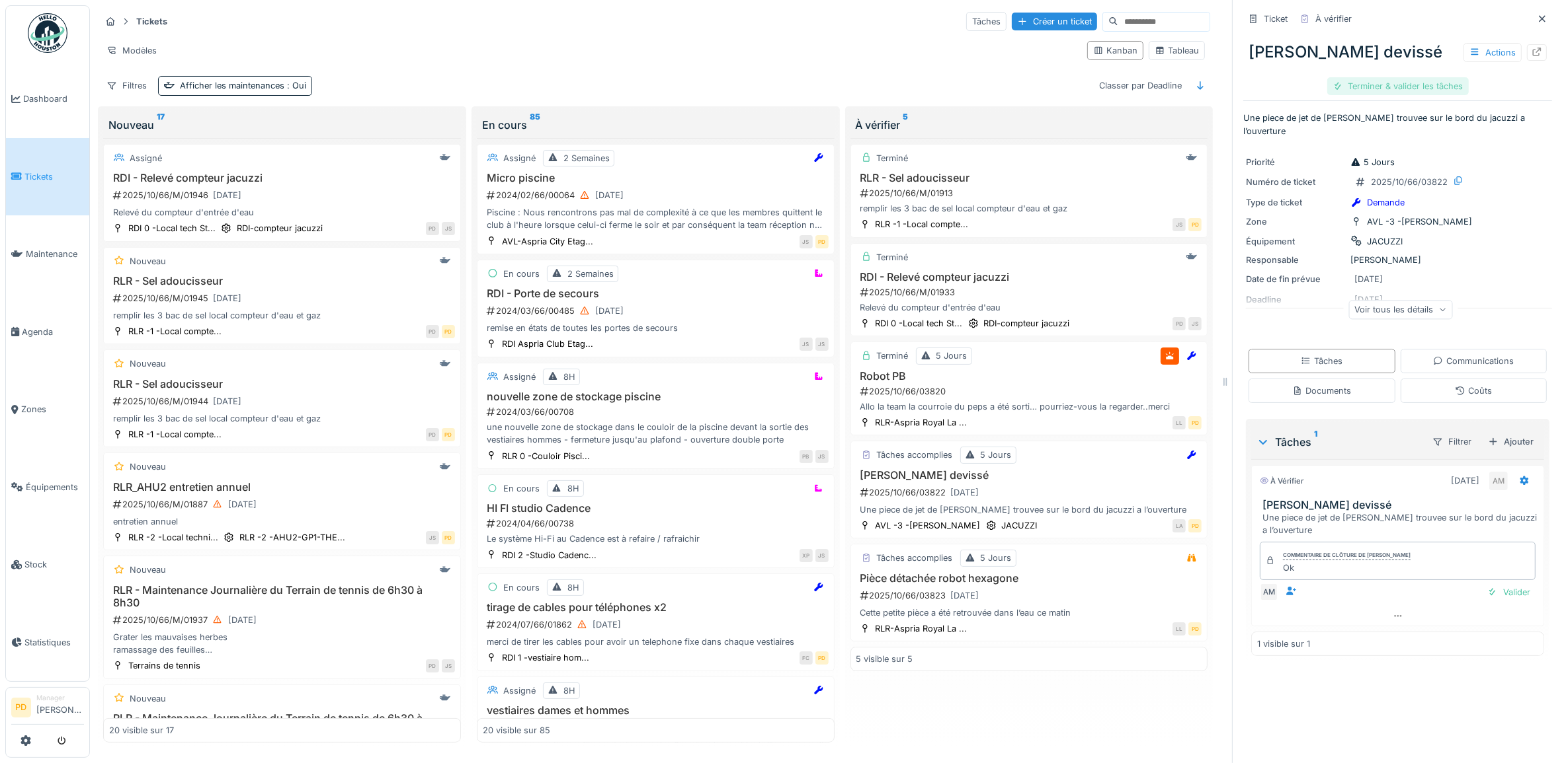
click at [1371, 90] on div "Terminer & valider les tâches" at bounding box center [1398, 86] width 141 height 17
click at [1373, 90] on div "Clôturer le ticket" at bounding box center [1397, 86] width 92 height 17
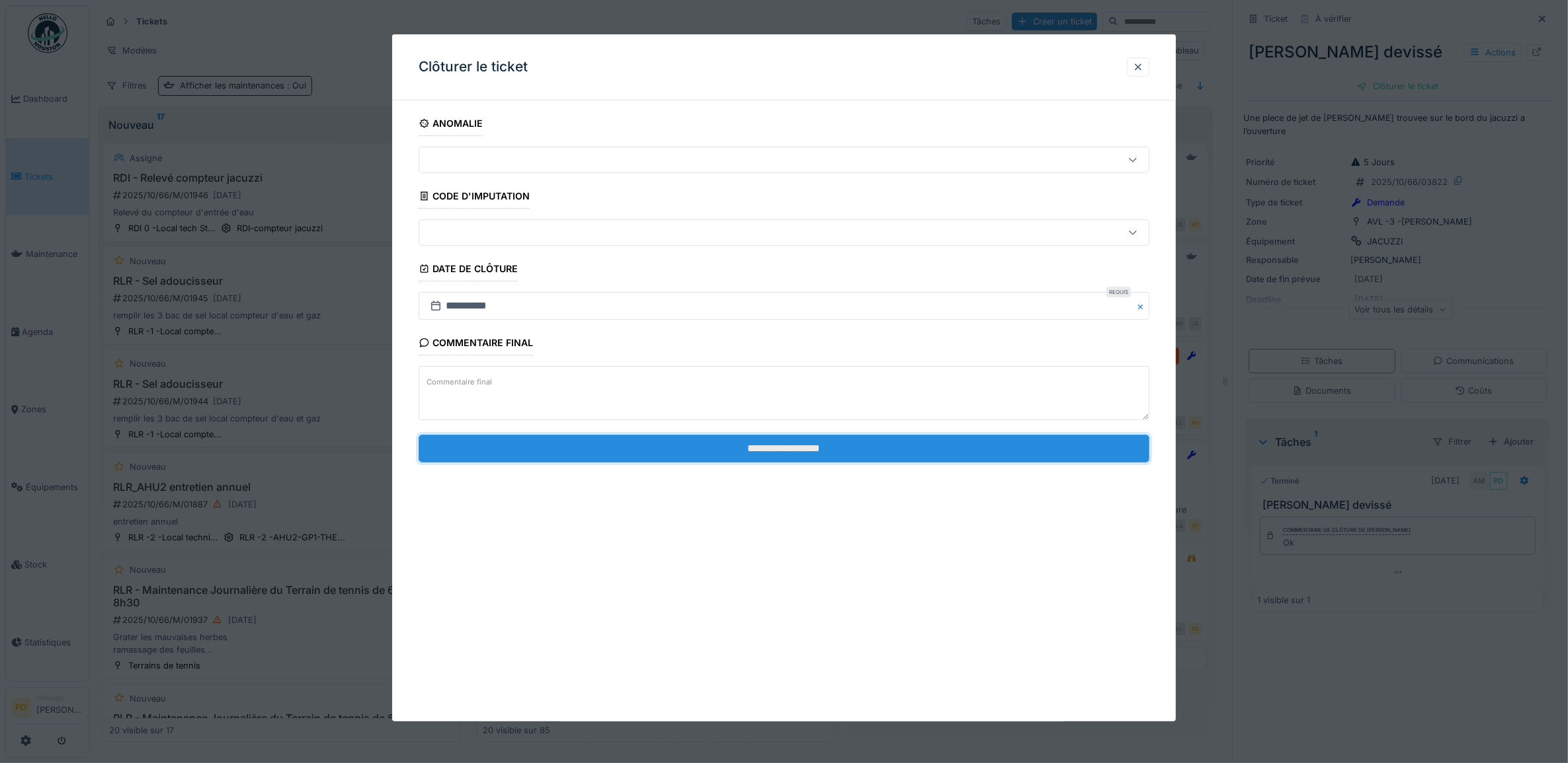
click at [801, 441] on input "**********" at bounding box center [784, 448] width 732 height 28
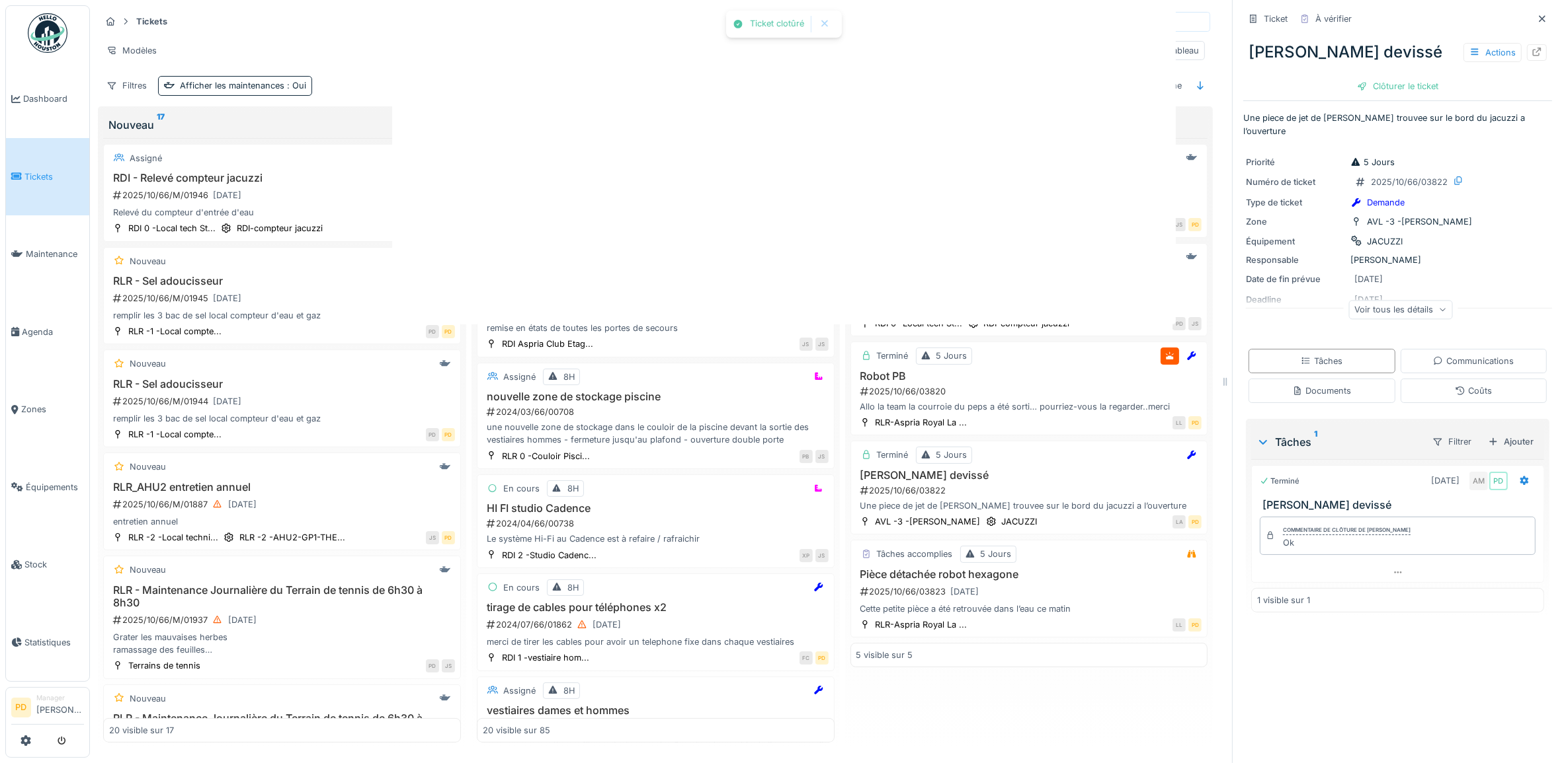
click at [808, 448] on div at bounding box center [784, 382] width 1568 height 763
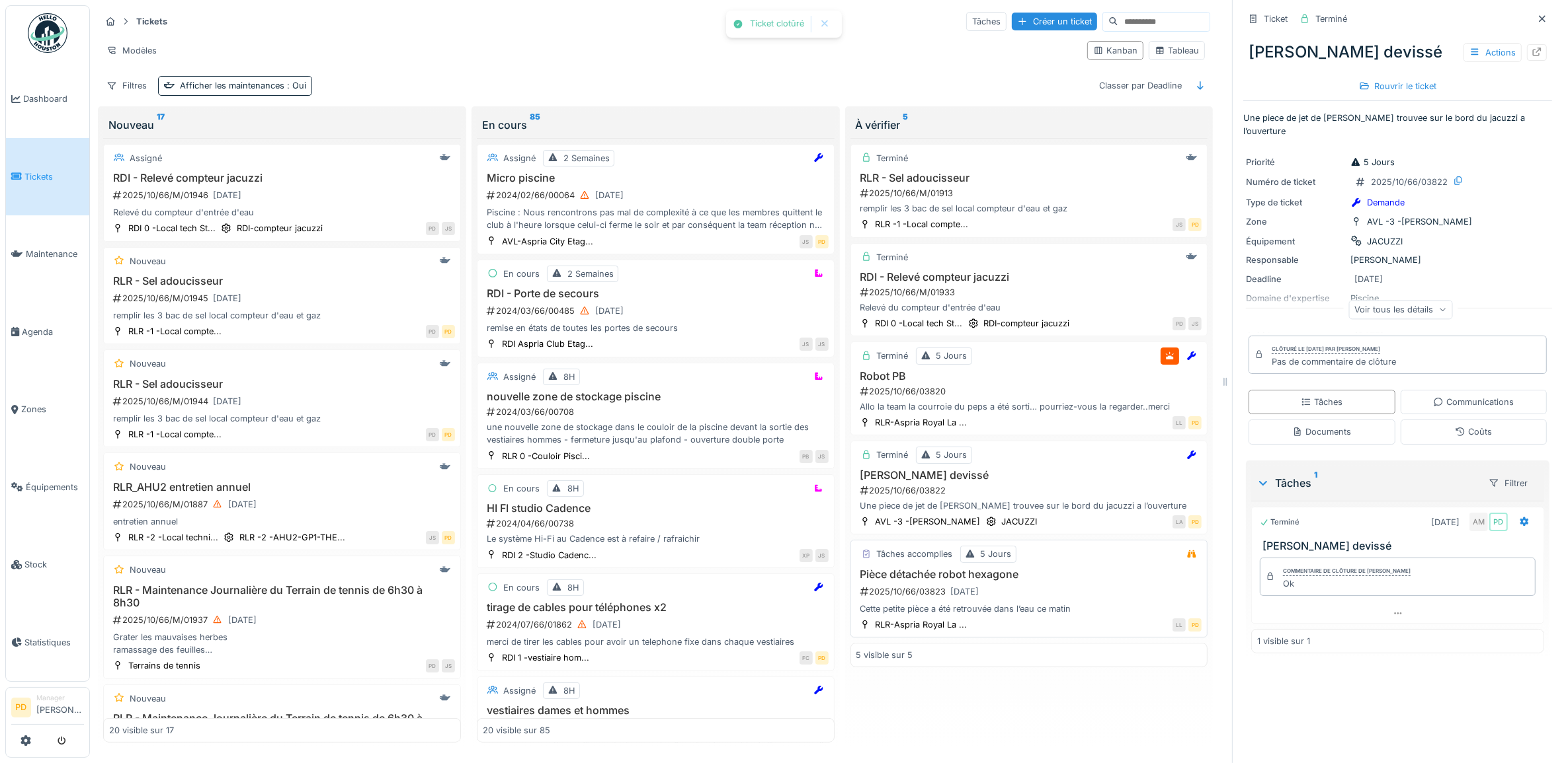
click at [990, 600] on div "2025/10/66/03823 [DATE]" at bounding box center [1030, 592] width 343 height 17
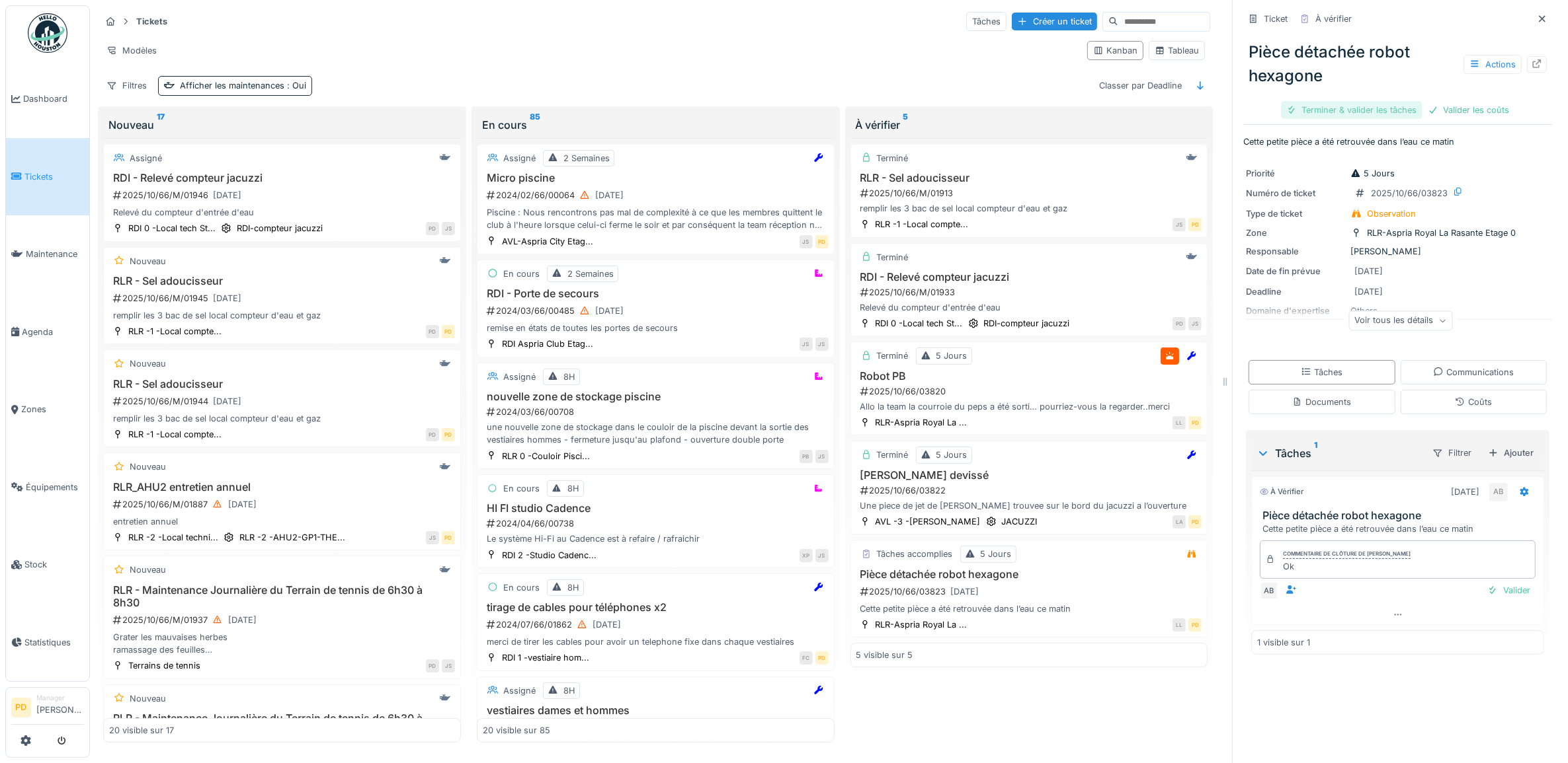
click at [1372, 116] on div "Terminer & valider les tâches" at bounding box center [1351, 109] width 141 height 17
click at [1405, 108] on div "Clôturer le ticket" at bounding box center [1443, 109] width 92 height 17
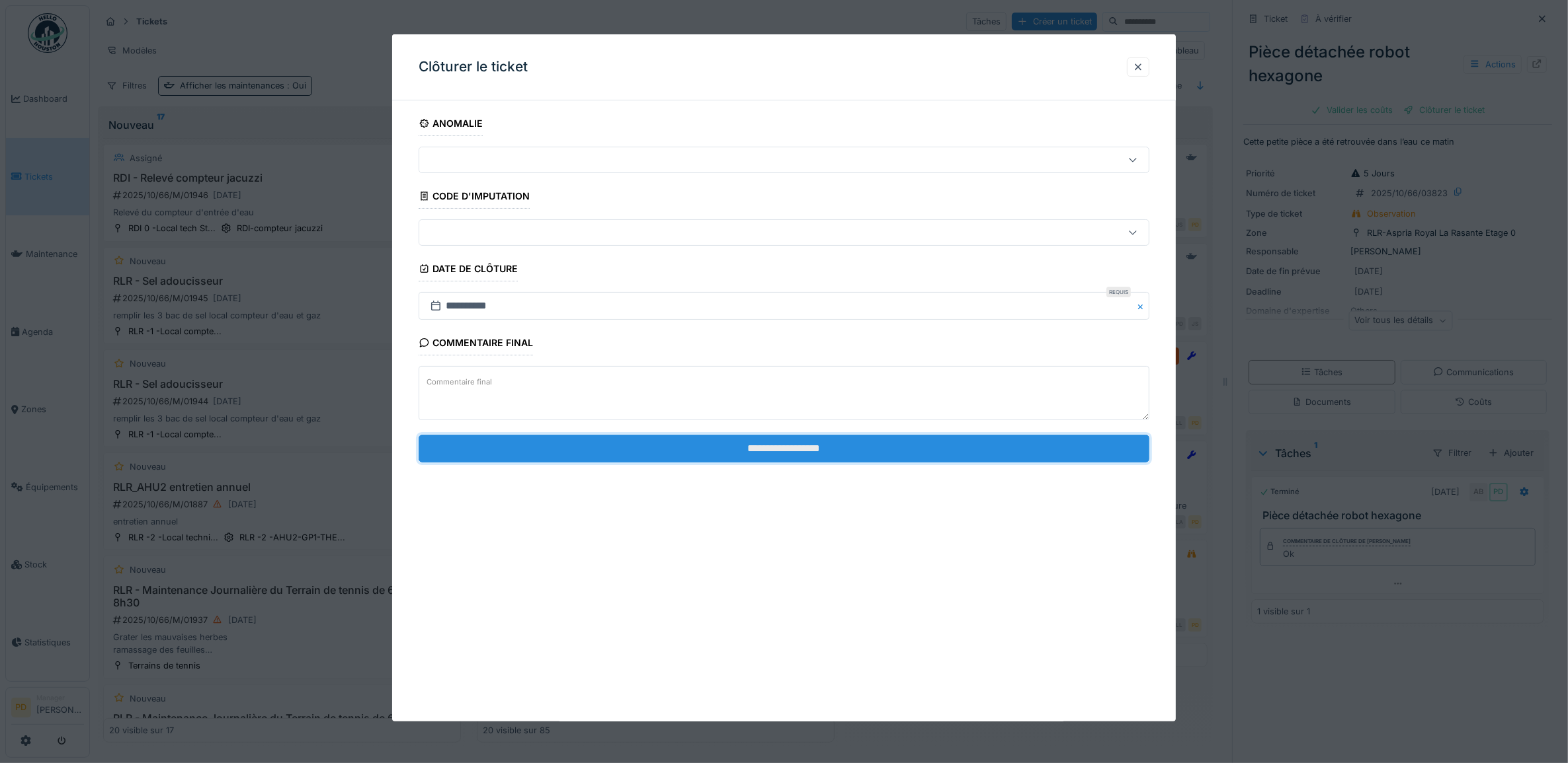
click at [1026, 454] on input "**********" at bounding box center [784, 448] width 732 height 28
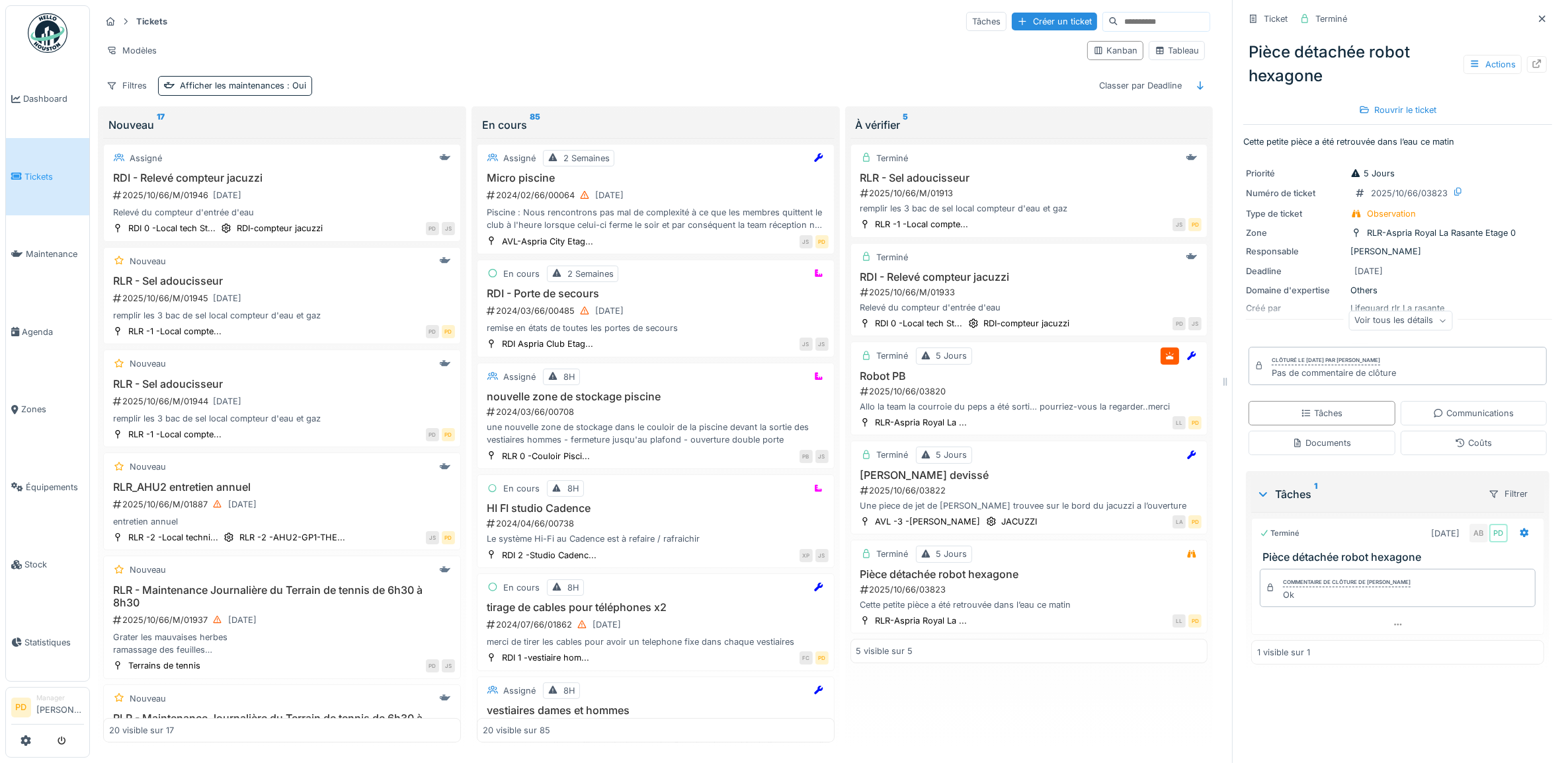
click at [41, 173] on span "Tickets" at bounding box center [54, 176] width 59 height 13
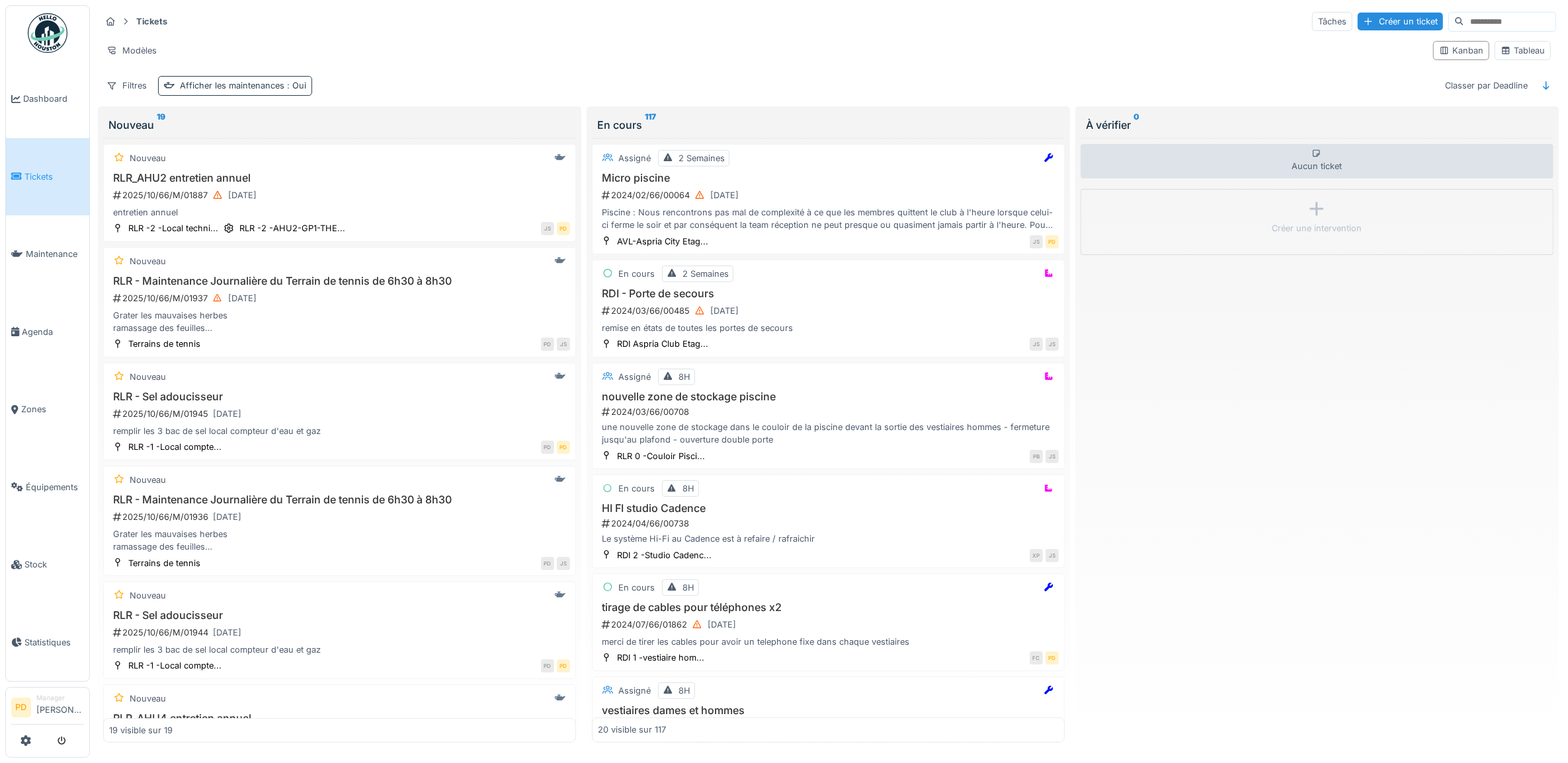
click at [216, 91] on div "Afficher les maintenances : Oui" at bounding box center [243, 85] width 126 height 13
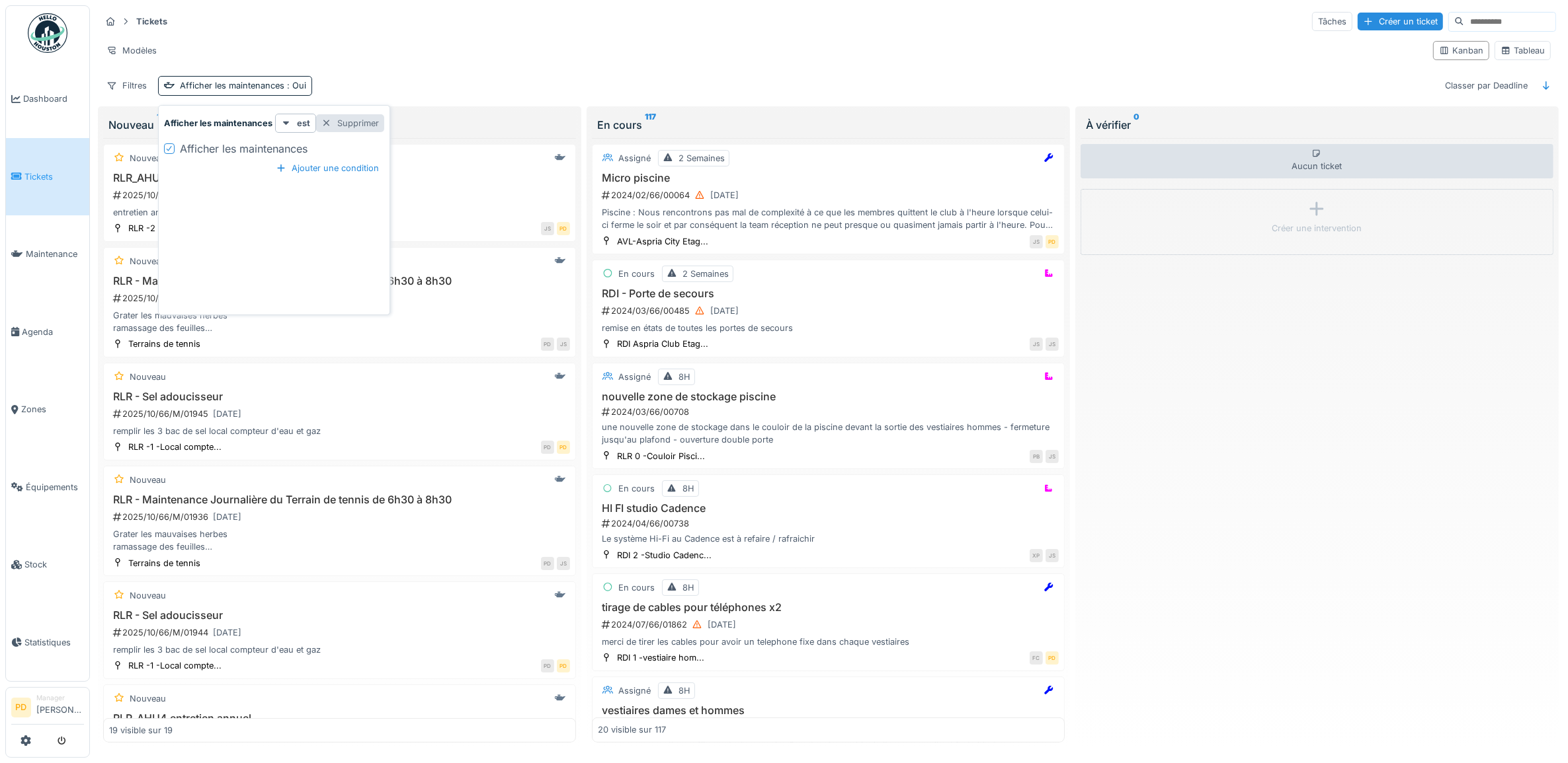
click at [354, 124] on div "Supprimer" at bounding box center [351, 122] width 68 height 17
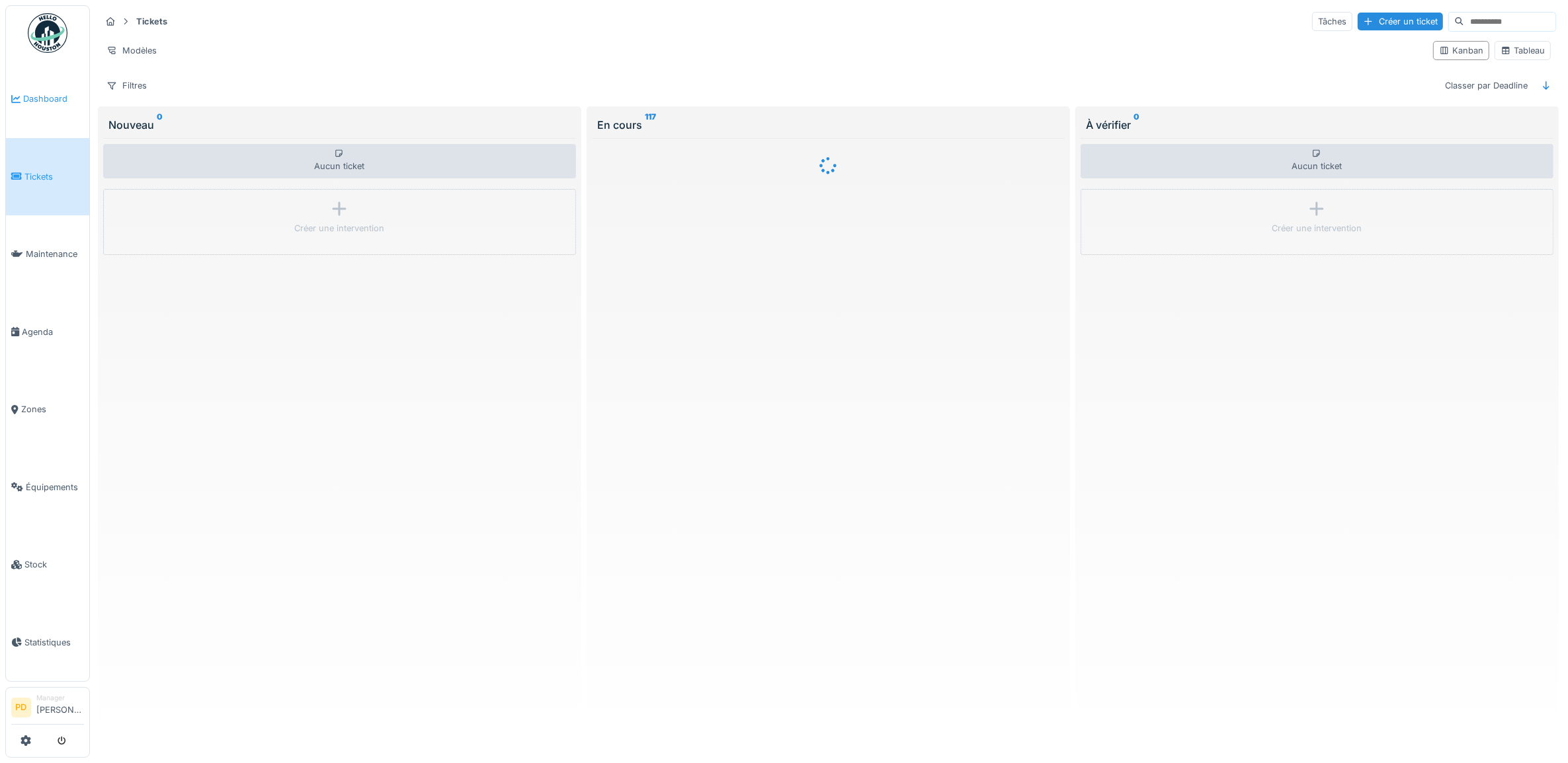
click at [58, 97] on span "Dashboard" at bounding box center [53, 99] width 61 height 13
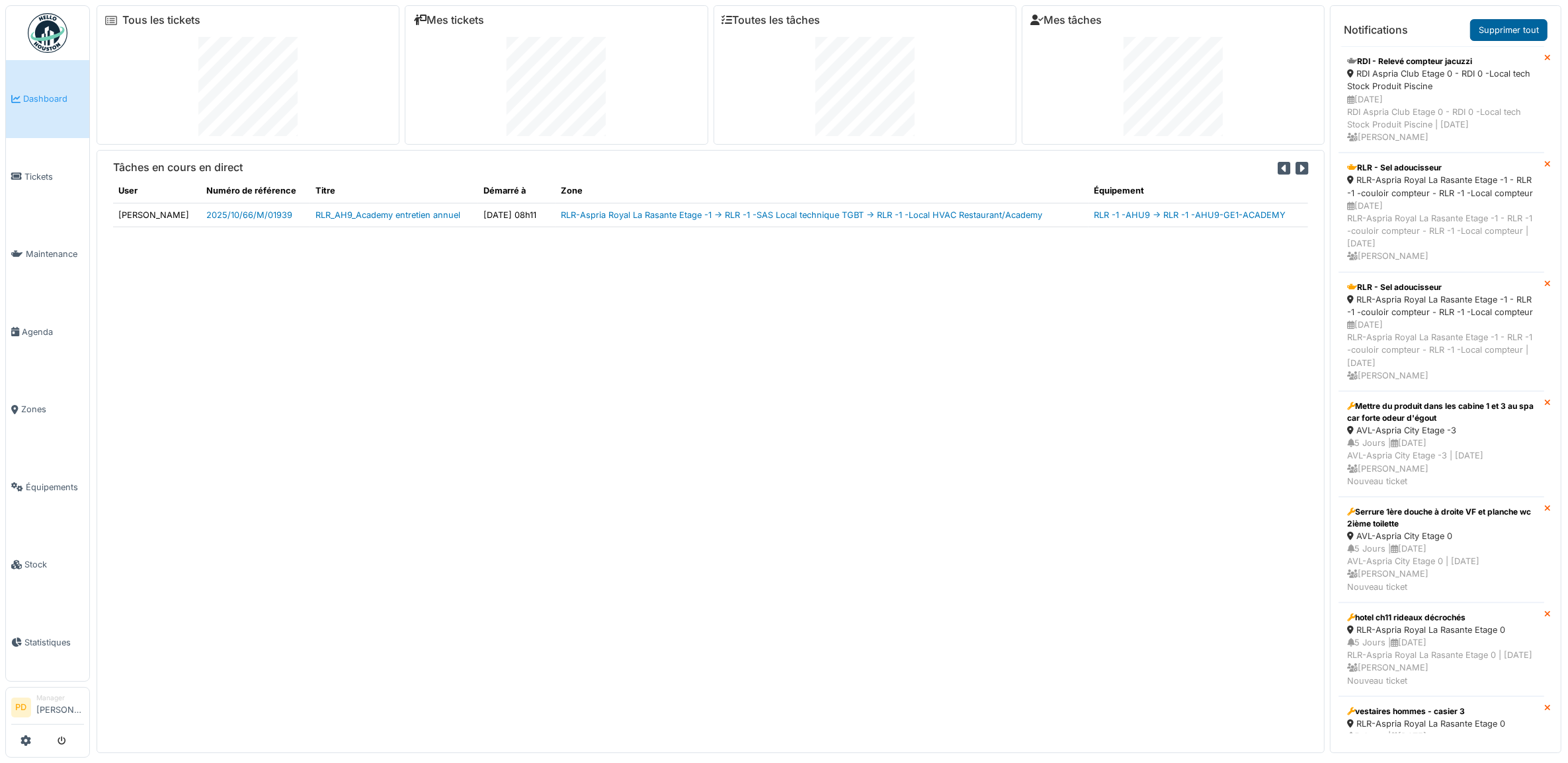
click at [1503, 33] on link "Supprimer tout" at bounding box center [1509, 30] width 78 height 22
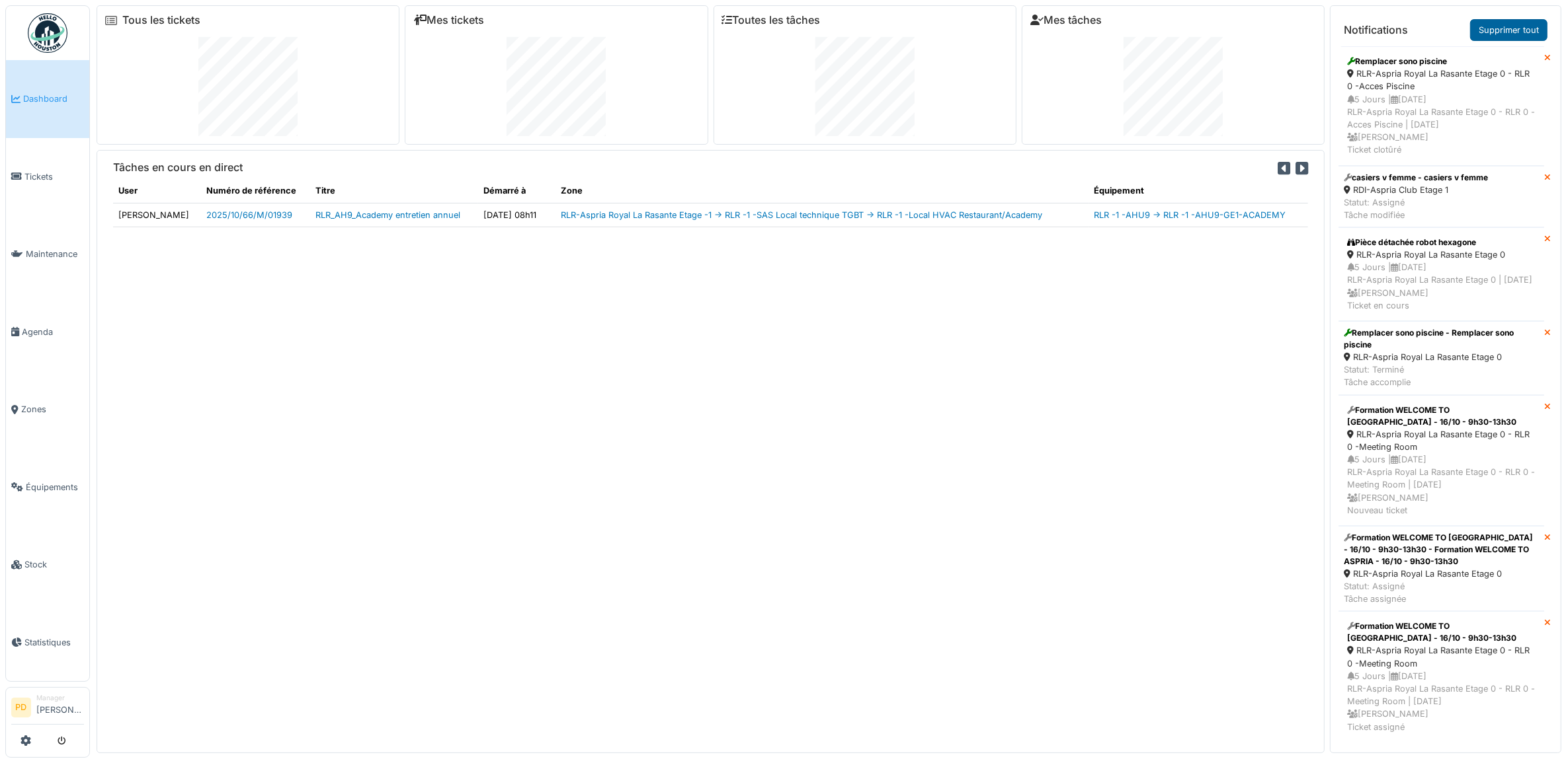
click at [1504, 28] on link "Supprimer tout" at bounding box center [1509, 30] width 78 height 22
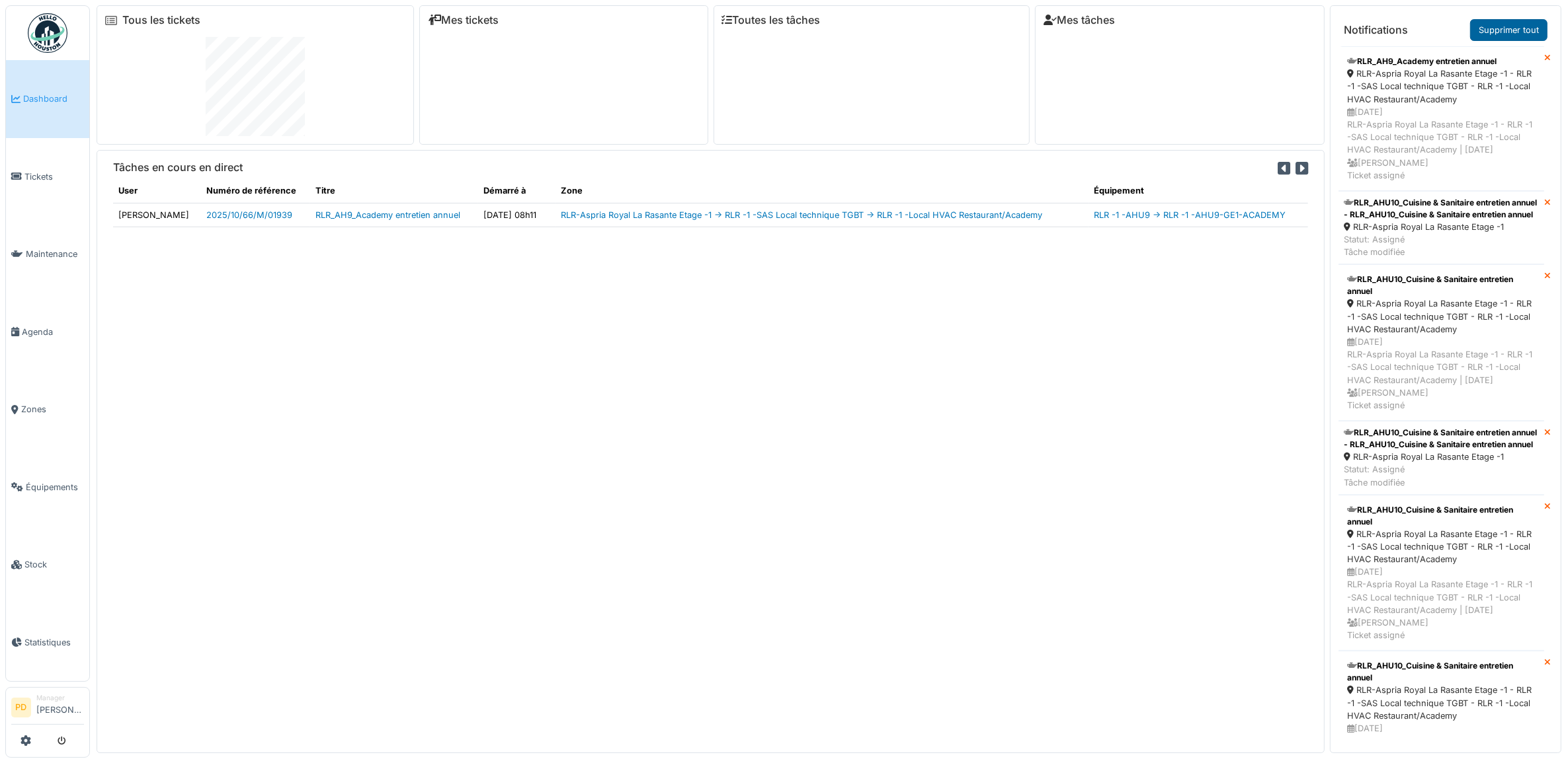
click at [1506, 33] on link "Supprimer tout" at bounding box center [1509, 30] width 78 height 22
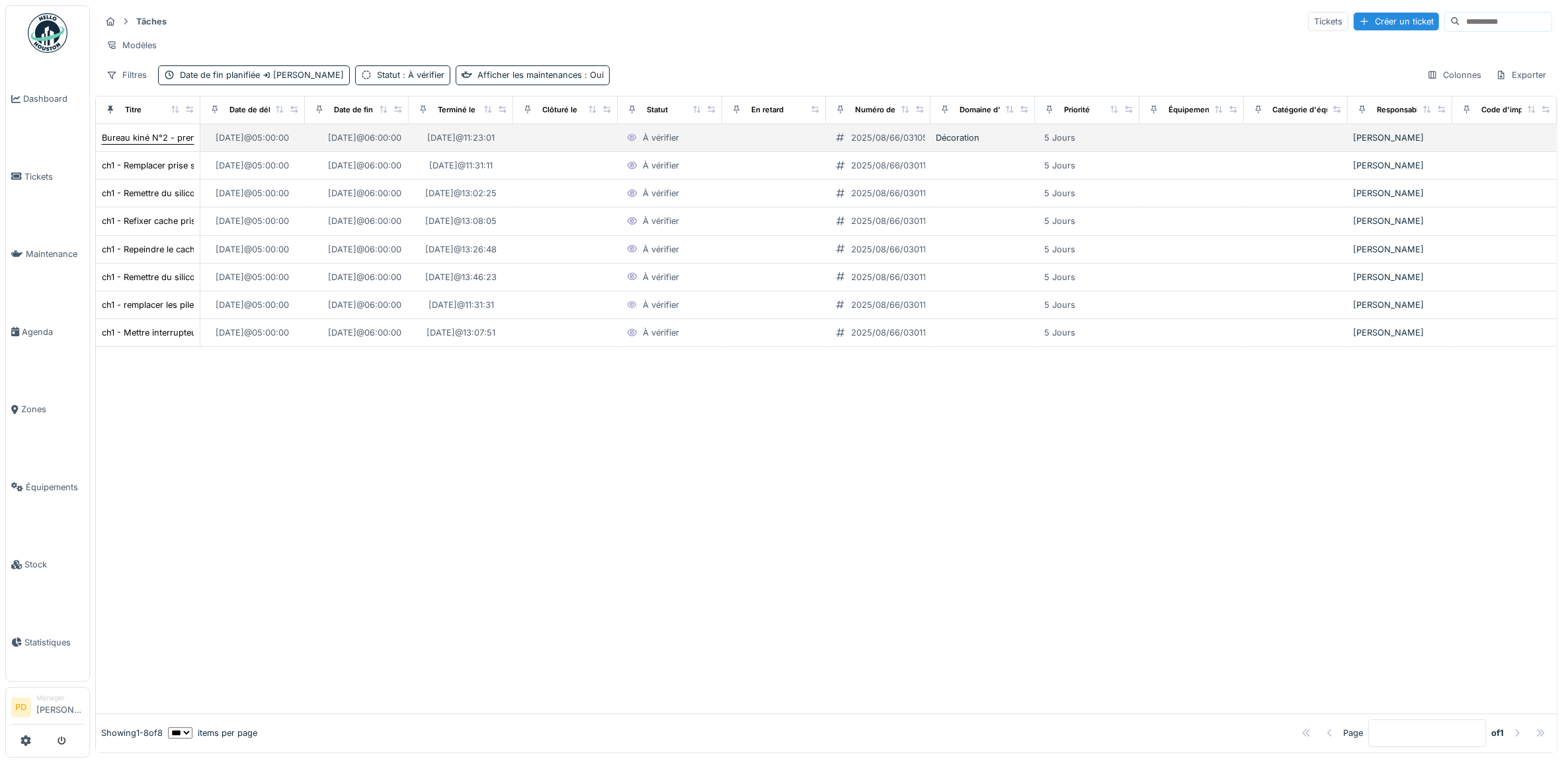
click at [138, 144] on div "Bureau kiné N°2 - prendre la mesure de l'armoir a fin de fabriquer une porte" at bounding box center [256, 138] width 309 height 13
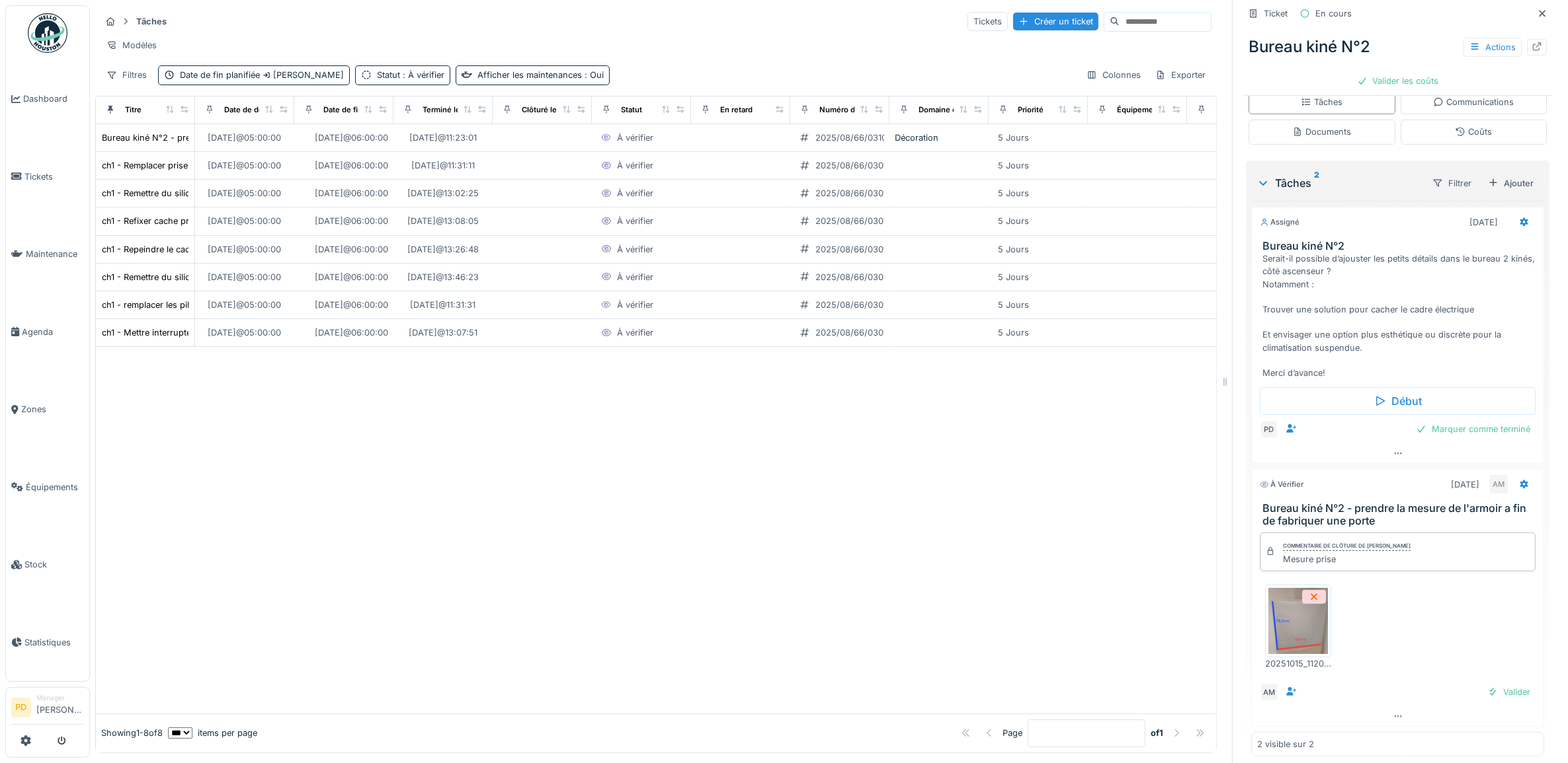
scroll to position [375, 0]
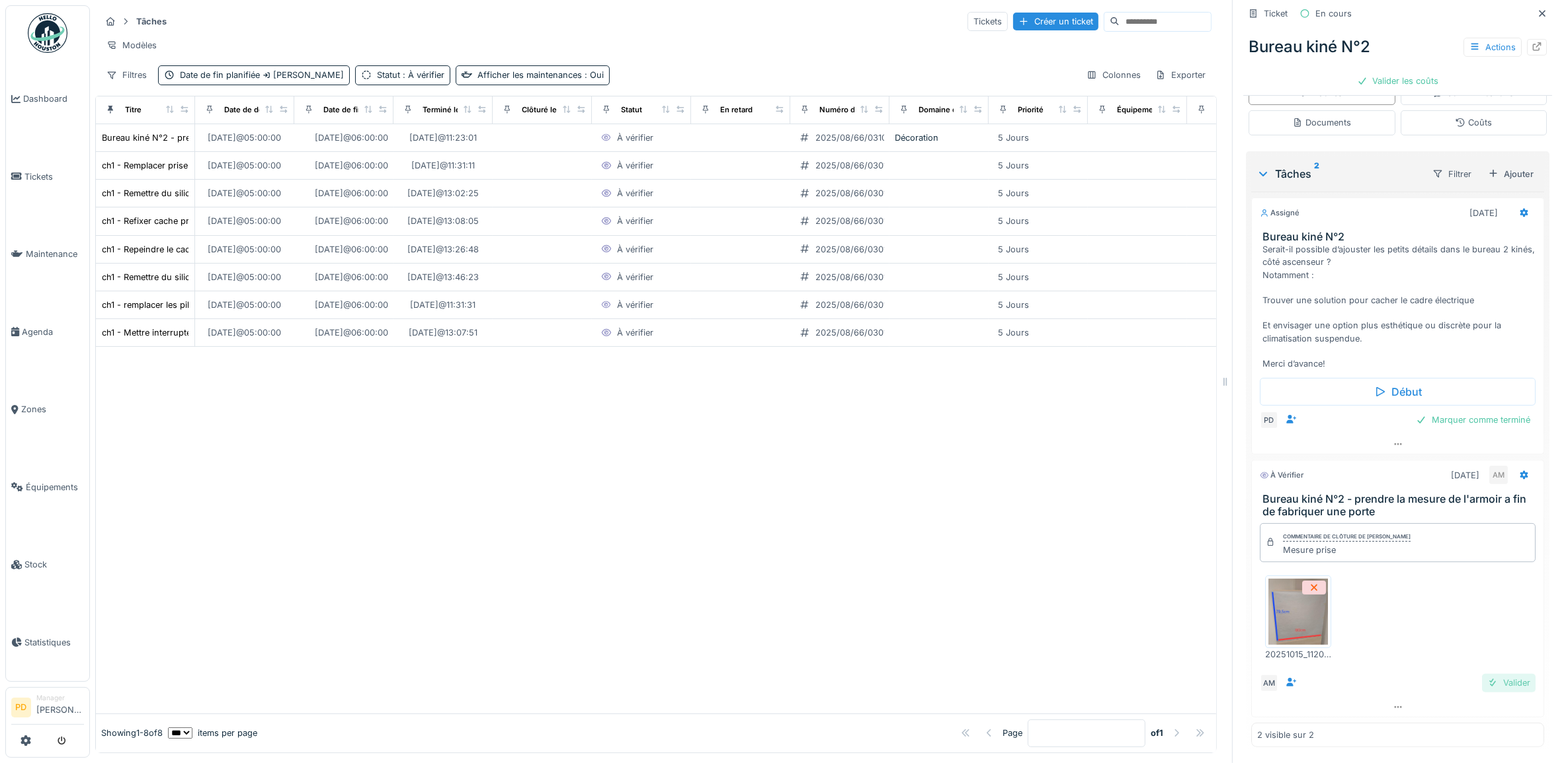
click at [1487, 682] on div "Valider" at bounding box center [1509, 682] width 53 height 17
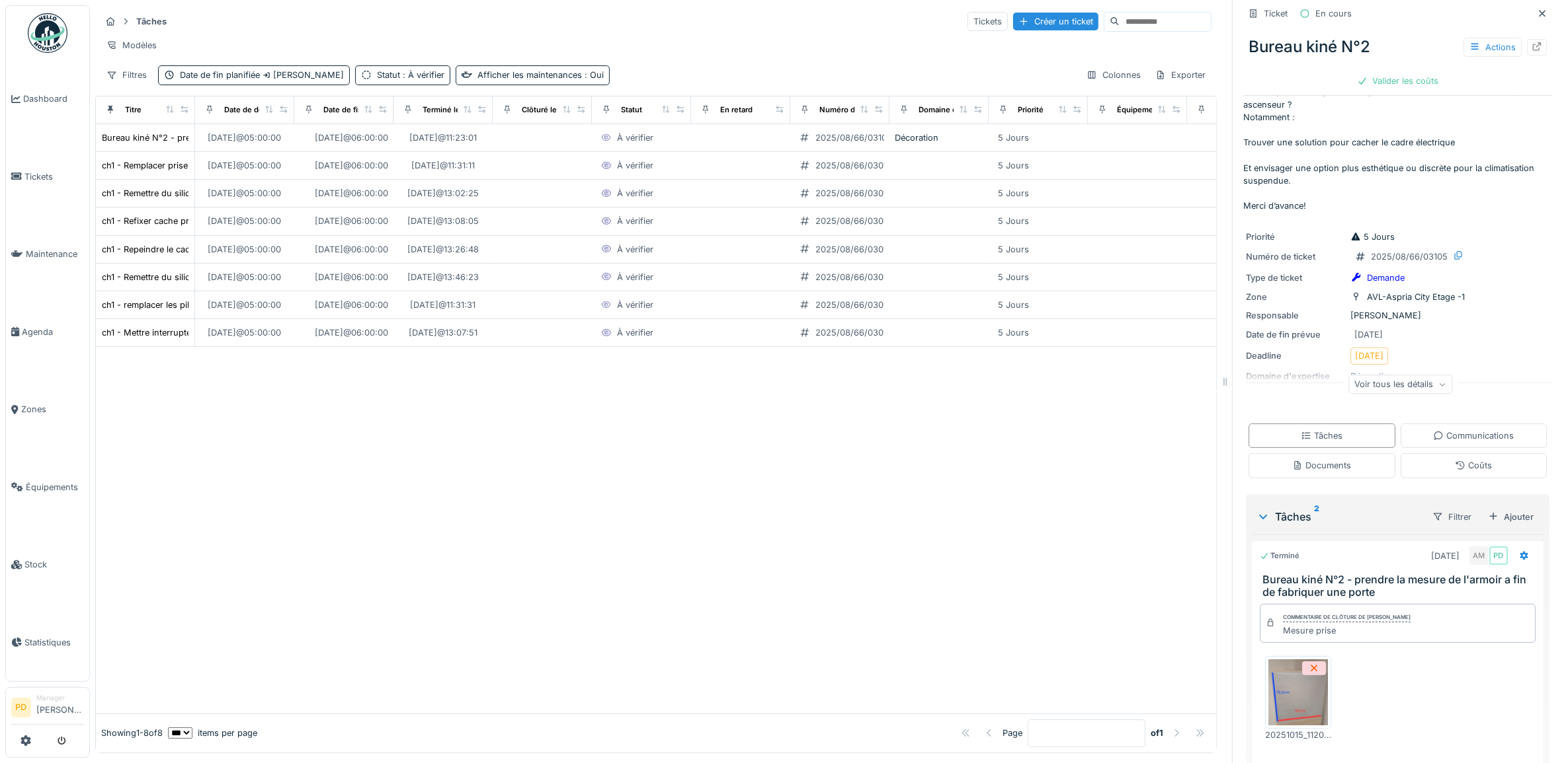
scroll to position [357, 0]
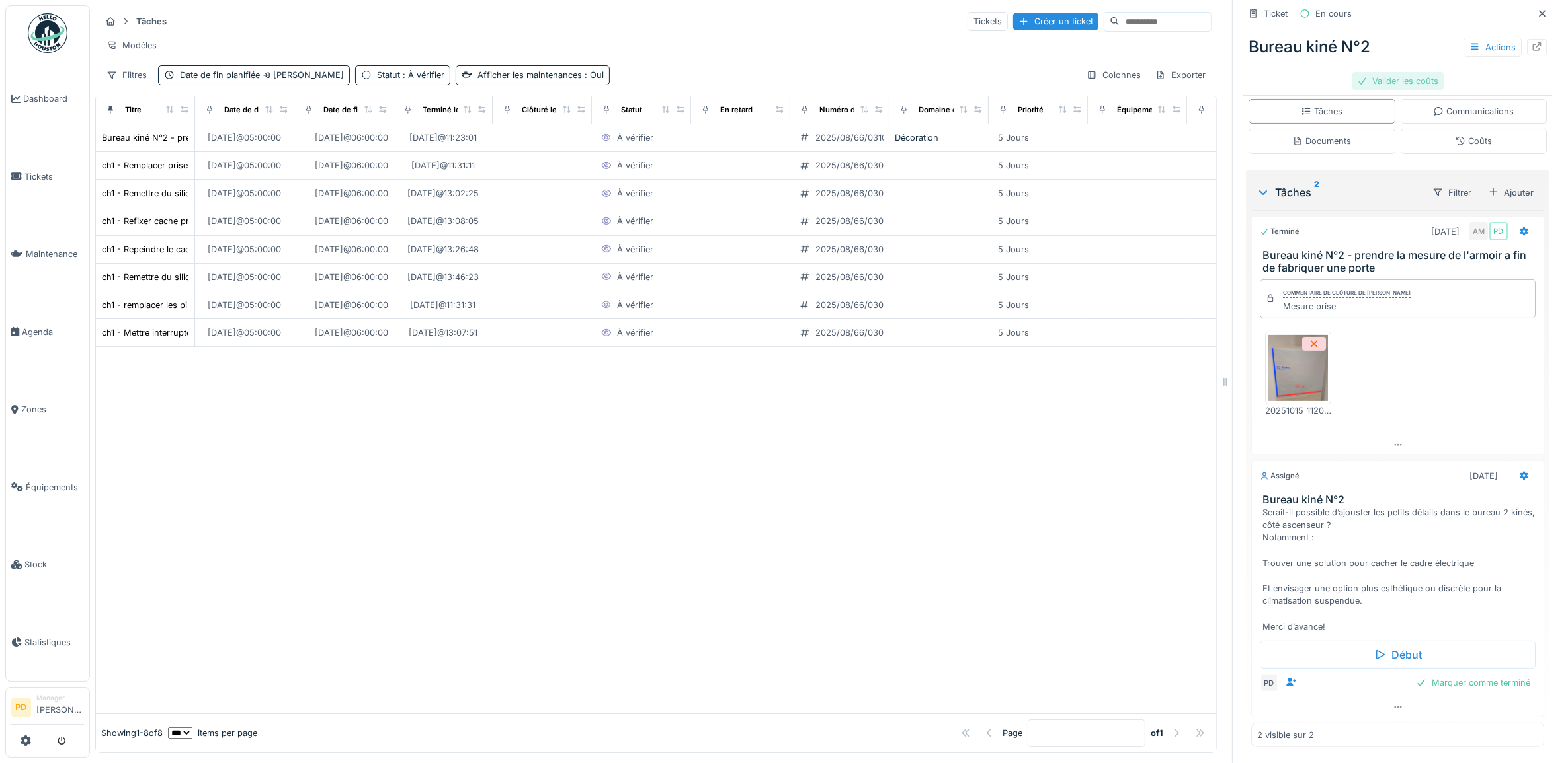
click at [1394, 83] on div "Valider les coûts" at bounding box center [1398, 81] width 93 height 17
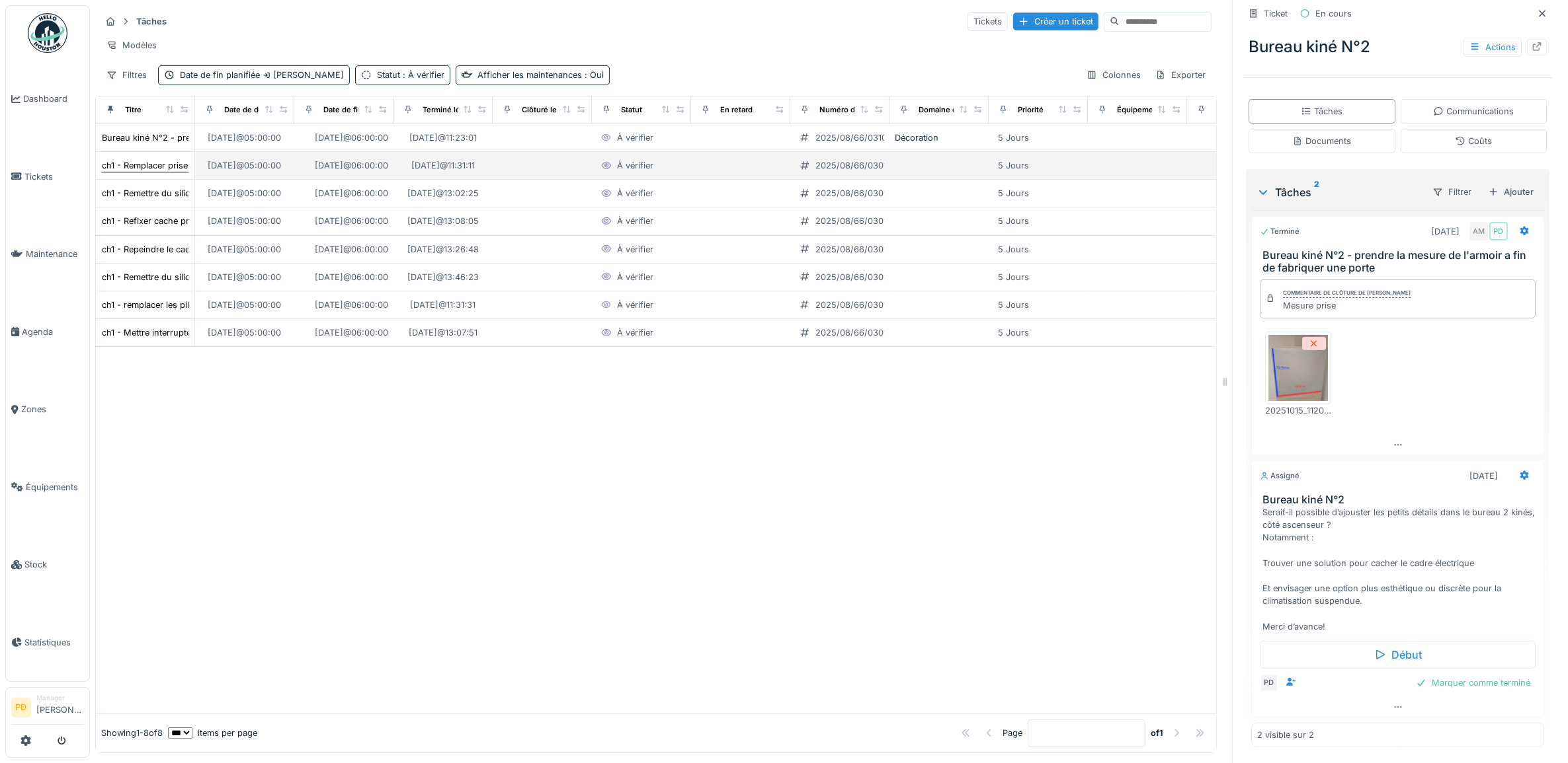
click at [135, 172] on div "ch1 - Remplacer prise salle de bain par prise normale" at bounding box center [208, 166] width 212 height 13
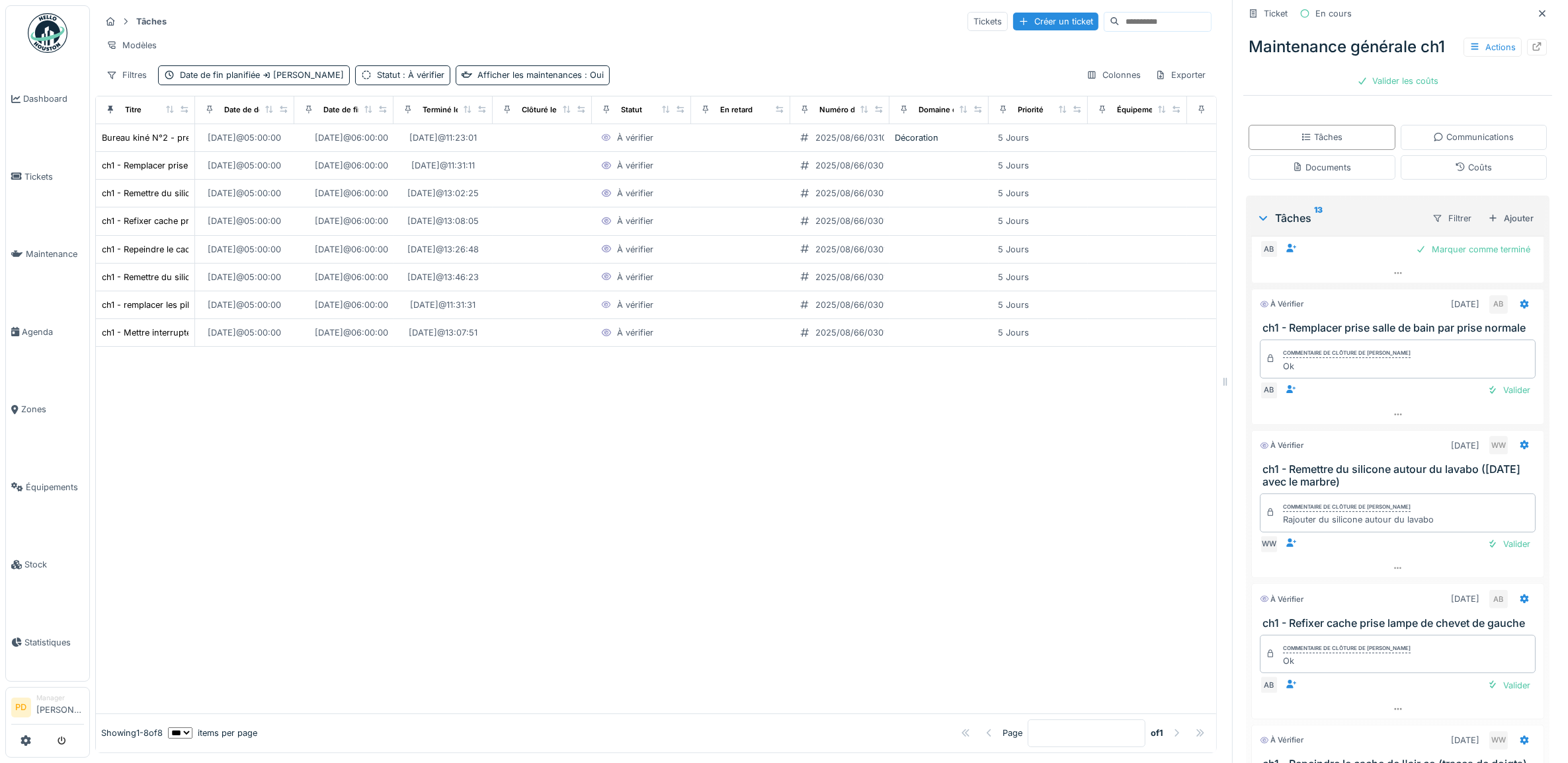
scroll to position [495, 0]
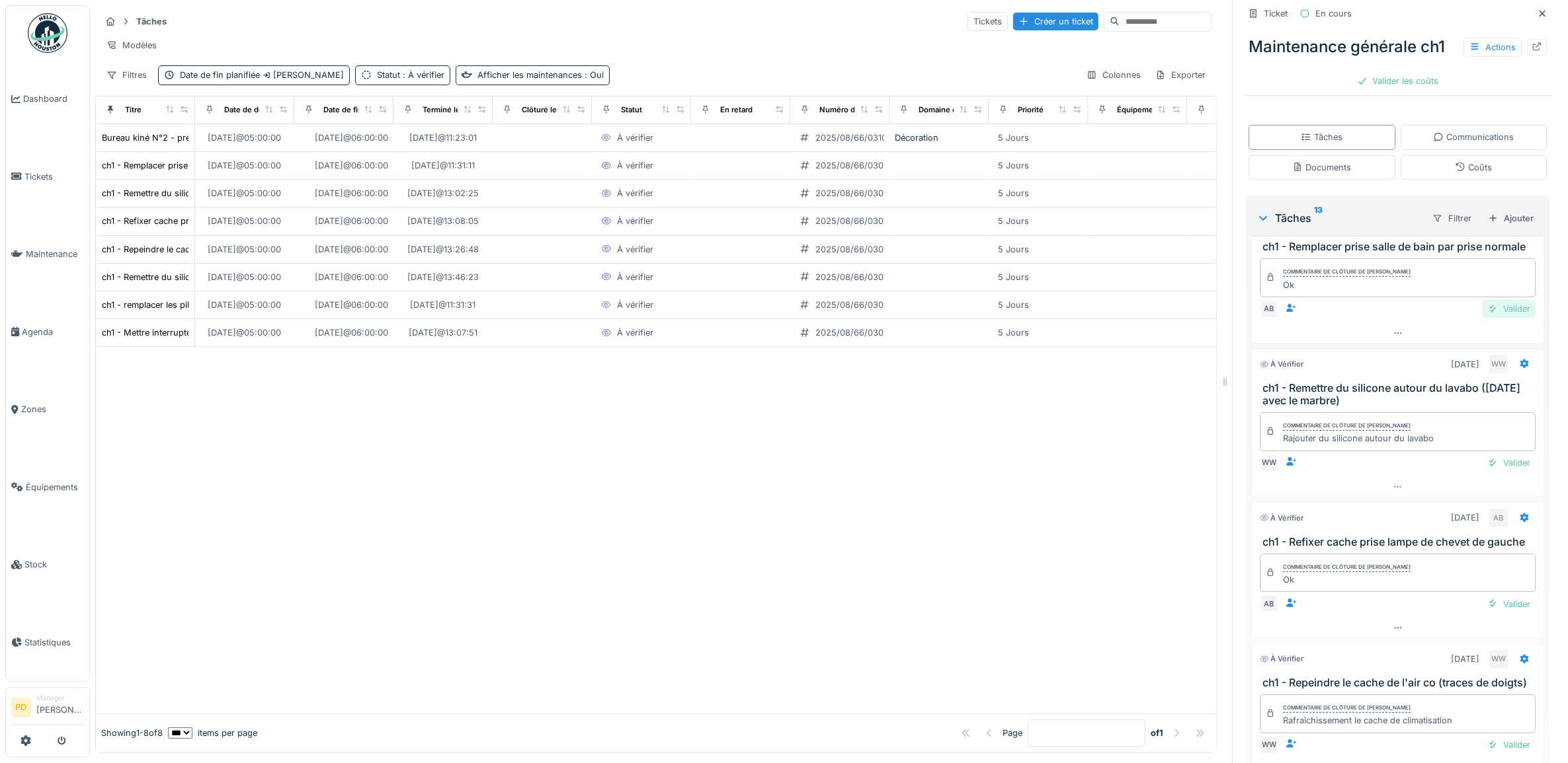
click at [1482, 318] on div "Valider" at bounding box center [1509, 309] width 53 height 17
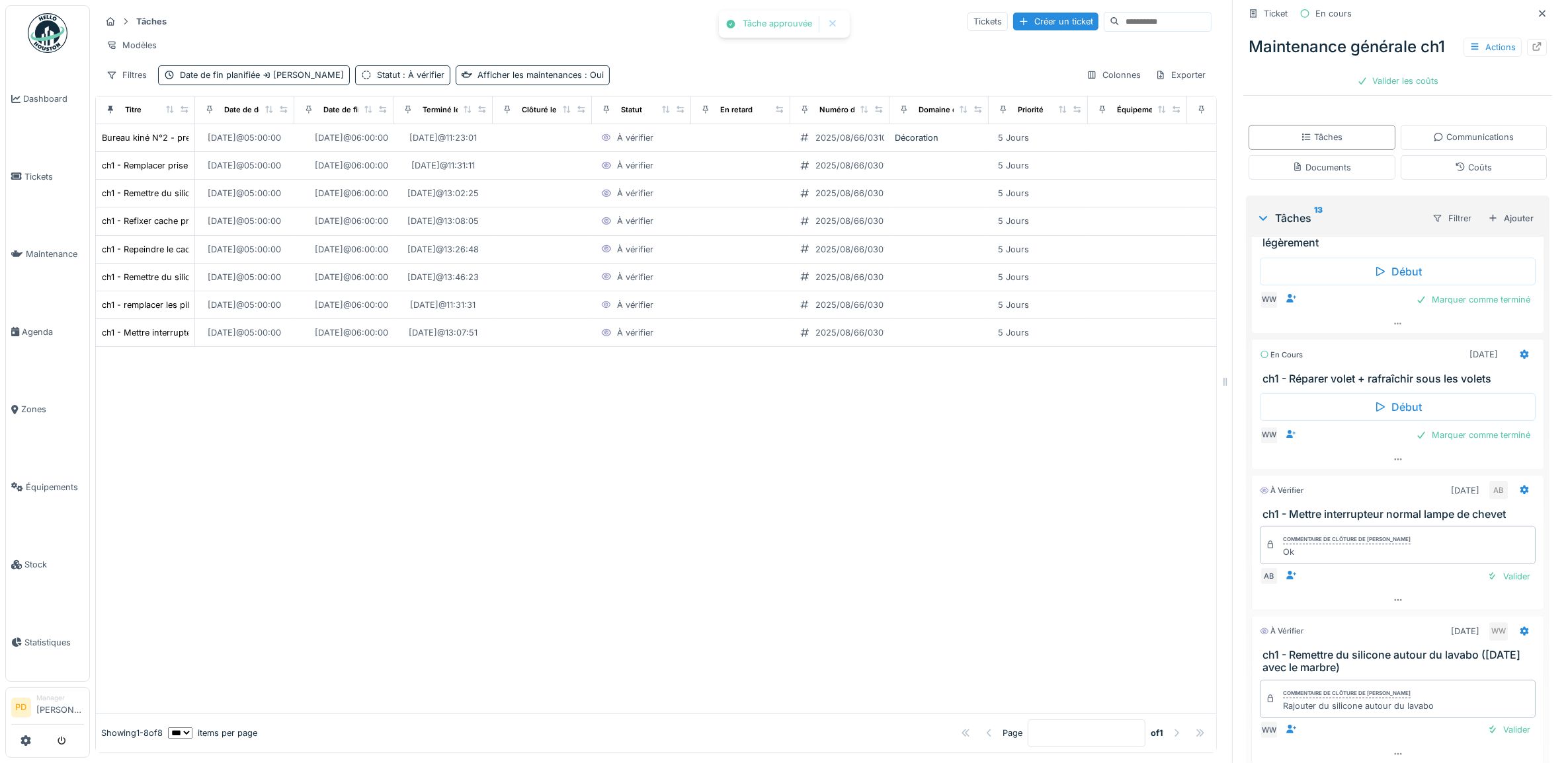
scroll to position [0, 0]
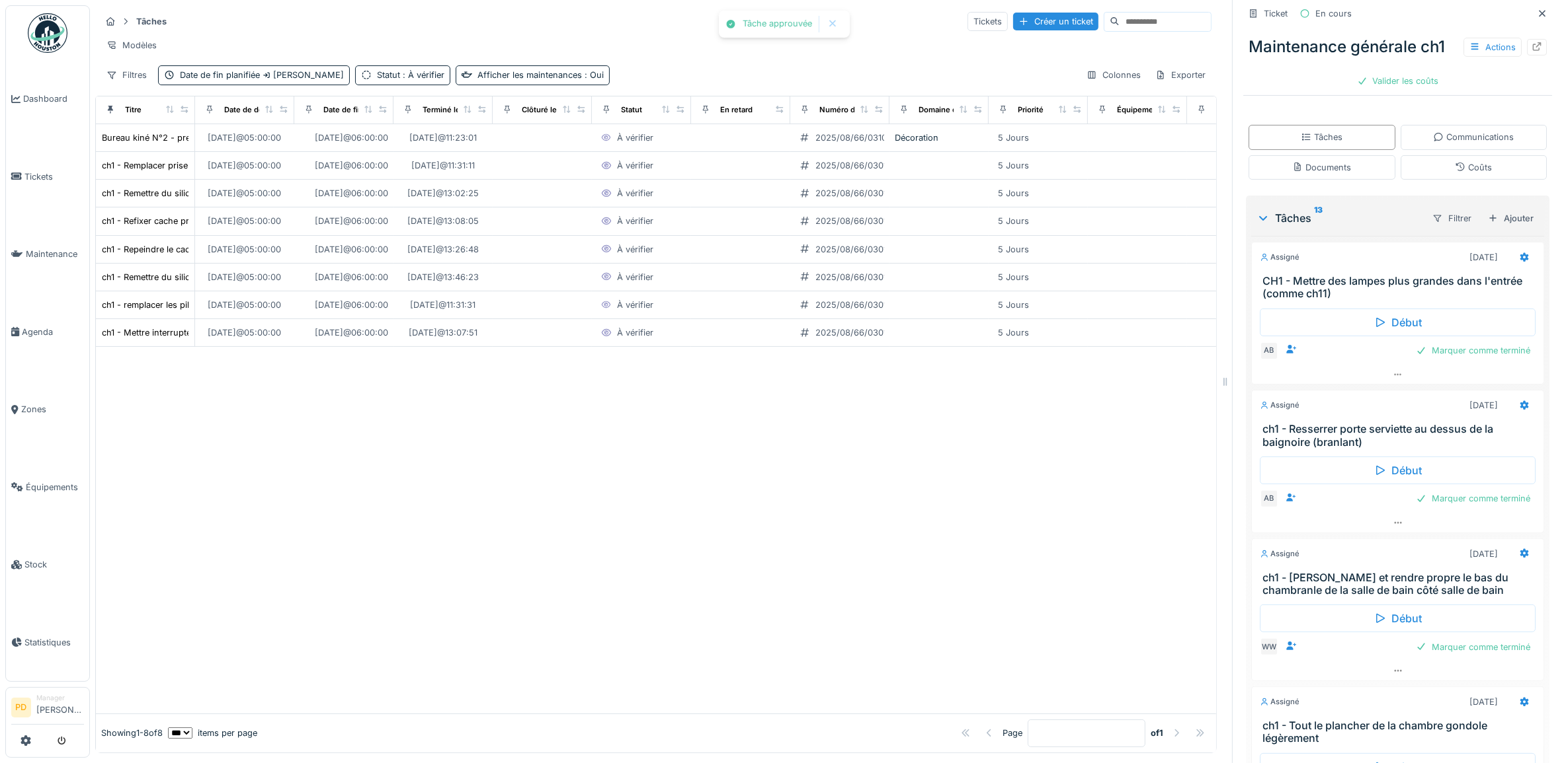
click at [1482, 492] on div "Début AB Marquer comme terminé" at bounding box center [1397, 480] width 293 height 65
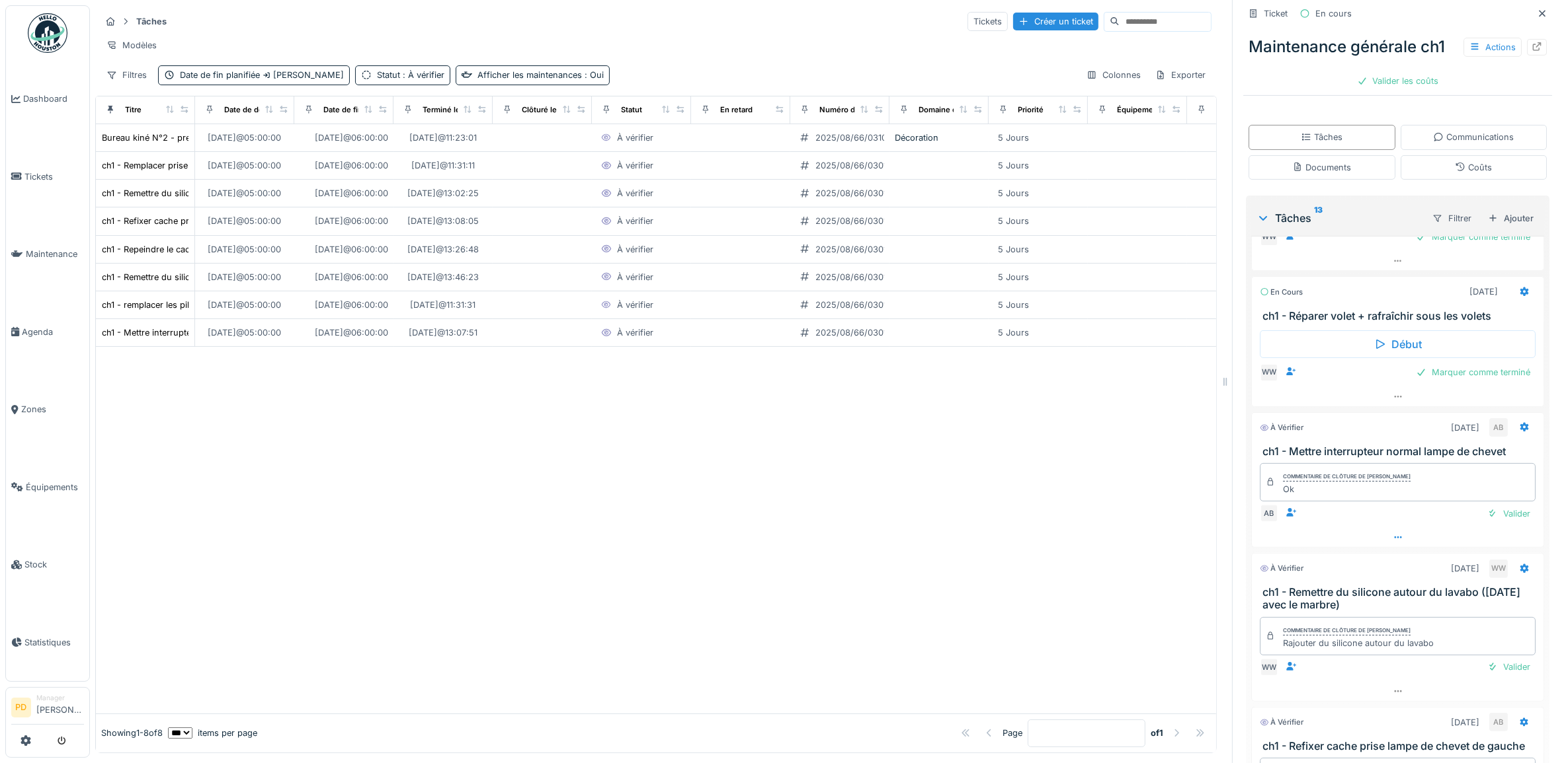
scroll to position [578, 0]
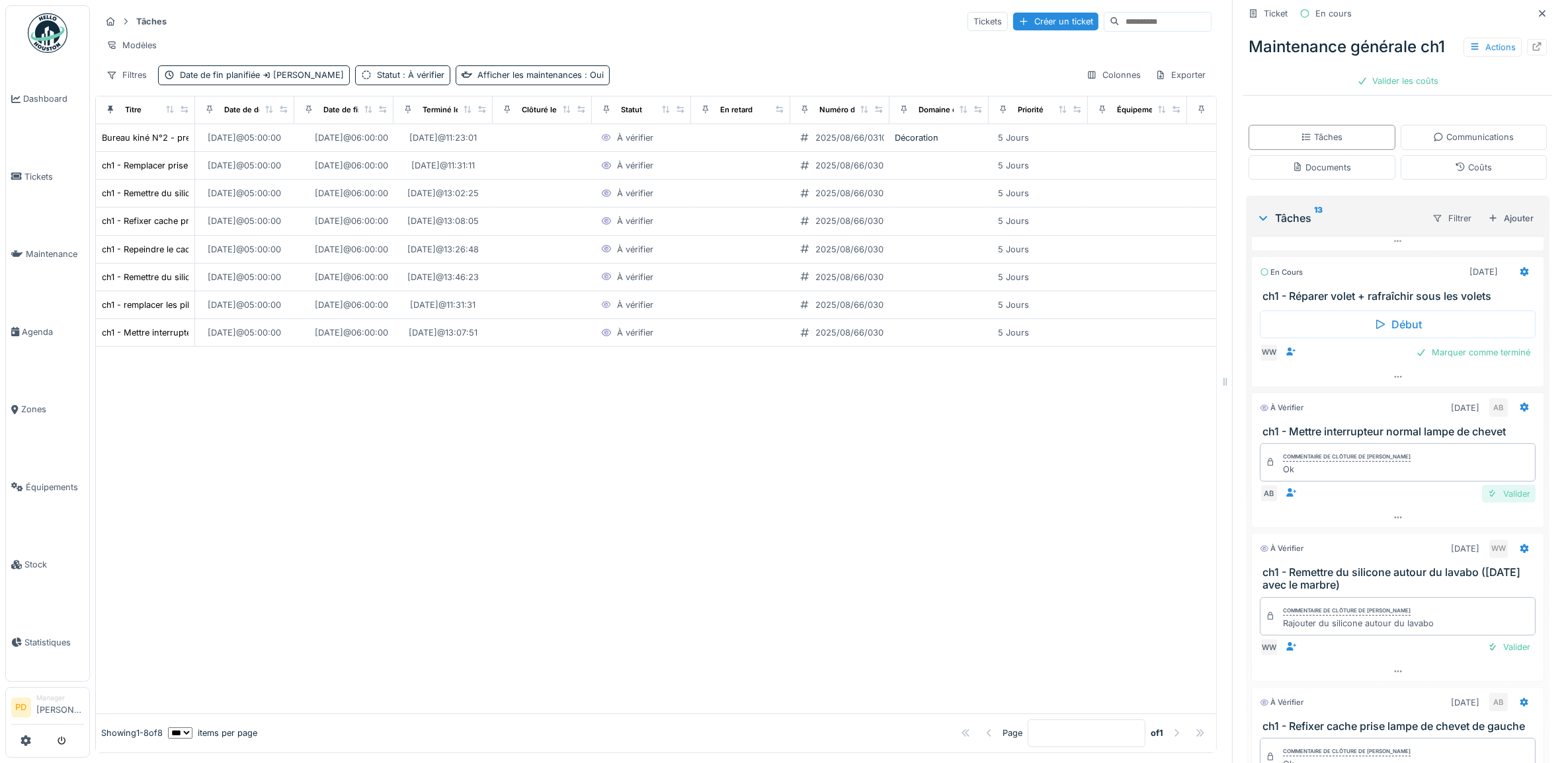
click at [1482, 499] on div "Valider" at bounding box center [1509, 493] width 53 height 17
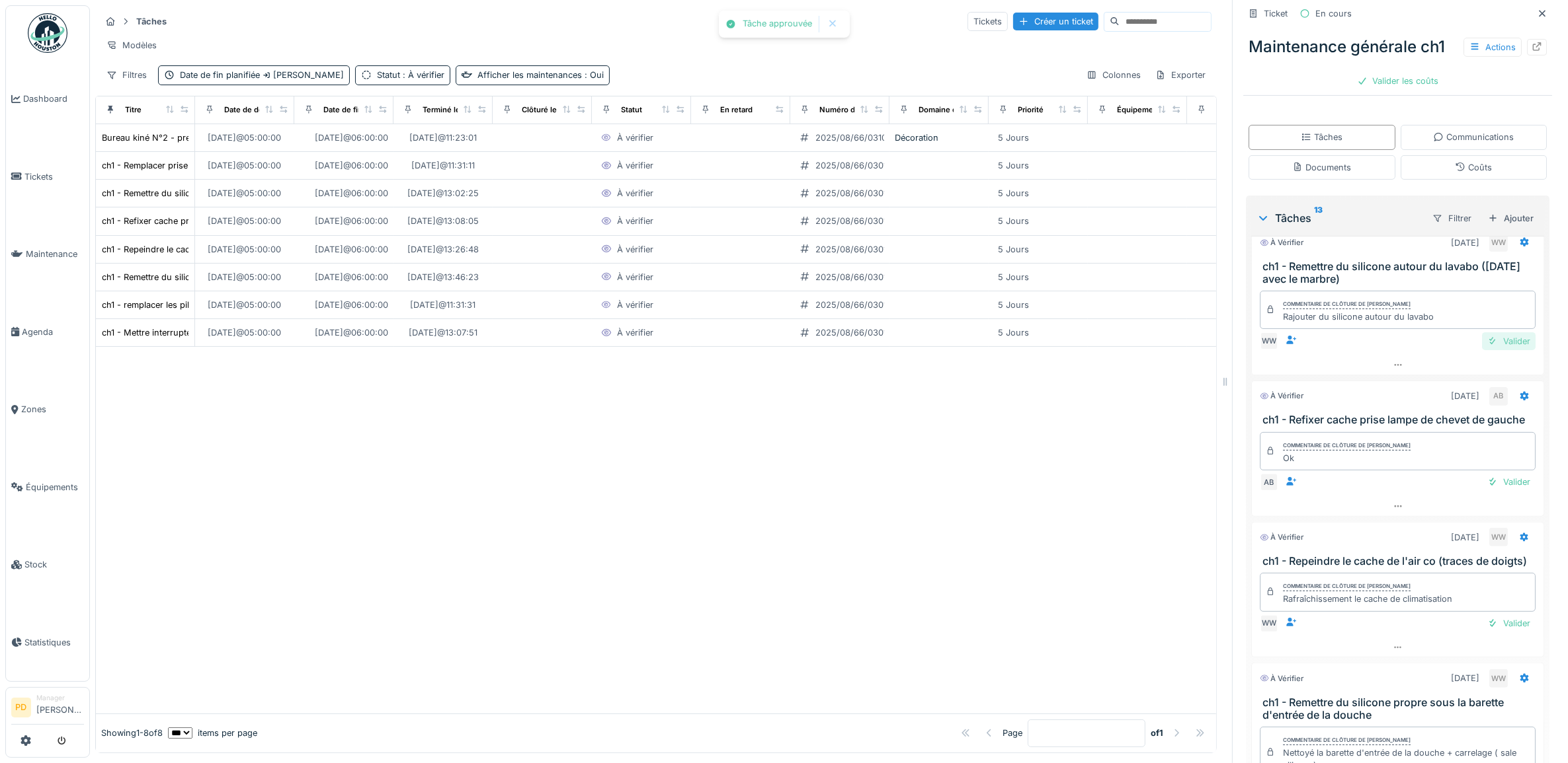
scroll to position [619, 0]
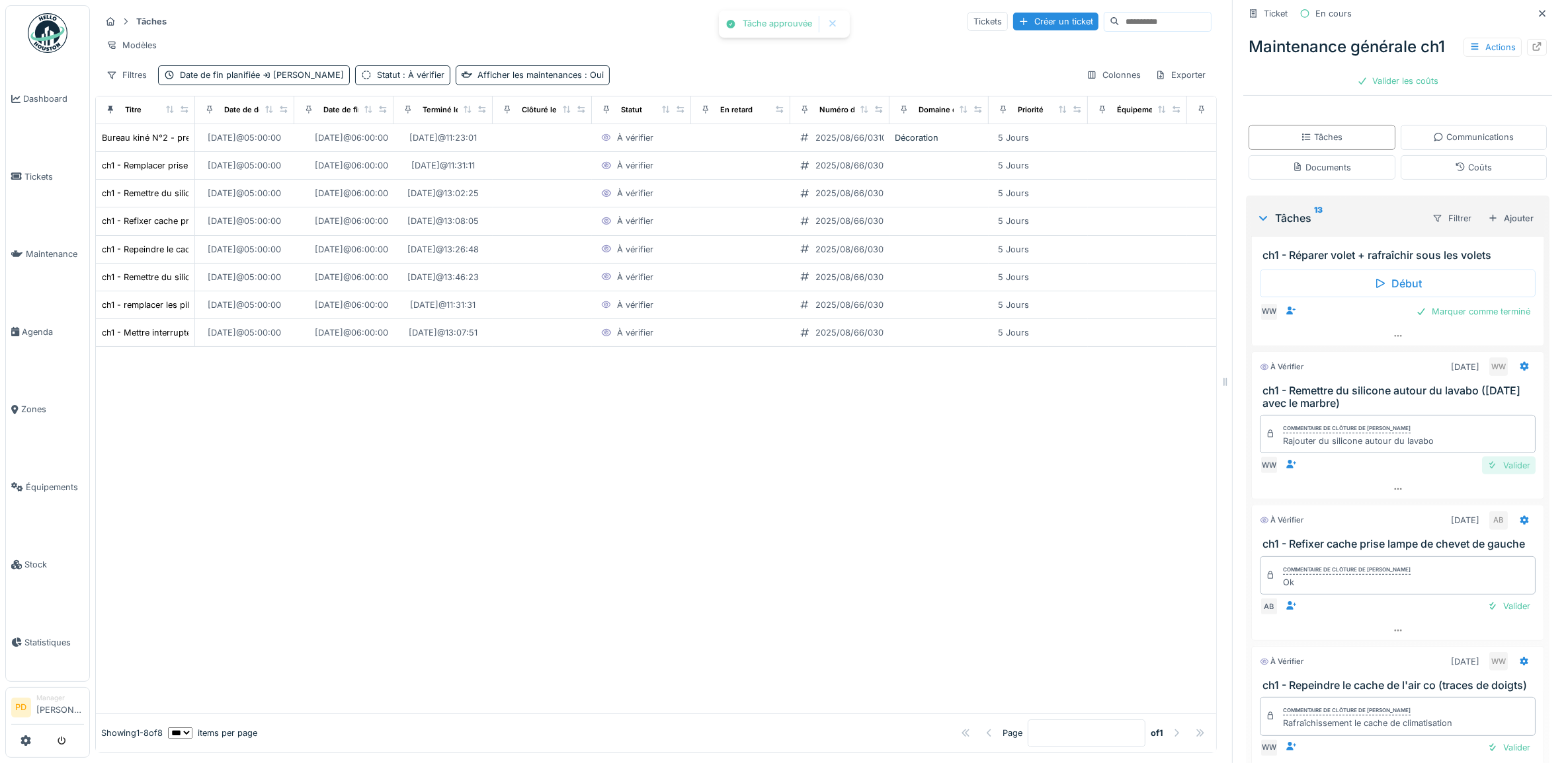
click at [1482, 474] on div "Valider" at bounding box center [1509, 465] width 53 height 17
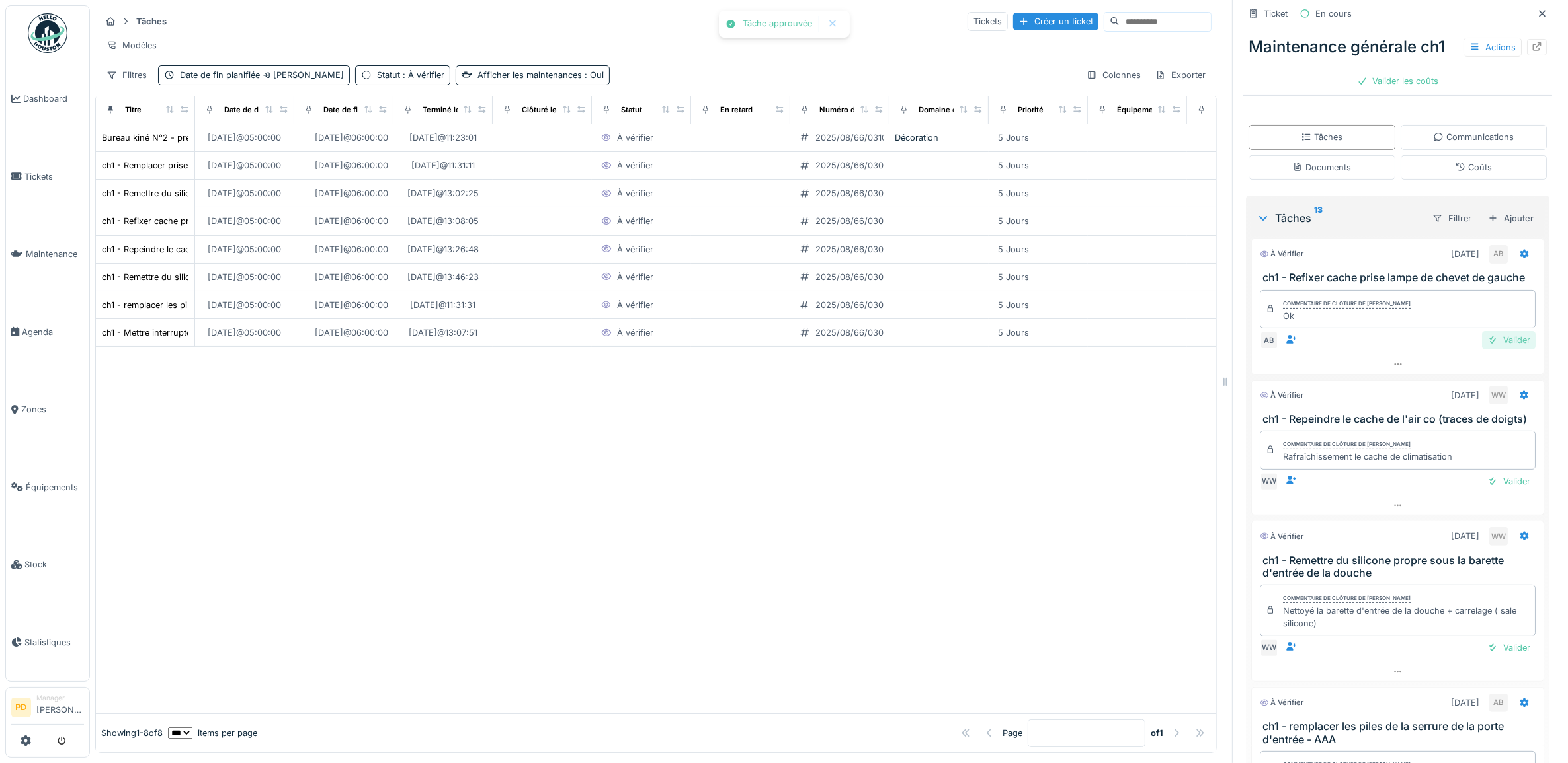
scroll to position [731, 0]
click at [1482, 350] on div "Valider" at bounding box center [1509, 340] width 53 height 17
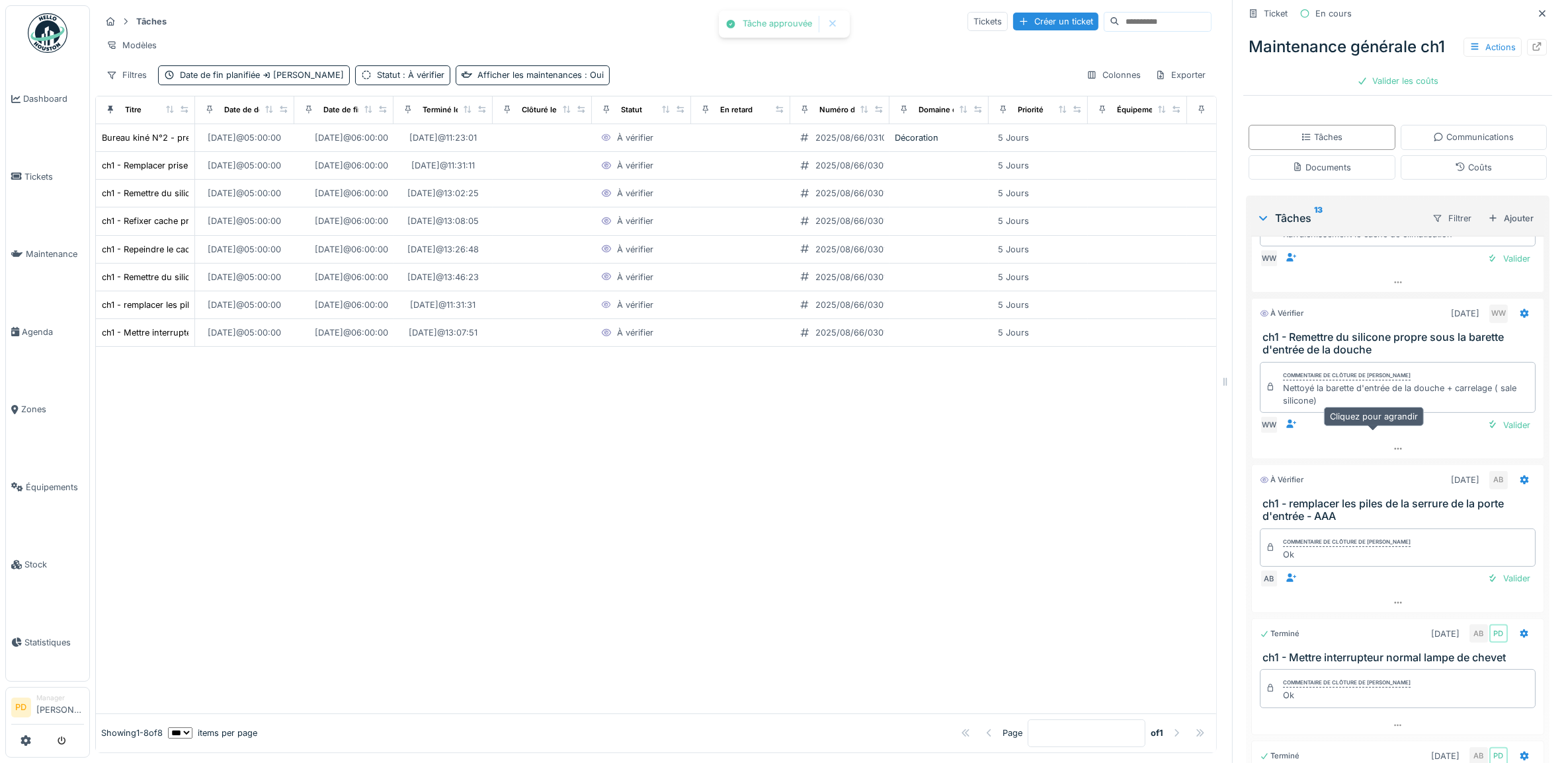
scroll to position [677, 0]
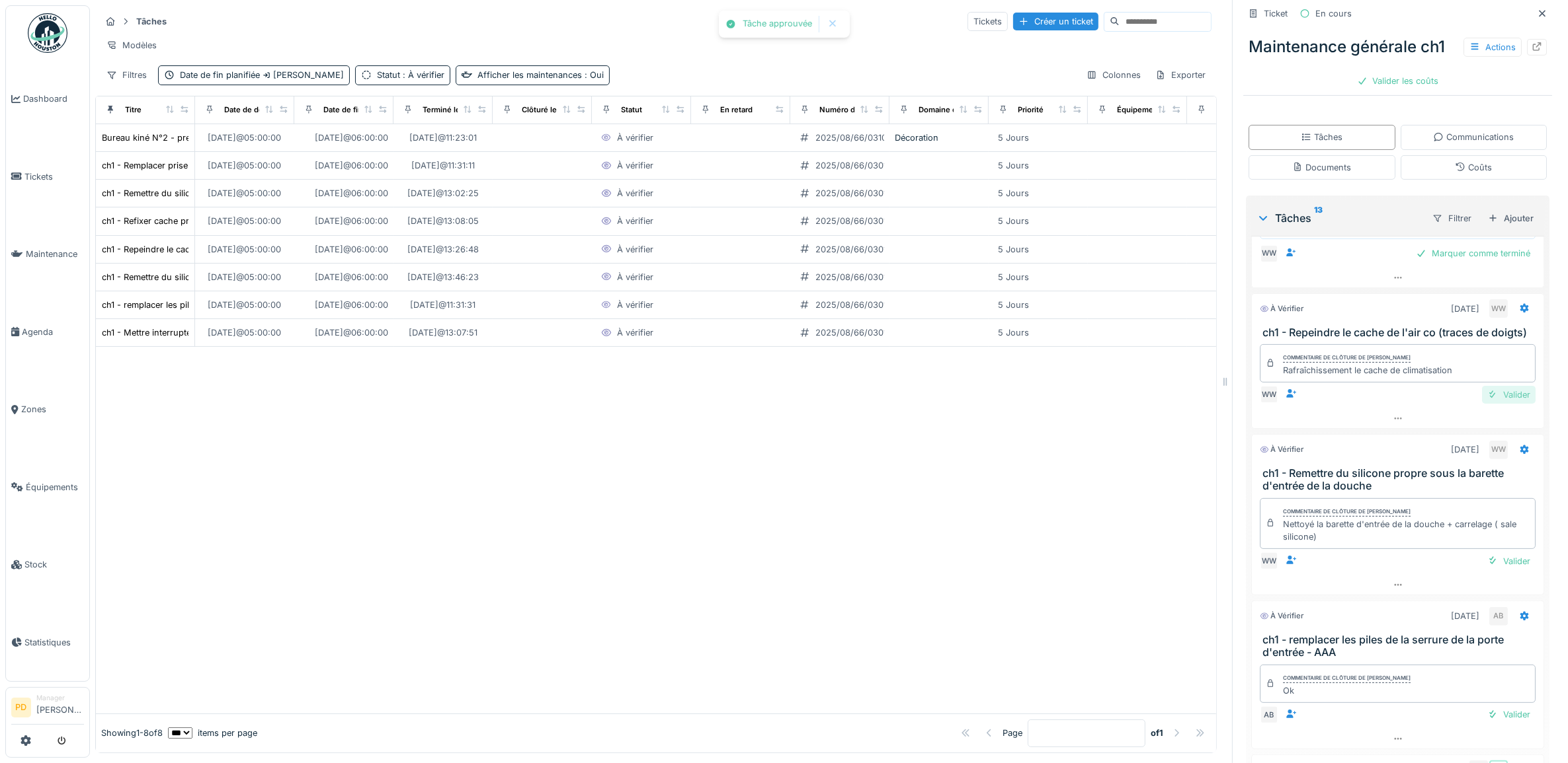
click at [1482, 404] on div "Valider" at bounding box center [1509, 394] width 53 height 17
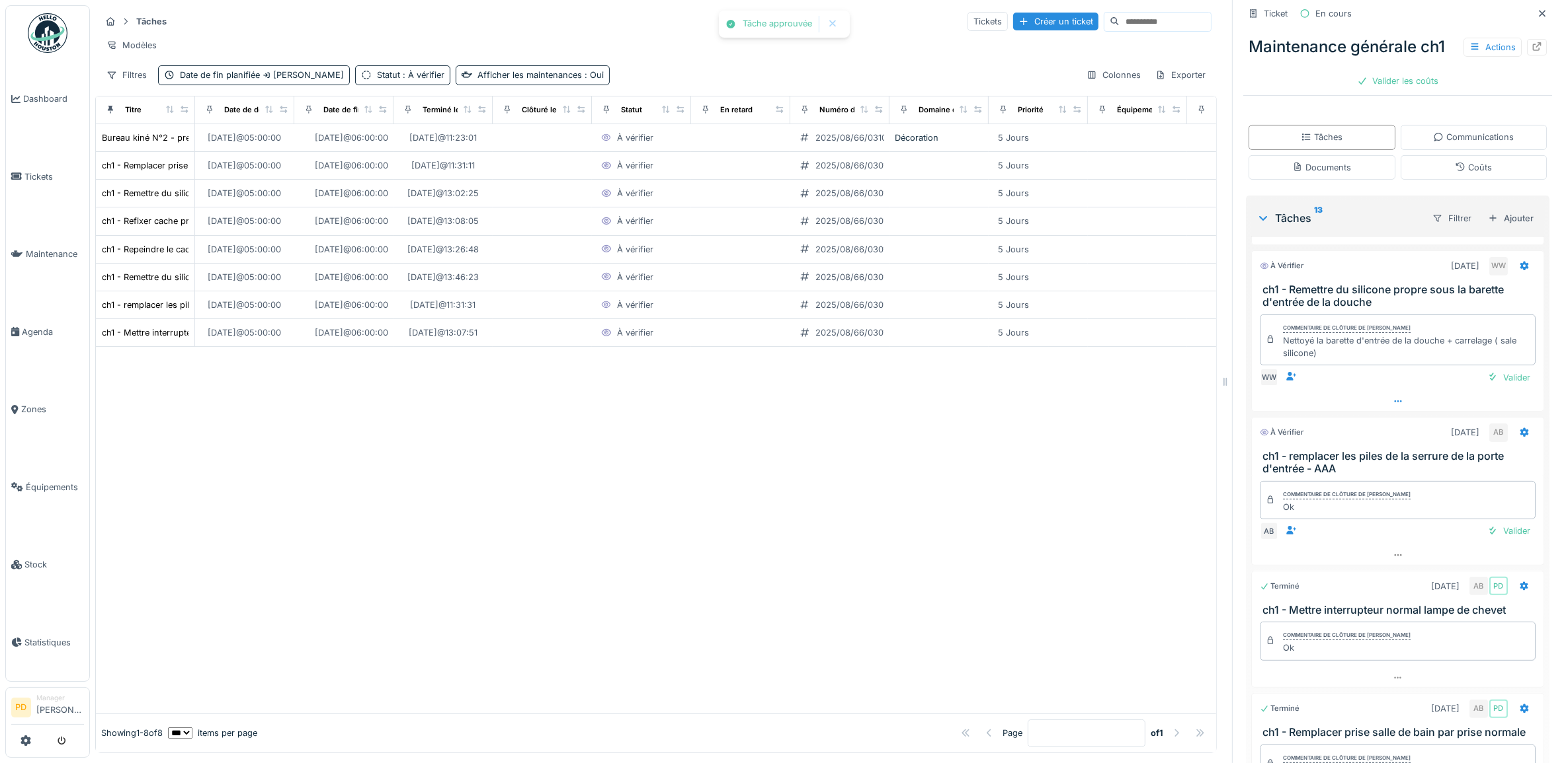
scroll to position [706, 0]
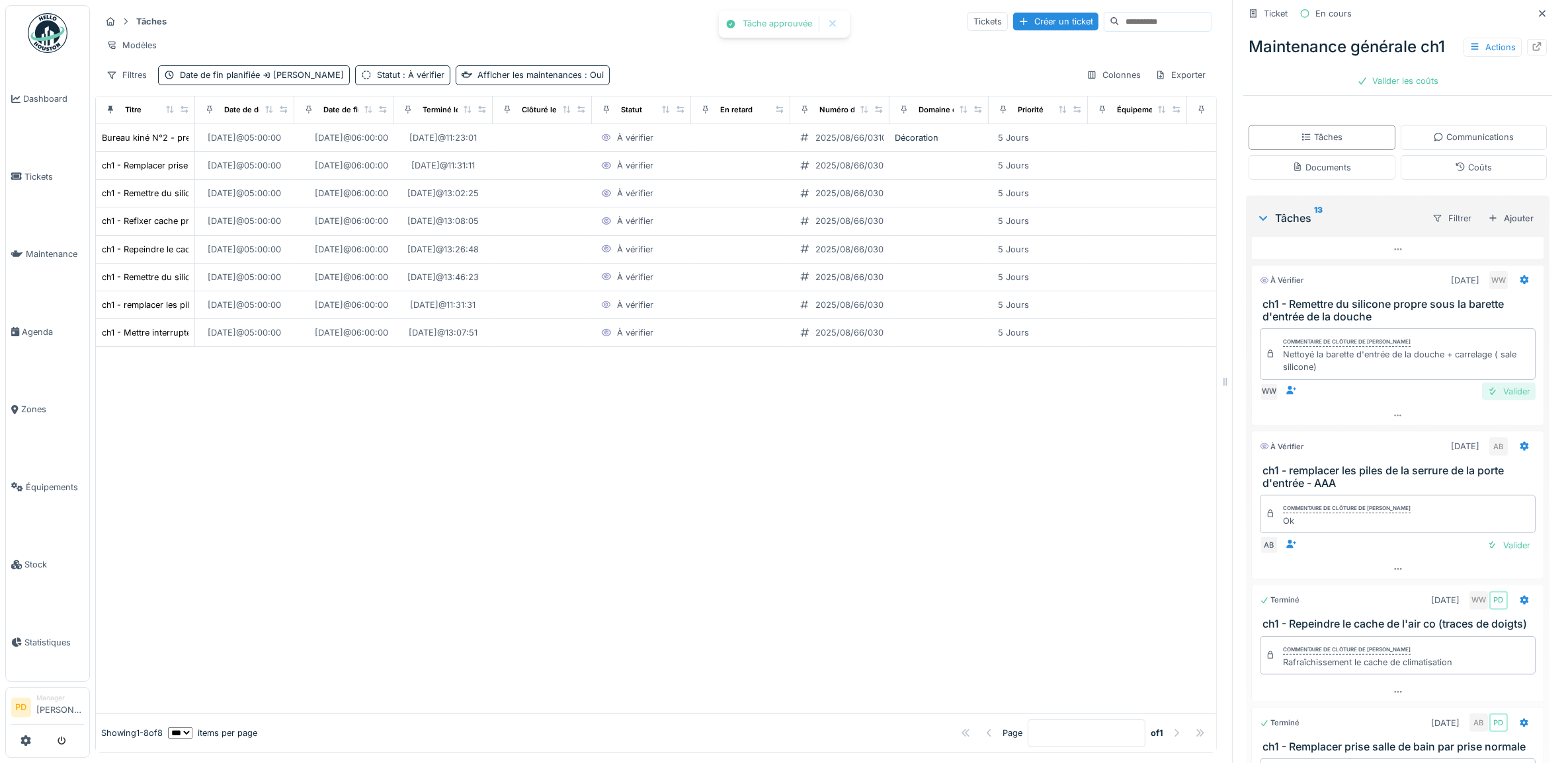
click at [1482, 400] on div "Valider" at bounding box center [1509, 391] width 53 height 17
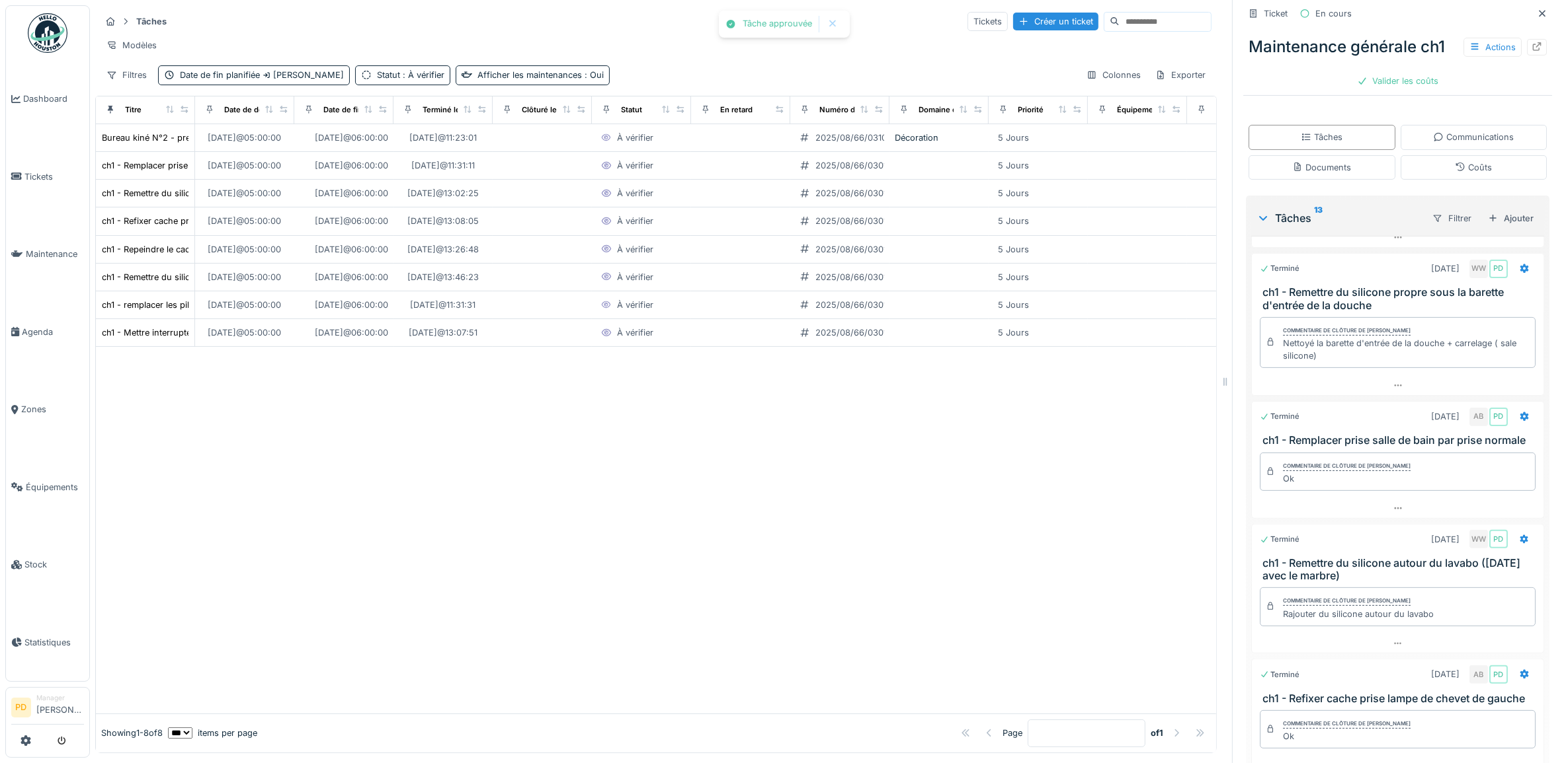
scroll to position [722, 0]
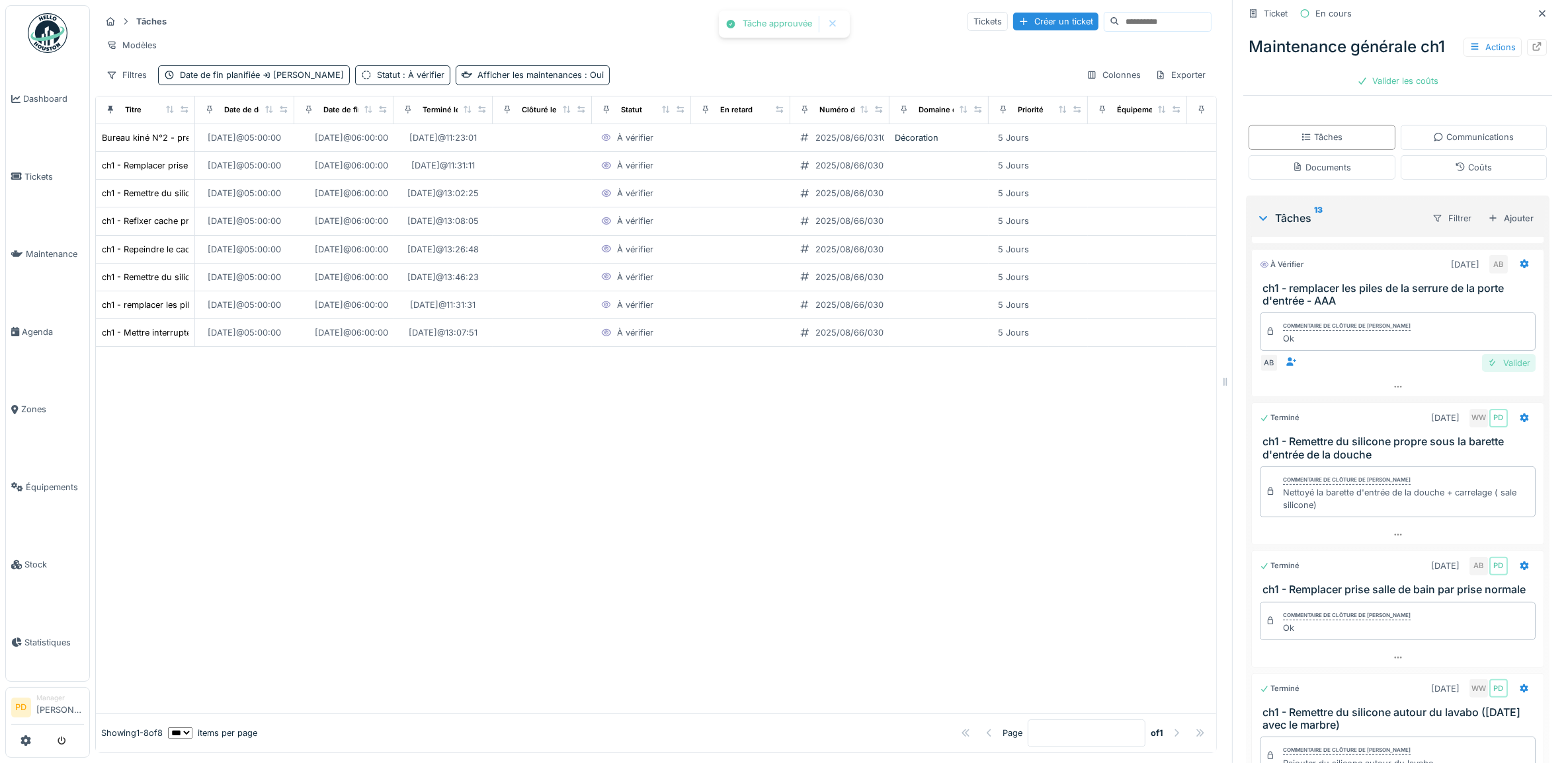
click at [1482, 372] on div "Valider" at bounding box center [1509, 363] width 53 height 17
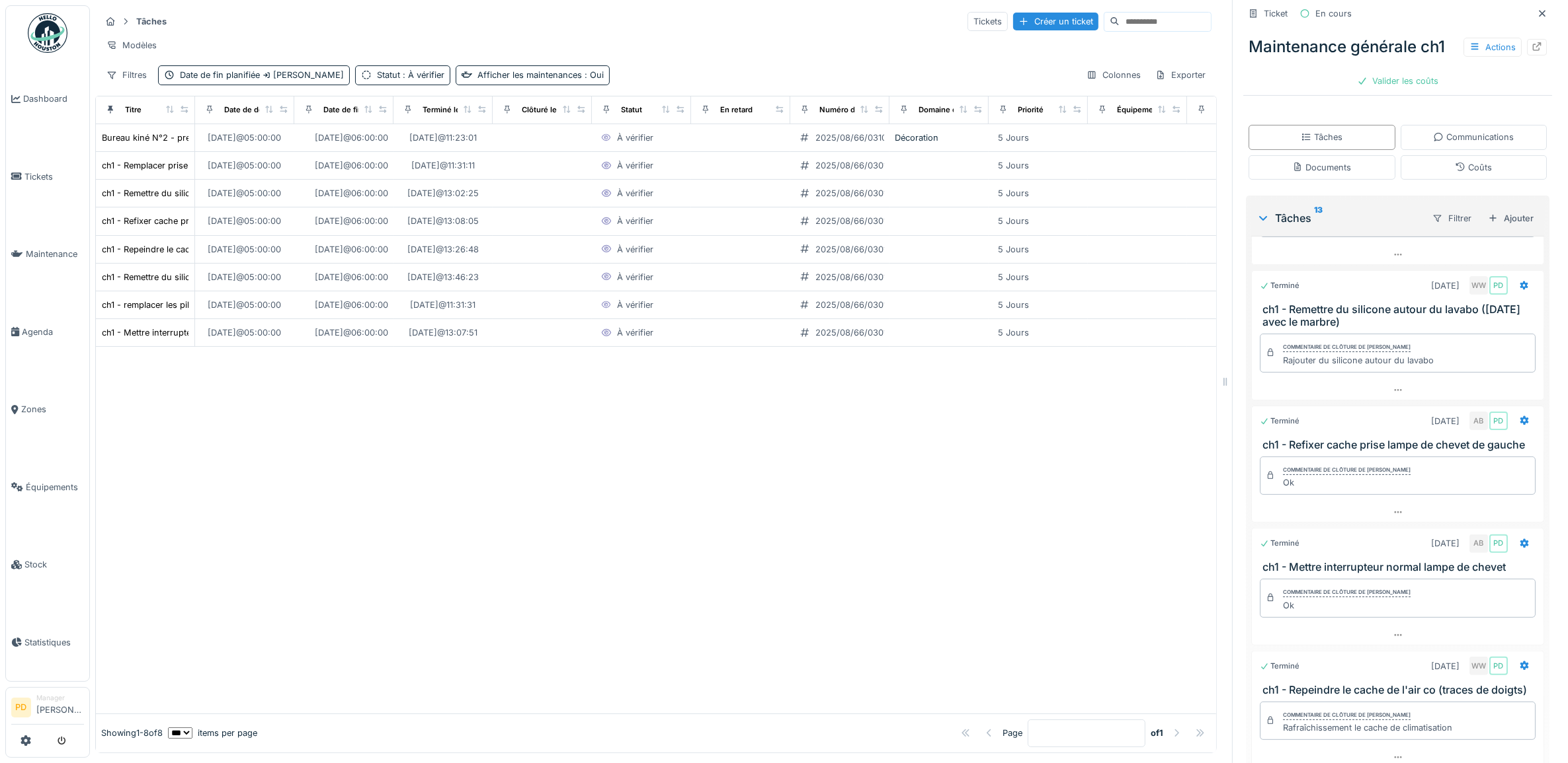
scroll to position [985, 0]
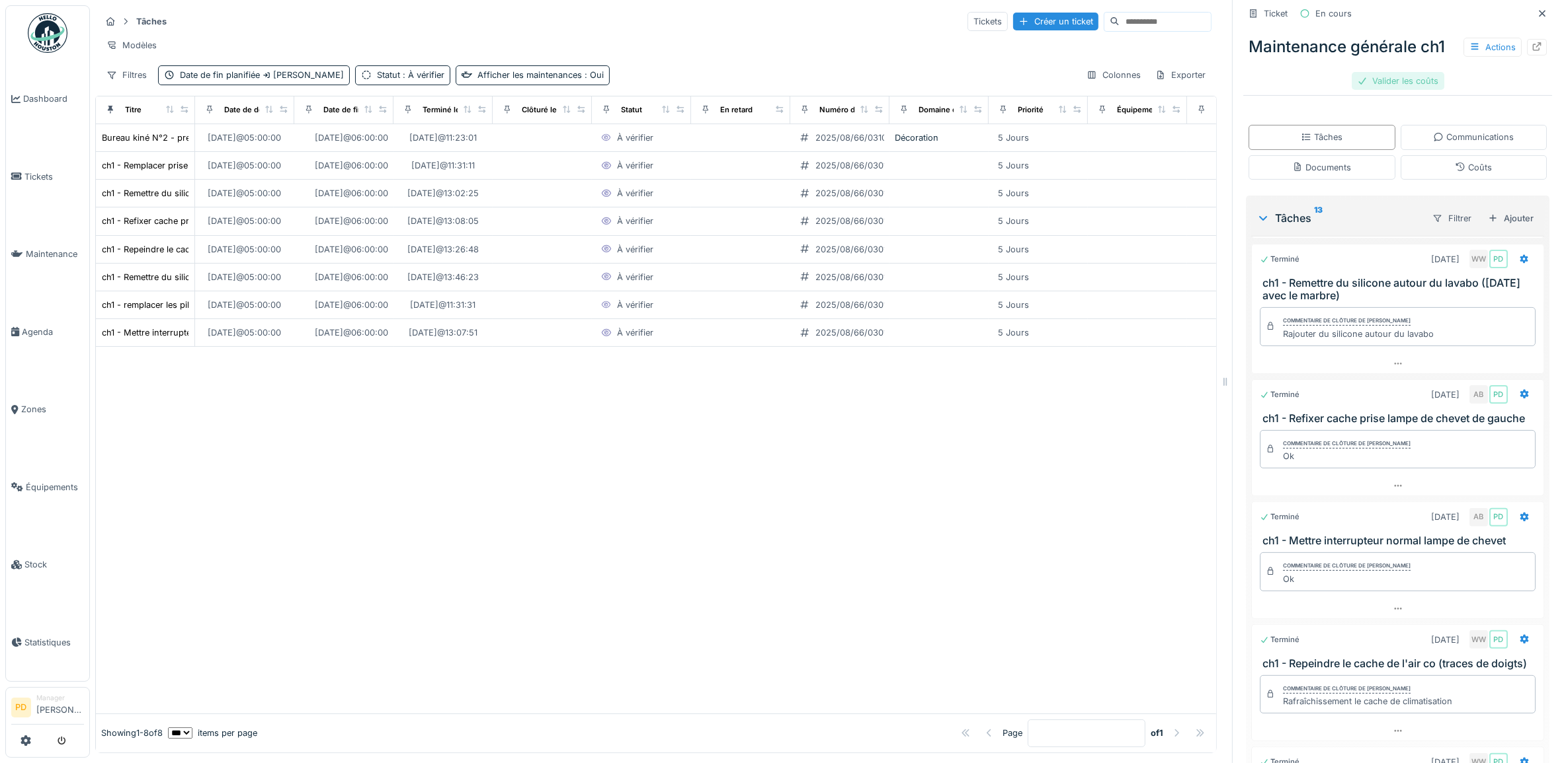
click at [1386, 81] on div "Valider les coûts" at bounding box center [1398, 81] width 93 height 17
click at [33, 96] on span "Dashboard" at bounding box center [53, 99] width 61 height 13
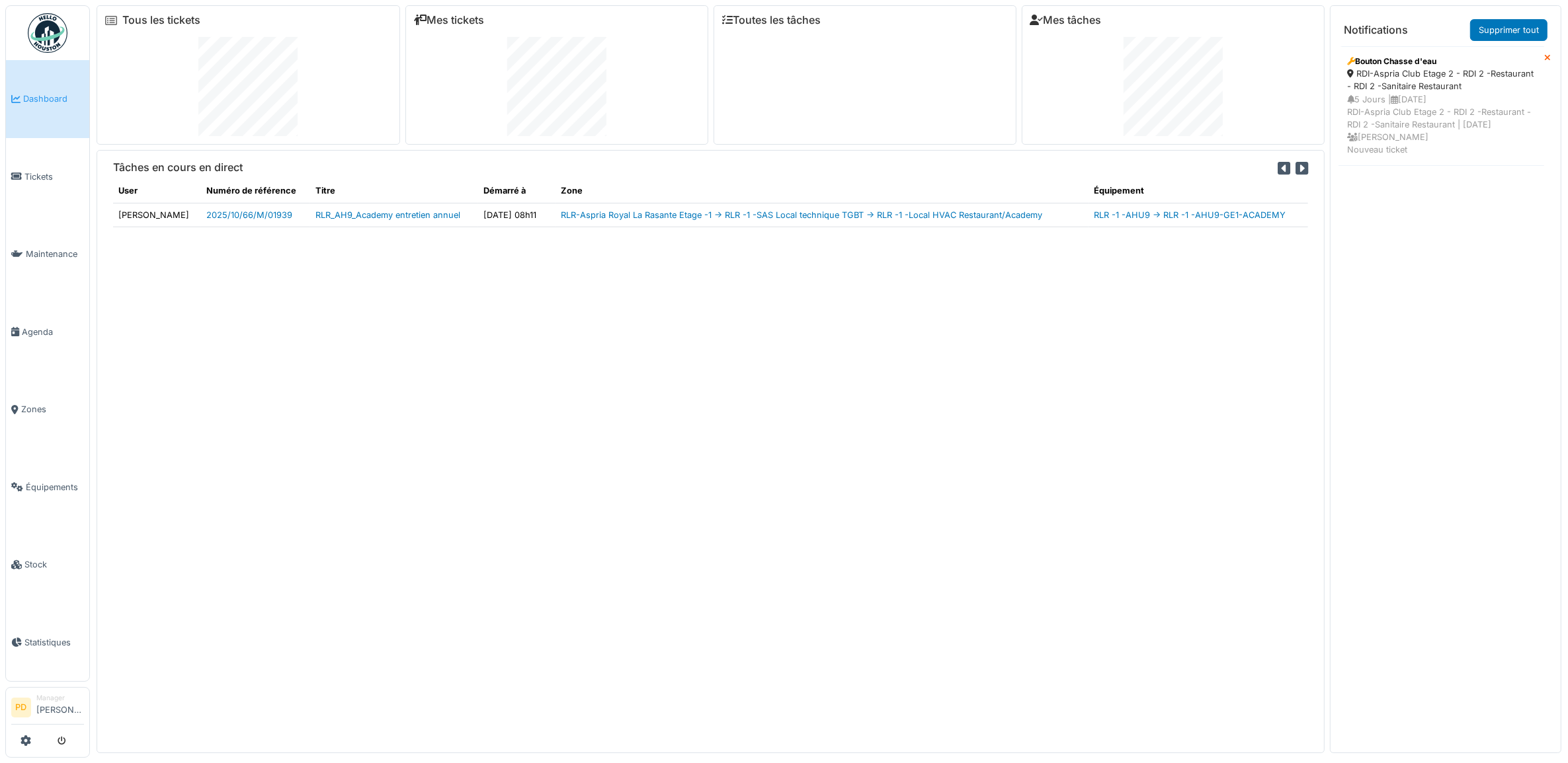
click at [25, 100] on span "Dashboard" at bounding box center [53, 99] width 61 height 13
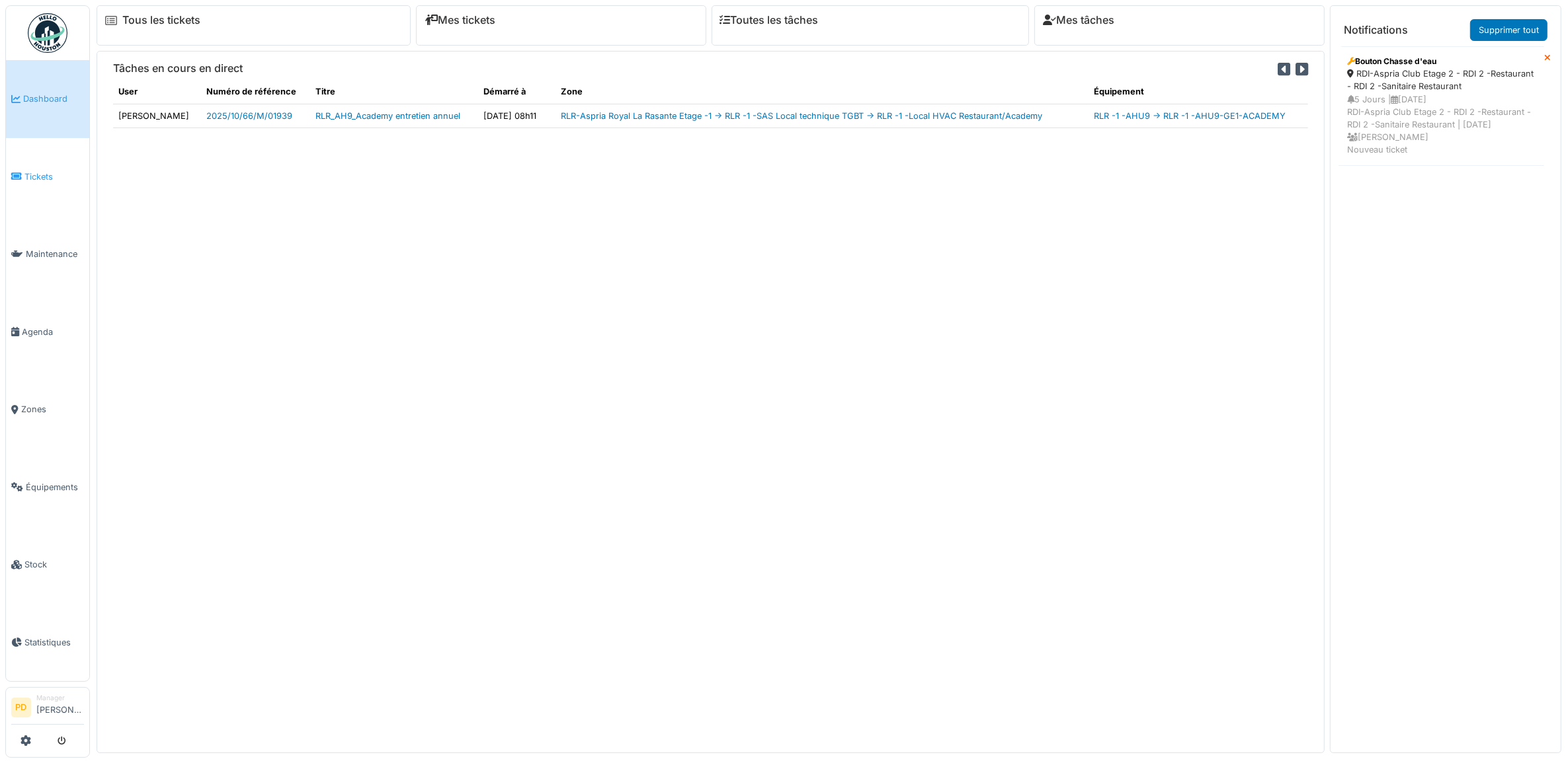
click at [28, 175] on span "Tickets" at bounding box center [54, 176] width 59 height 13
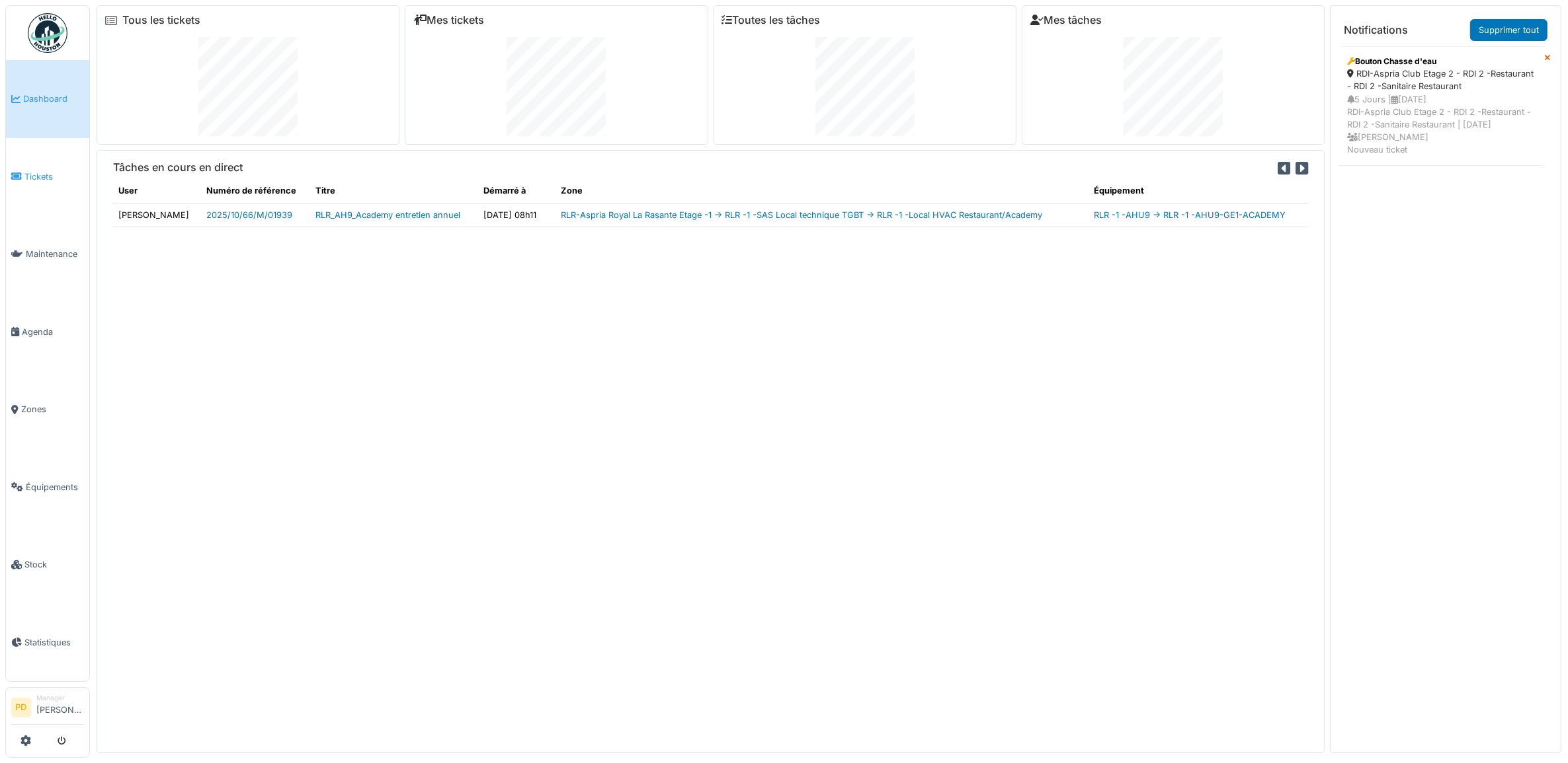
click at [33, 173] on span "Tickets" at bounding box center [54, 176] width 59 height 13
click at [42, 176] on span "Tickets" at bounding box center [54, 176] width 59 height 13
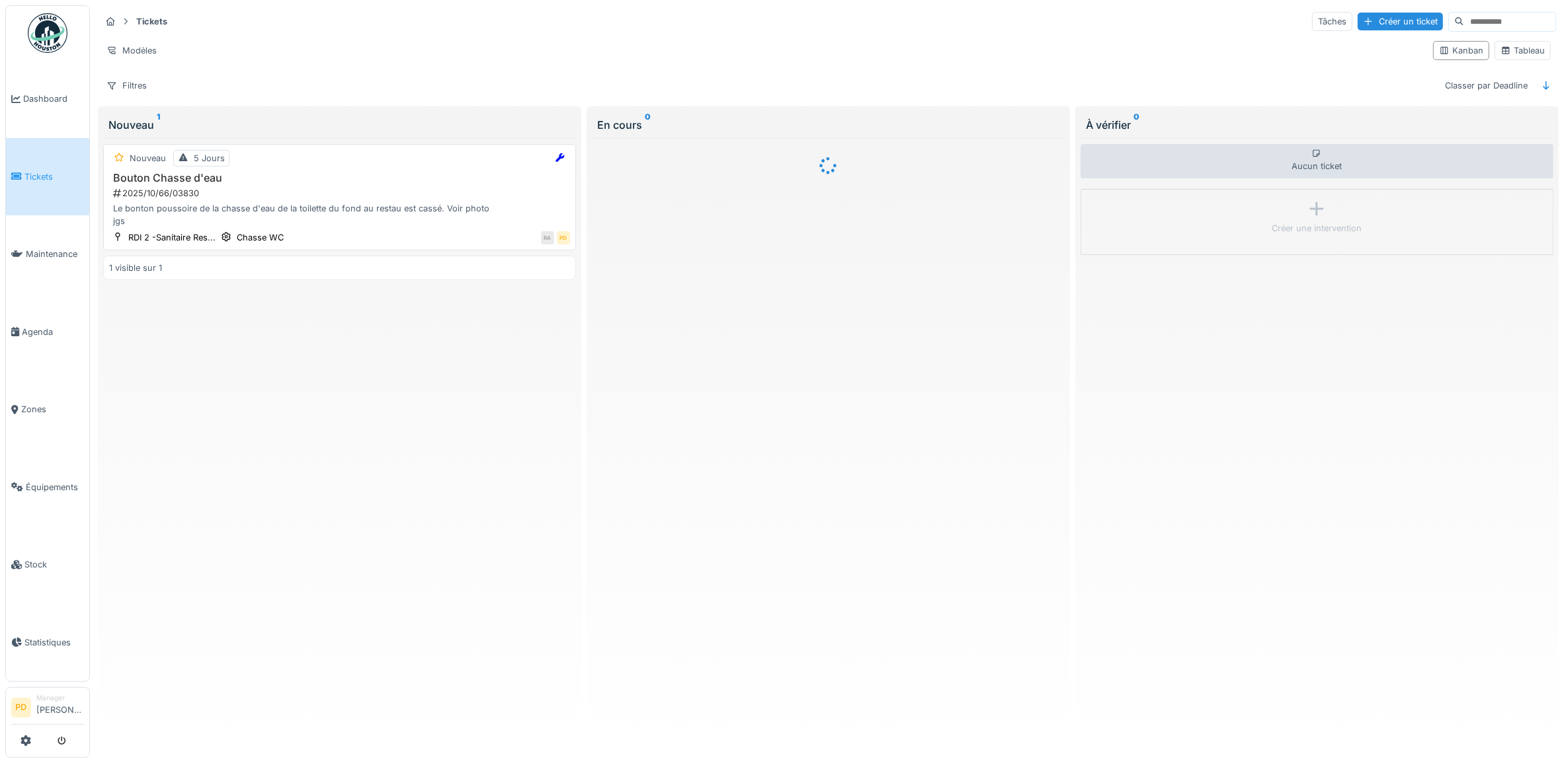
click at [384, 207] on div "Le bonton poussoire de la chasse d'eau de la toilette du fond au restau est cas…" at bounding box center [339, 214] width 461 height 25
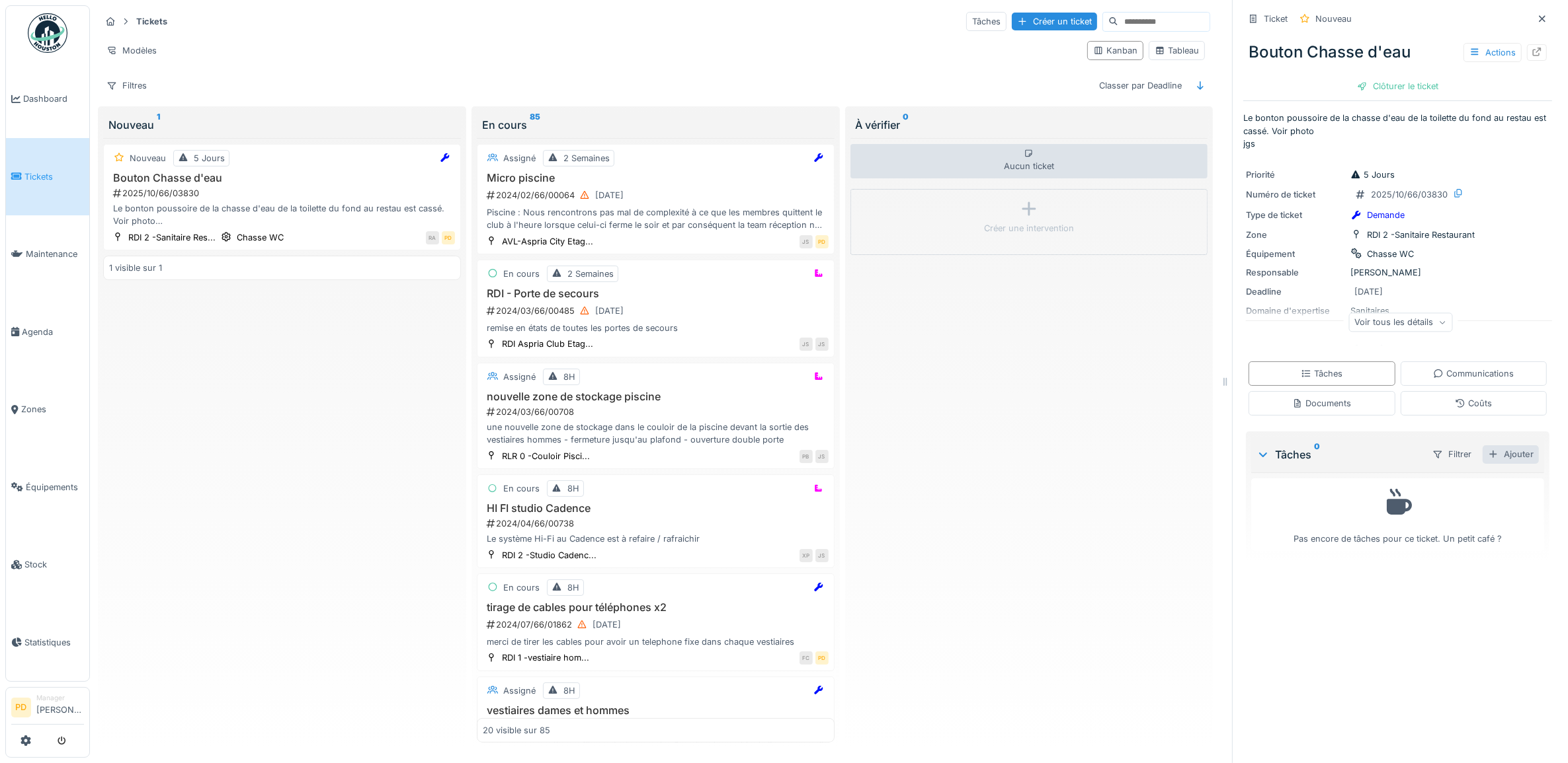
click at [1496, 451] on div "Ajouter" at bounding box center [1511, 454] width 56 height 17
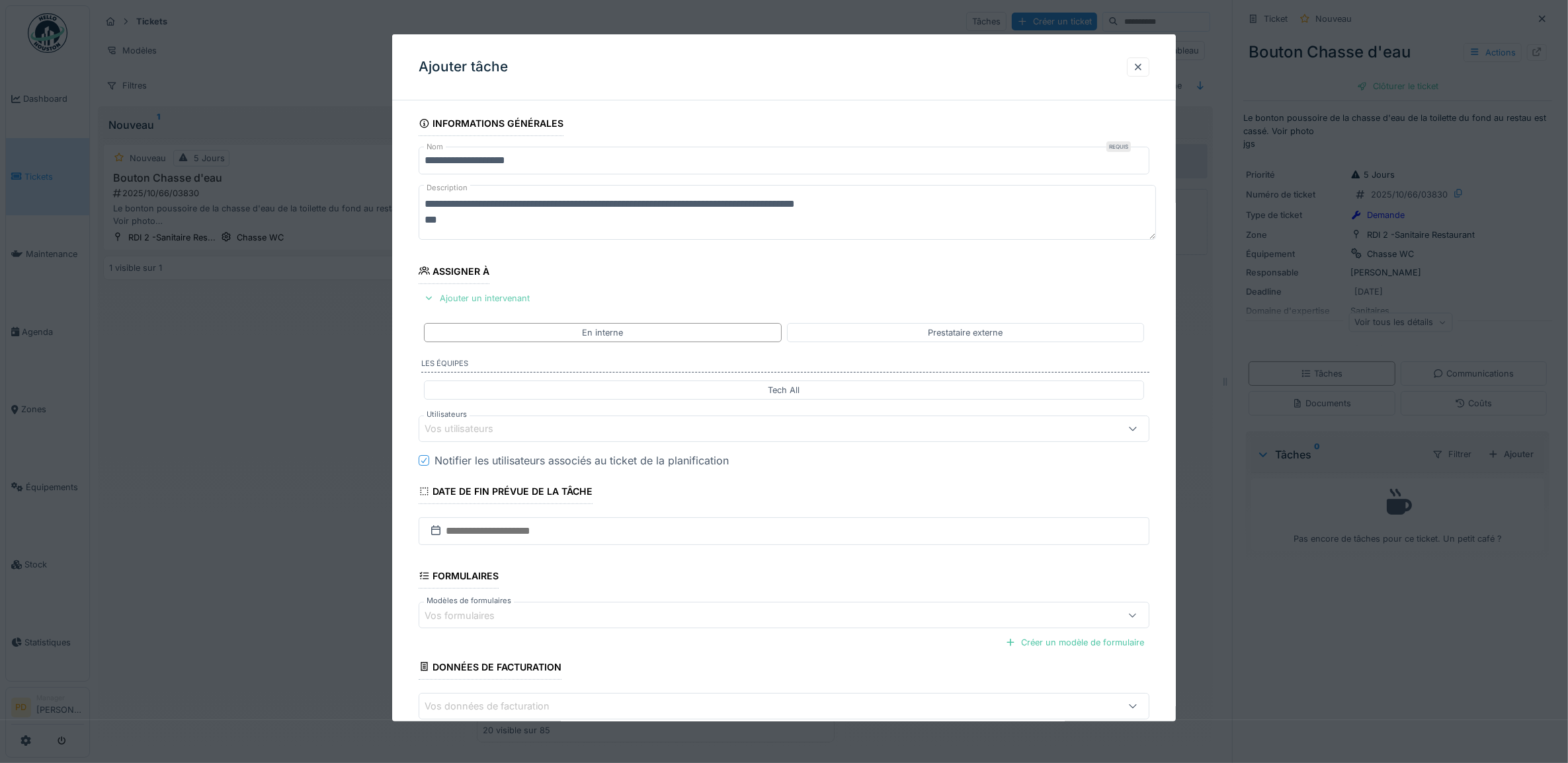
click at [483, 299] on div "Ajouter un intervenant" at bounding box center [476, 298] width 116 height 17
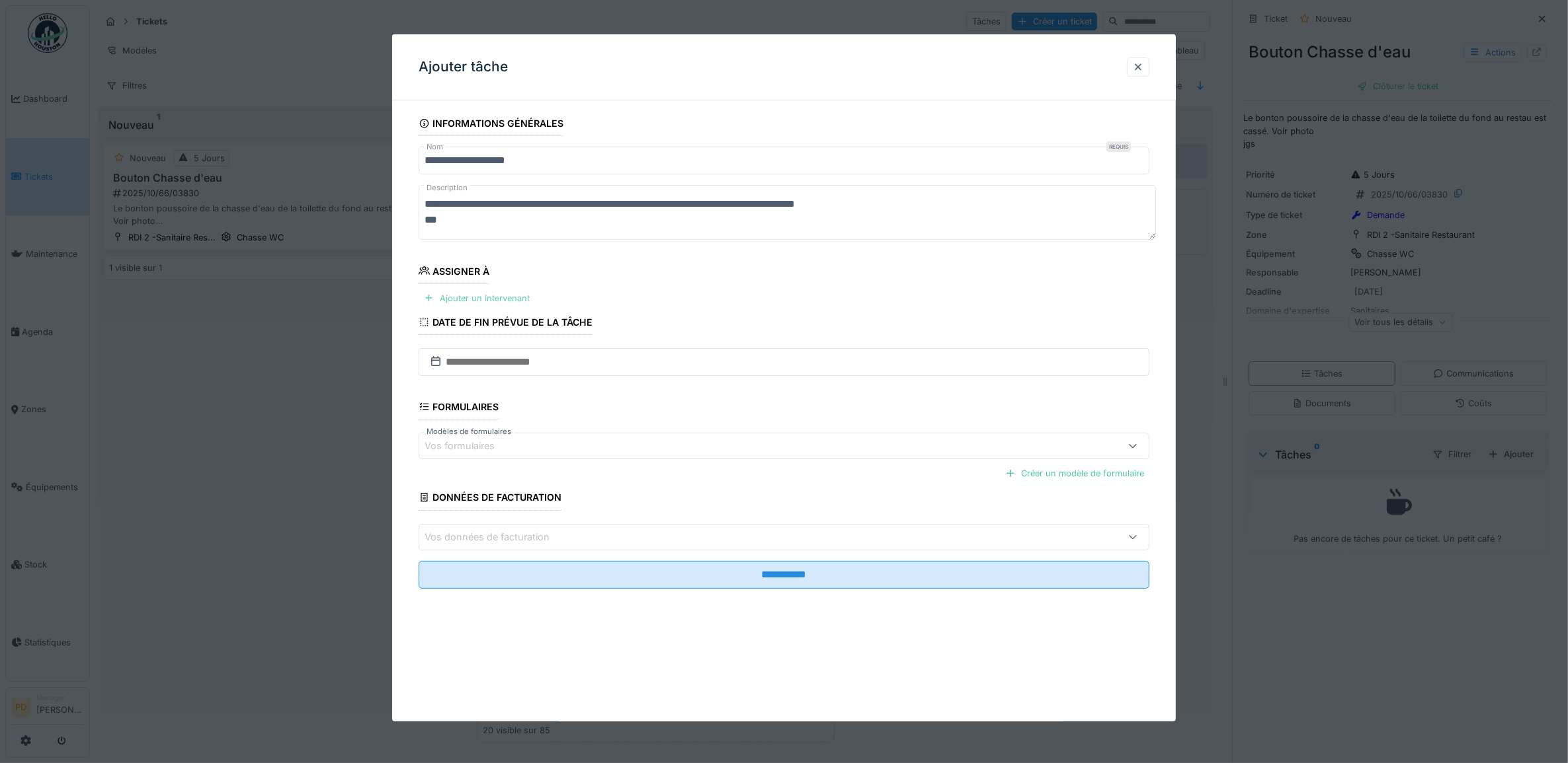
click at [478, 296] on div "Ajouter un intervenant" at bounding box center [476, 298] width 116 height 17
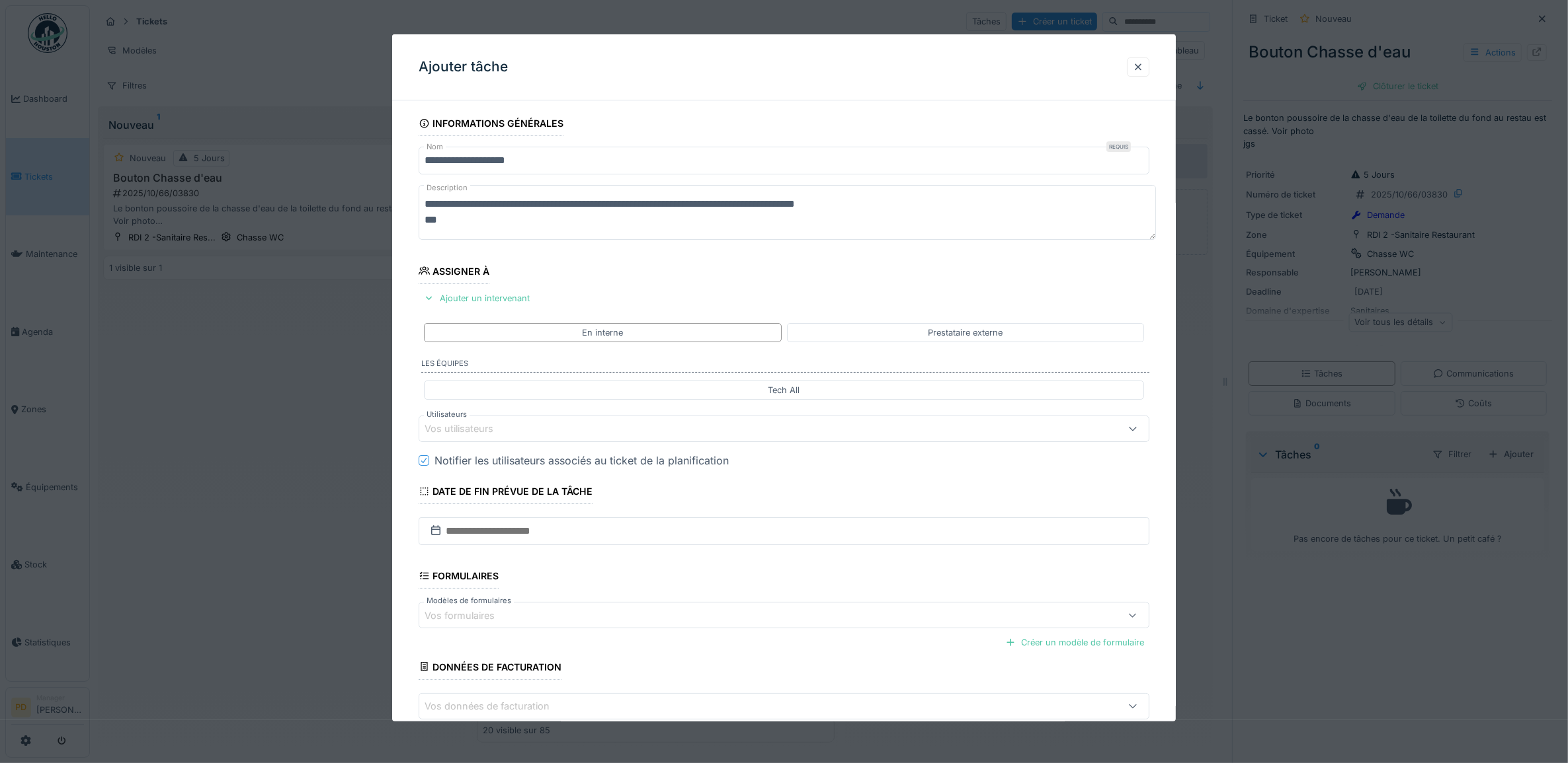
click at [516, 436] on div "Vos utilisateurs" at bounding box center [742, 429] width 636 height 14
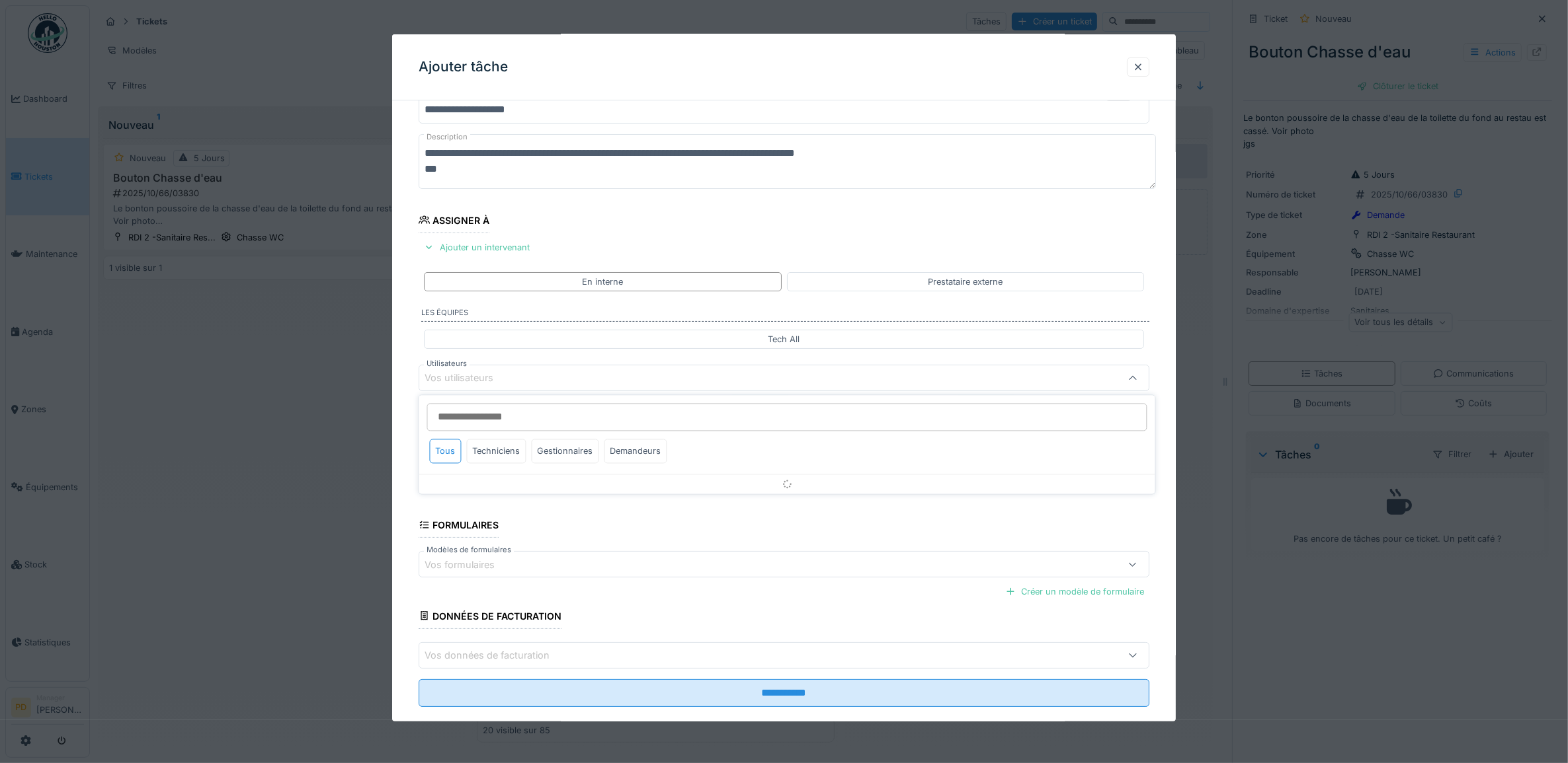
scroll to position [53, 0]
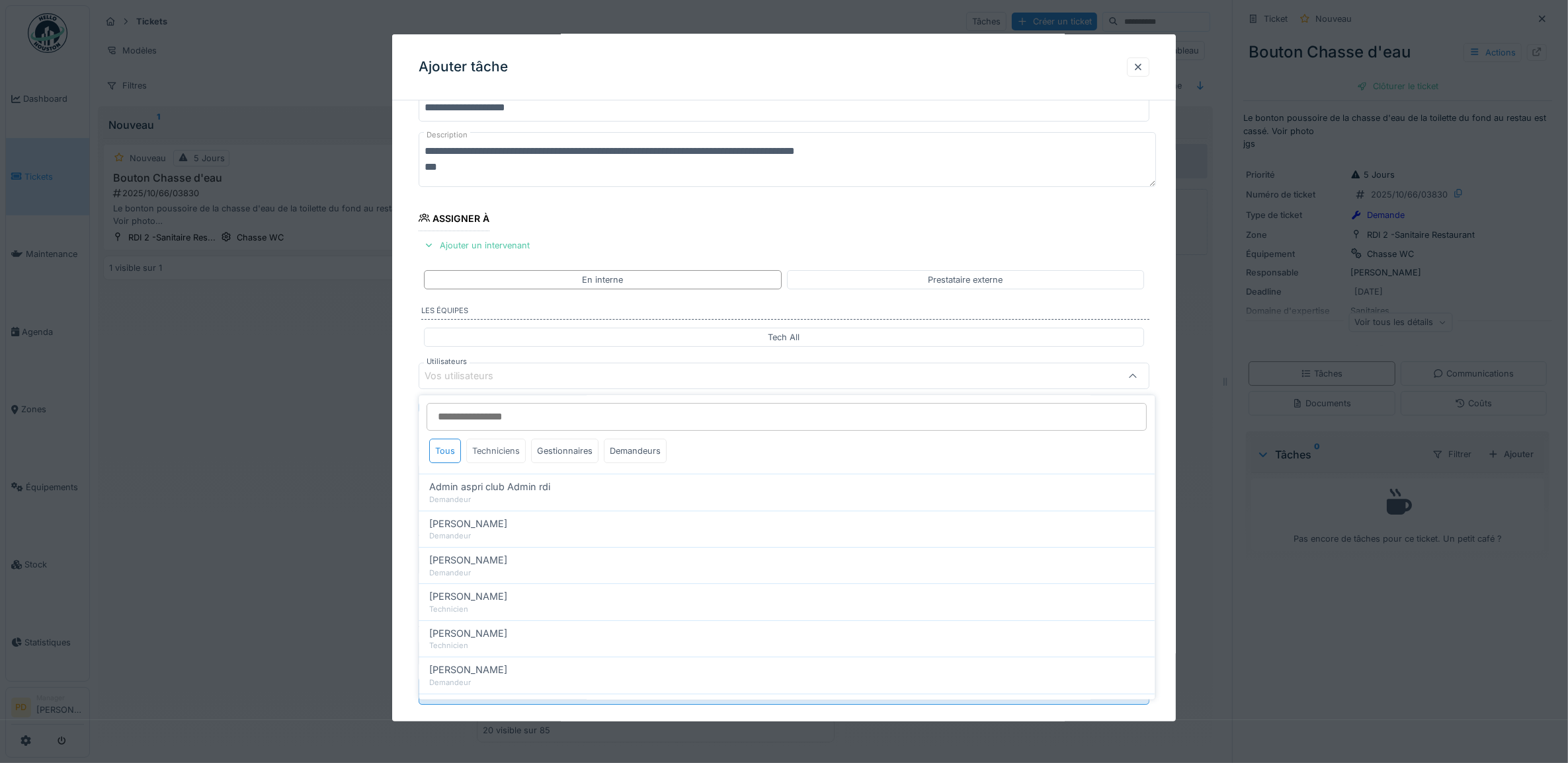
click at [516, 448] on div "Techniciens" at bounding box center [497, 451] width 59 height 24
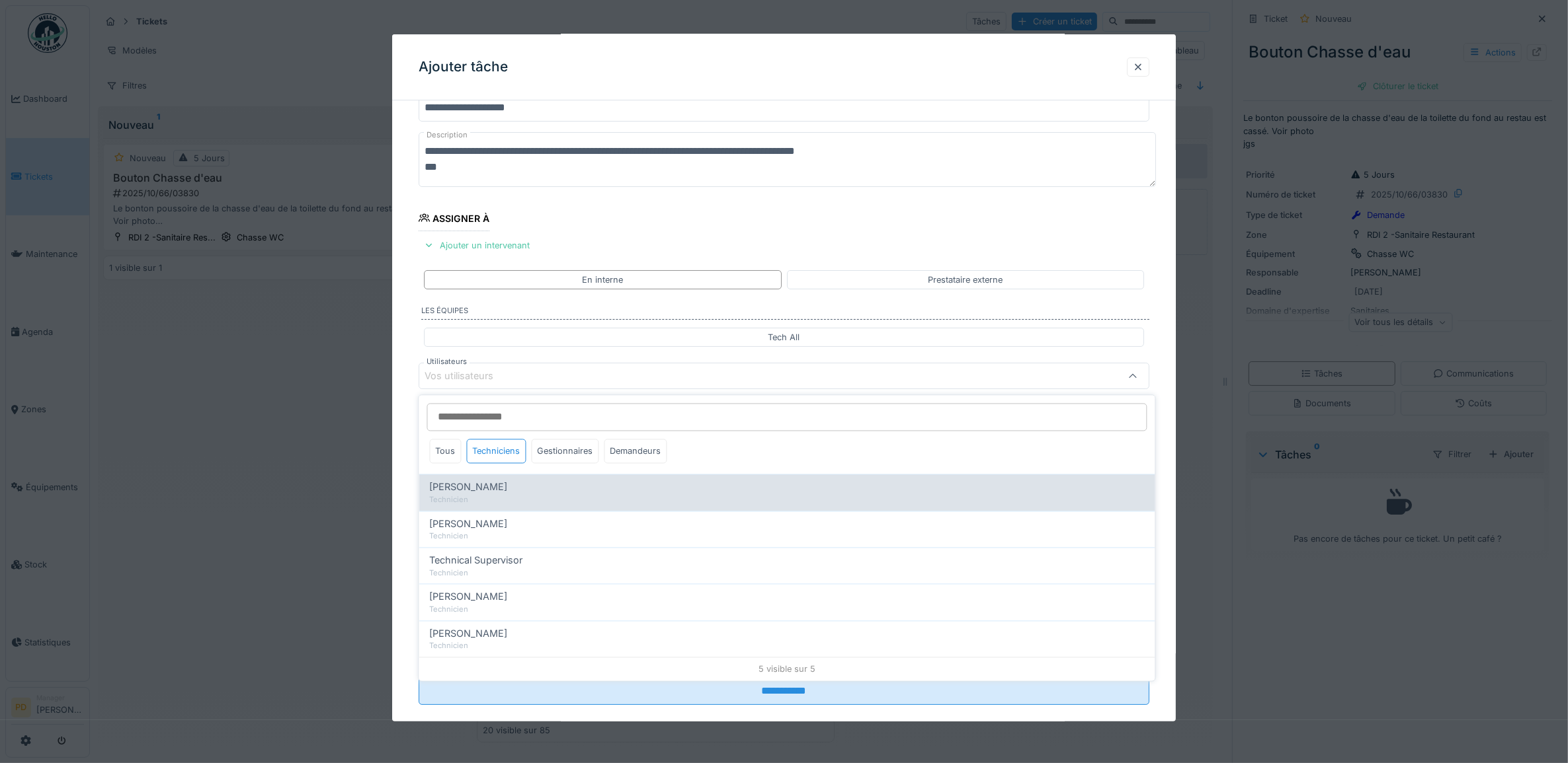
click at [508, 488] on span "[PERSON_NAME]" at bounding box center [468, 487] width 78 height 14
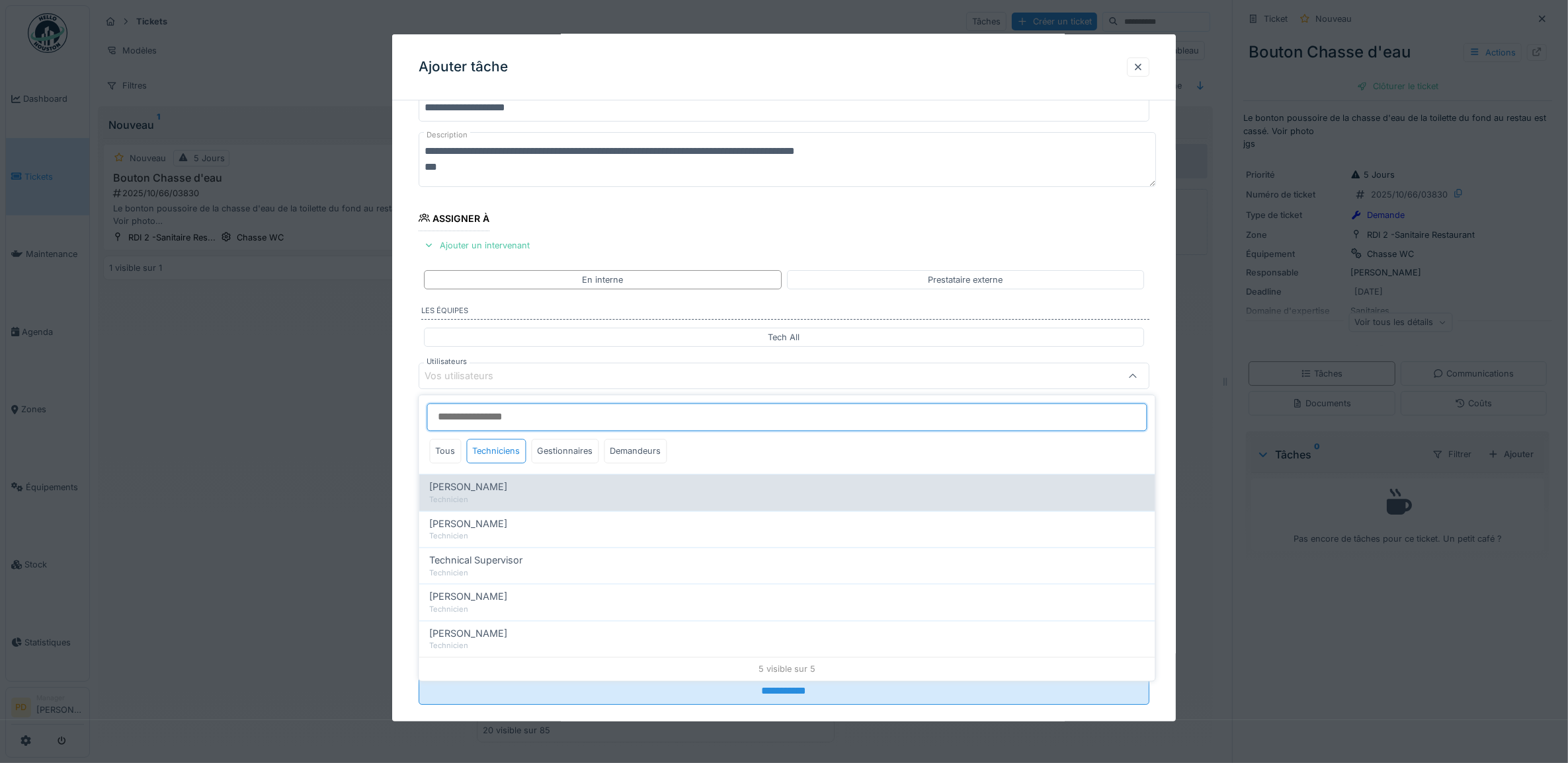
type input "*****"
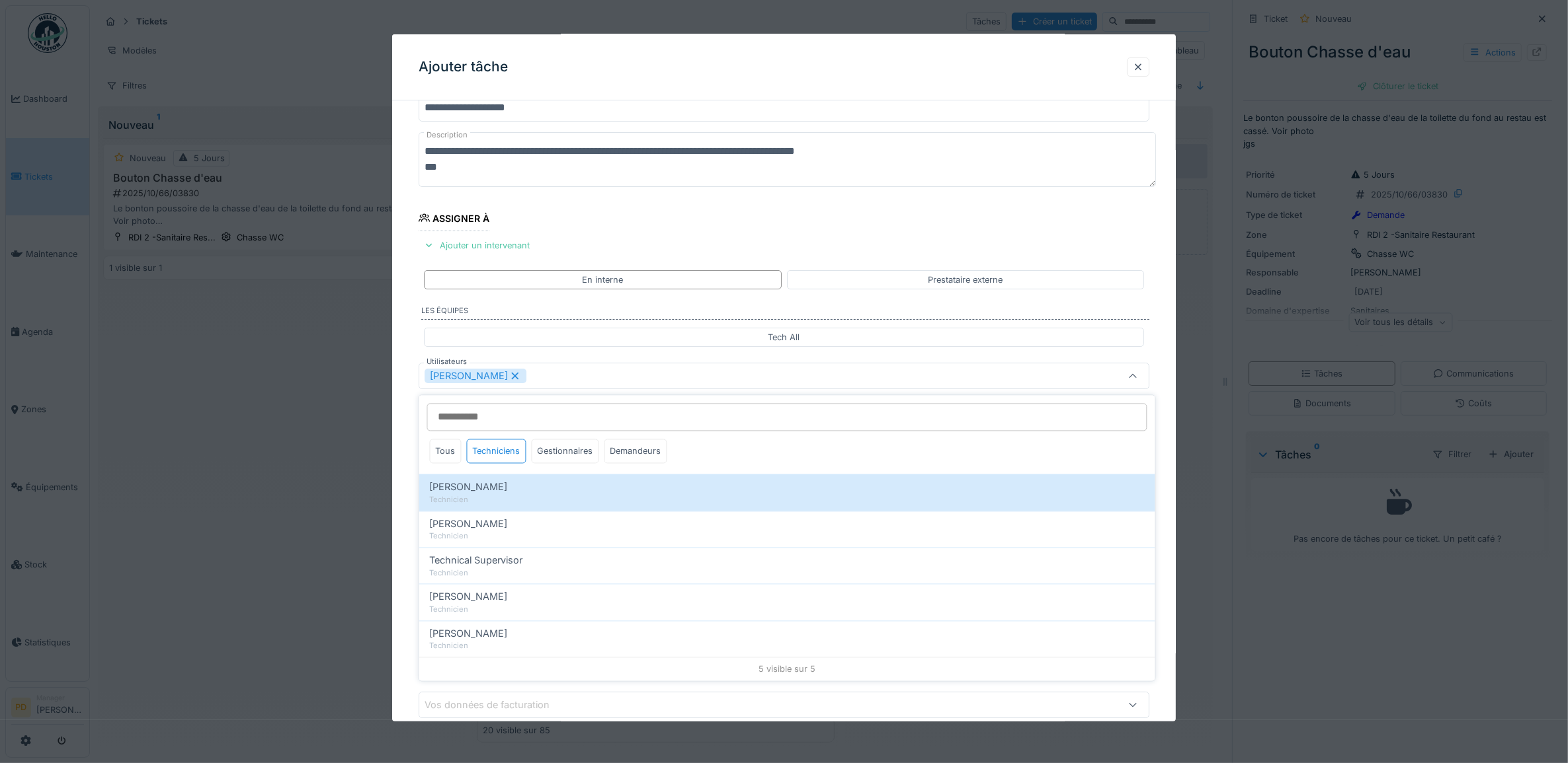
click at [410, 439] on div "**********" at bounding box center [784, 426] width 784 height 736
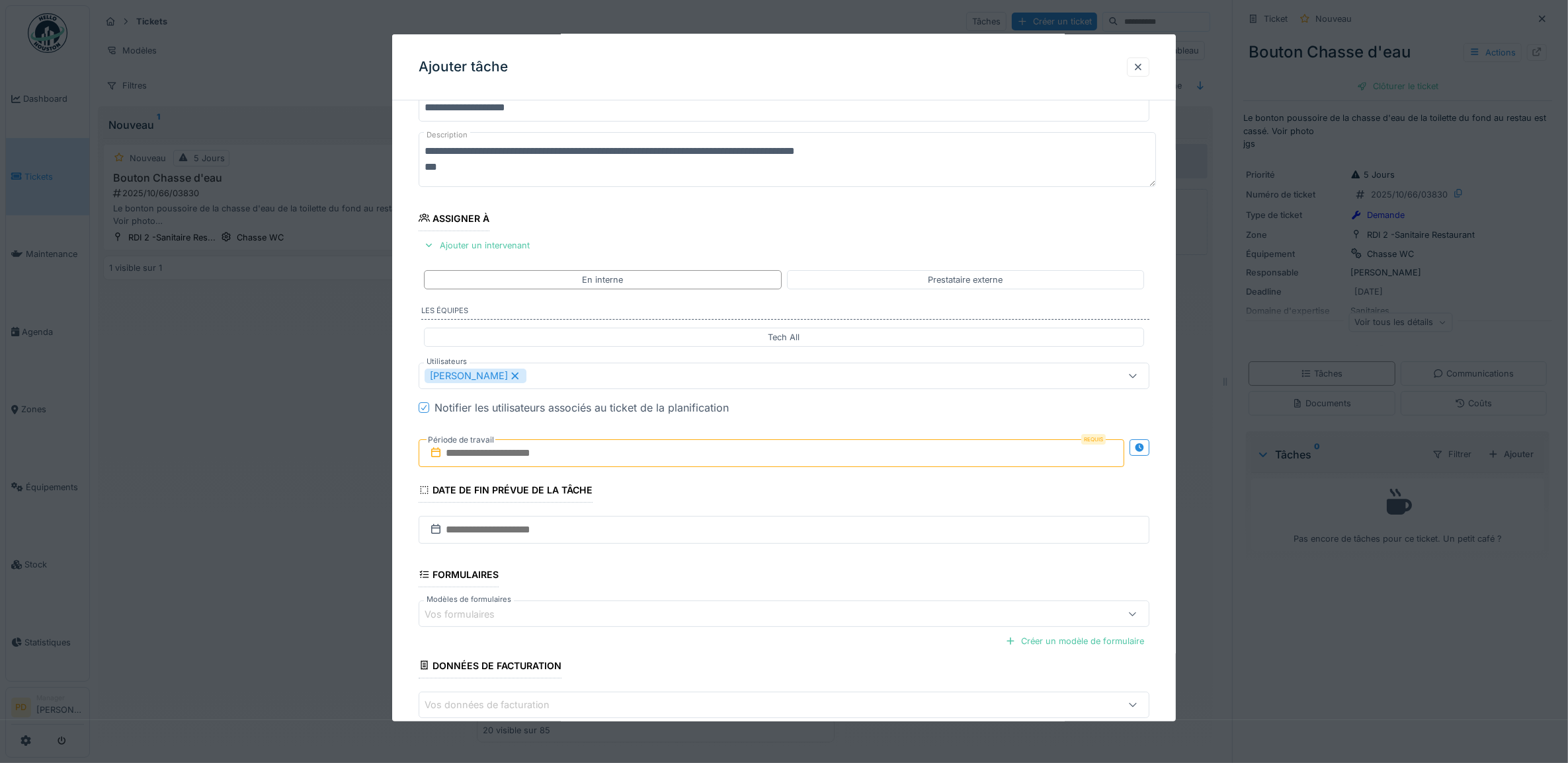
click at [465, 459] on input "text" at bounding box center [771, 453] width 706 height 28
click at [773, 585] on div "16" at bounding box center [774, 583] width 17 height 17
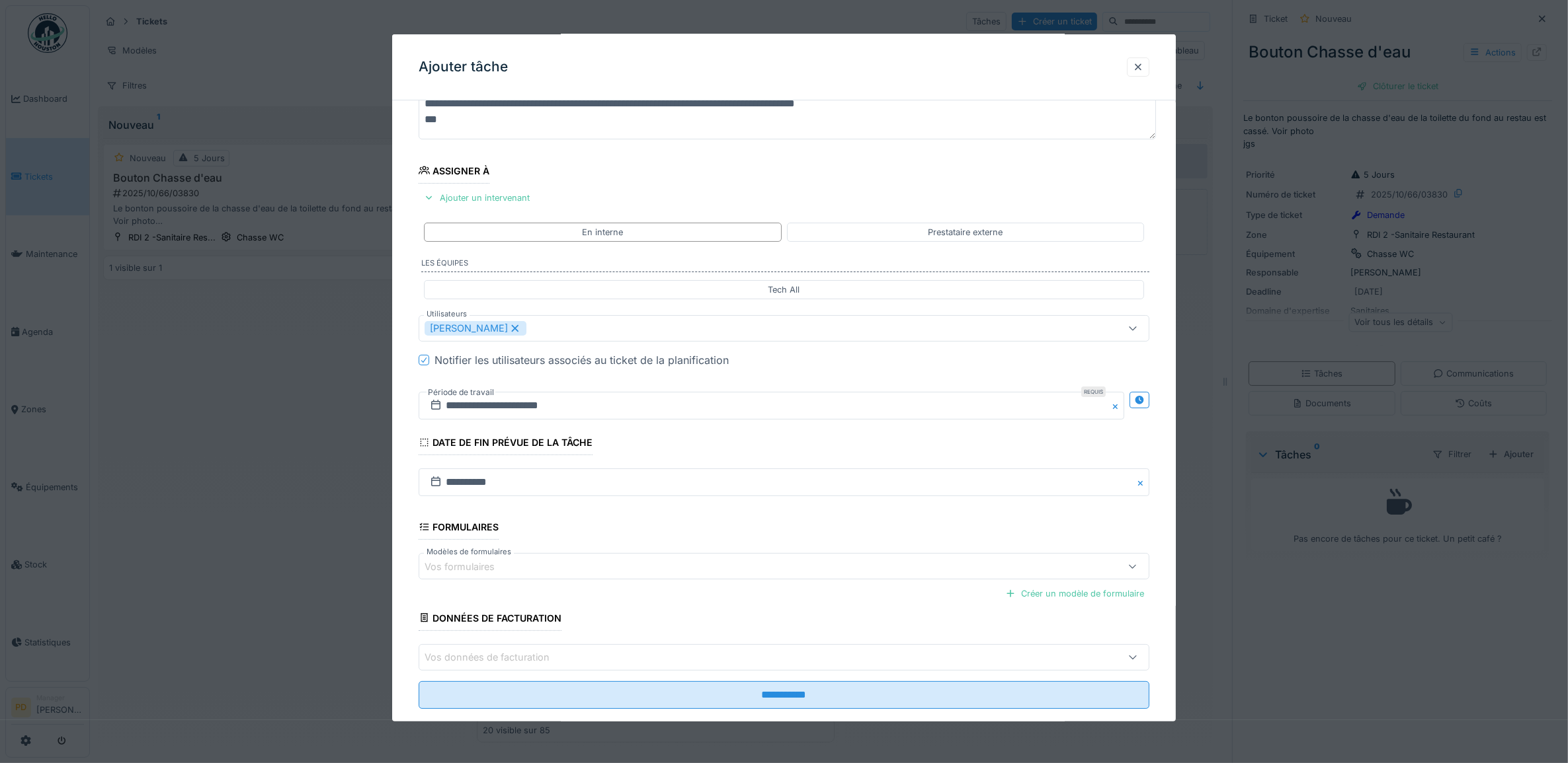
scroll to position [127, 0]
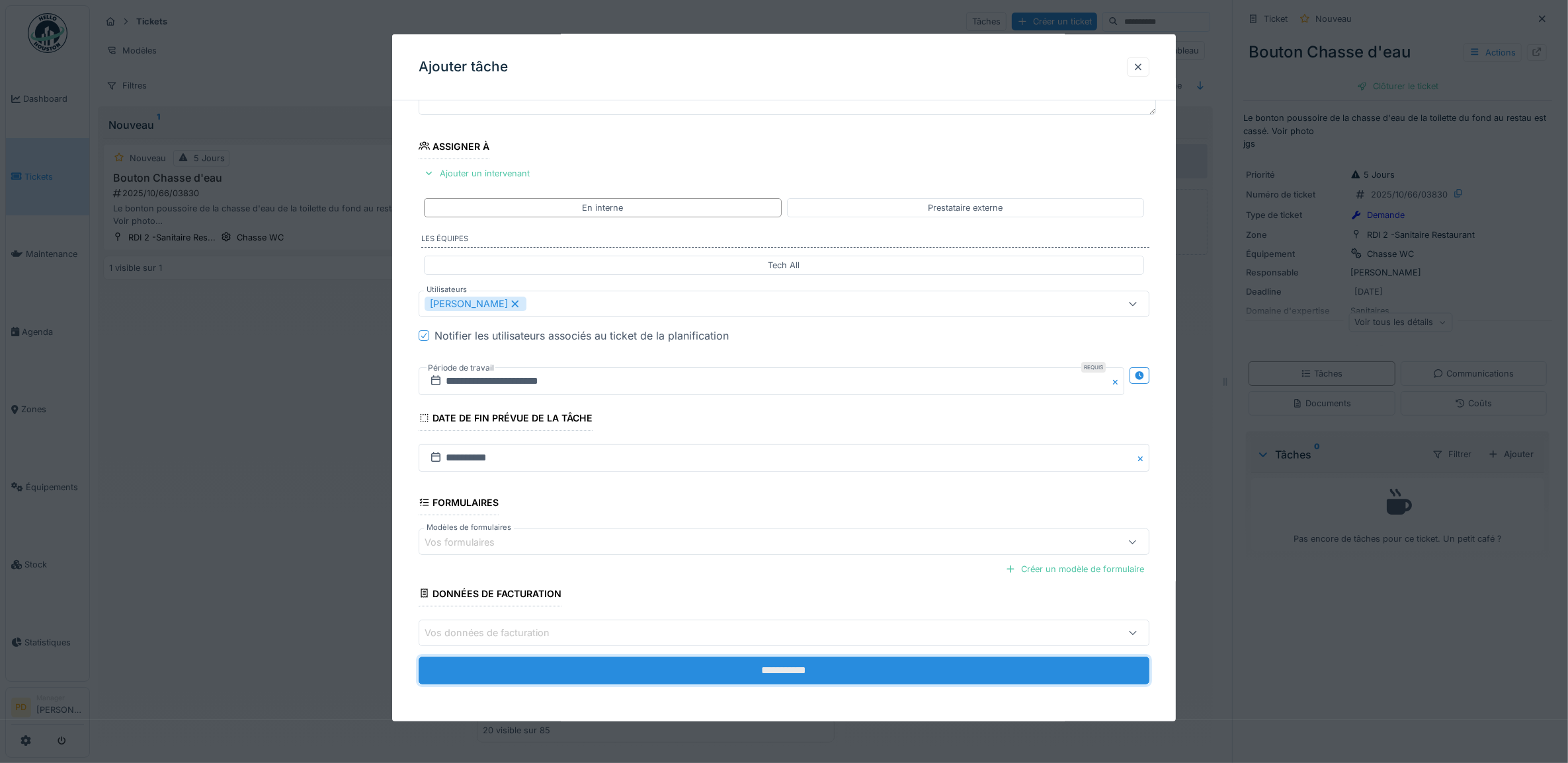
click at [768, 667] on input "**********" at bounding box center [784, 670] width 732 height 28
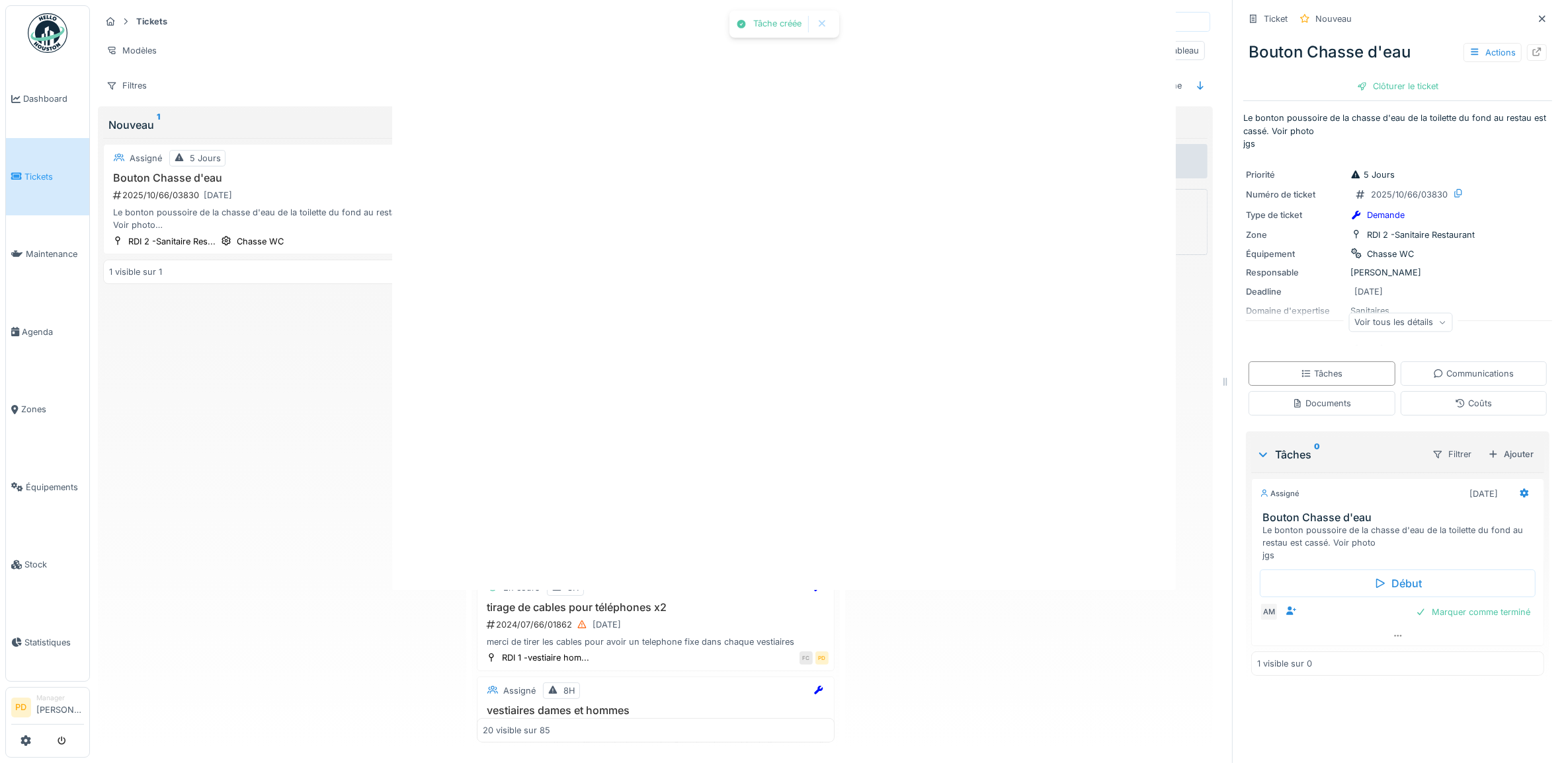
scroll to position [0, 0]
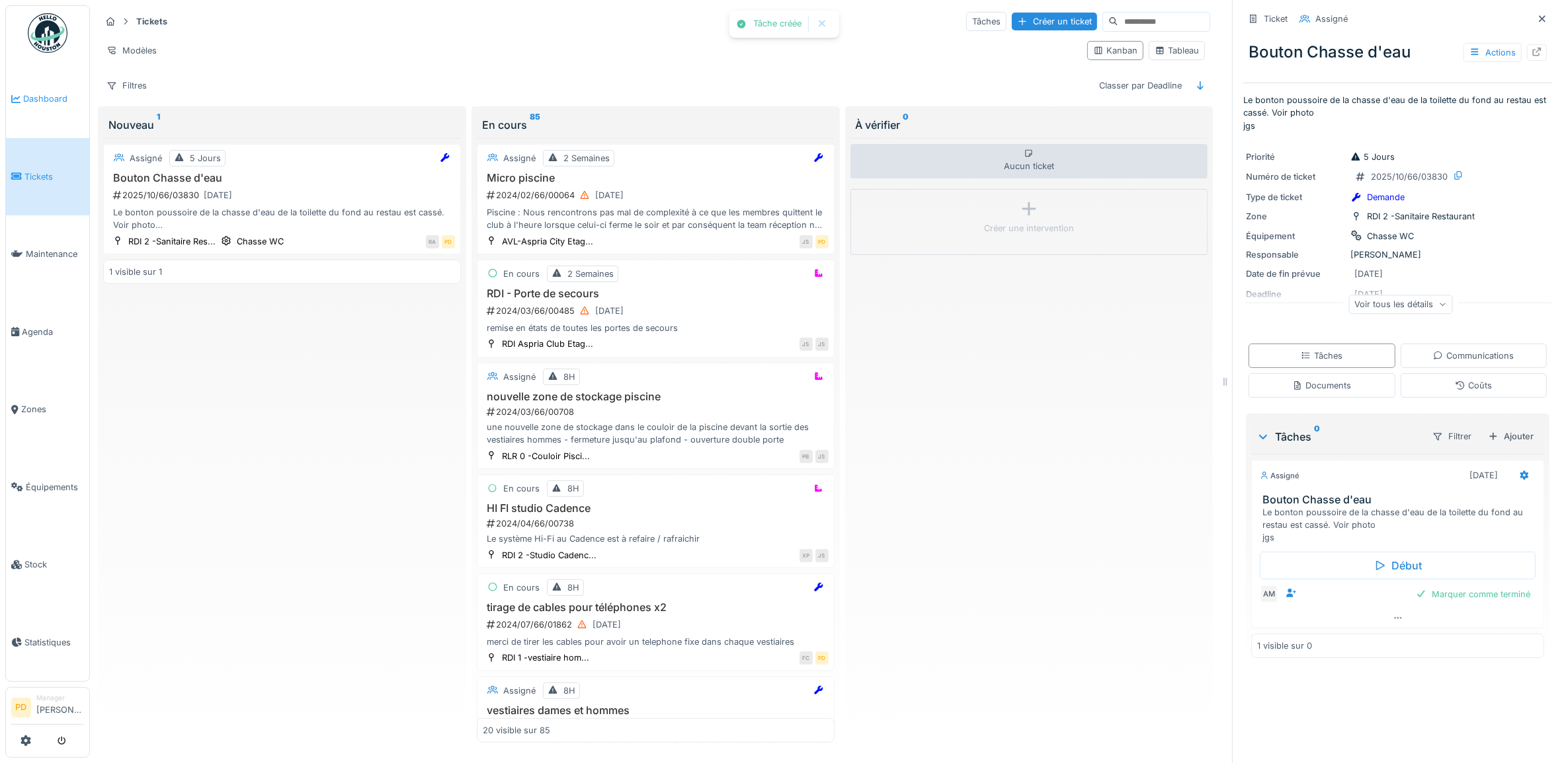
click at [40, 103] on span "Dashboard" at bounding box center [53, 99] width 61 height 13
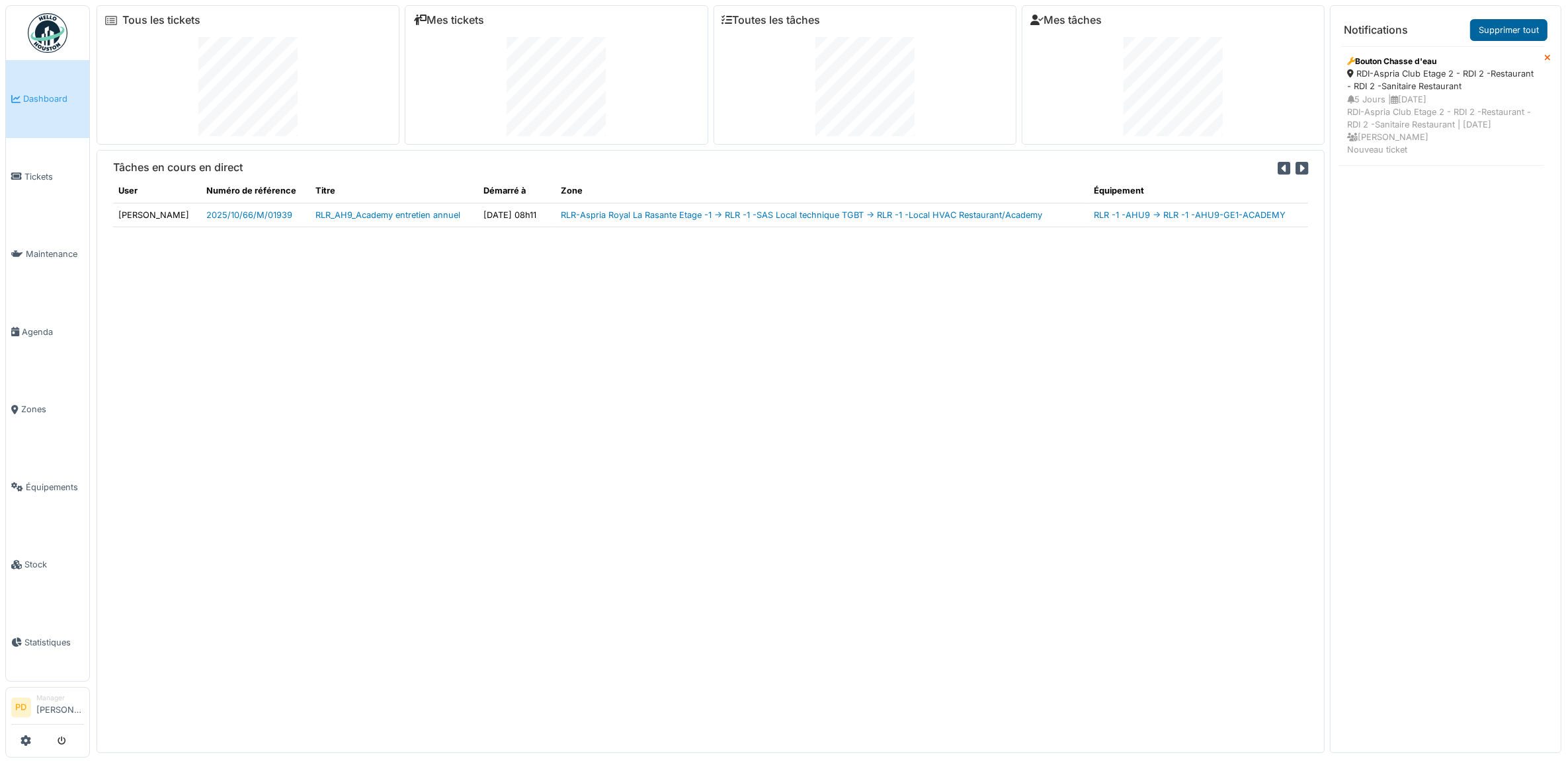
click at [1512, 24] on link "Supprimer tout" at bounding box center [1509, 30] width 78 height 22
click at [51, 328] on span "Agenda" at bounding box center [53, 332] width 62 height 13
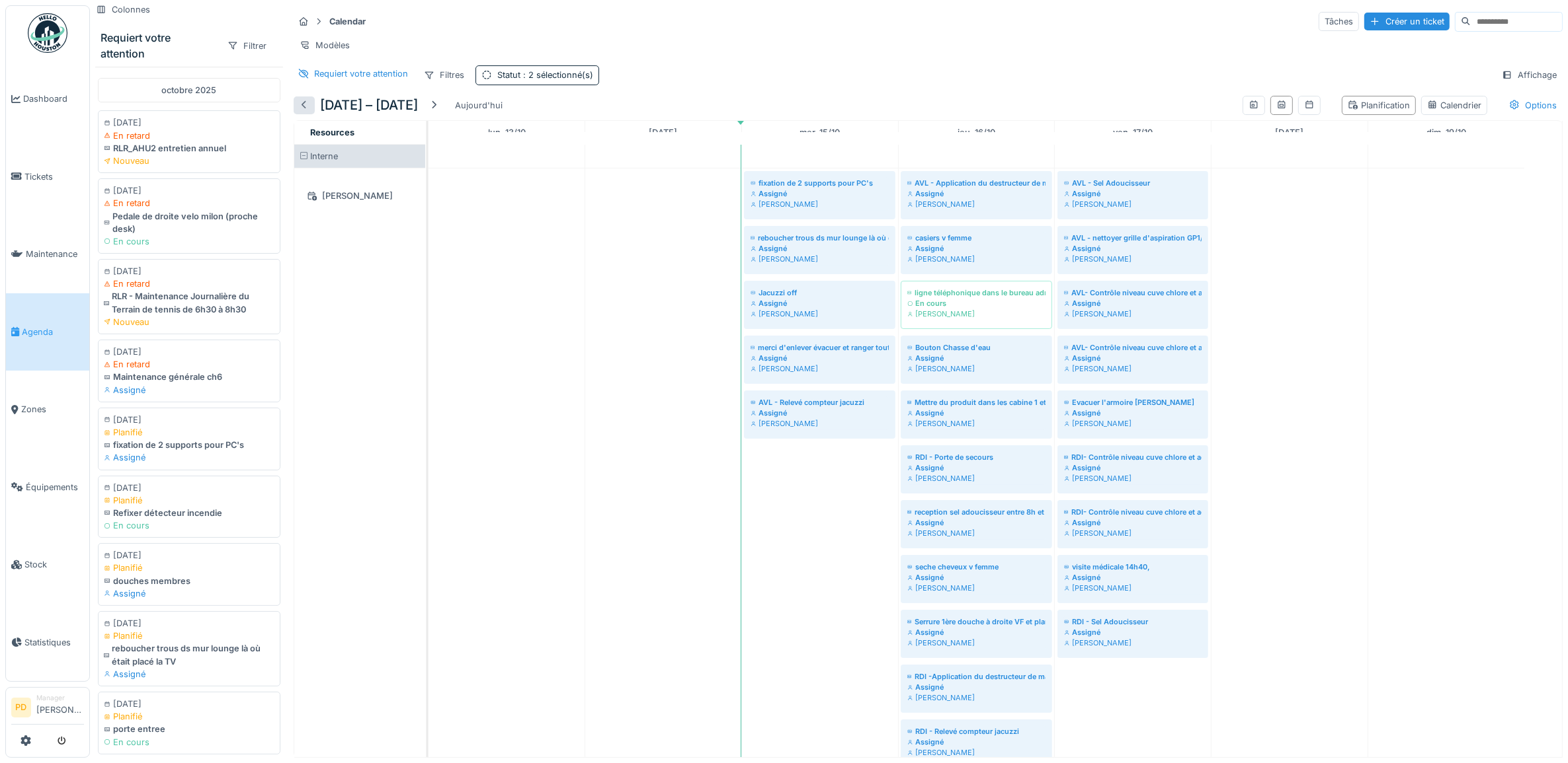
click at [306, 112] on div at bounding box center [304, 105] width 11 height 13
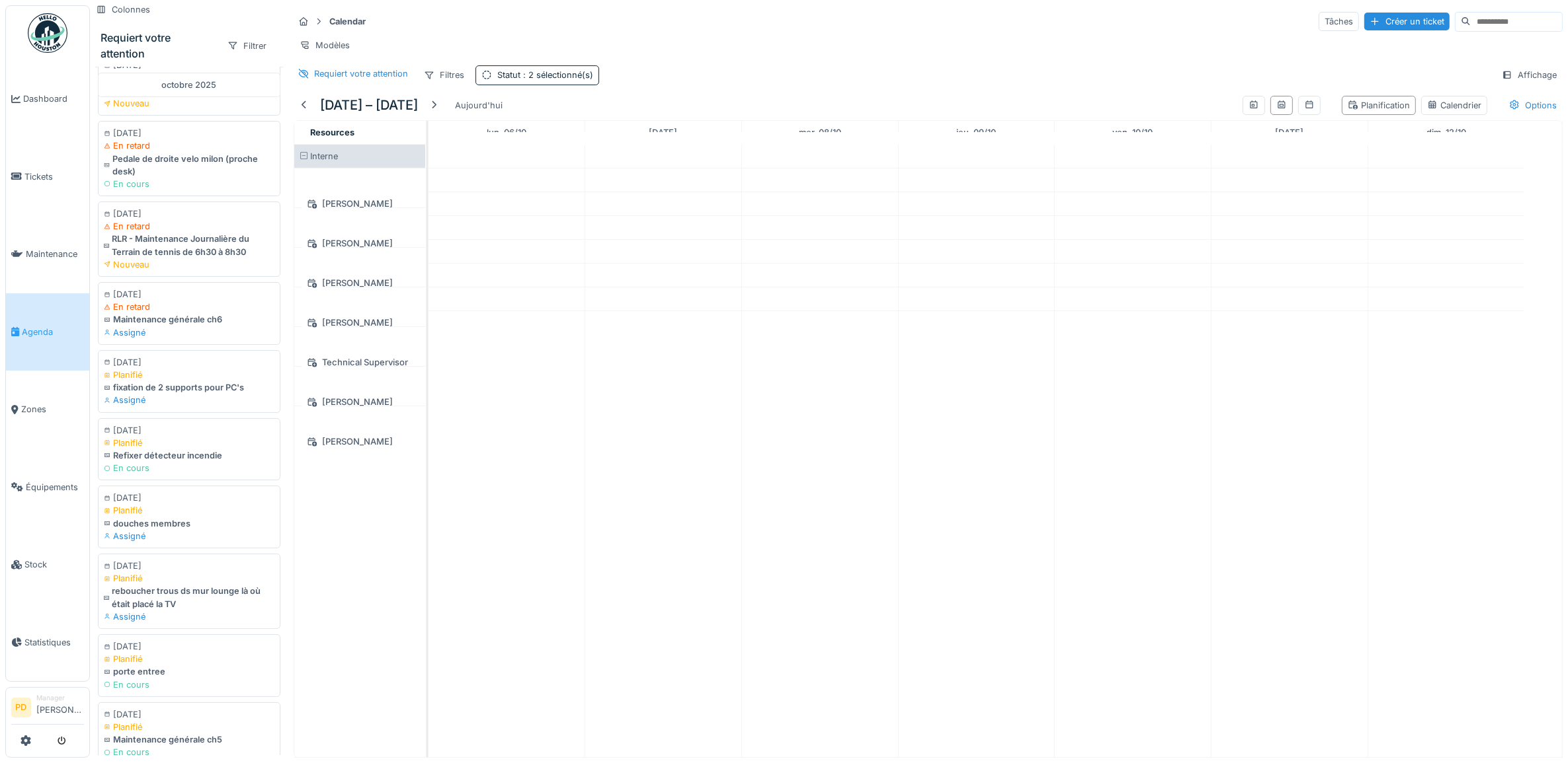
scroll to position [165, 0]
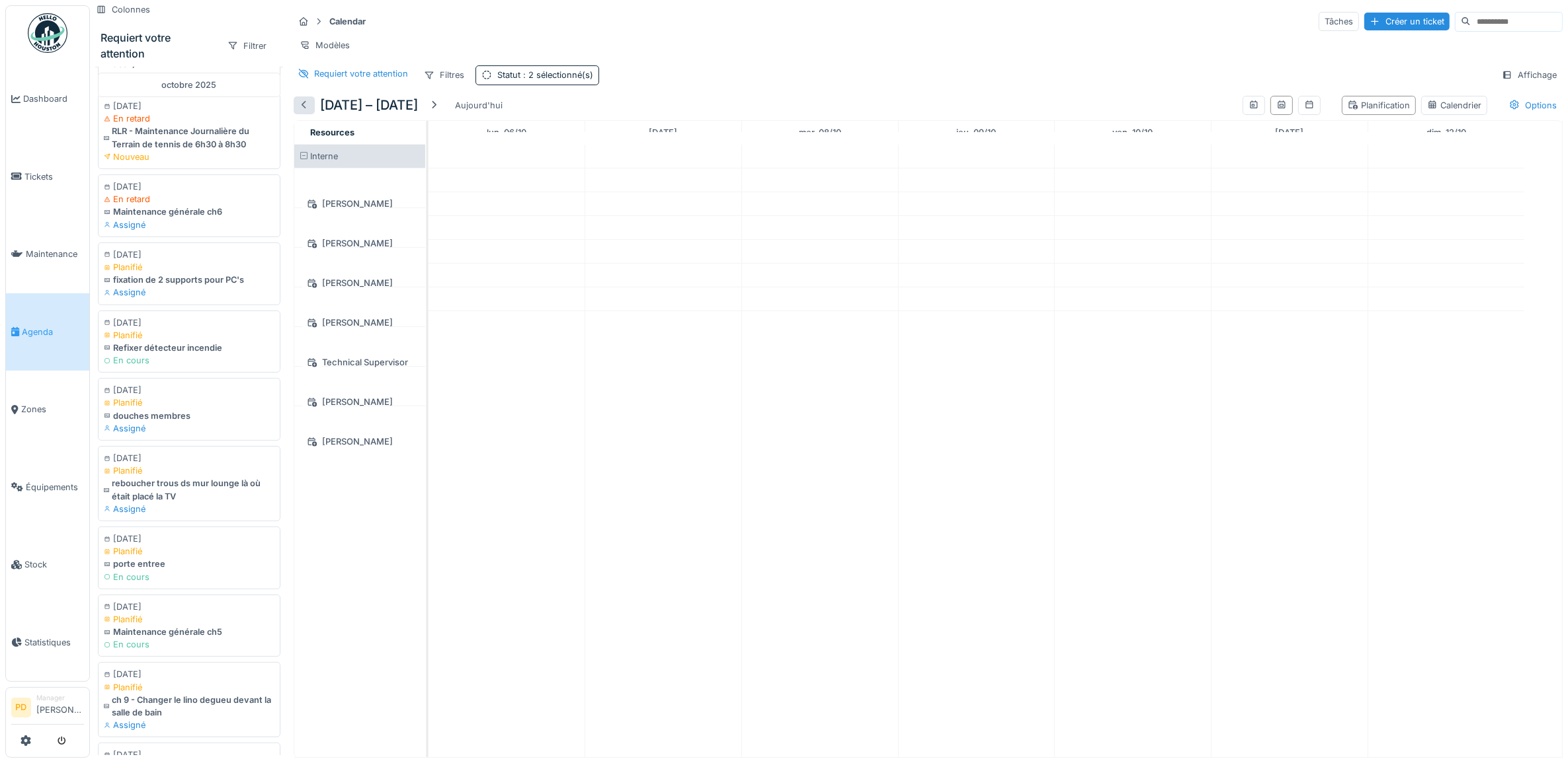
click at [302, 112] on div at bounding box center [304, 105] width 11 height 13
click at [439, 112] on div at bounding box center [433, 105] width 11 height 13
click at [478, 114] on div "Aujourd'hui" at bounding box center [478, 105] width 59 height 17
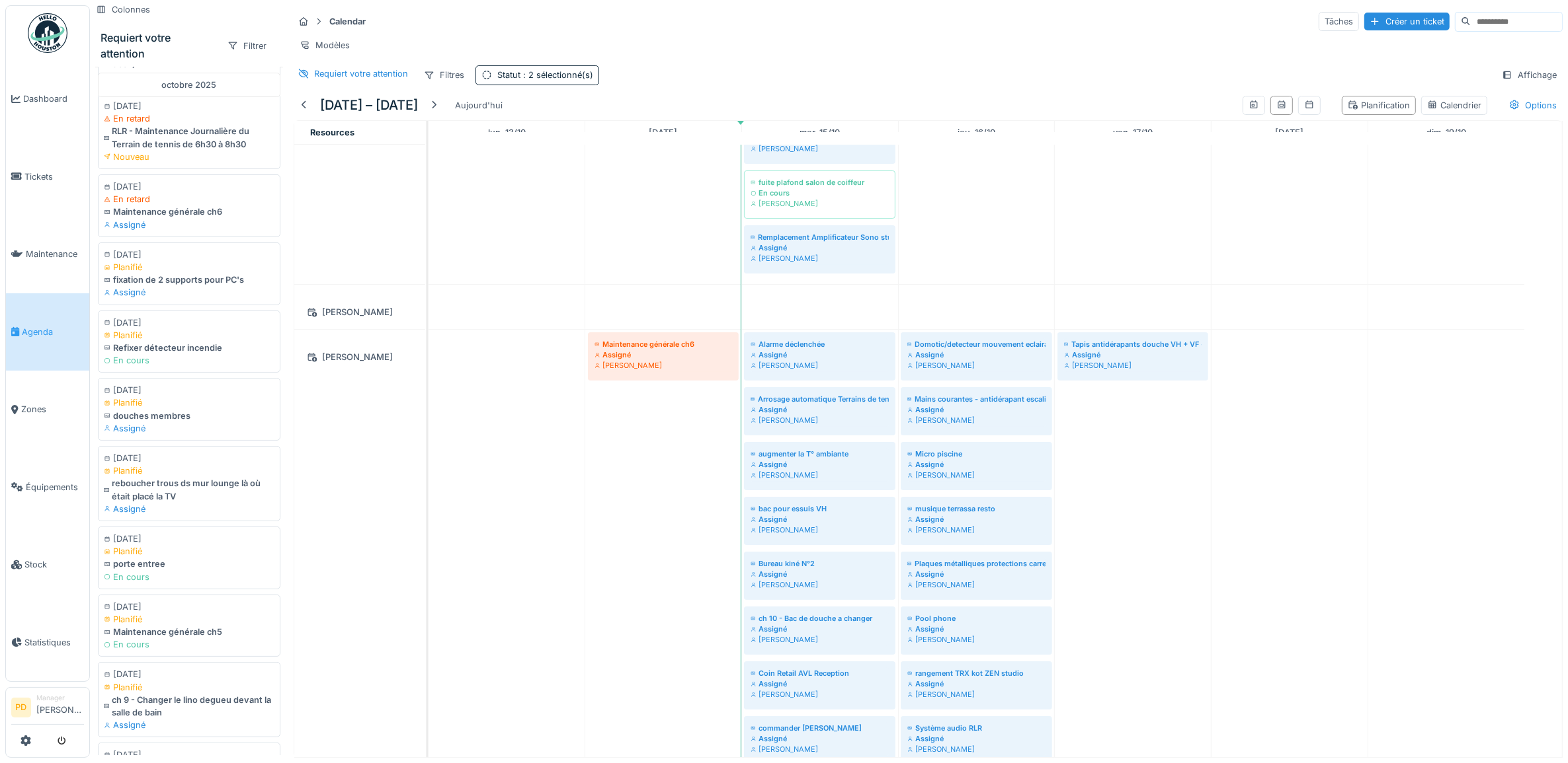
scroll to position [909, 0]
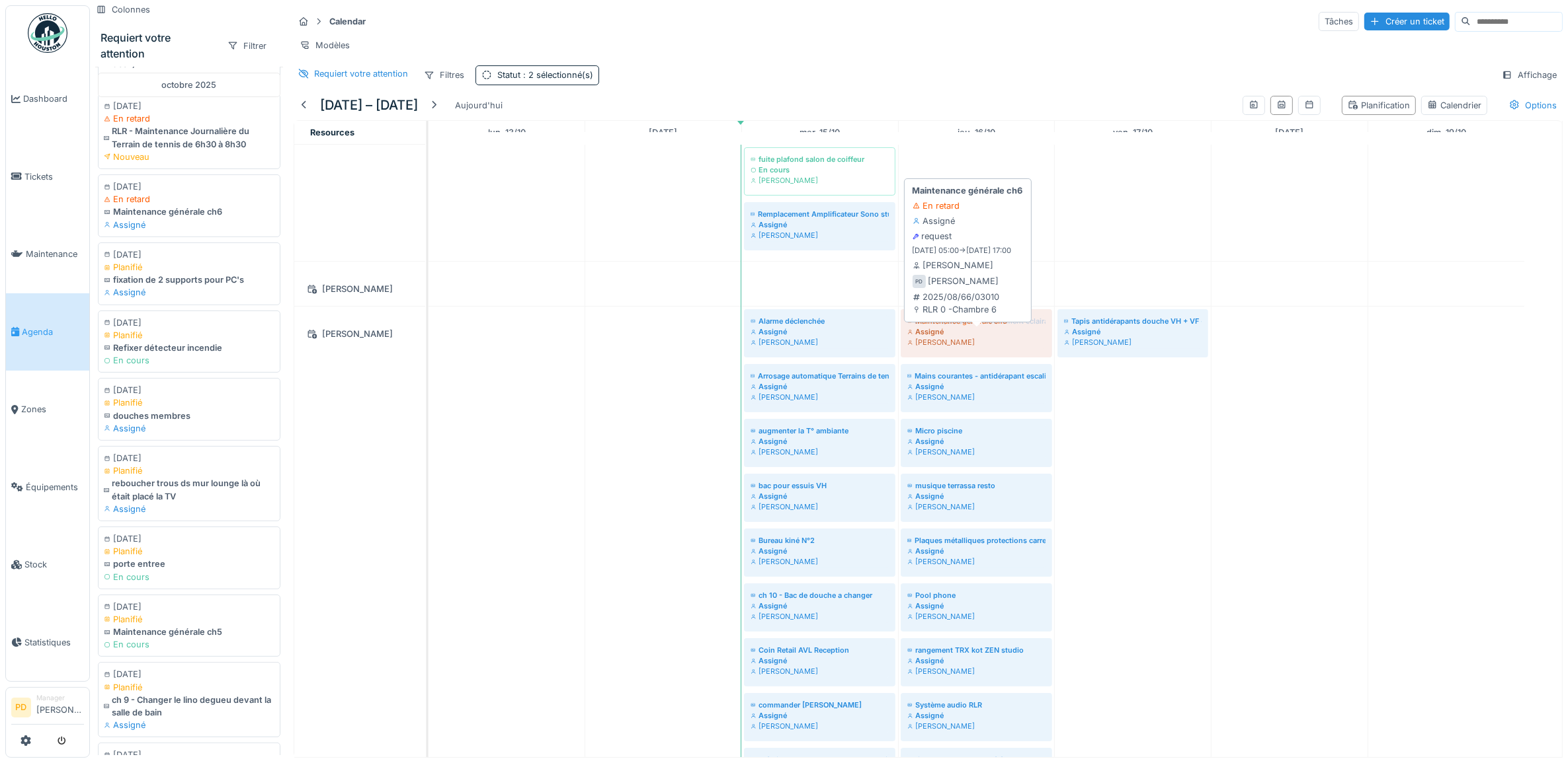
drag, startPoint x: 630, startPoint y: 341, endPoint x: 915, endPoint y: 340, distance: 285.0
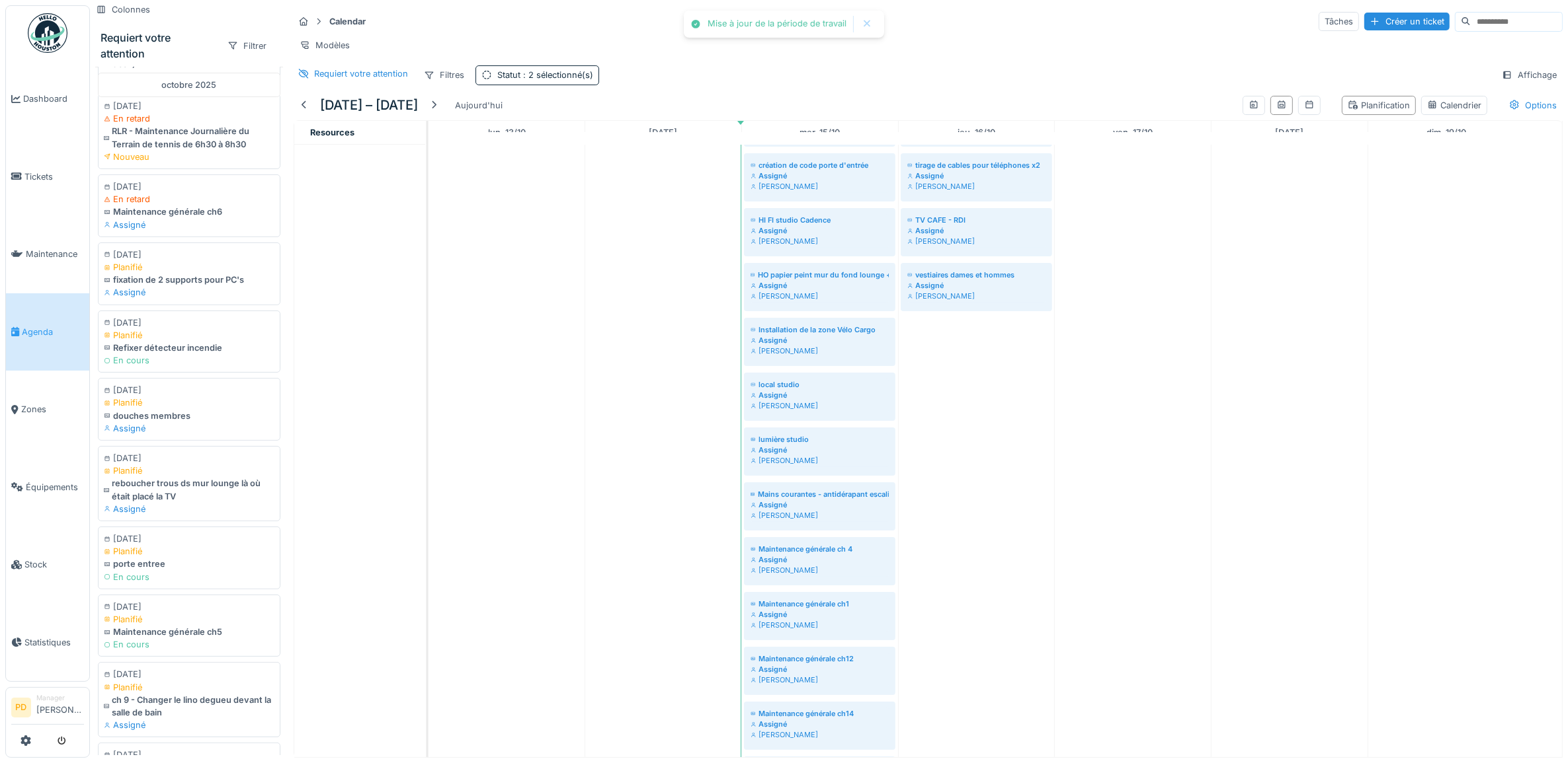
scroll to position [1569, 0]
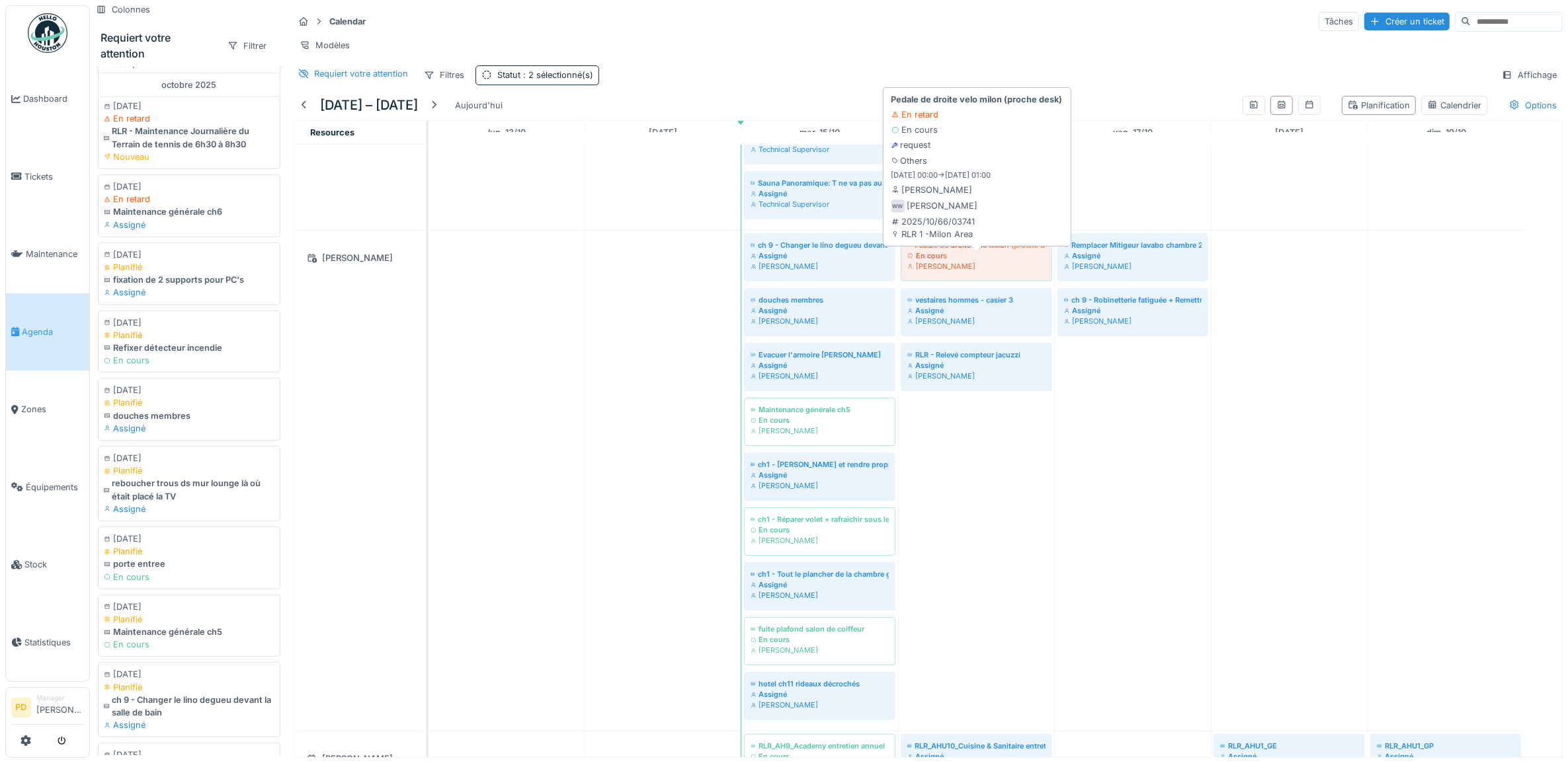
drag, startPoint x: 678, startPoint y: 280, endPoint x: 935, endPoint y: 275, distance: 257.0
click at [428, 275] on div "Pedale de droite velo milon (proche desk) En cours Wojciech Wierozebski ch 9 - …" at bounding box center [428, 480] width 0 height 500
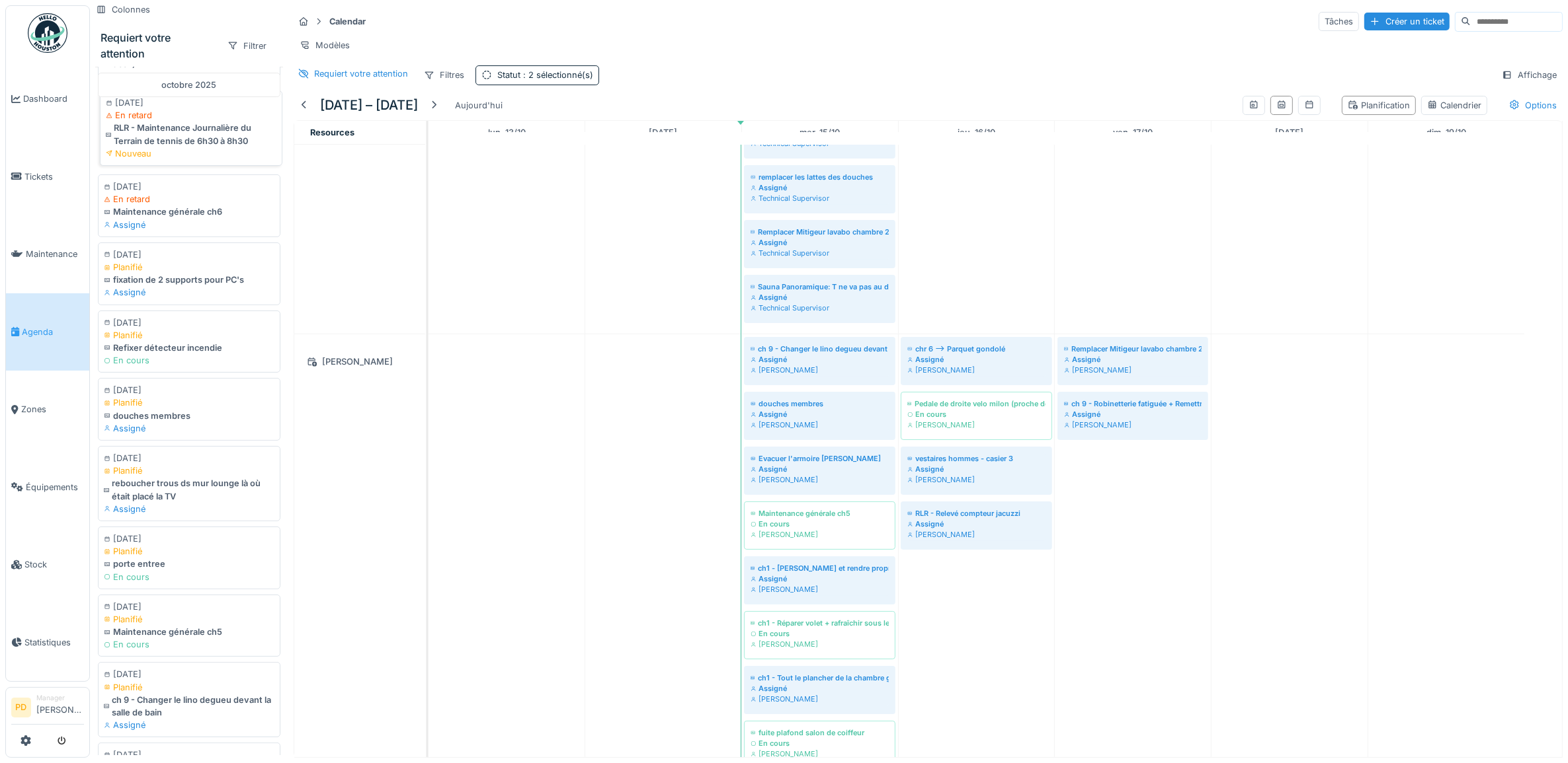
click at [132, 141] on div "RLR - Maintenance Journalière du Terrain de tennis de 6h30 à 8h30" at bounding box center [191, 134] width 170 height 25
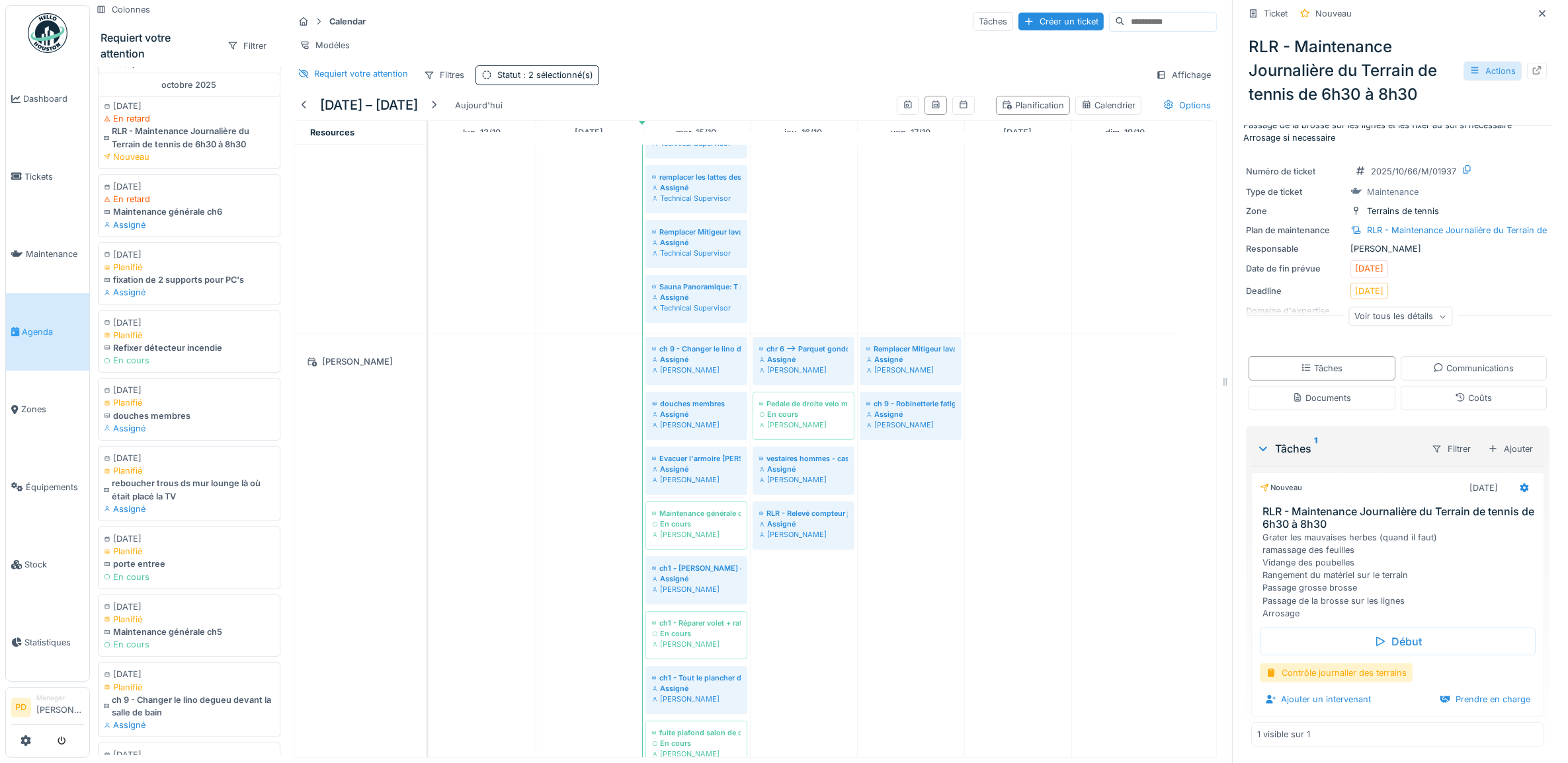
click at [1477, 70] on div "Actions" at bounding box center [1492, 71] width 59 height 19
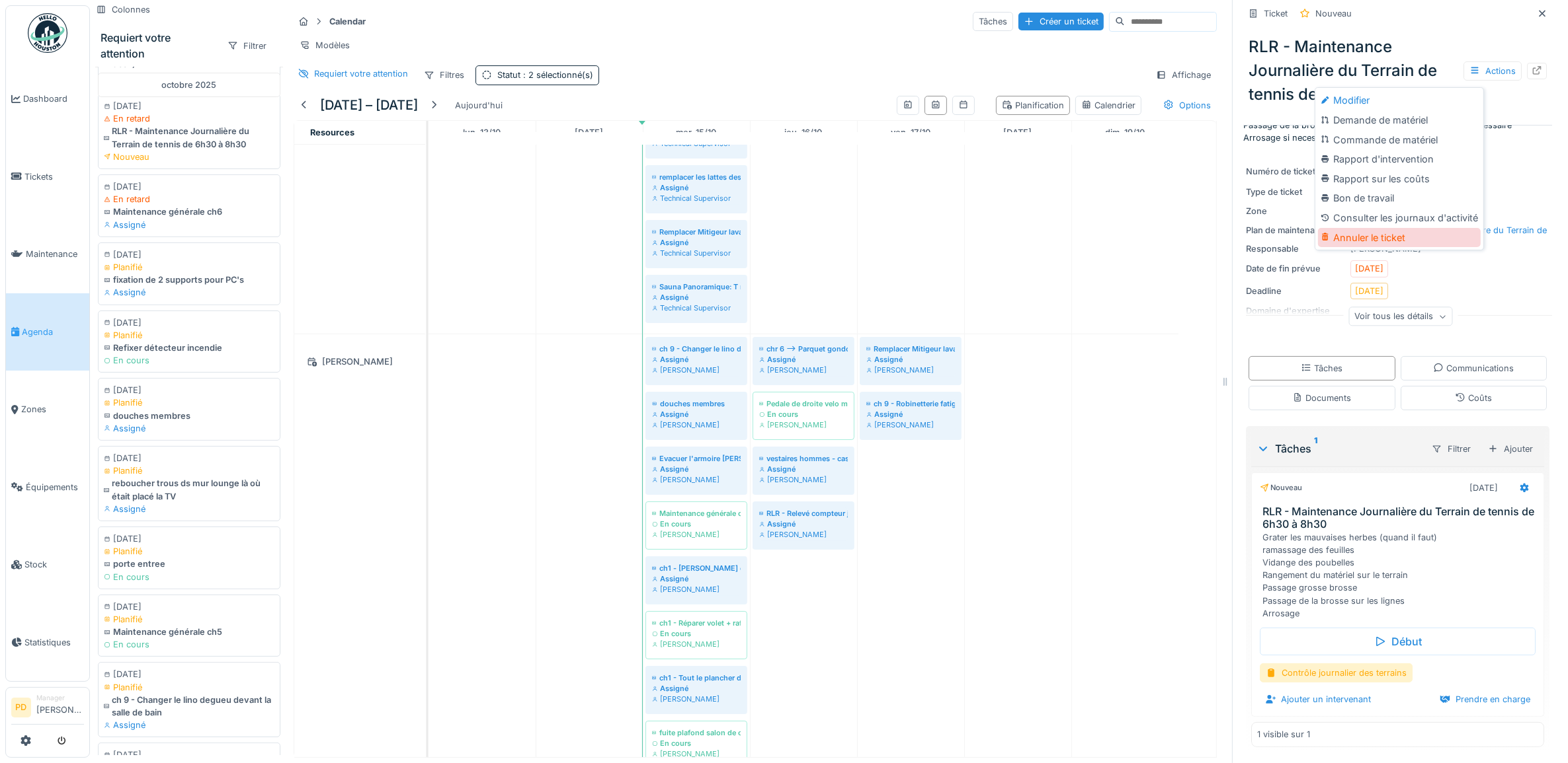
click at [1366, 236] on div "Annuler le ticket" at bounding box center [1399, 238] width 163 height 20
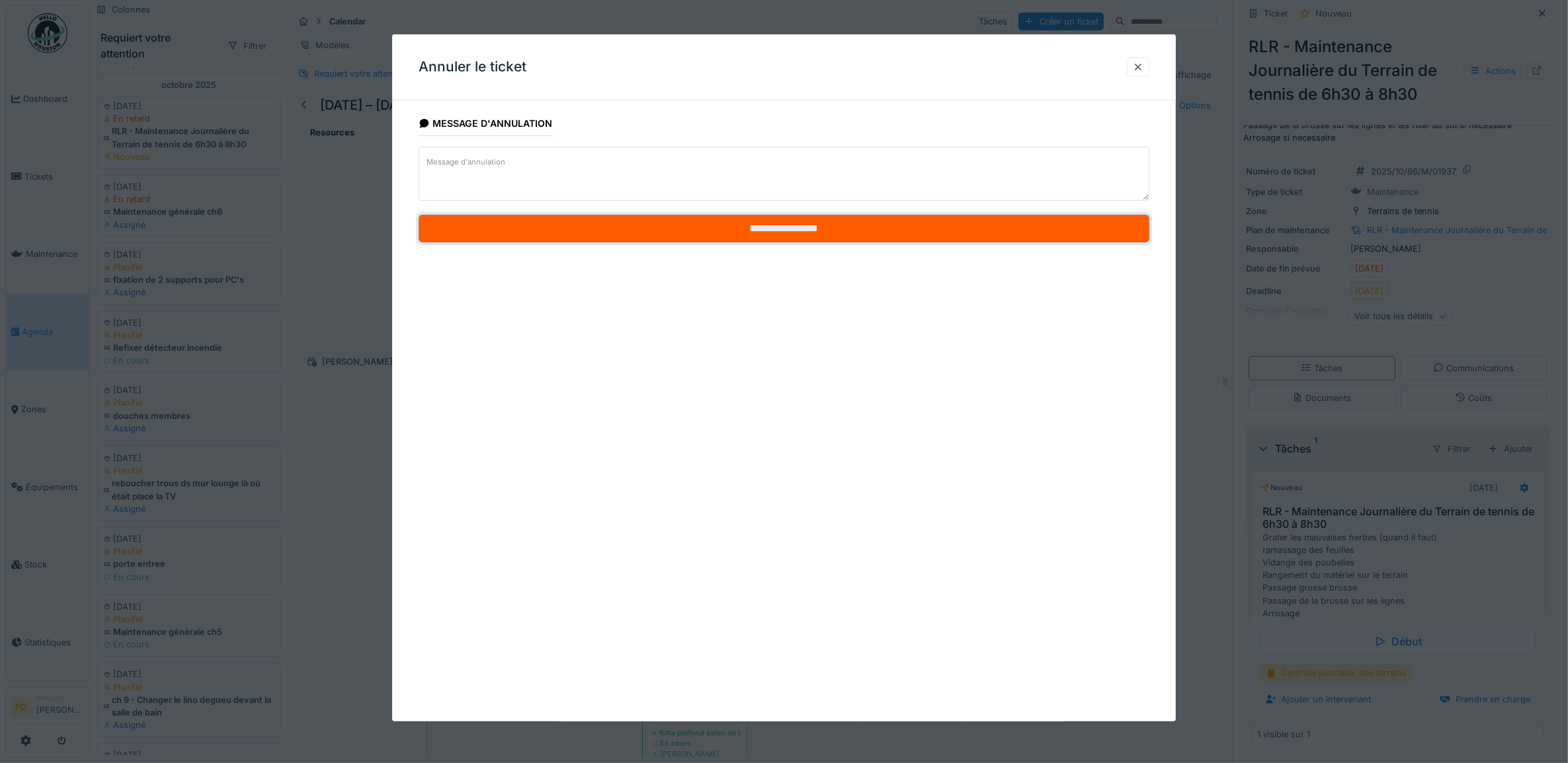
click at [754, 228] on input "**********" at bounding box center [784, 229] width 732 height 28
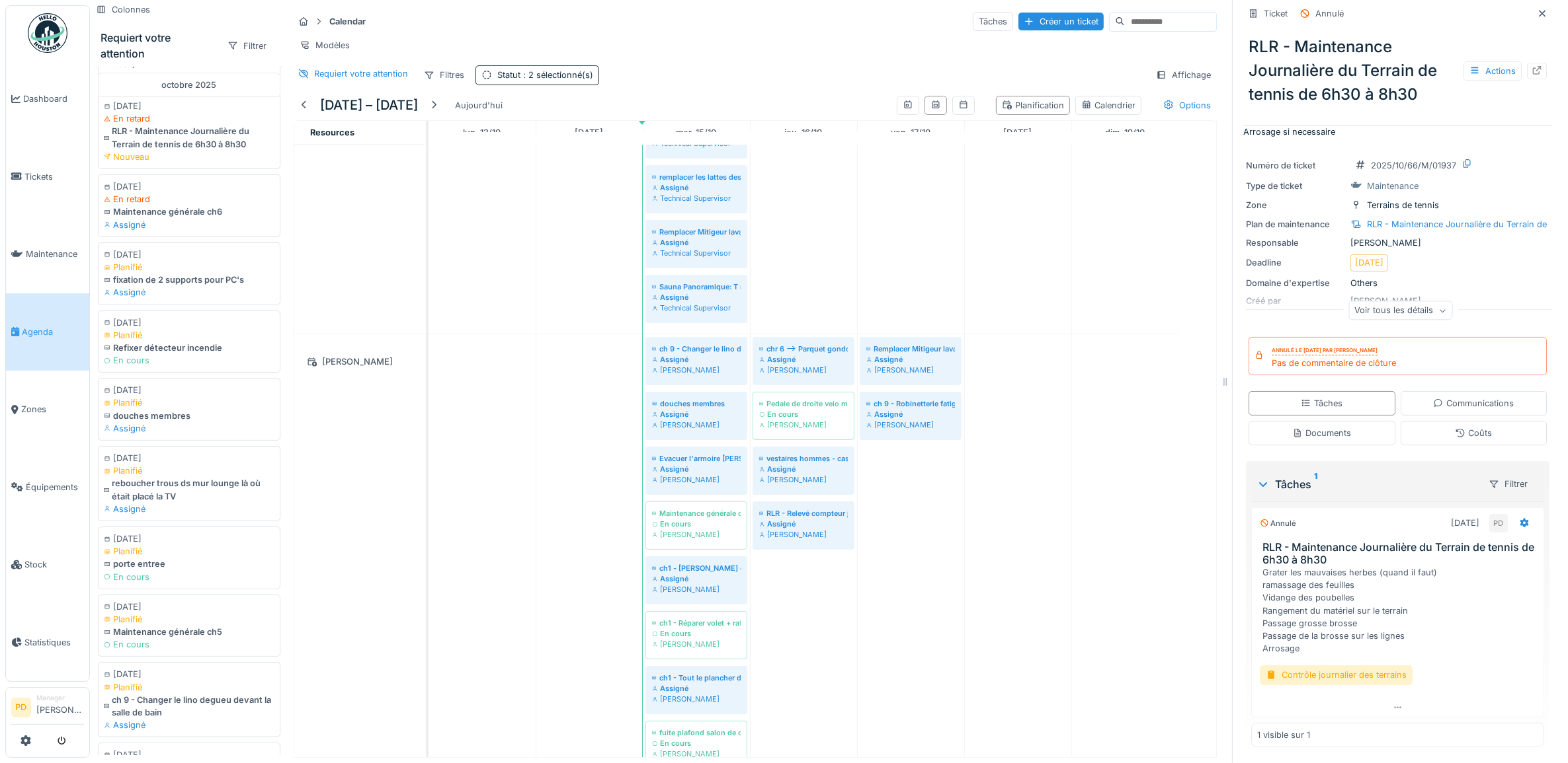
click at [38, 328] on span "Agenda" at bounding box center [53, 332] width 62 height 13
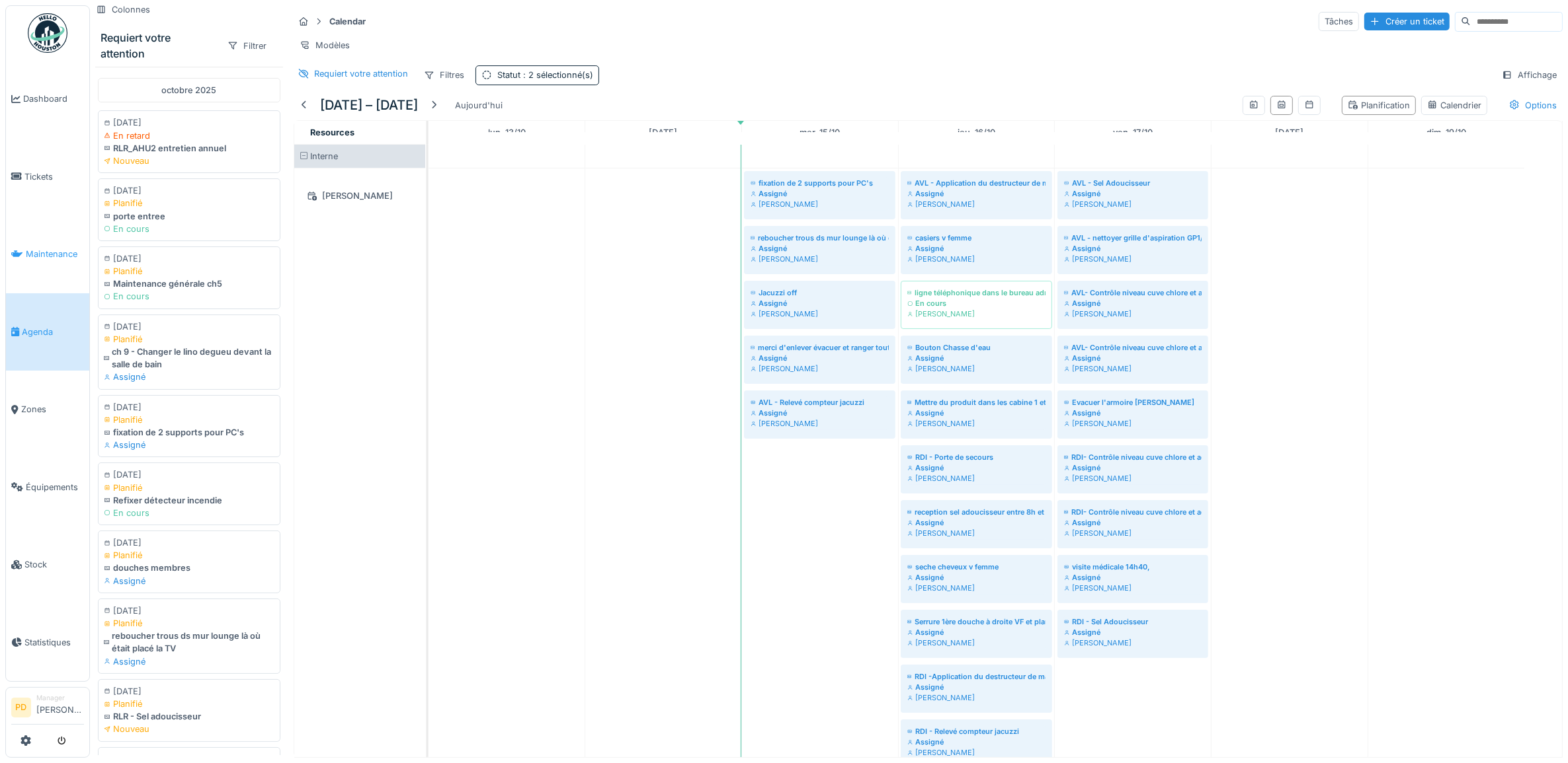
click at [62, 253] on span "Maintenance" at bounding box center [55, 254] width 59 height 13
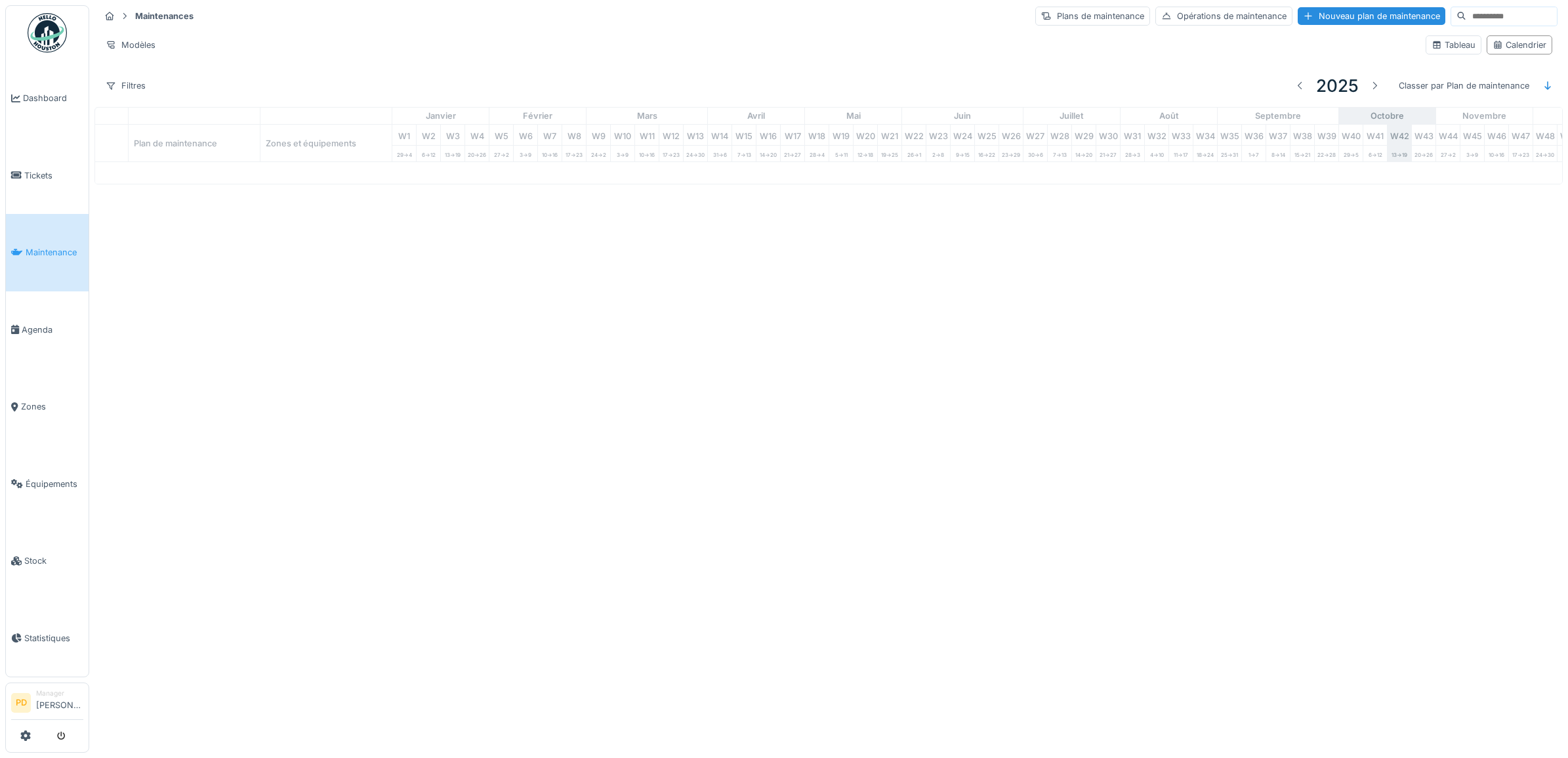
click at [45, 102] on span "Dashboard" at bounding box center [53, 98] width 60 height 13
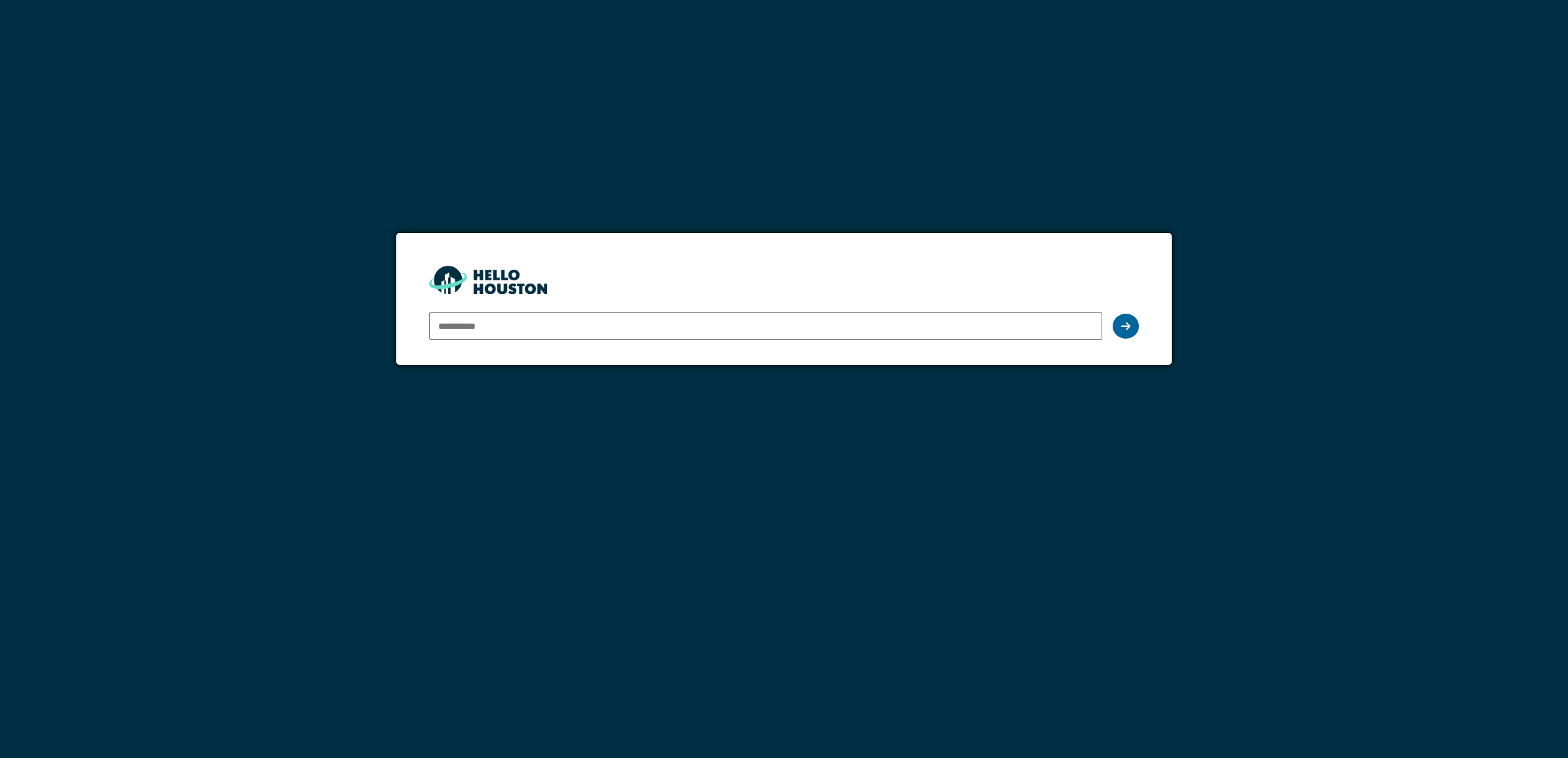
type input "**********"
click at [1127, 330] on icon at bounding box center [1126, 326] width 9 height 11
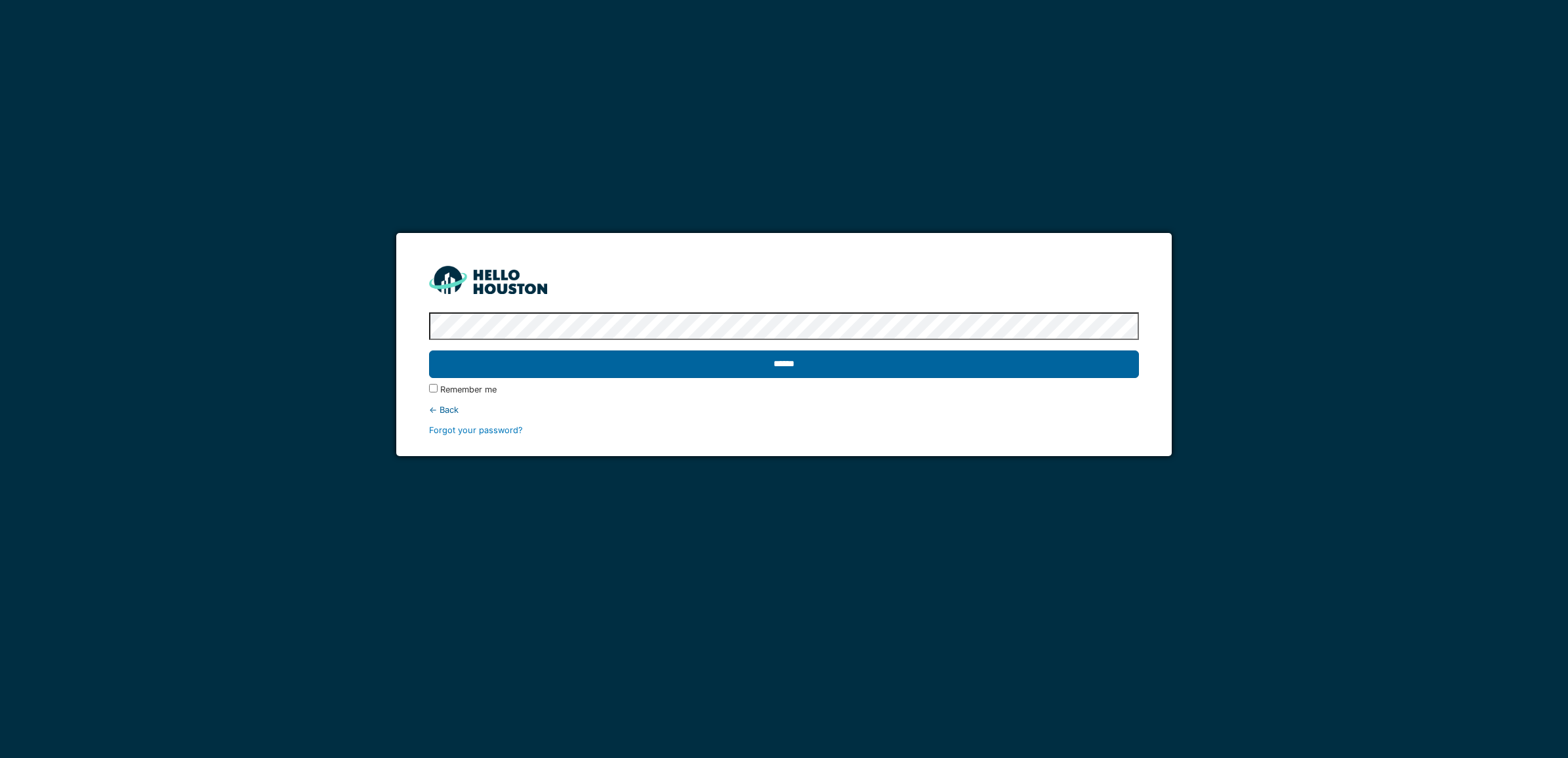
click at [798, 359] on input "******" at bounding box center [784, 364] width 710 height 28
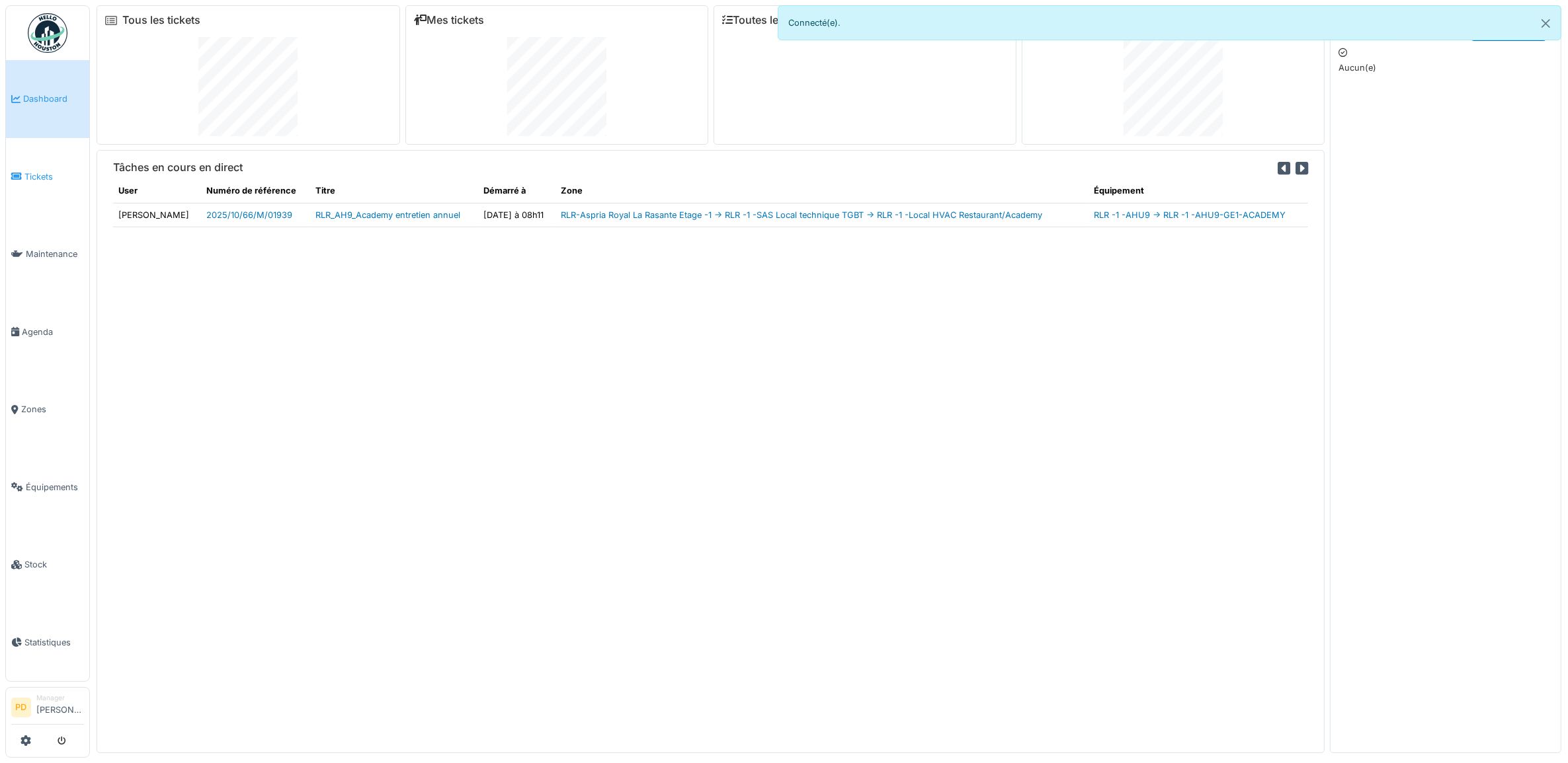
click at [37, 180] on span "Tickets" at bounding box center [54, 176] width 59 height 13
click at [40, 173] on span "Tickets" at bounding box center [54, 176] width 59 height 13
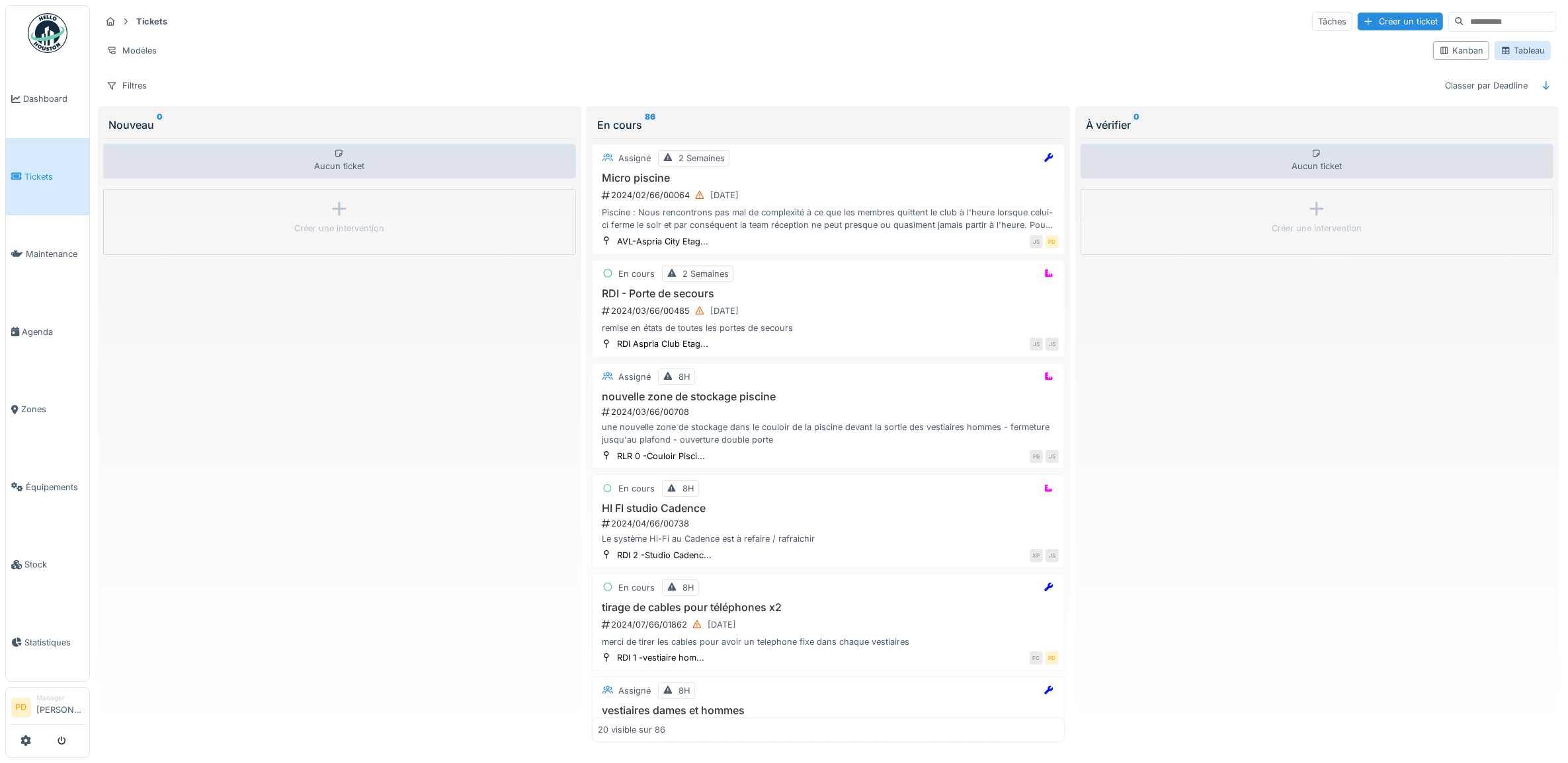
click at [1518, 50] on div "Tableau" at bounding box center [1522, 50] width 44 height 13
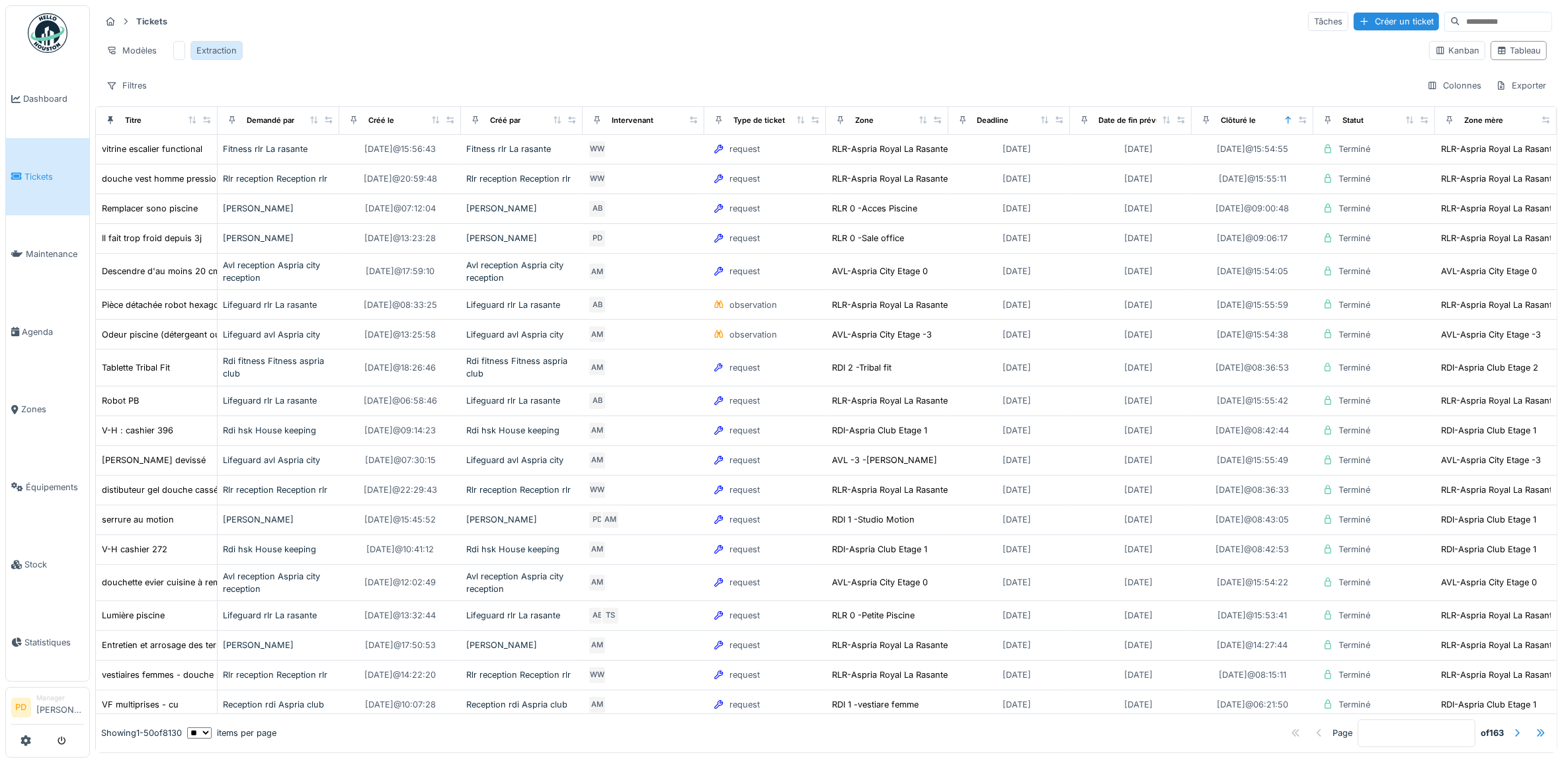
click at [216, 48] on div "Extraction" at bounding box center [216, 50] width 40 height 13
click at [1492, 95] on div "Exporter" at bounding box center [1521, 85] width 62 height 19
click at [1502, 124] on div "Export Excel" at bounding box center [1505, 129] width 74 height 20
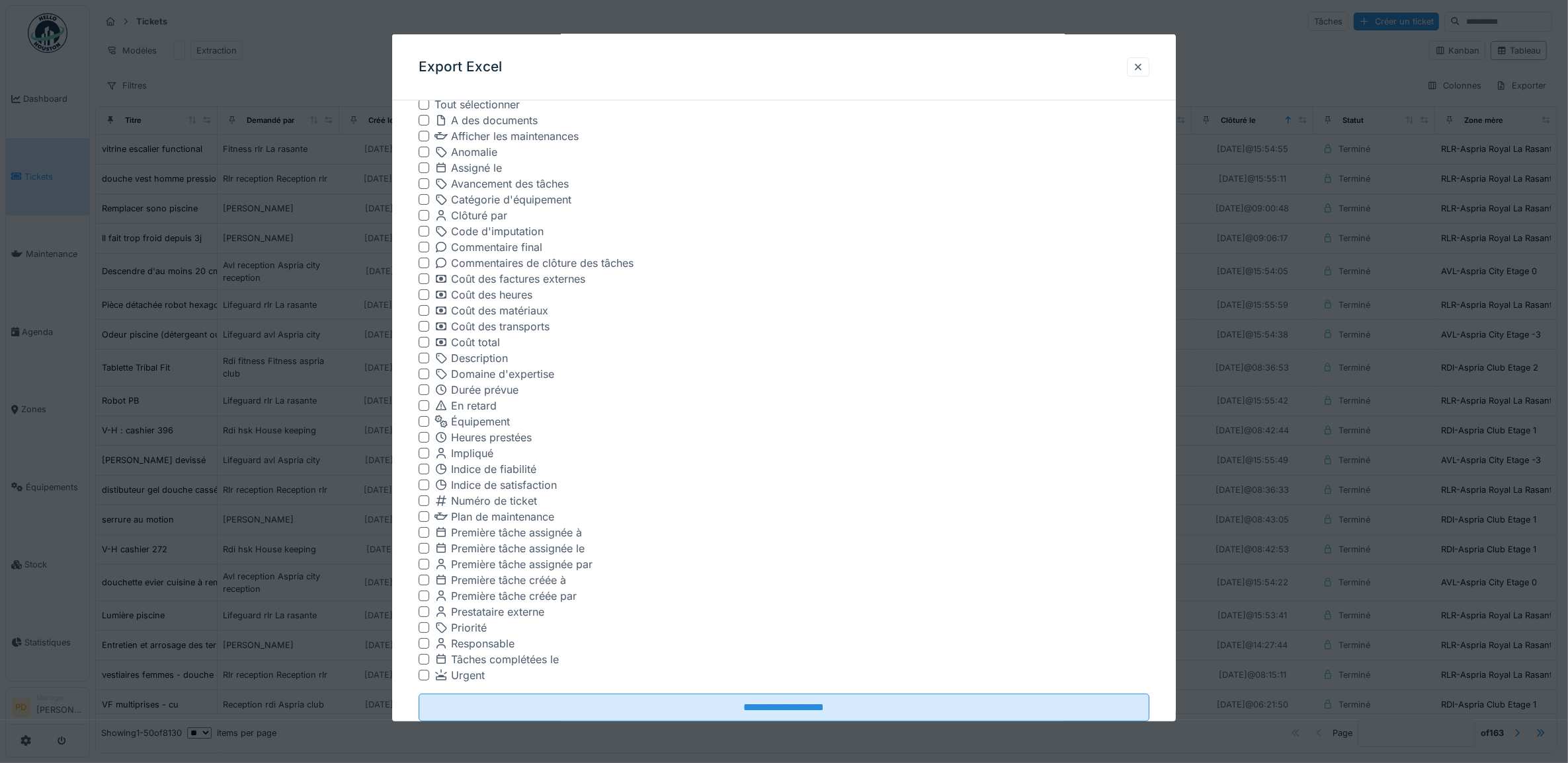
scroll to position [367, 0]
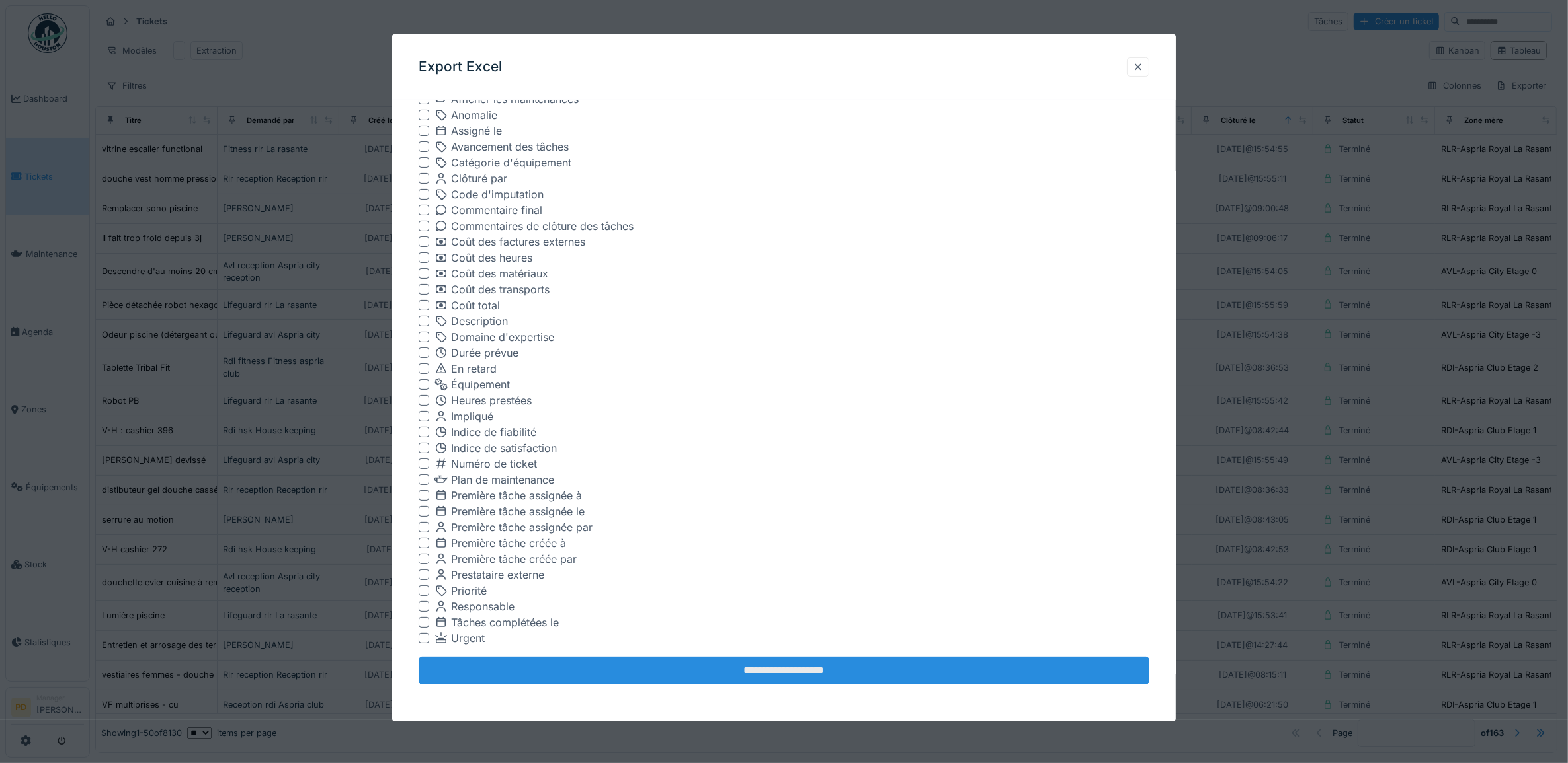
click at [795, 676] on input "**********" at bounding box center [784, 670] width 732 height 28
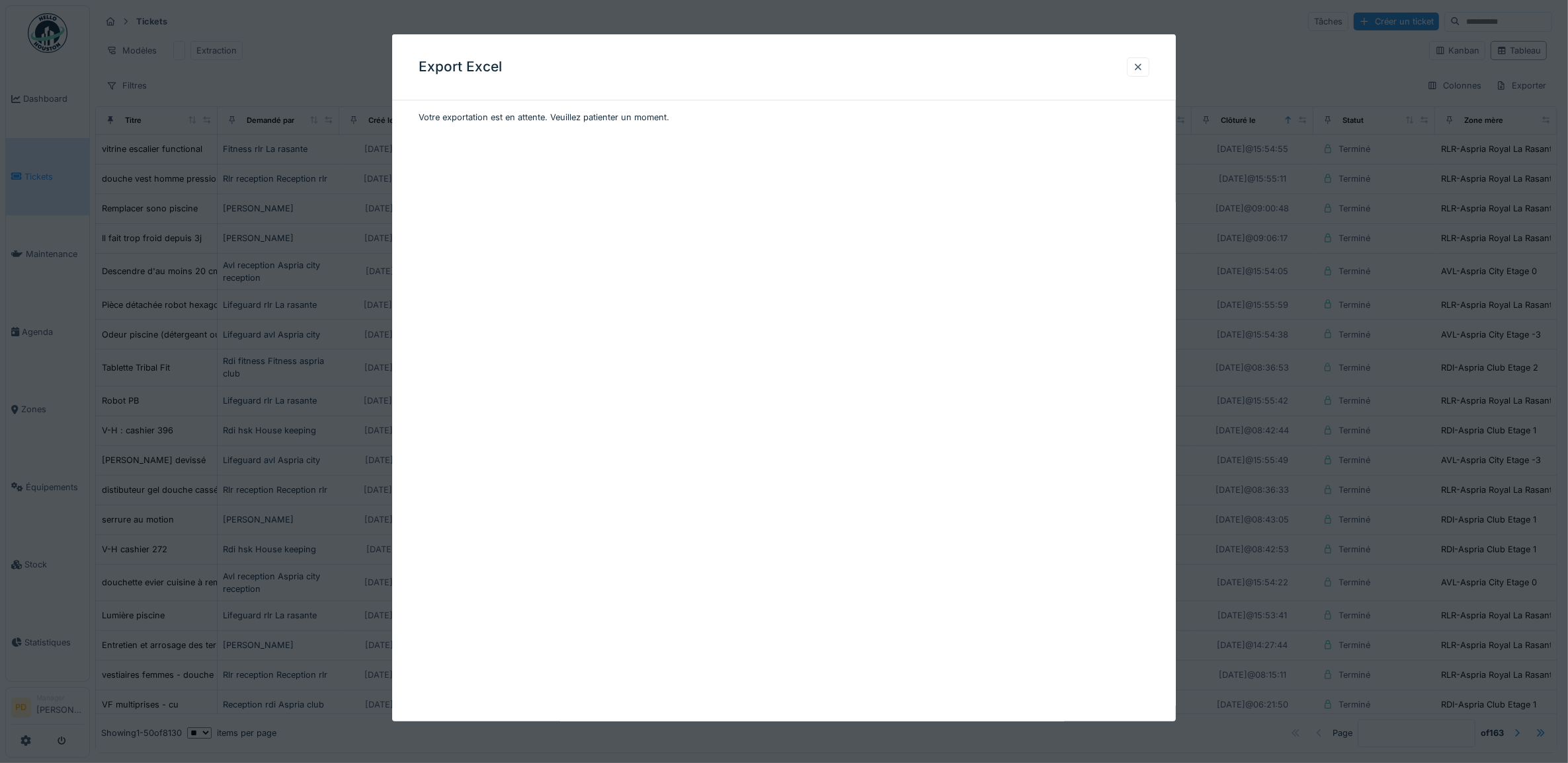
scroll to position [0, 0]
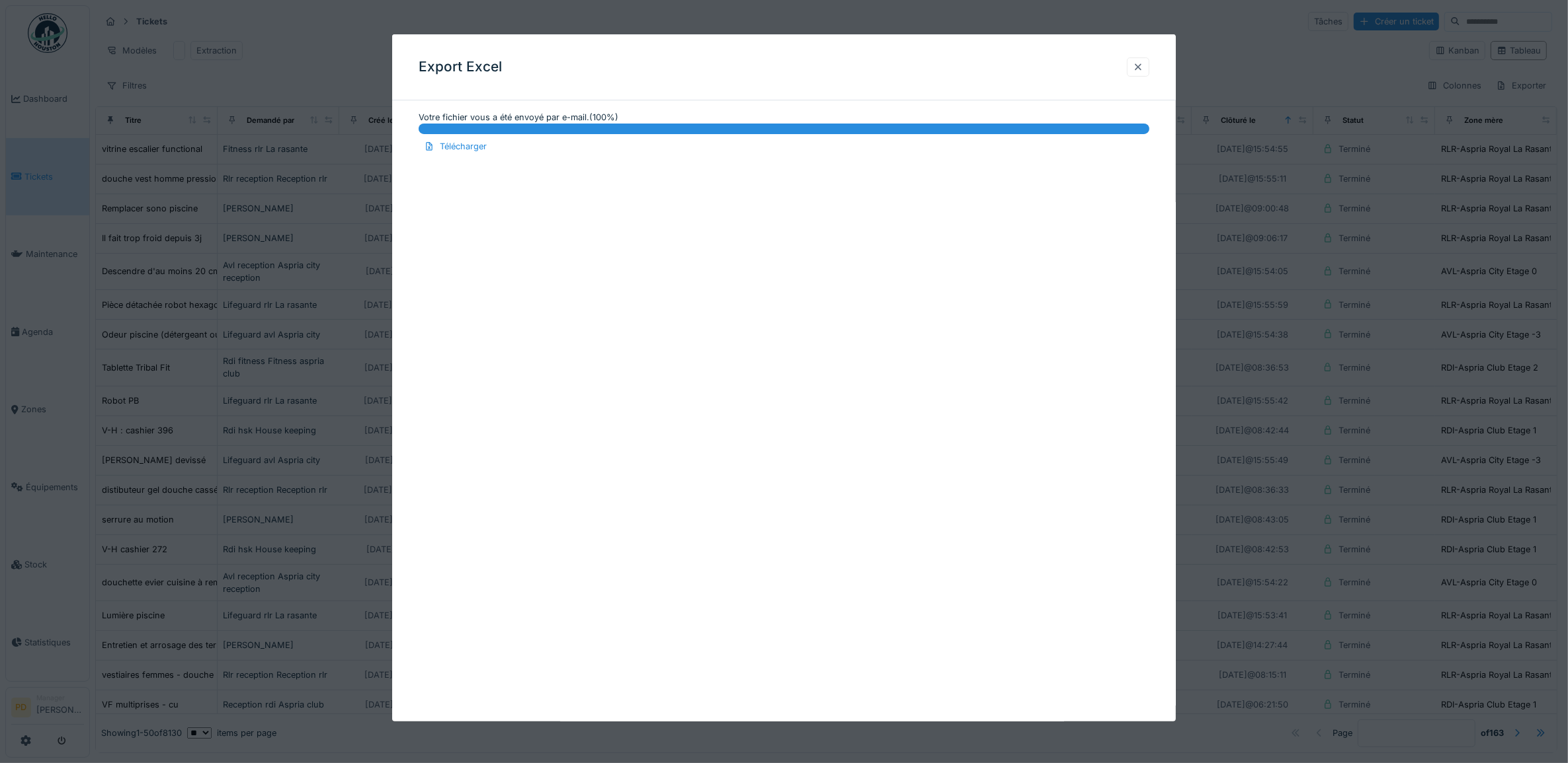
click at [1143, 68] on div at bounding box center [1138, 67] width 11 height 13
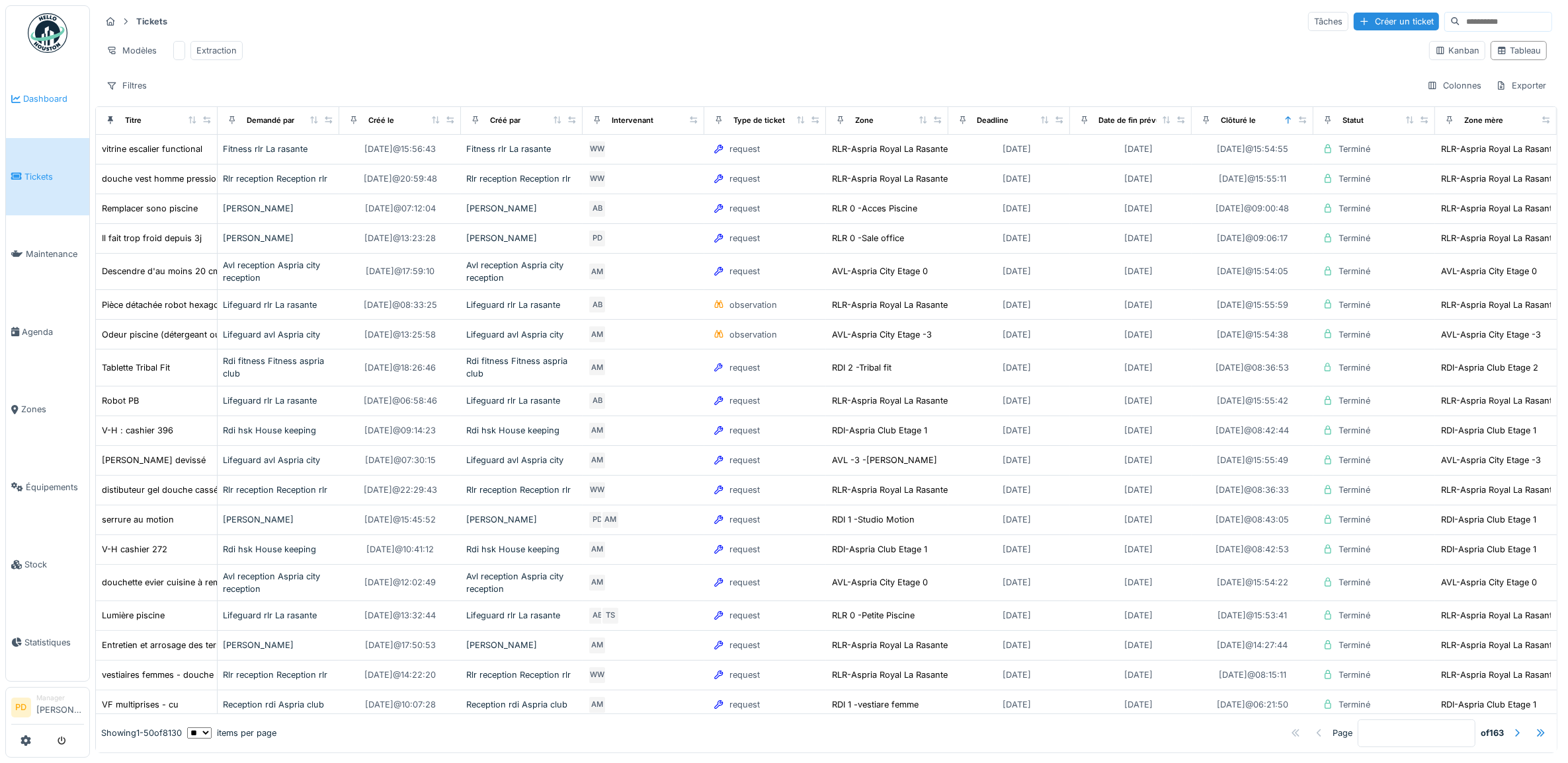
click at [59, 97] on span "Dashboard" at bounding box center [53, 99] width 61 height 13
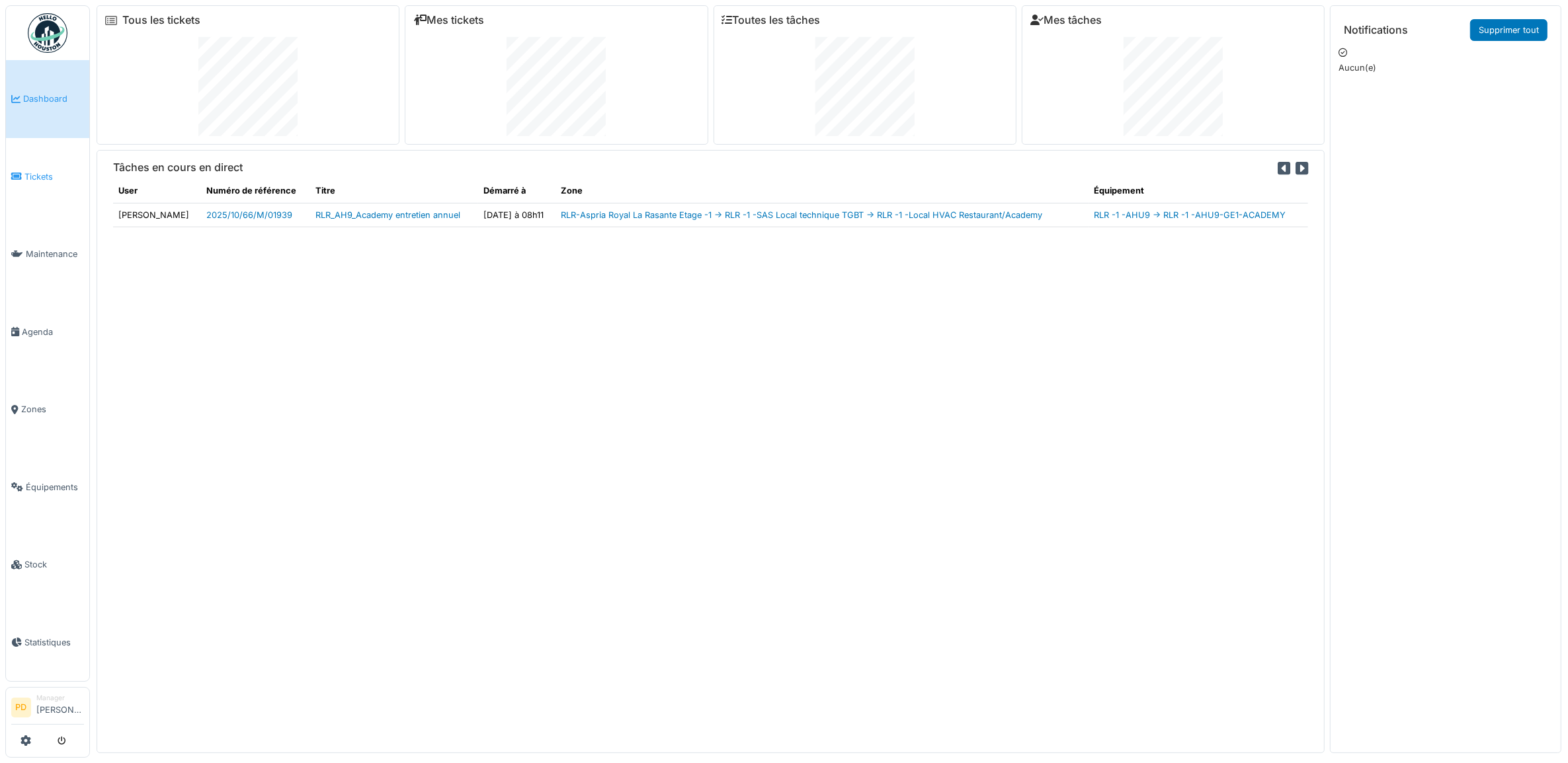
click at [43, 179] on span "Tickets" at bounding box center [54, 176] width 59 height 13
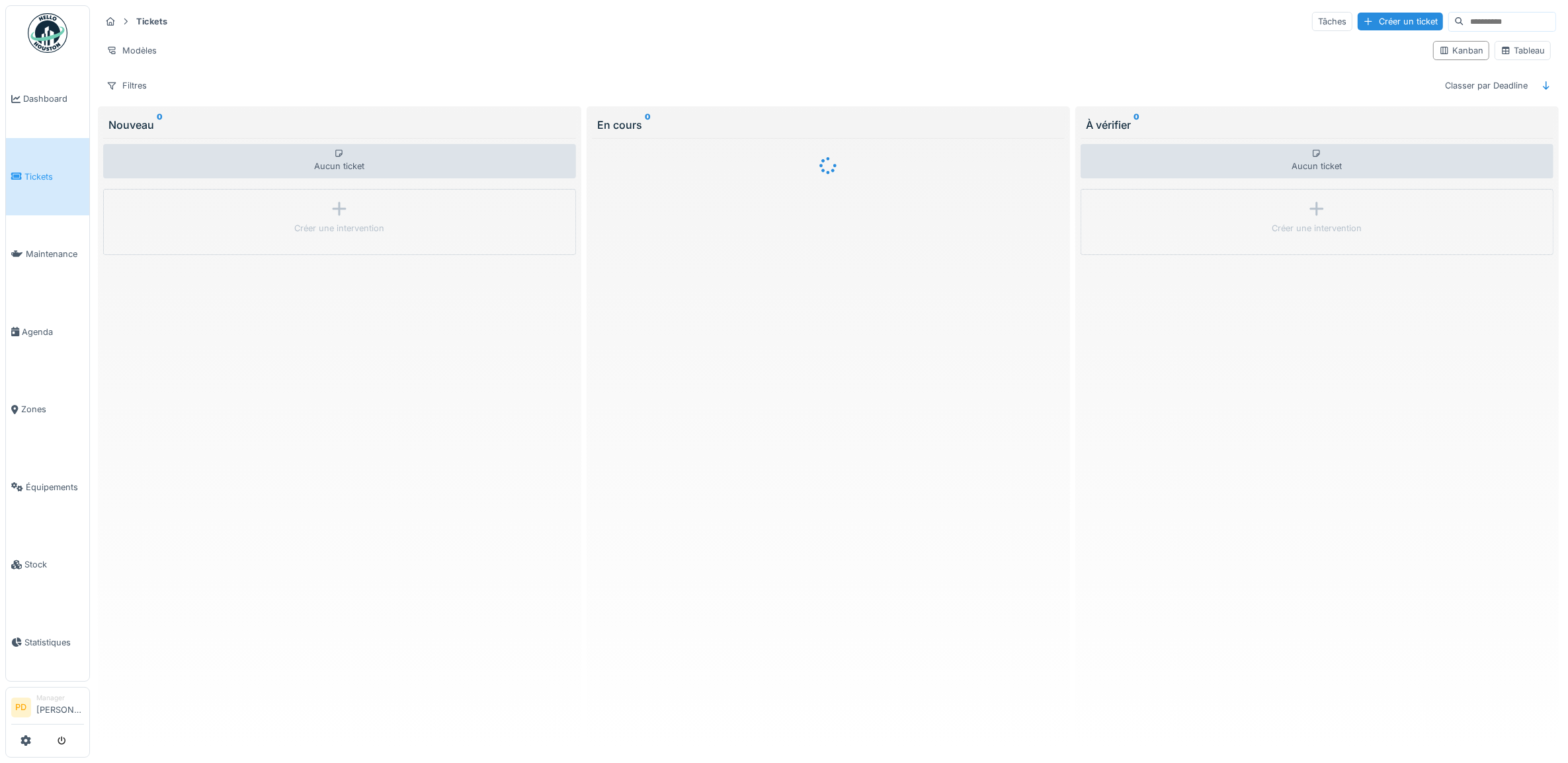
click at [48, 704] on li "Manager [PERSON_NAME]" at bounding box center [60, 707] width 48 height 28
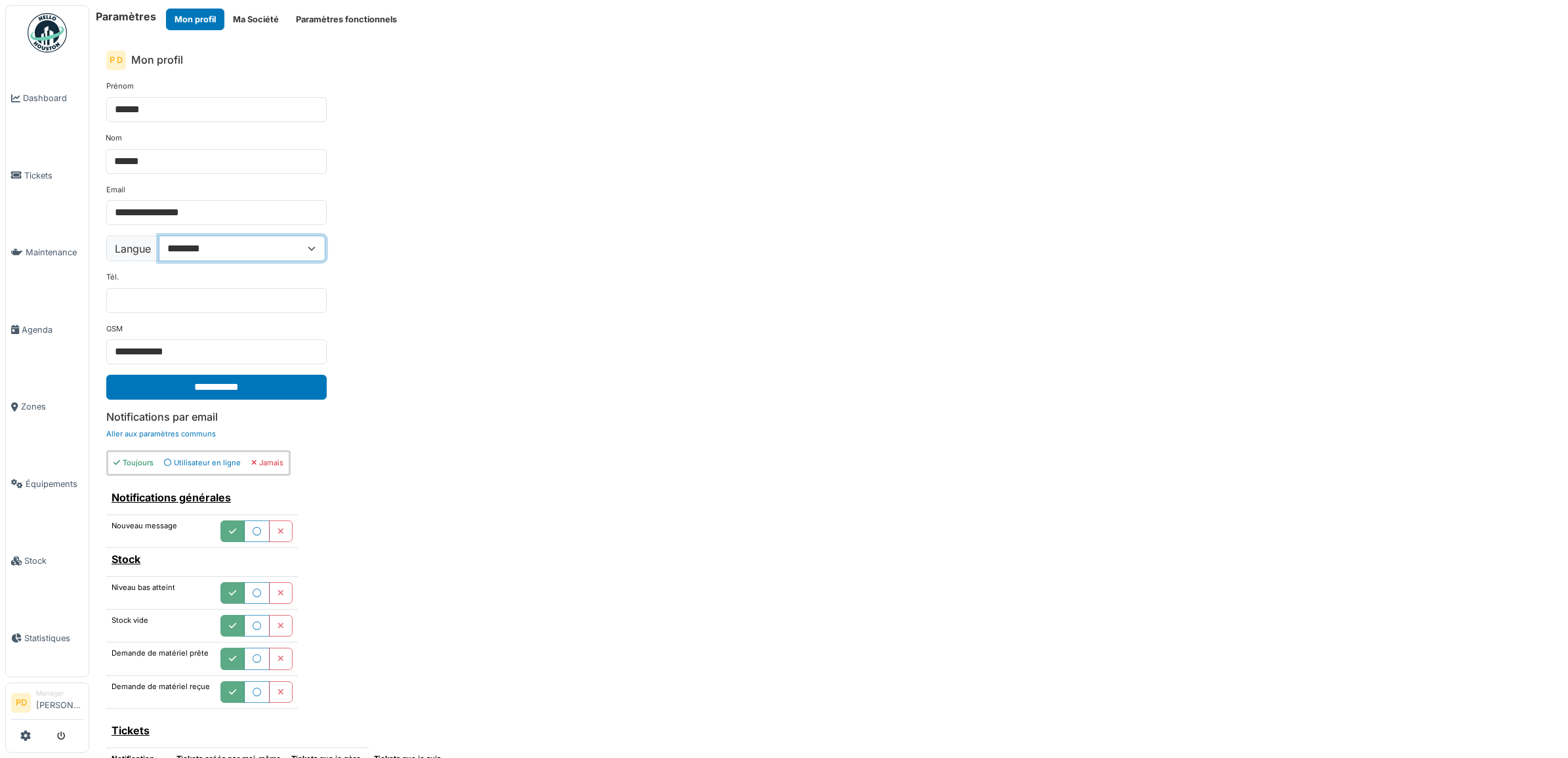
click at [316, 247] on select "**********" at bounding box center [241, 248] width 167 height 25
select select "**"
click at [159, 237] on select "**********" at bounding box center [241, 248] width 167 height 25
click at [164, 390] on input "**********" at bounding box center [217, 387] width 220 height 25
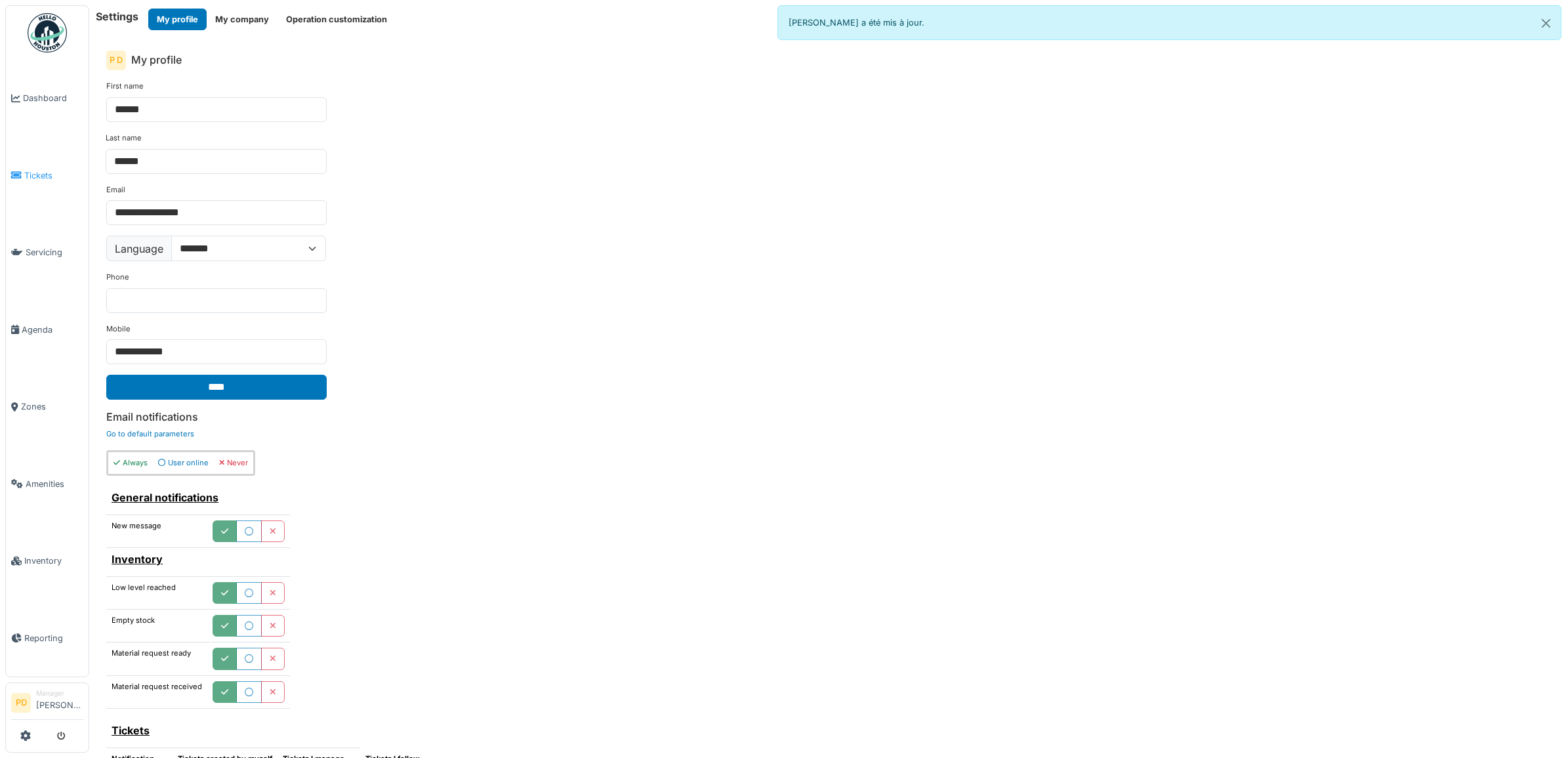
click at [42, 175] on span "Tickets" at bounding box center [54, 175] width 59 height 13
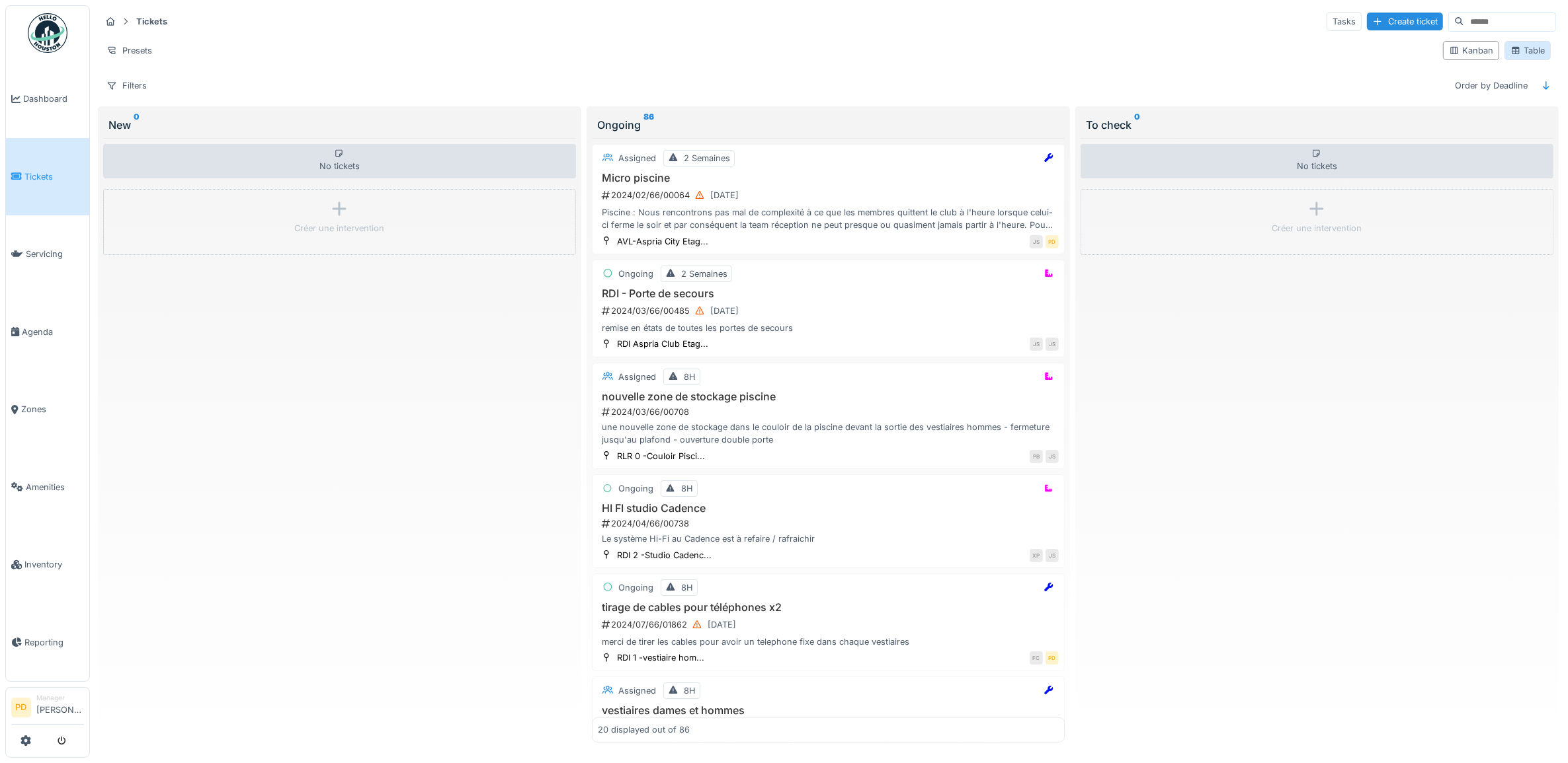
click at [1512, 51] on icon at bounding box center [1516, 51] width 8 height 8
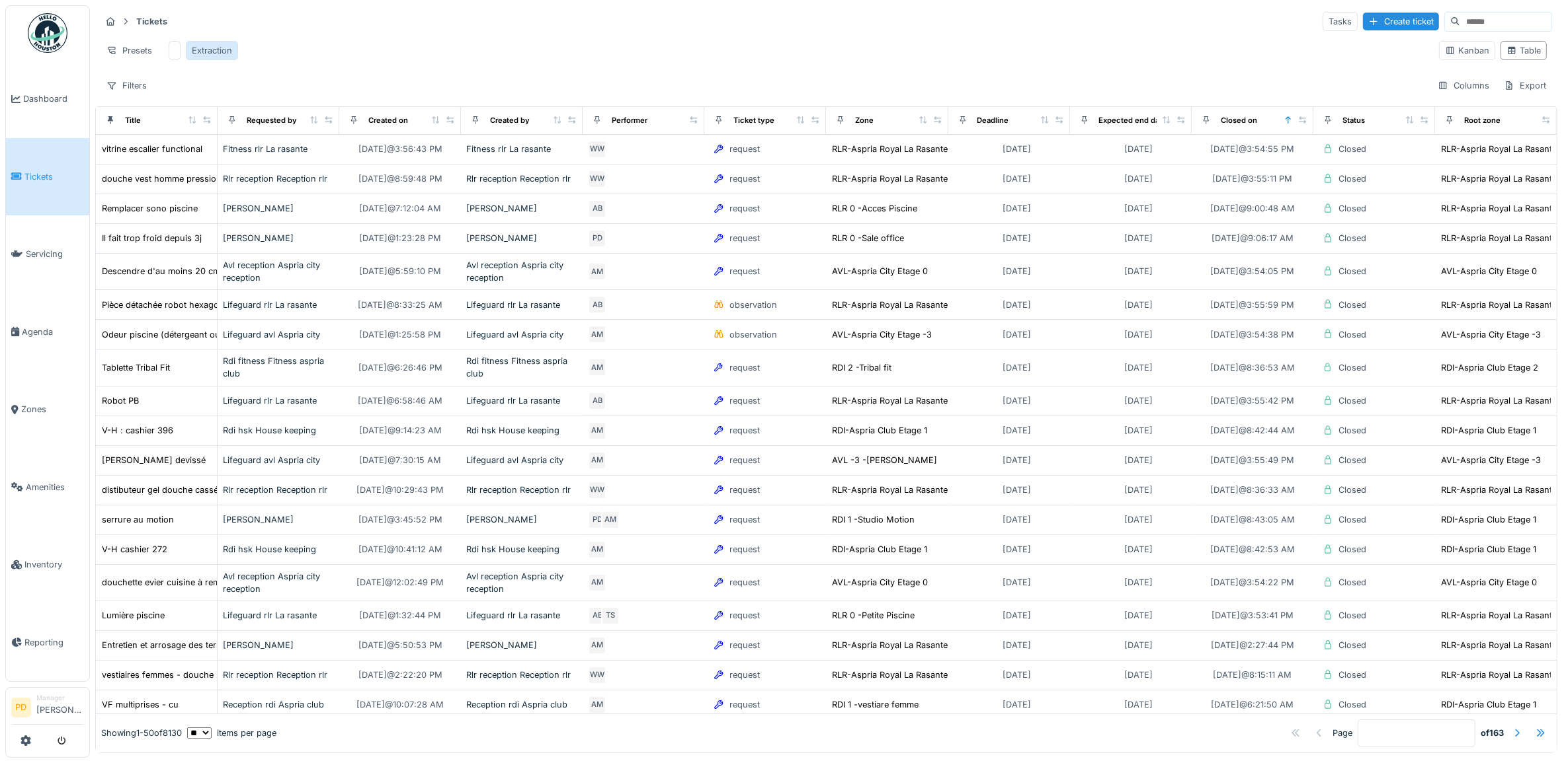
click at [216, 48] on div "Extraction" at bounding box center [211, 50] width 40 height 13
click at [1503, 95] on div "Export" at bounding box center [1525, 85] width 54 height 19
click at [1476, 131] on div "Export to Excel" at bounding box center [1468, 129] width 86 height 20
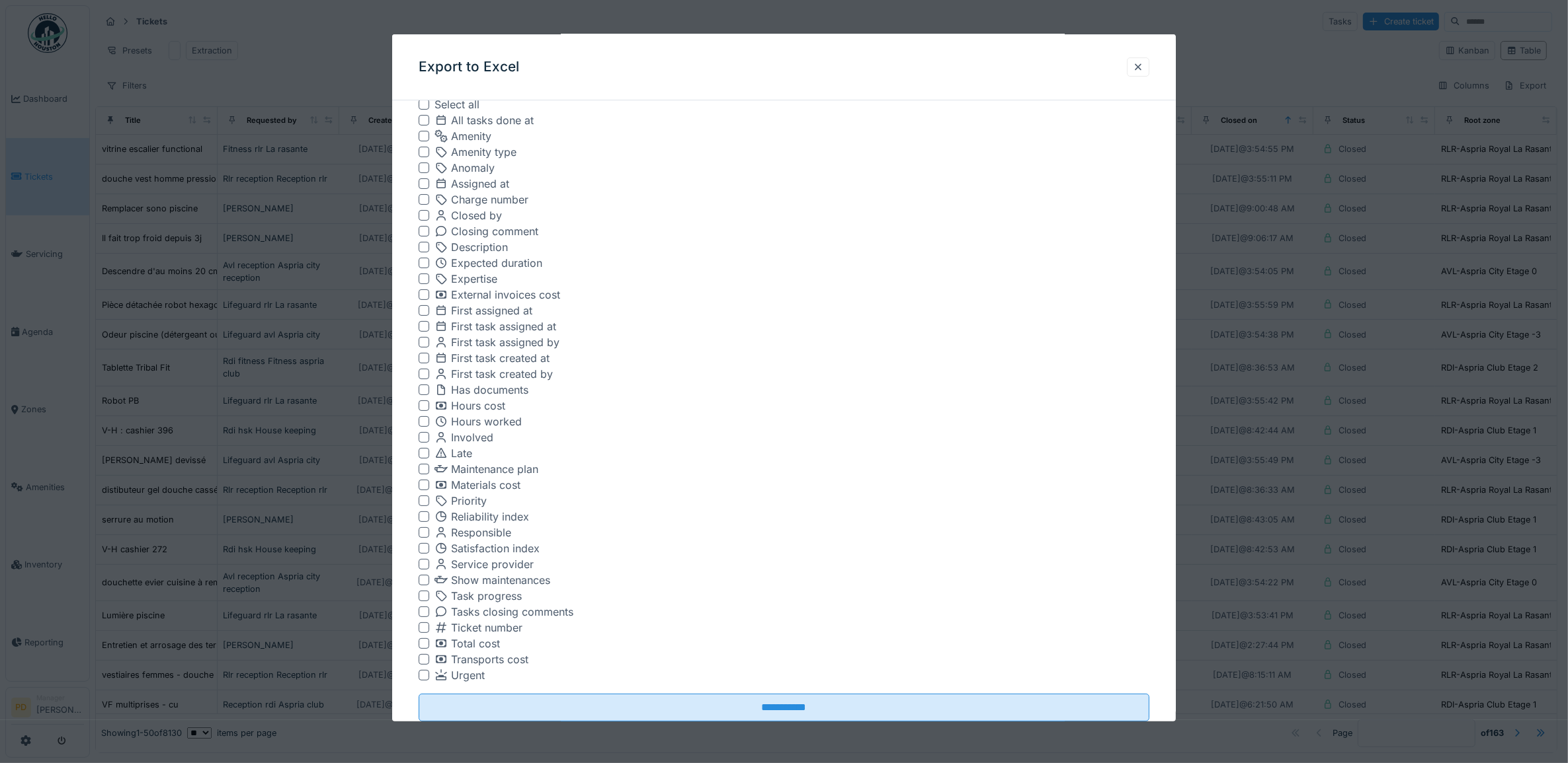
scroll to position [367, 0]
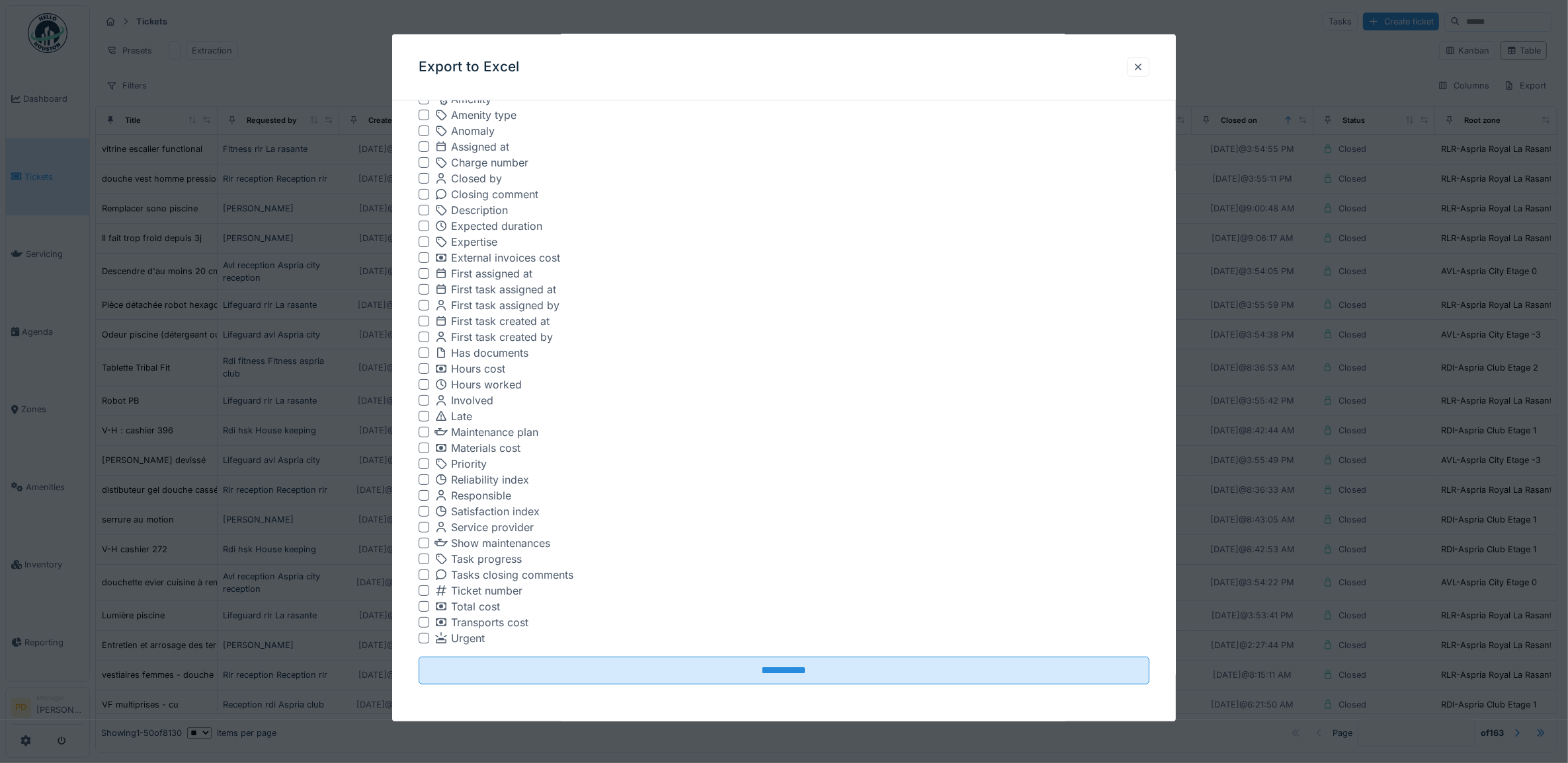
click at [781, 661] on input "**********" at bounding box center [784, 670] width 732 height 28
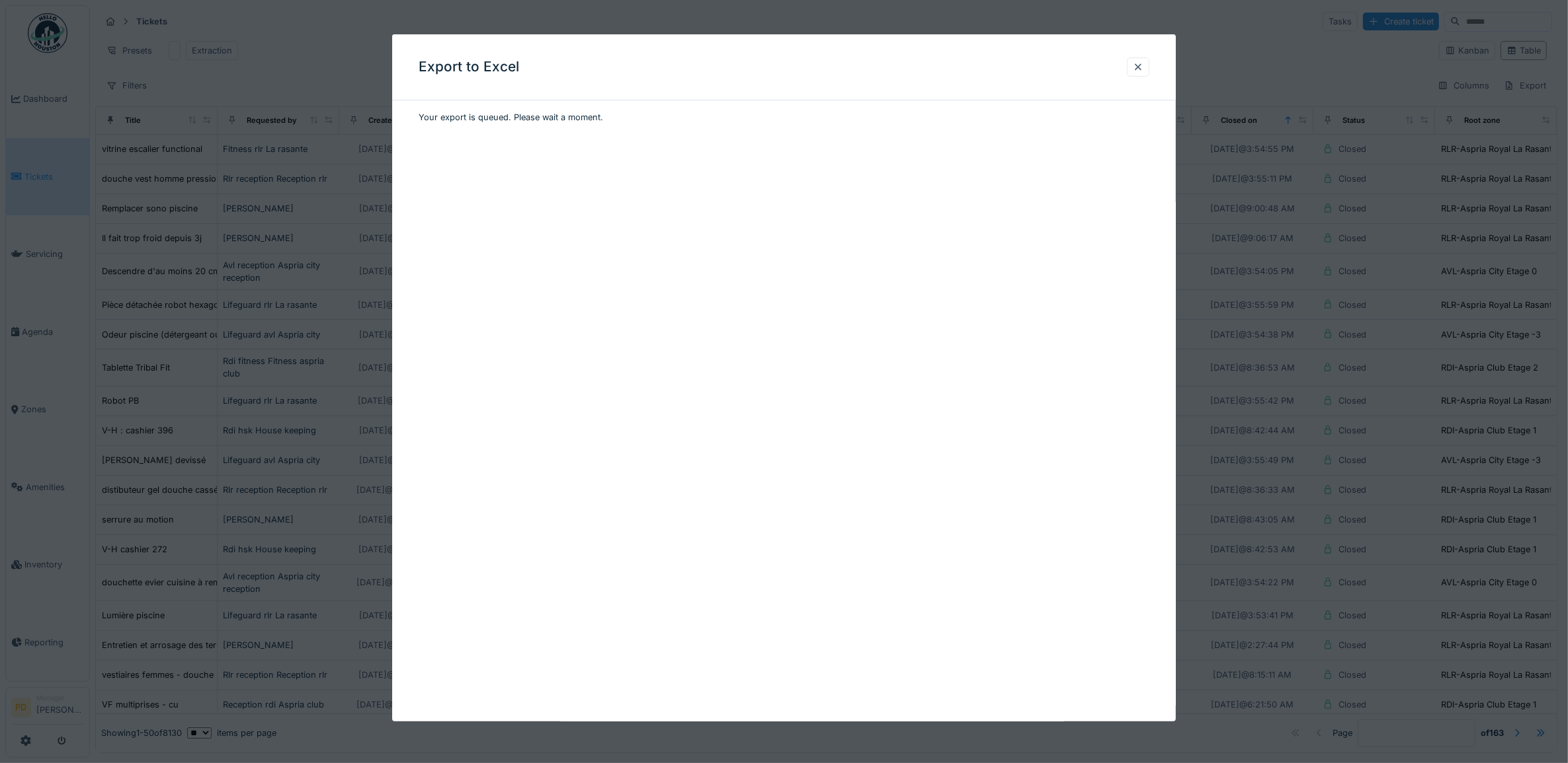
scroll to position [0, 0]
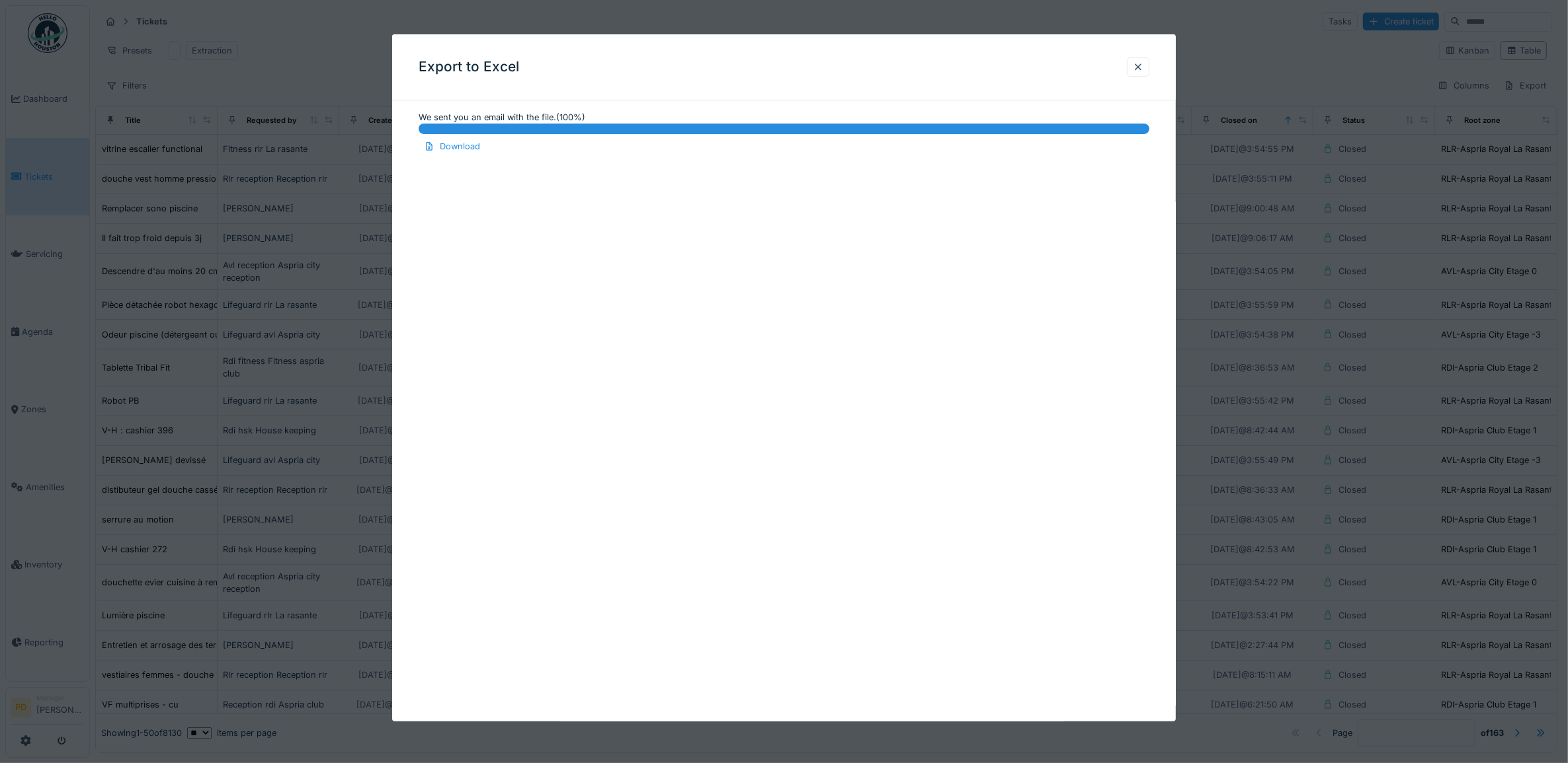
click at [1141, 64] on div at bounding box center [1138, 67] width 11 height 13
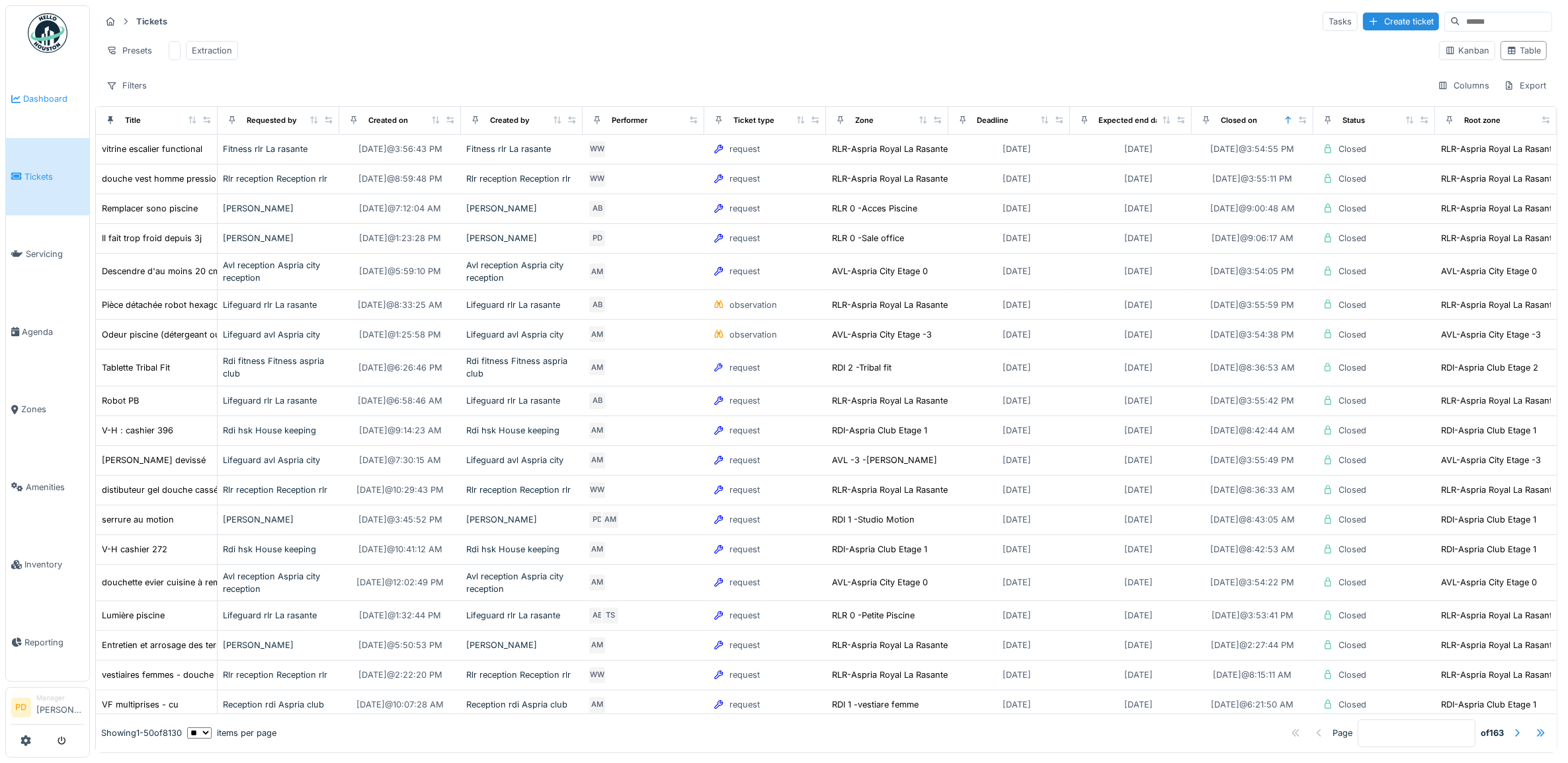
click at [48, 103] on span "Dashboard" at bounding box center [53, 99] width 61 height 13
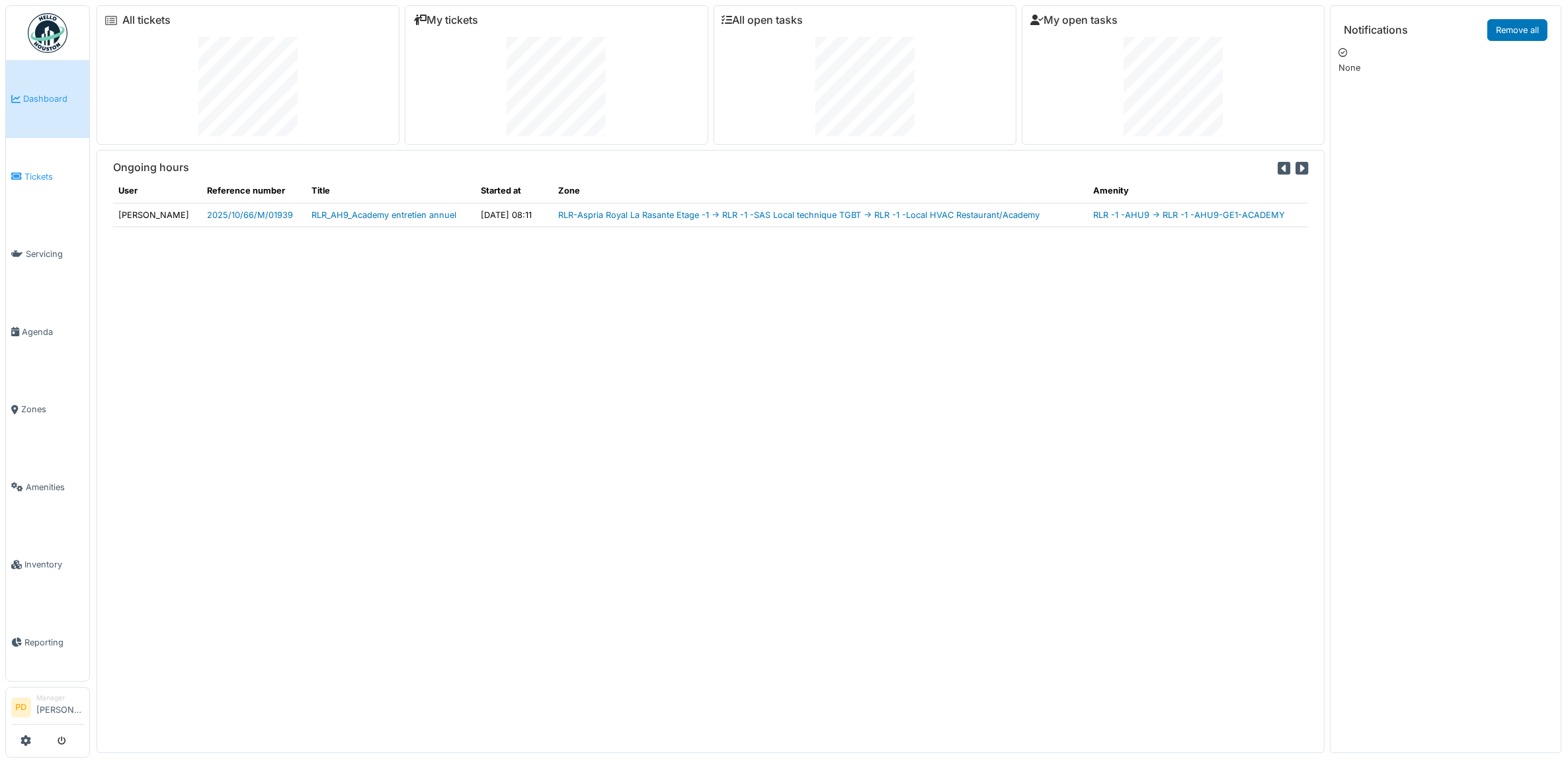
click at [35, 170] on span "Tickets" at bounding box center [54, 176] width 59 height 13
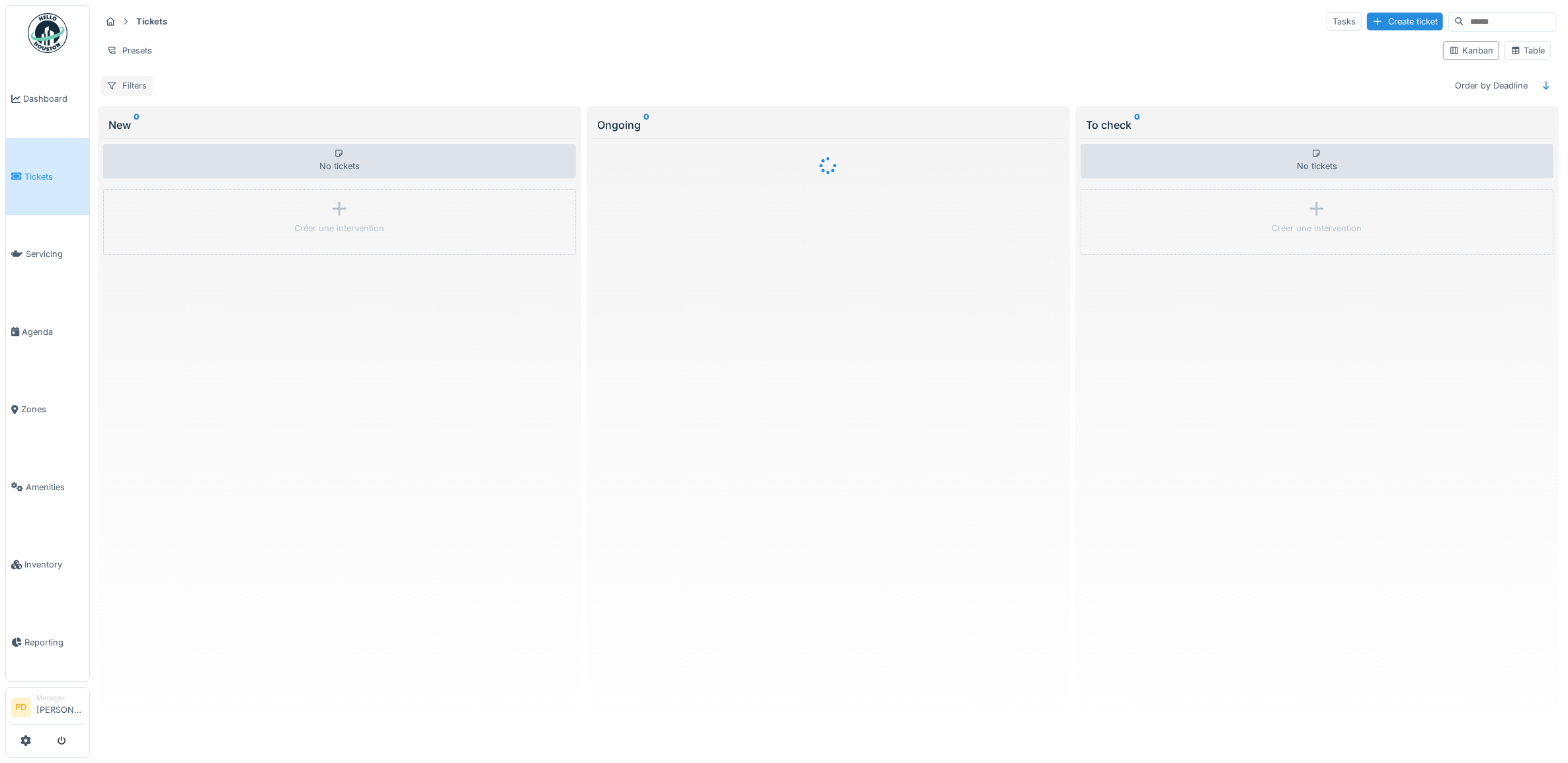
click at [141, 90] on div "Filters" at bounding box center [126, 85] width 52 height 19
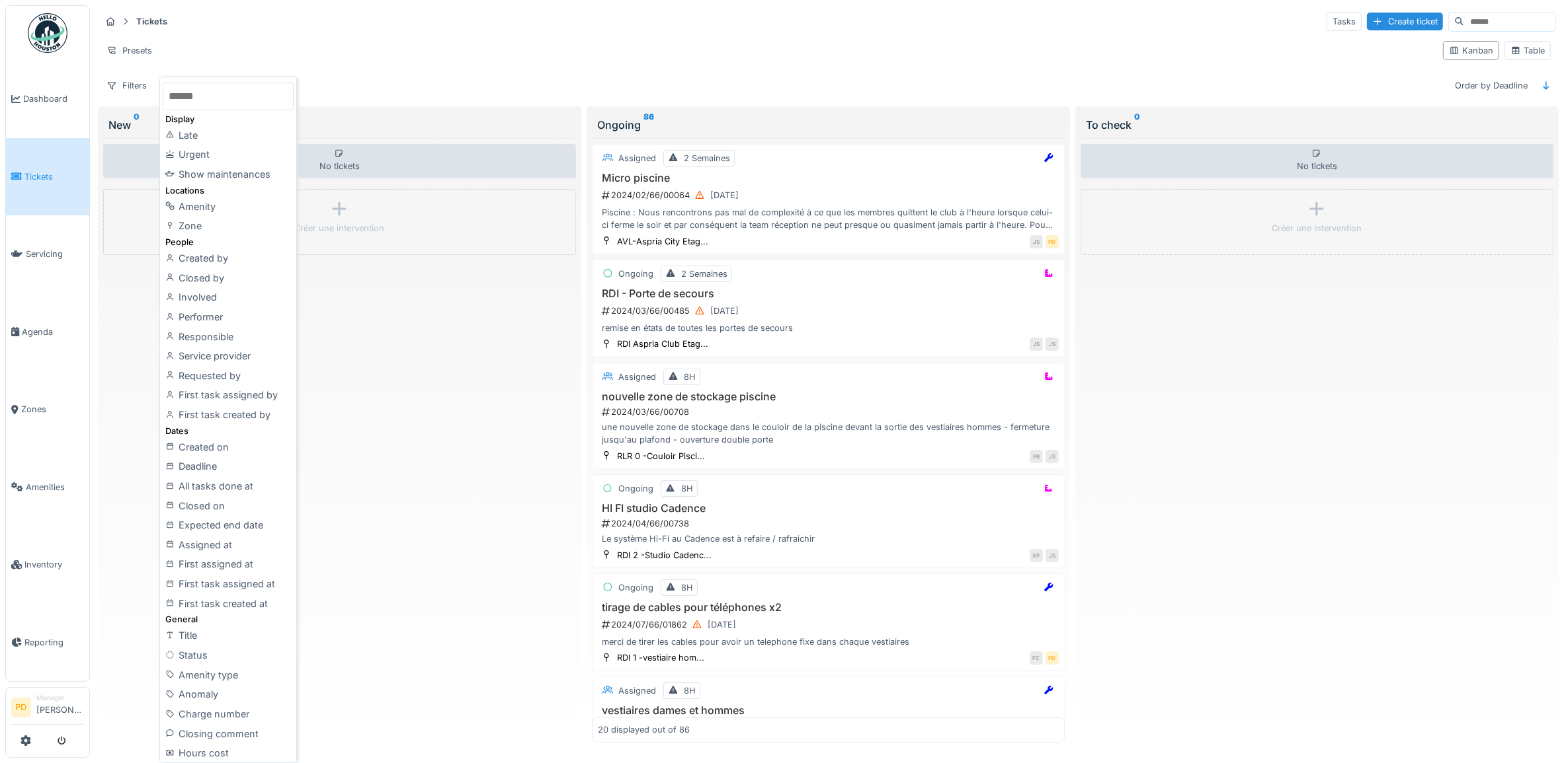
click at [63, 708] on li "Manager Pierre De kan" at bounding box center [60, 707] width 48 height 28
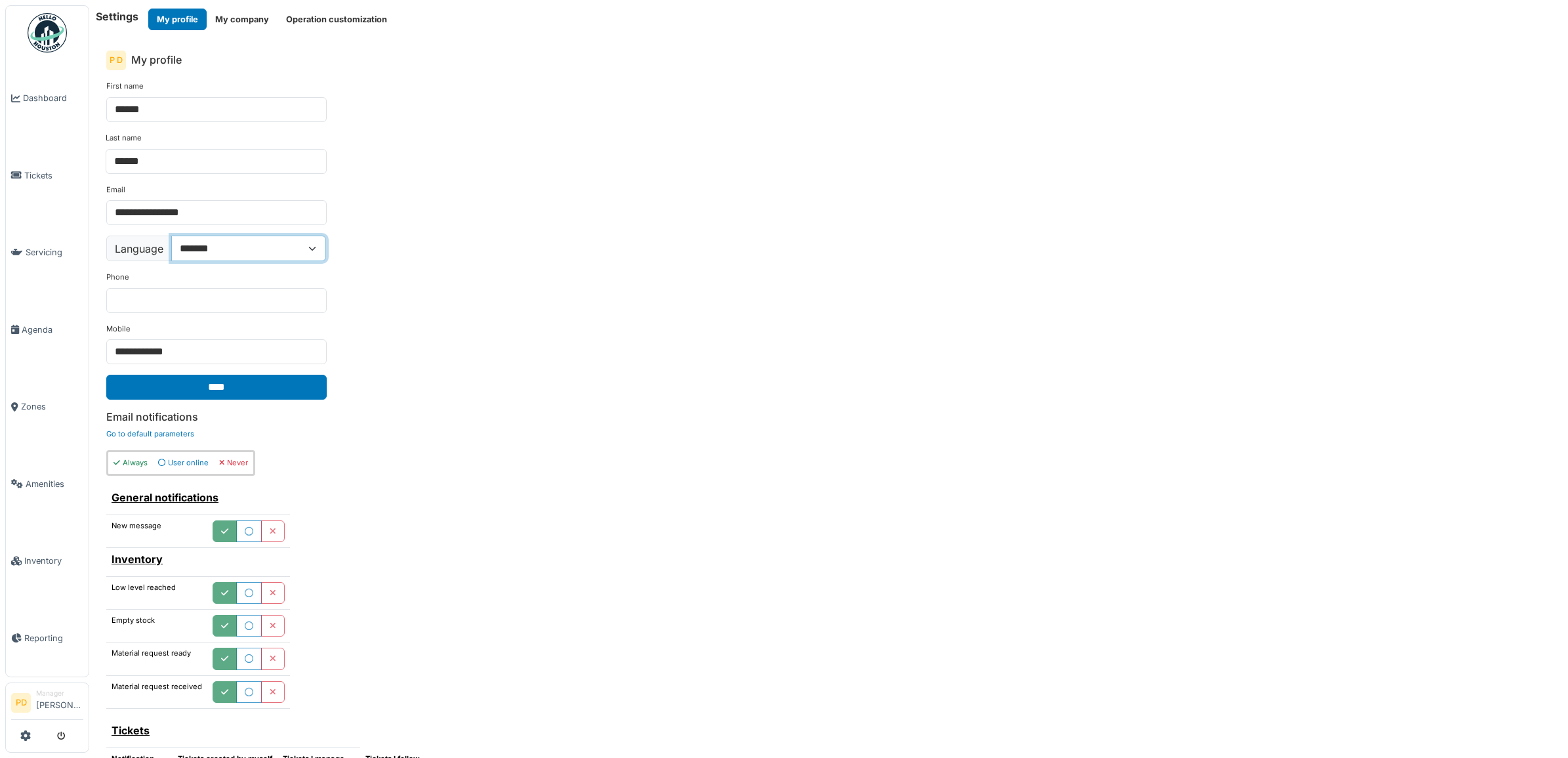
click at [312, 253] on select "**********" at bounding box center [248, 248] width 155 height 25
select select "**"
click at [172, 237] on select "**********" at bounding box center [248, 248] width 155 height 25
click at [246, 387] on input "****" at bounding box center [217, 387] width 220 height 25
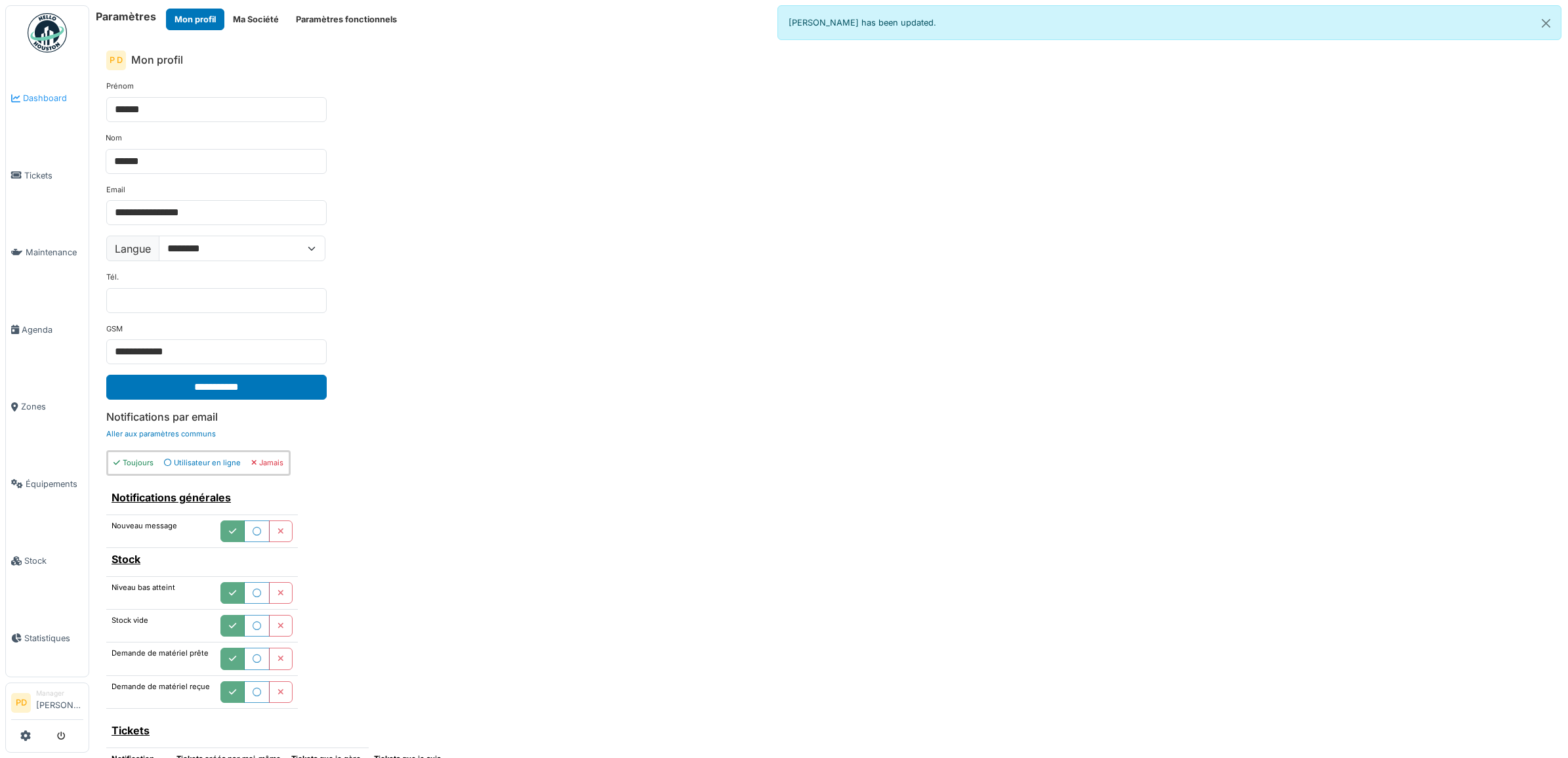
click at [56, 97] on span "Dashboard" at bounding box center [53, 98] width 60 height 13
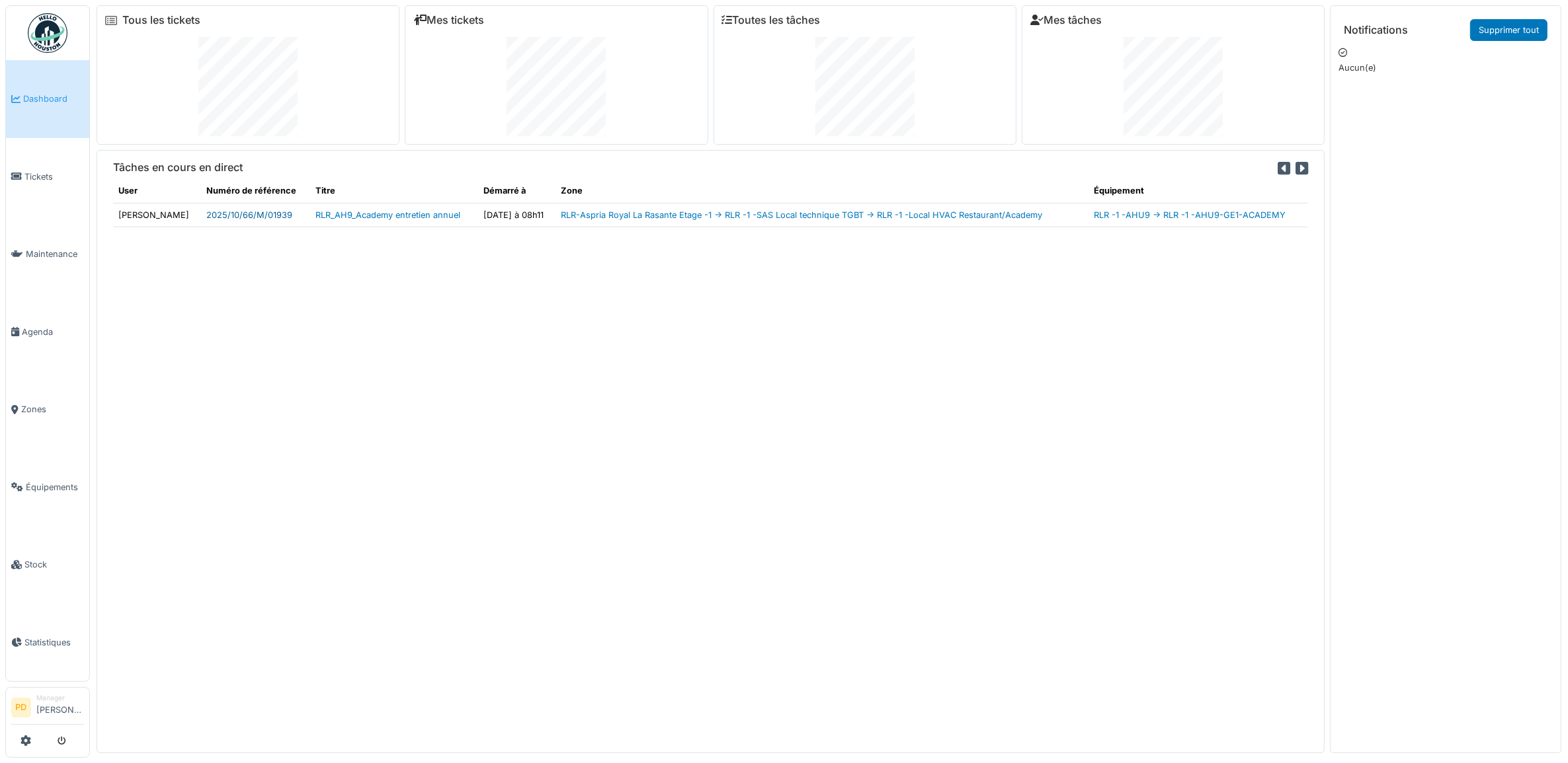
click at [236, 212] on link "2025/10/66/M/01939" at bounding box center [249, 215] width 86 height 10
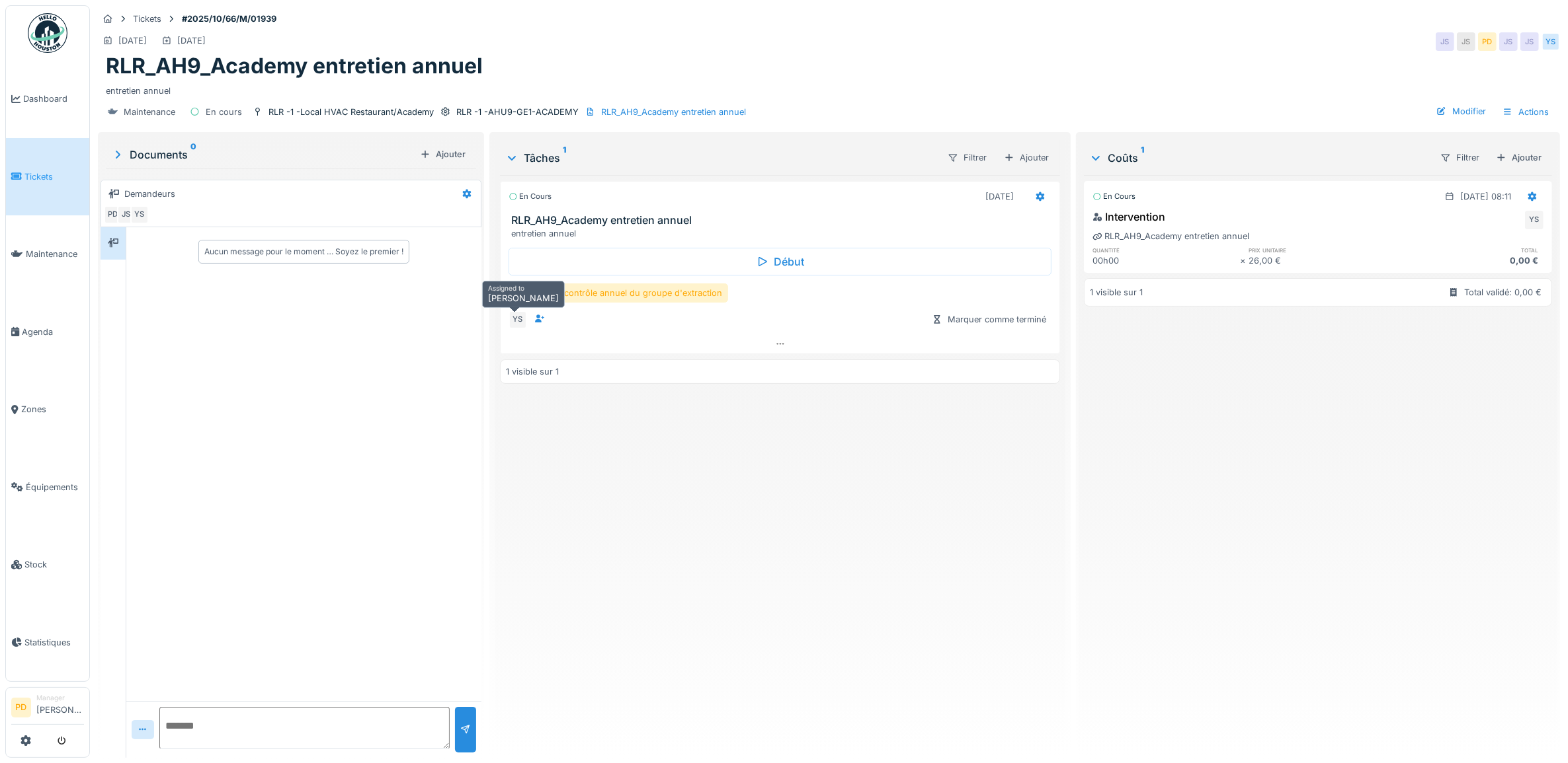
click at [516, 325] on div "YS" at bounding box center [518, 320] width 18 height 18
click at [1035, 198] on icon at bounding box center [1040, 196] width 11 height 8
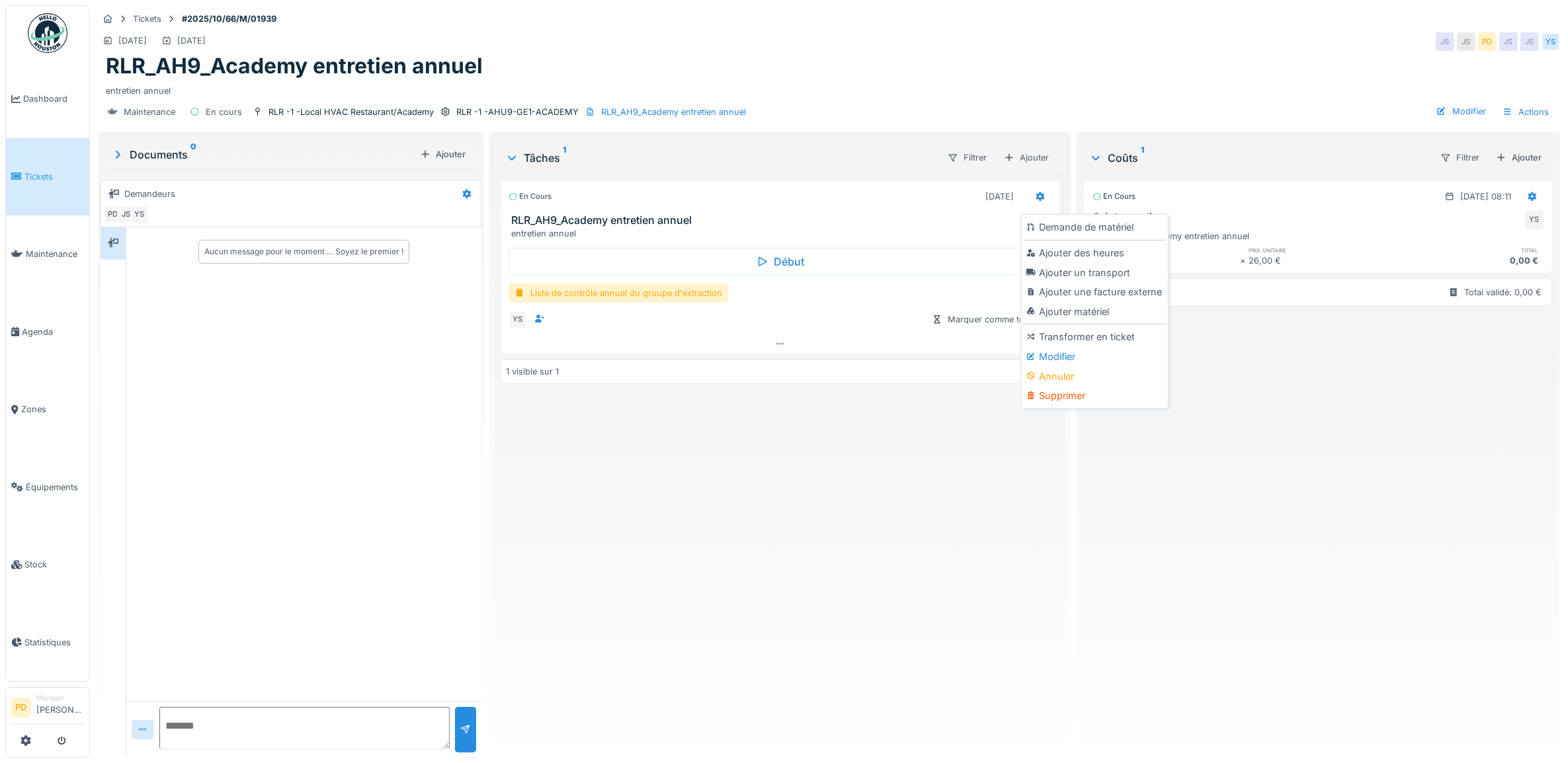
click at [881, 206] on div "En cours [DATE]" at bounding box center [780, 196] width 544 height 19
click at [52, 98] on span "Dashboard" at bounding box center [53, 99] width 61 height 13
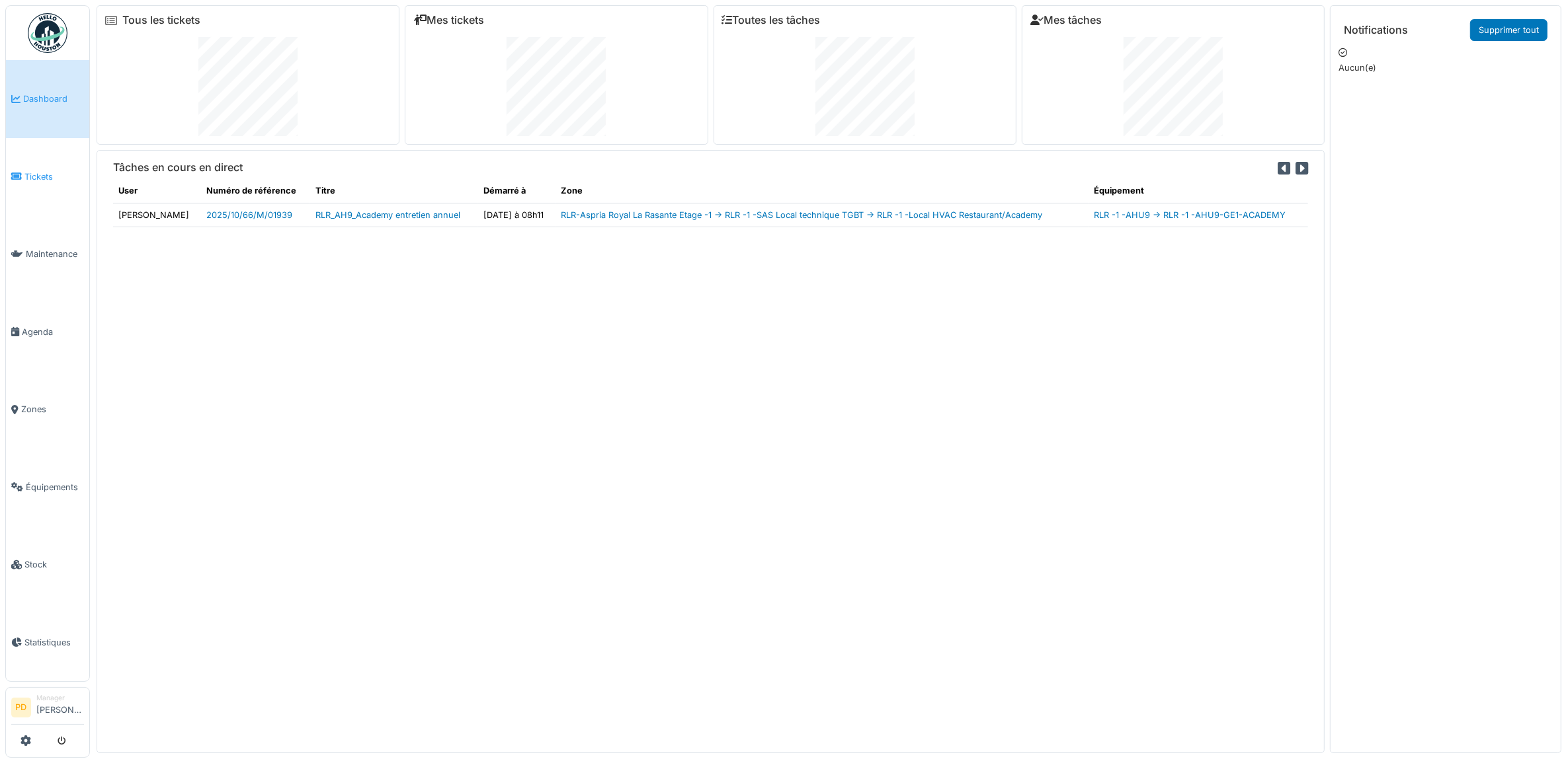
click at [35, 179] on span "Tickets" at bounding box center [54, 176] width 59 height 13
